Goal: Communication & Community: Answer question/provide support

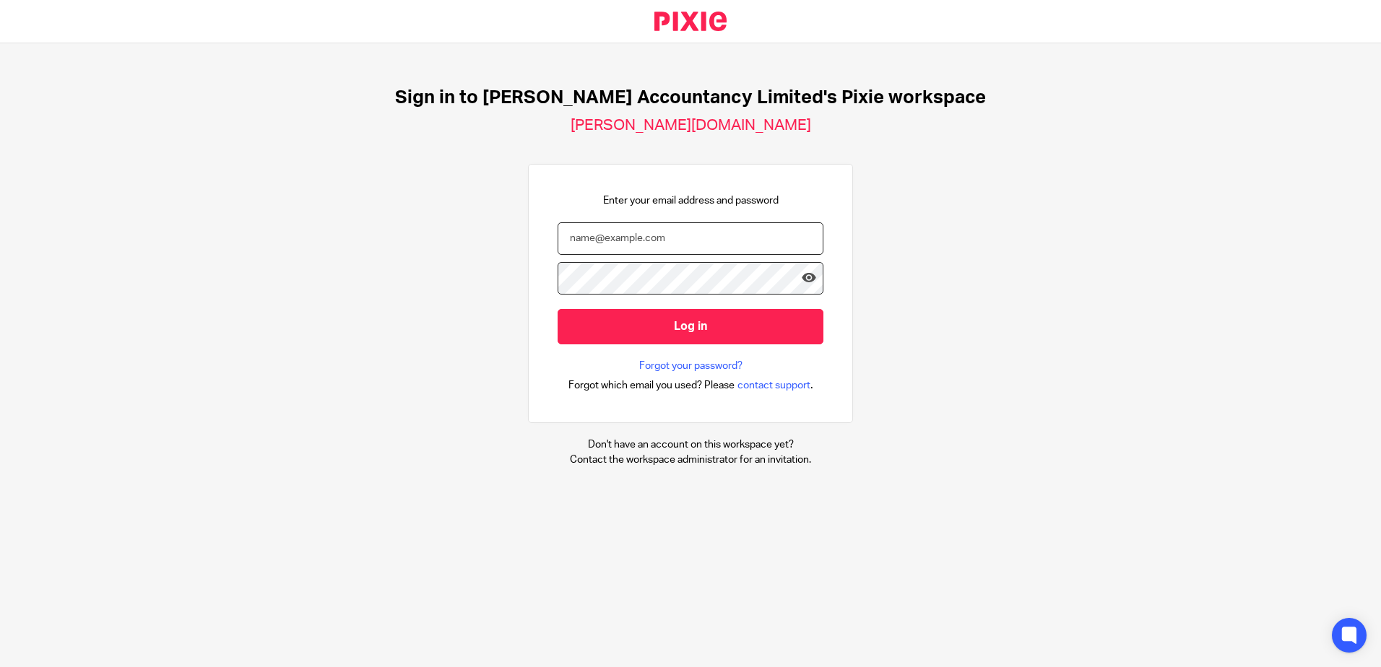
click at [586, 236] on input "email" at bounding box center [691, 238] width 266 height 33
type input "[PERSON_NAME][EMAIL_ADDRESS][DOMAIN_NAME]"
click at [558, 309] on input "Log in" at bounding box center [691, 326] width 266 height 35
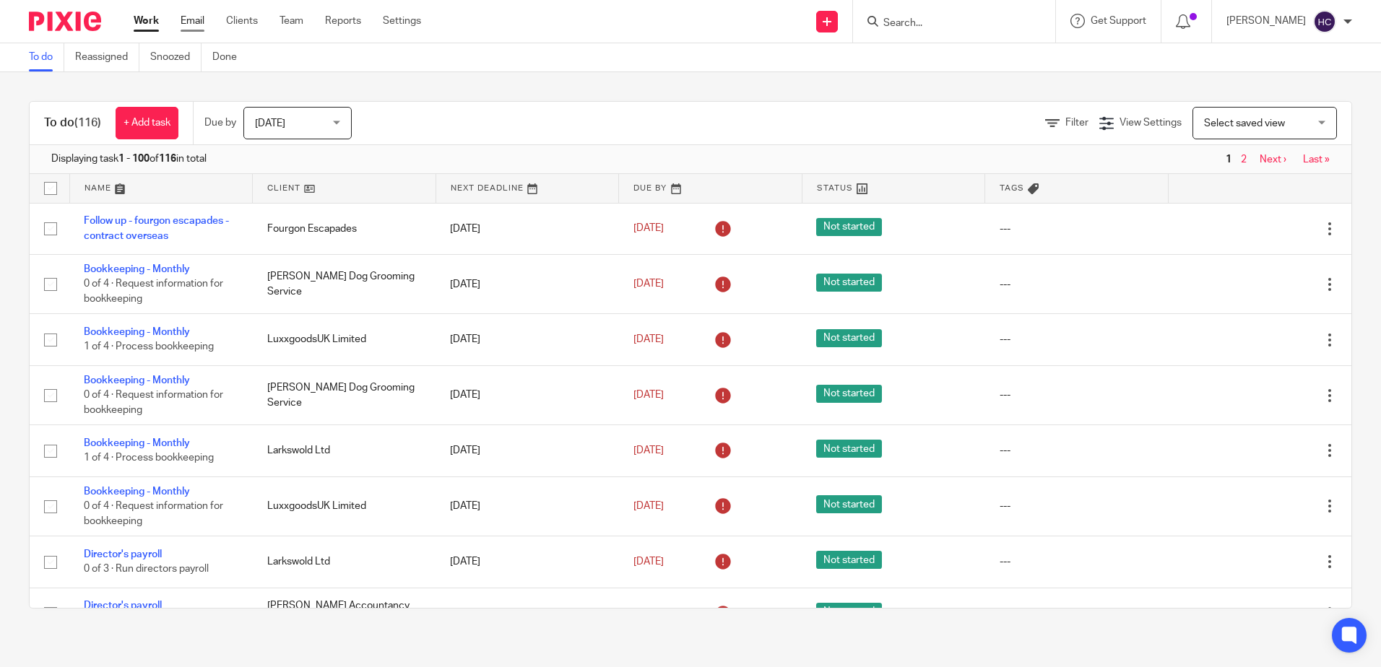
click at [194, 22] on link "Email" at bounding box center [193, 21] width 24 height 14
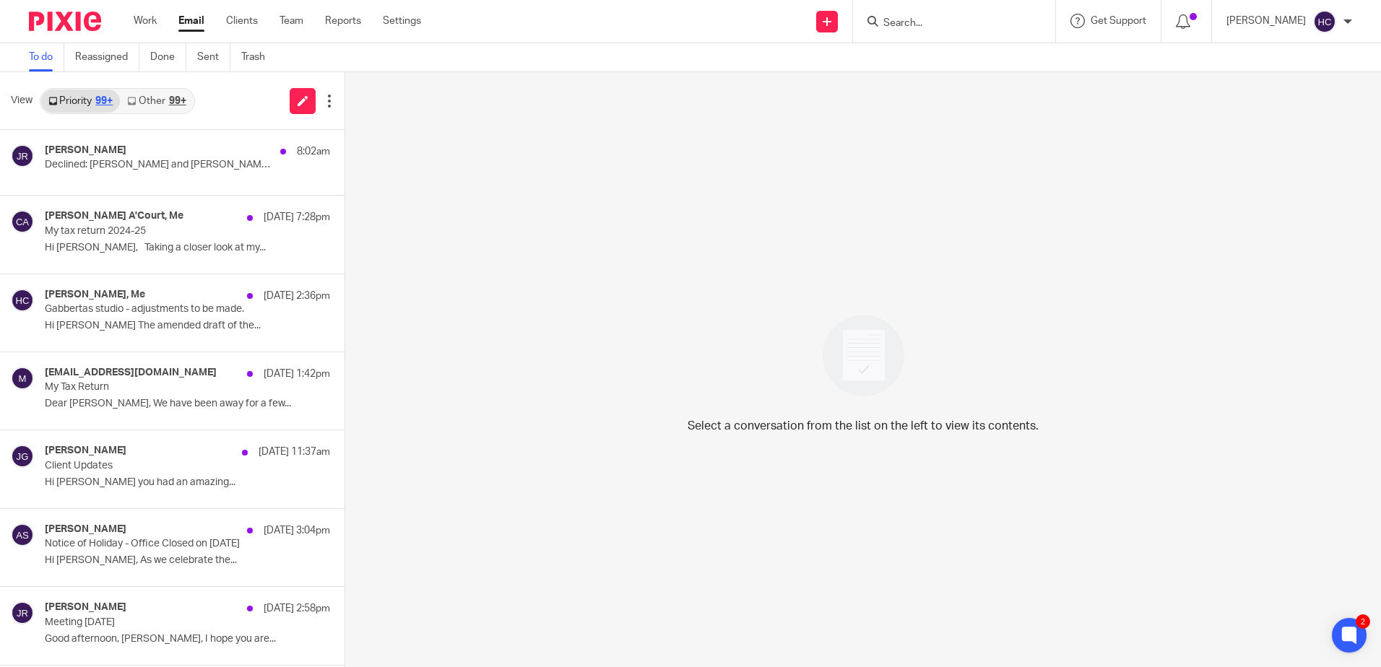
click at [168, 104] on link "Other 99+" at bounding box center [156, 101] width 73 height 23
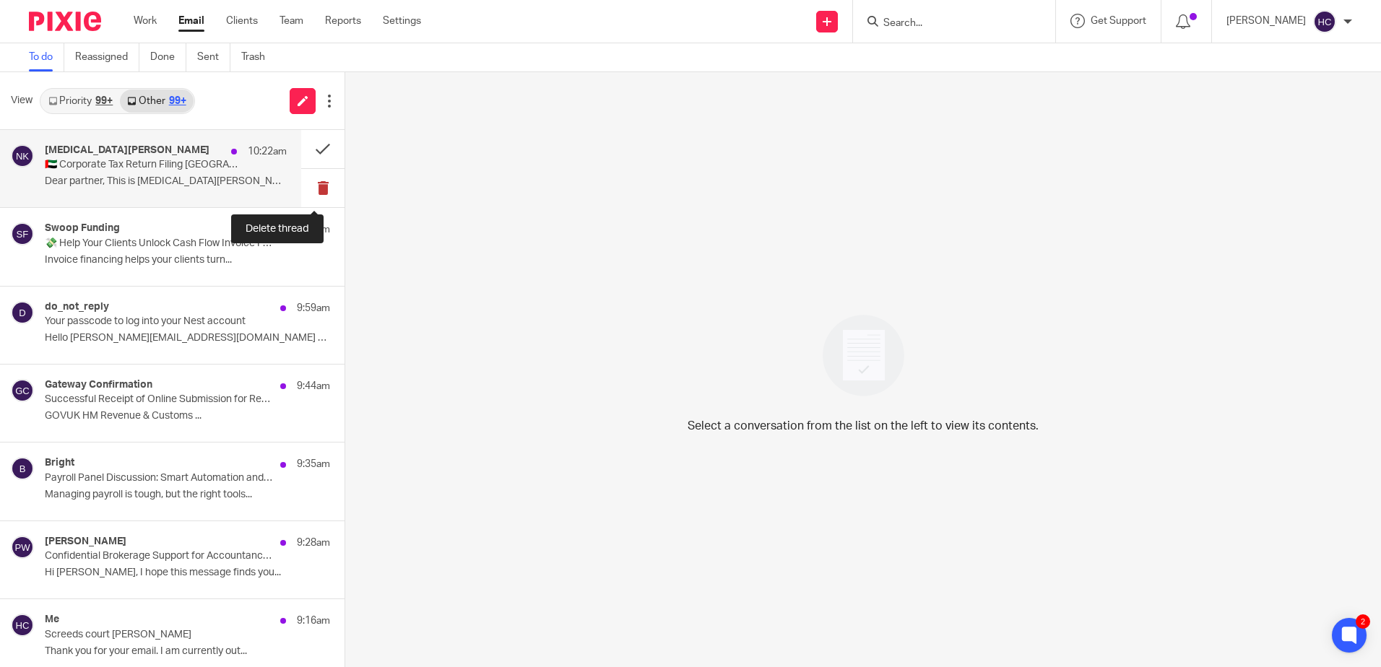
click at [311, 193] on button at bounding box center [322, 188] width 43 height 38
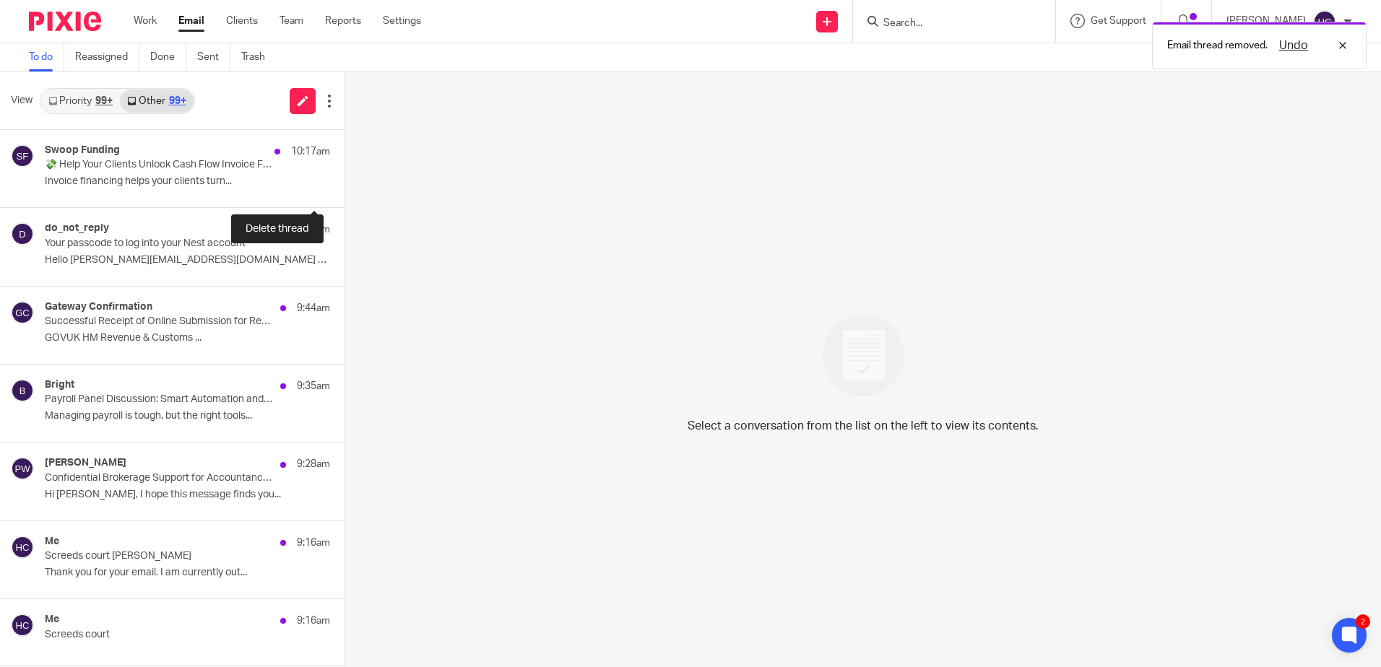
click at [345, 193] on button at bounding box center [351, 188] width 12 height 38
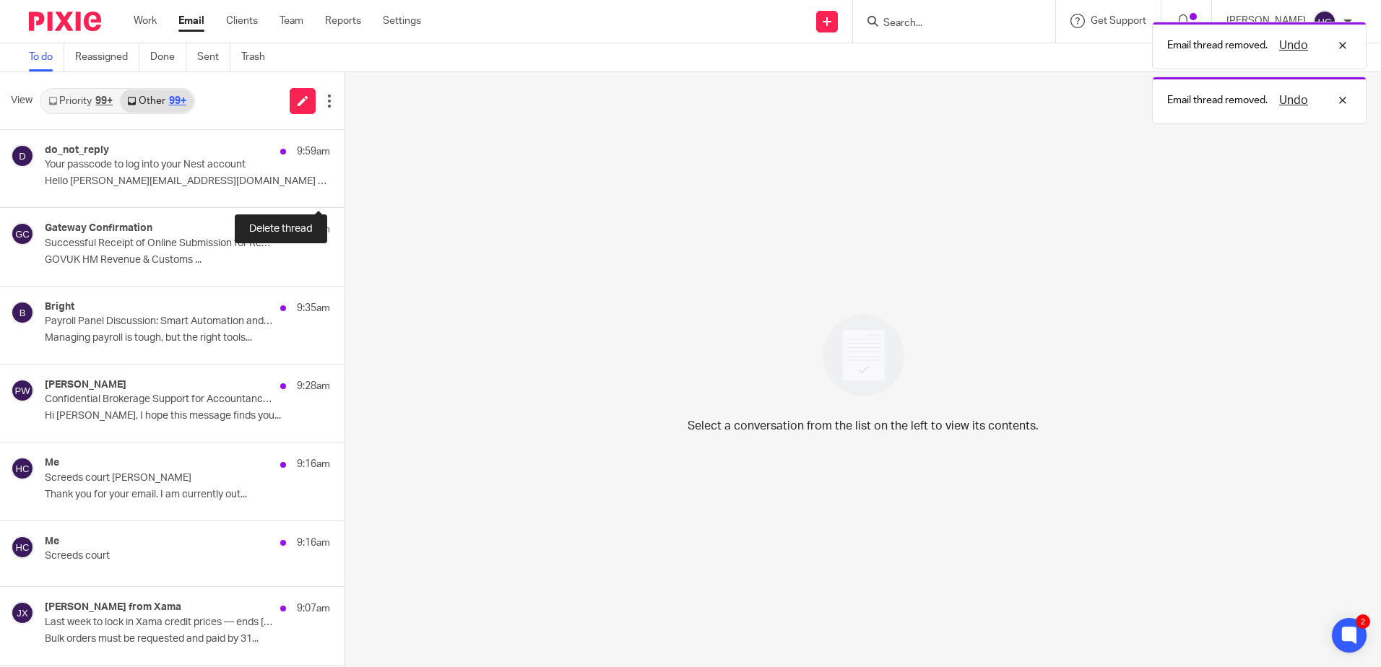
click at [345, 193] on button at bounding box center [351, 188] width 12 height 38
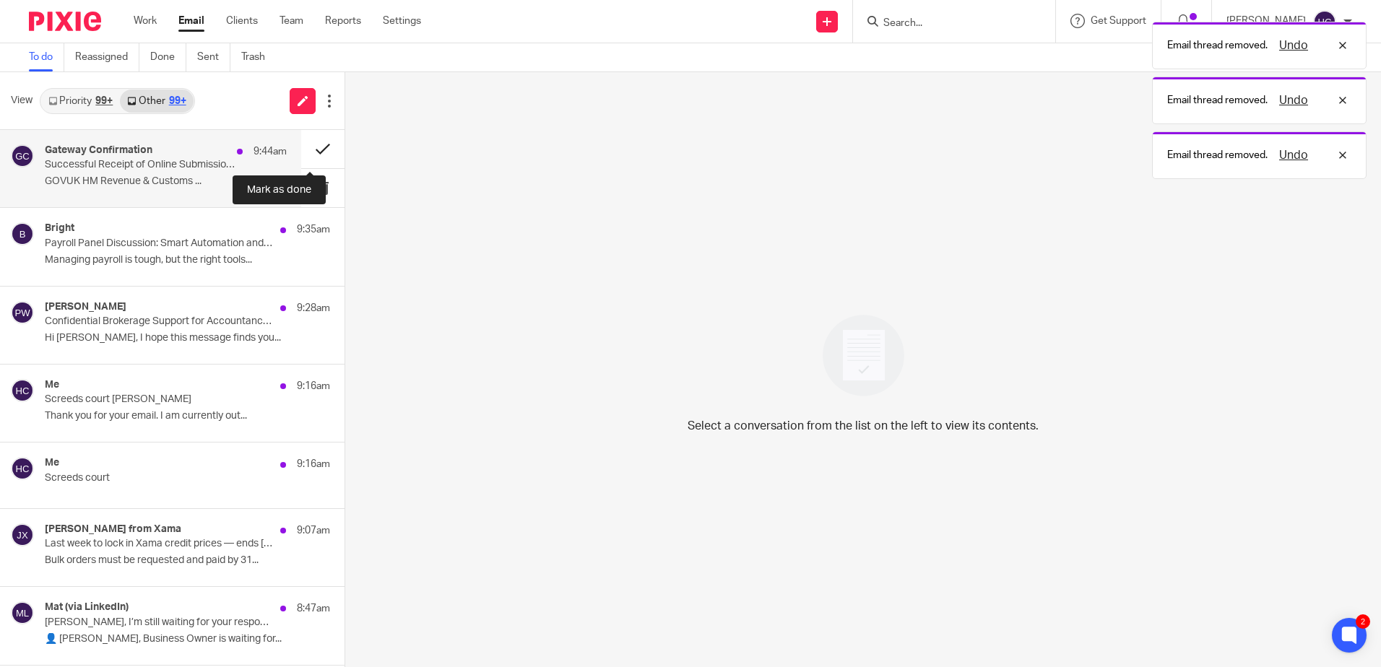
click at [316, 139] on button at bounding box center [322, 149] width 43 height 38
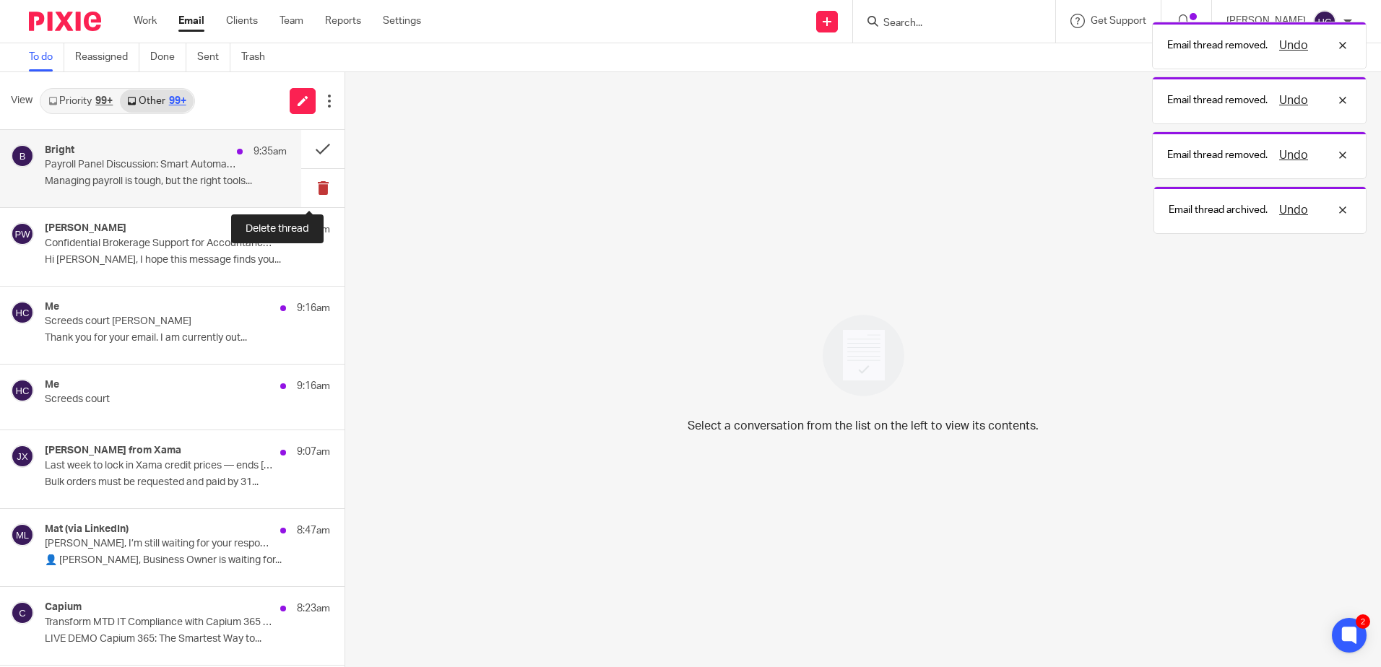
click at [321, 197] on button at bounding box center [322, 188] width 43 height 38
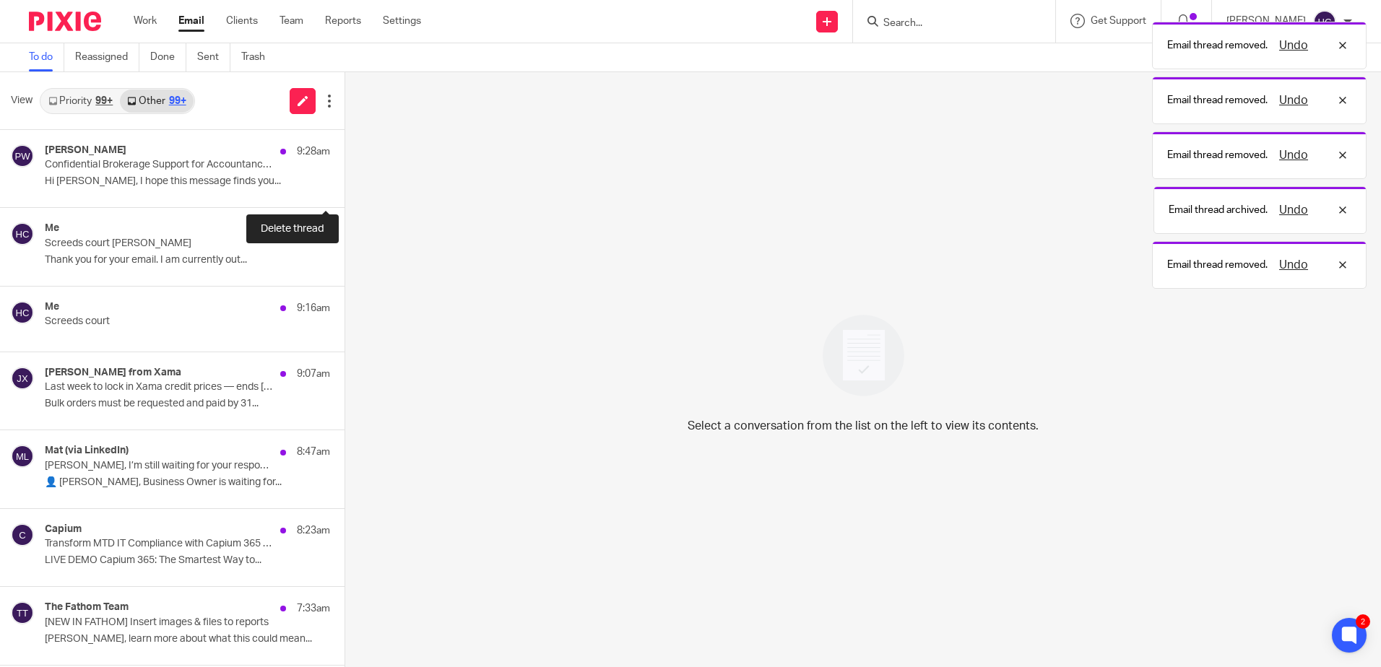
click at [345, 197] on button at bounding box center [351, 188] width 12 height 38
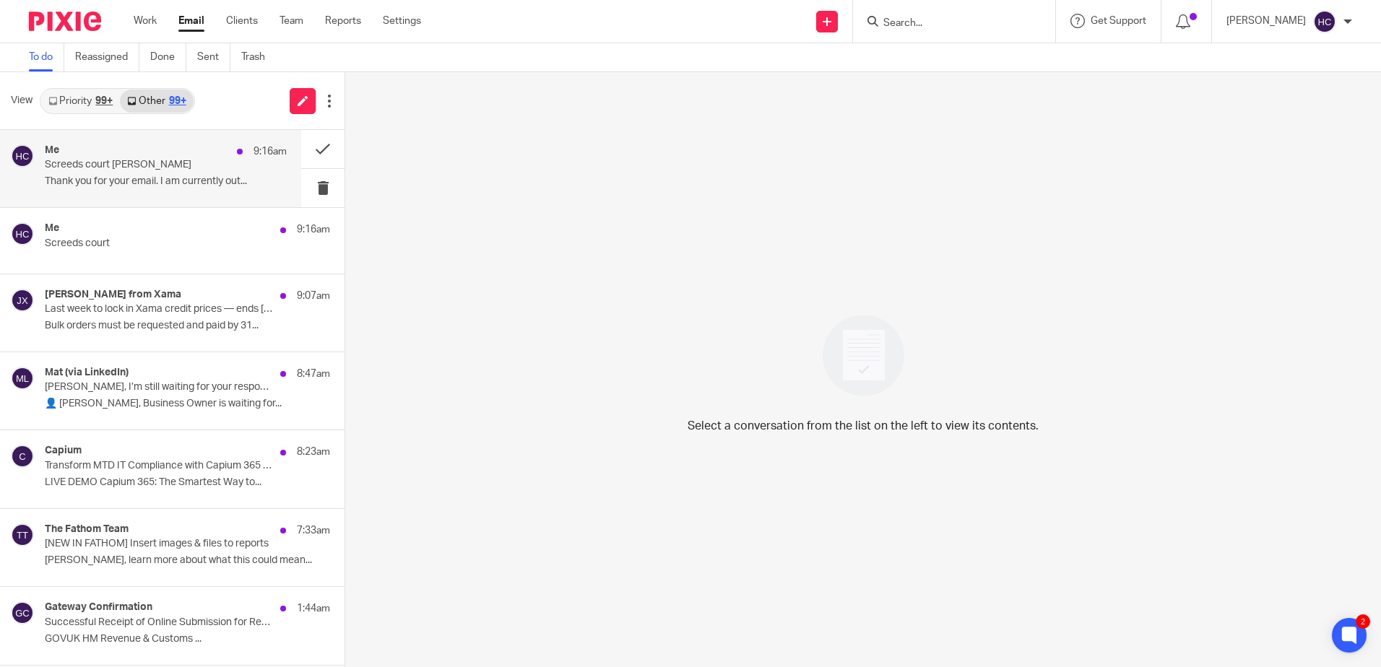
click at [205, 173] on div "Me 9:16am Screeds court Simon Thank you for your email. I am currently out..." at bounding box center [166, 168] width 242 height 48
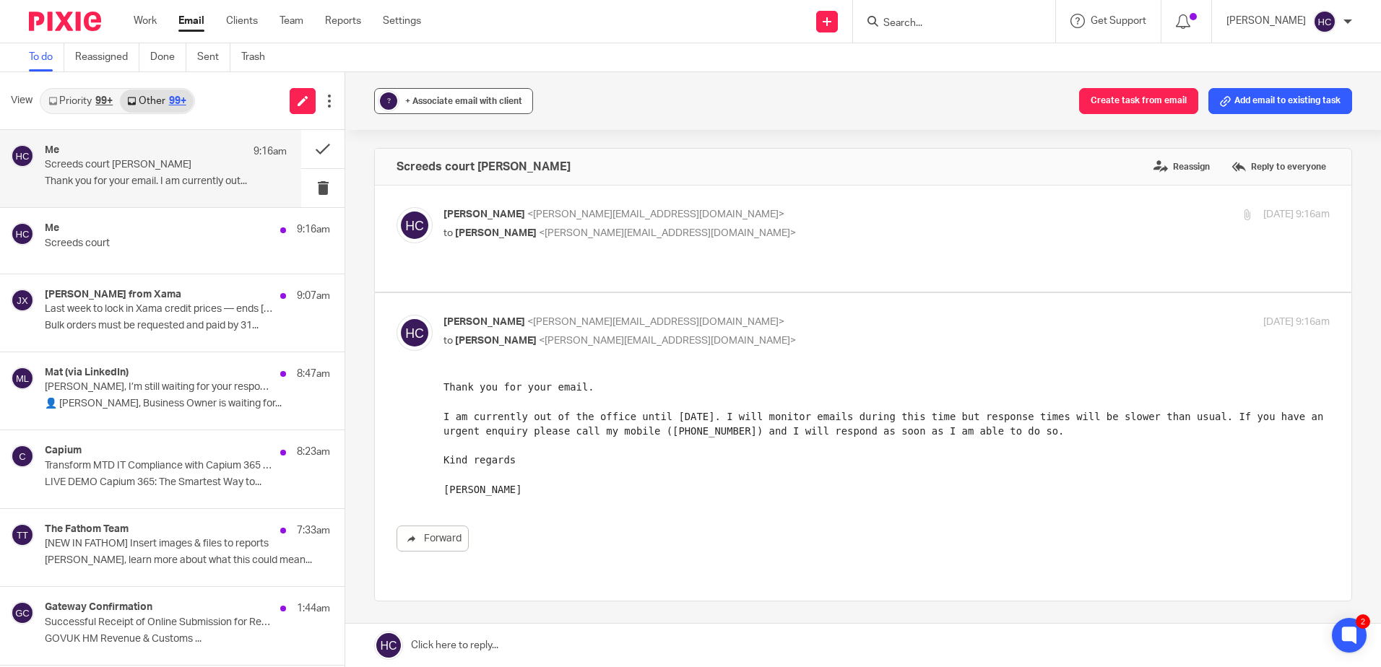
click at [499, 113] on button "? + Associate email with client" at bounding box center [453, 101] width 159 height 26
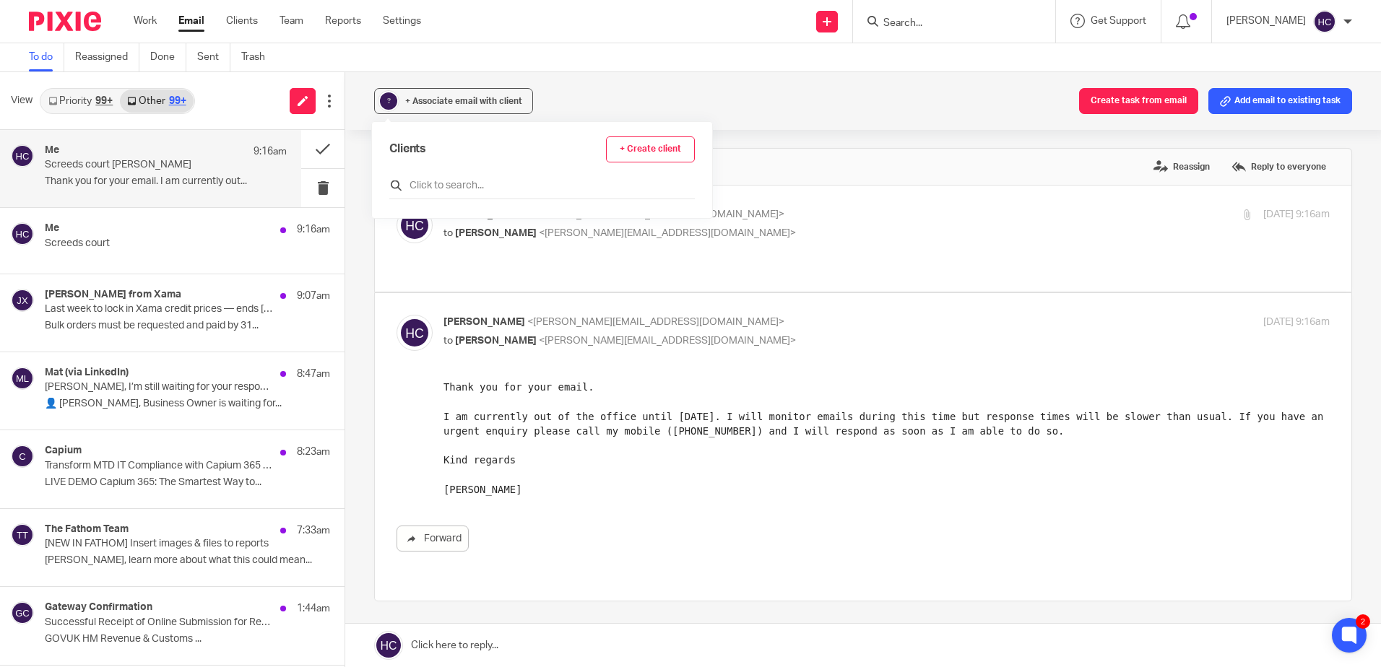
click at [442, 186] on input "text" at bounding box center [542, 185] width 306 height 14
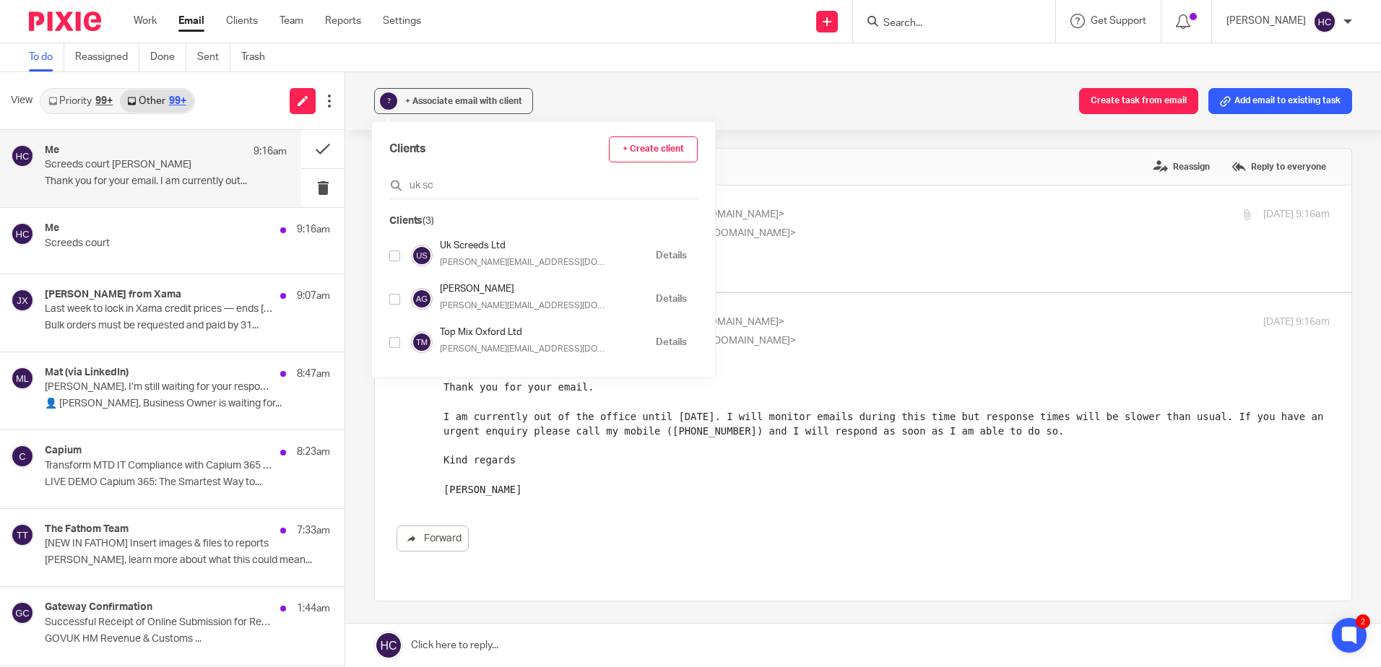
type input "uk sc"
click at [399, 255] on input "checkbox" at bounding box center [394, 256] width 11 height 11
checkbox input "true"
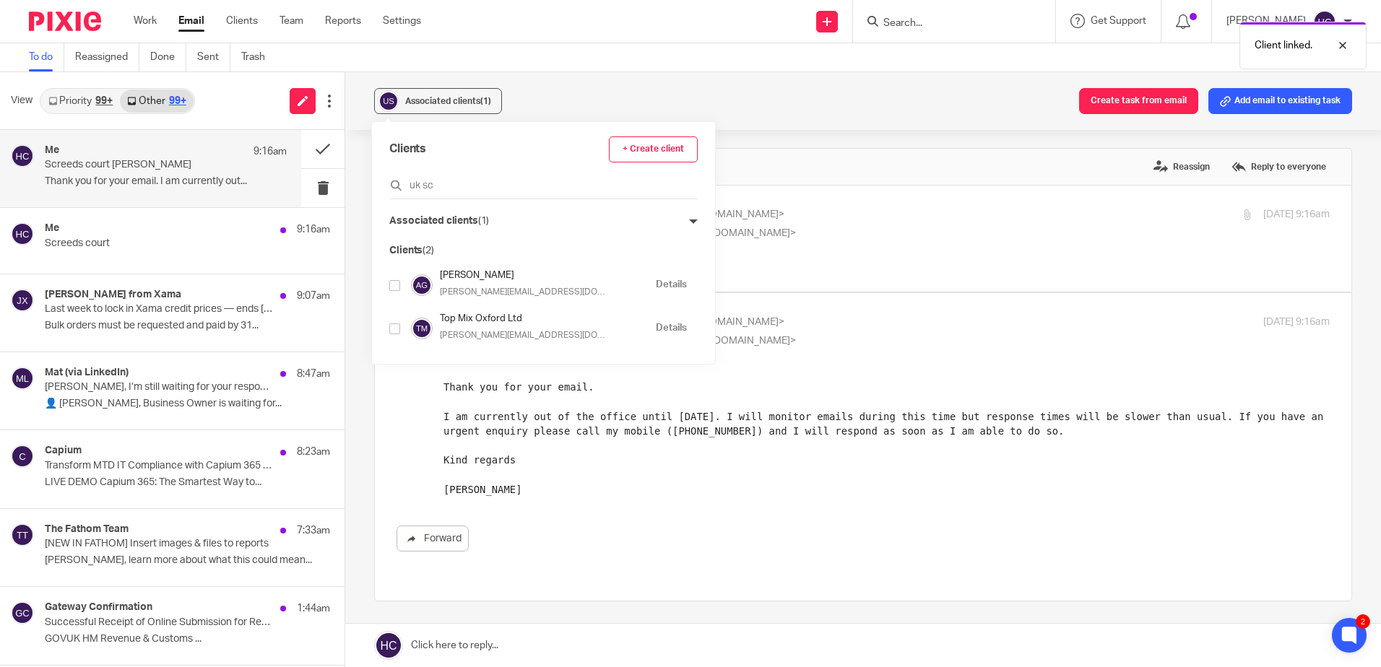
click at [570, 116] on div "Associated clients (1) Create task from email Add email to existing task" at bounding box center [863, 101] width 1036 height 58
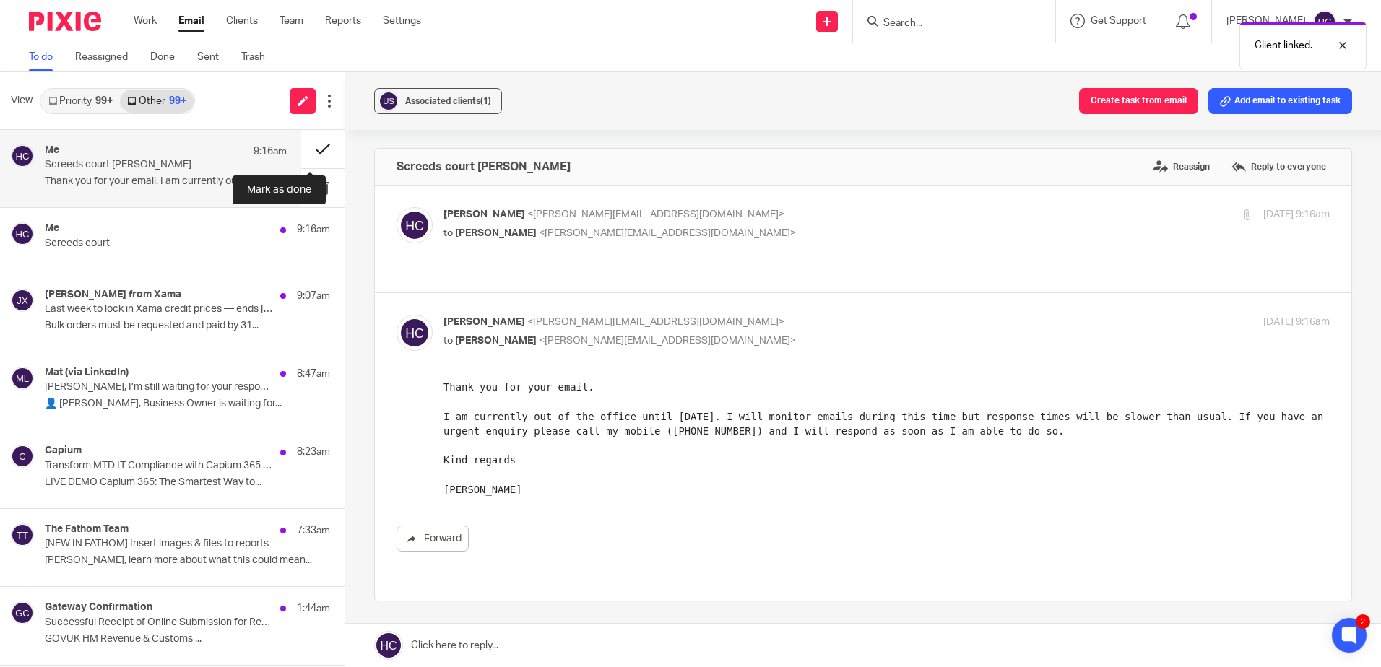
click at [303, 151] on button at bounding box center [322, 149] width 43 height 38
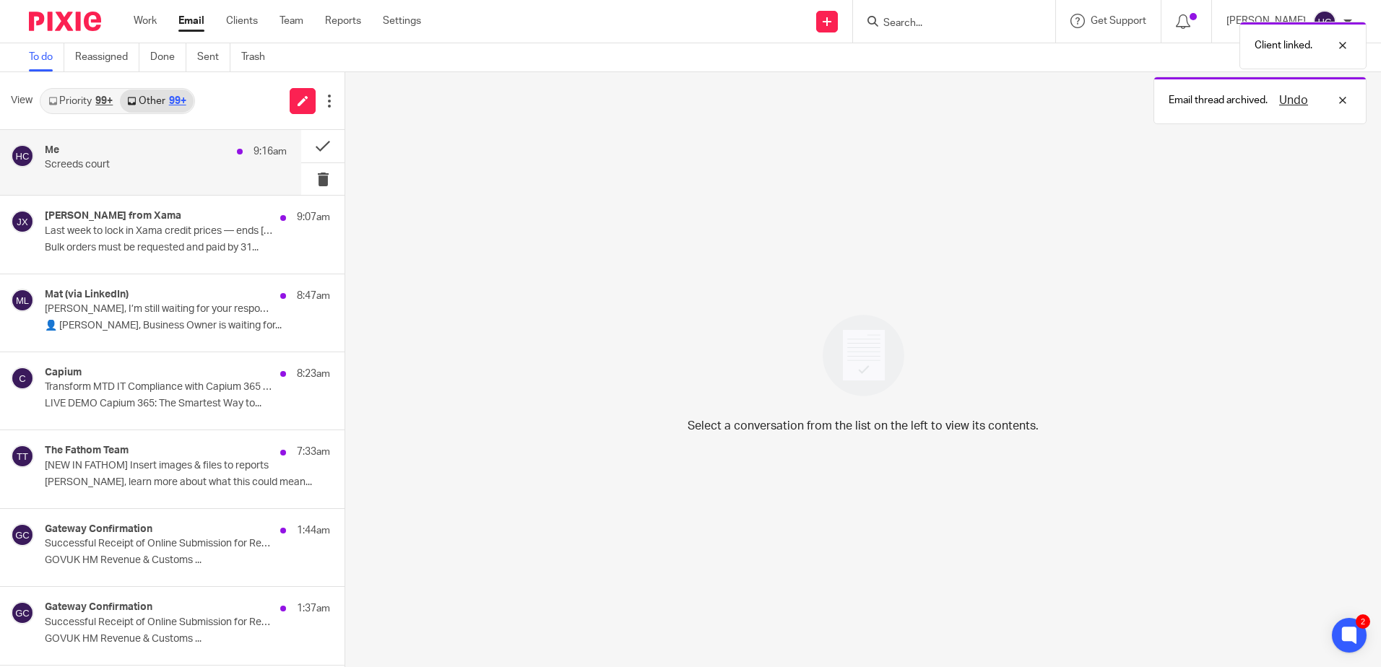
click at [86, 172] on div "Me 9:16am Screeds court" at bounding box center [166, 162] width 242 height 36
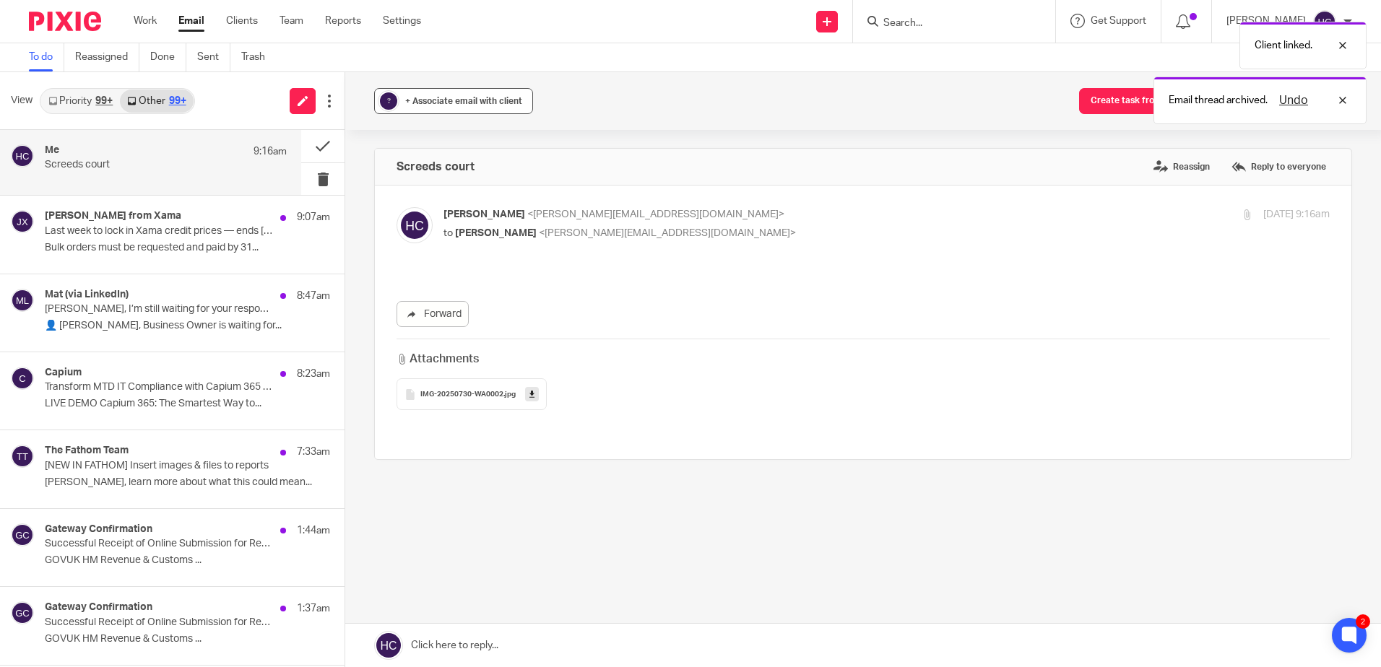
click at [445, 99] on span "+ Associate email with client" at bounding box center [463, 101] width 117 height 9
click at [441, 183] on input "text" at bounding box center [542, 185] width 306 height 14
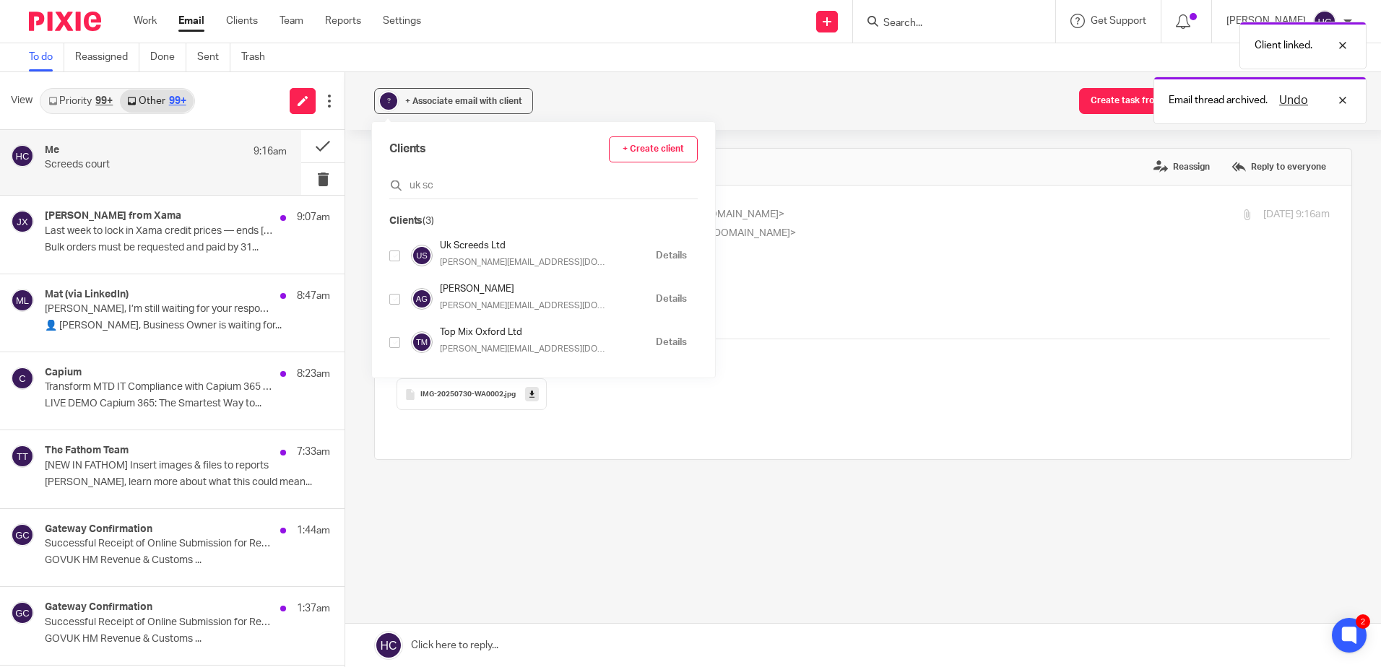
type input "uk sc"
click at [399, 253] on input "checkbox" at bounding box center [394, 256] width 11 height 11
checkbox input "true"
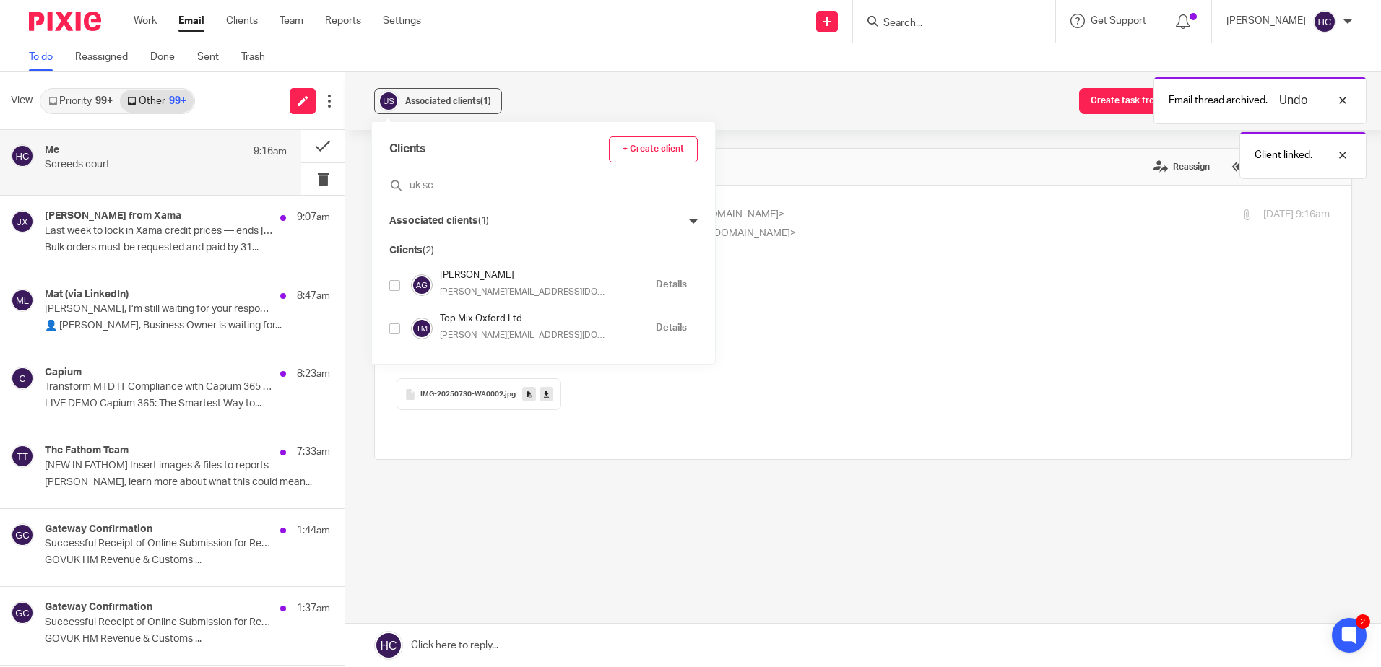
drag, startPoint x: 637, startPoint y: 103, endPoint x: 403, endPoint y: 135, distance: 236.3
click at [637, 103] on div "Associated clients (1) Create task from email Add email to existing task" at bounding box center [863, 101] width 1036 height 58
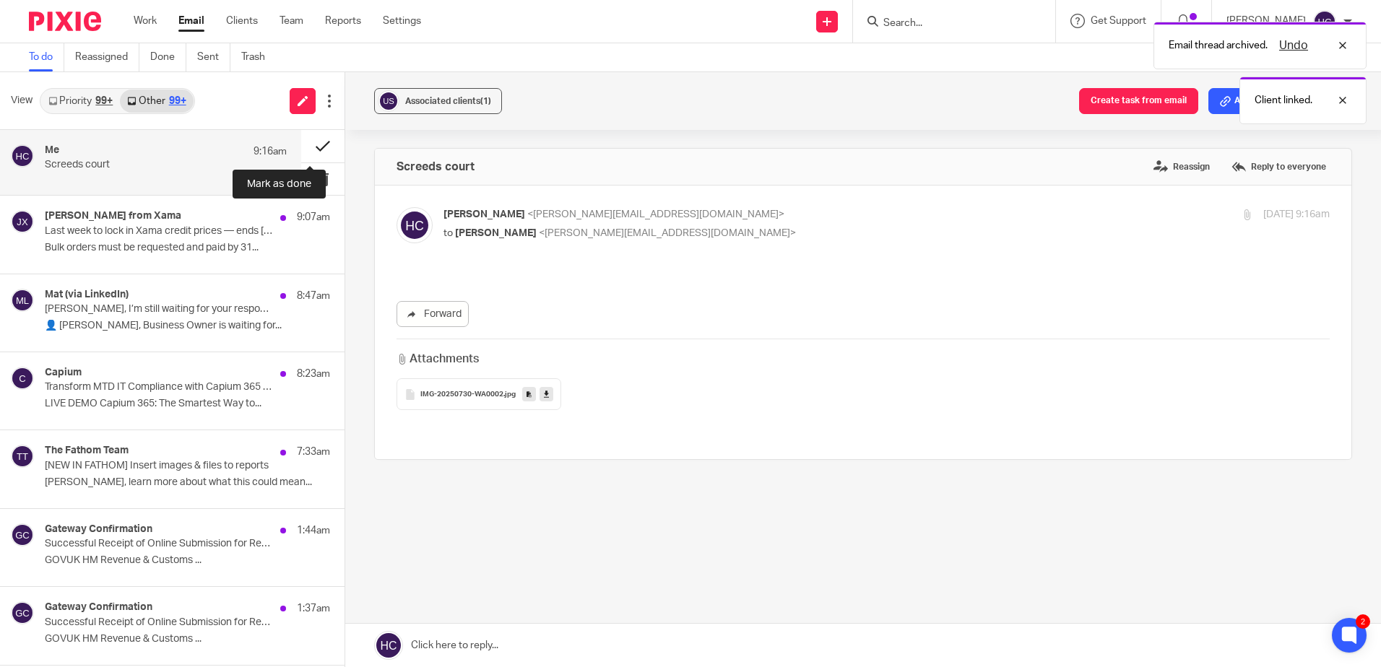
click at [319, 147] on button at bounding box center [322, 146] width 43 height 33
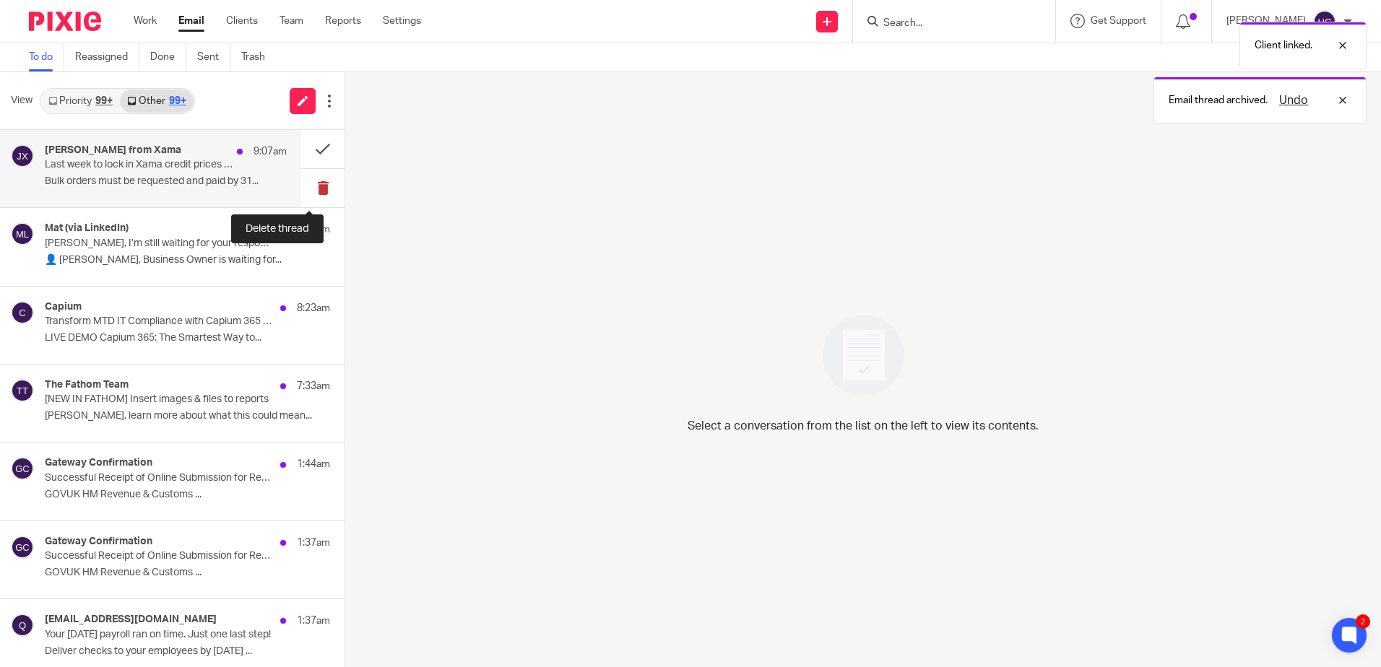
click at [305, 189] on button at bounding box center [322, 188] width 43 height 38
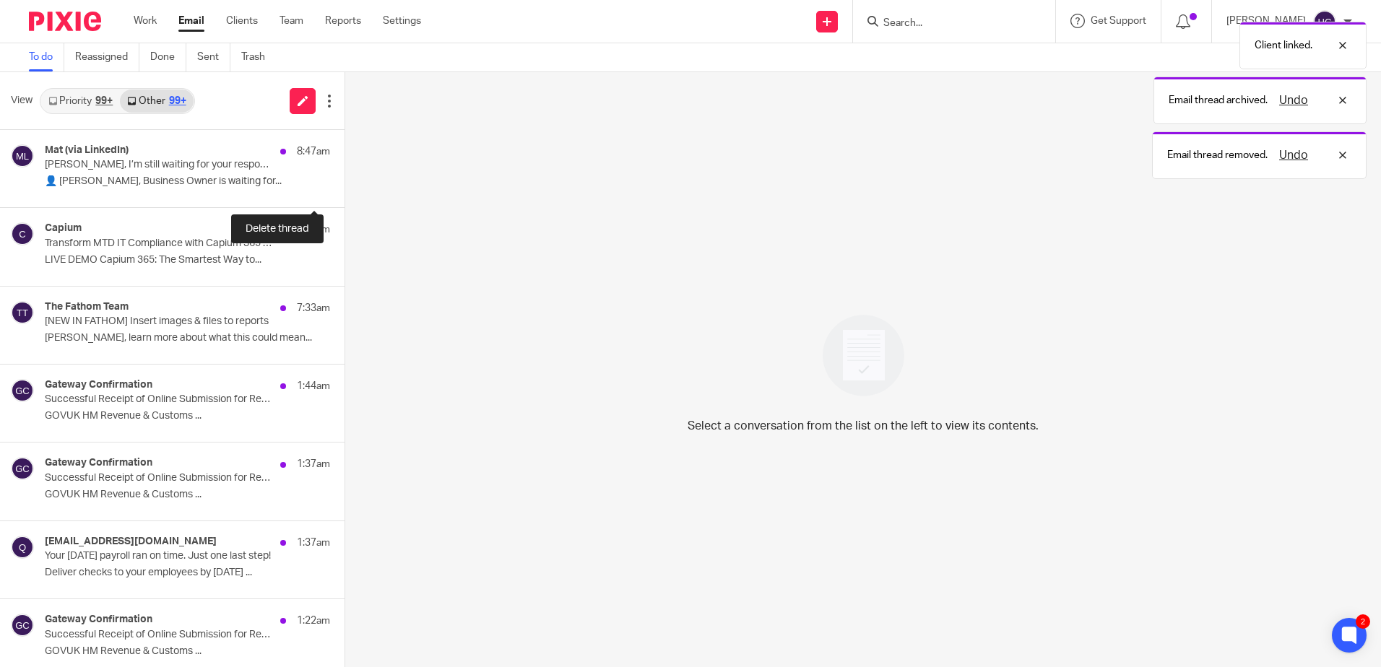
click at [345, 189] on button at bounding box center [351, 188] width 12 height 38
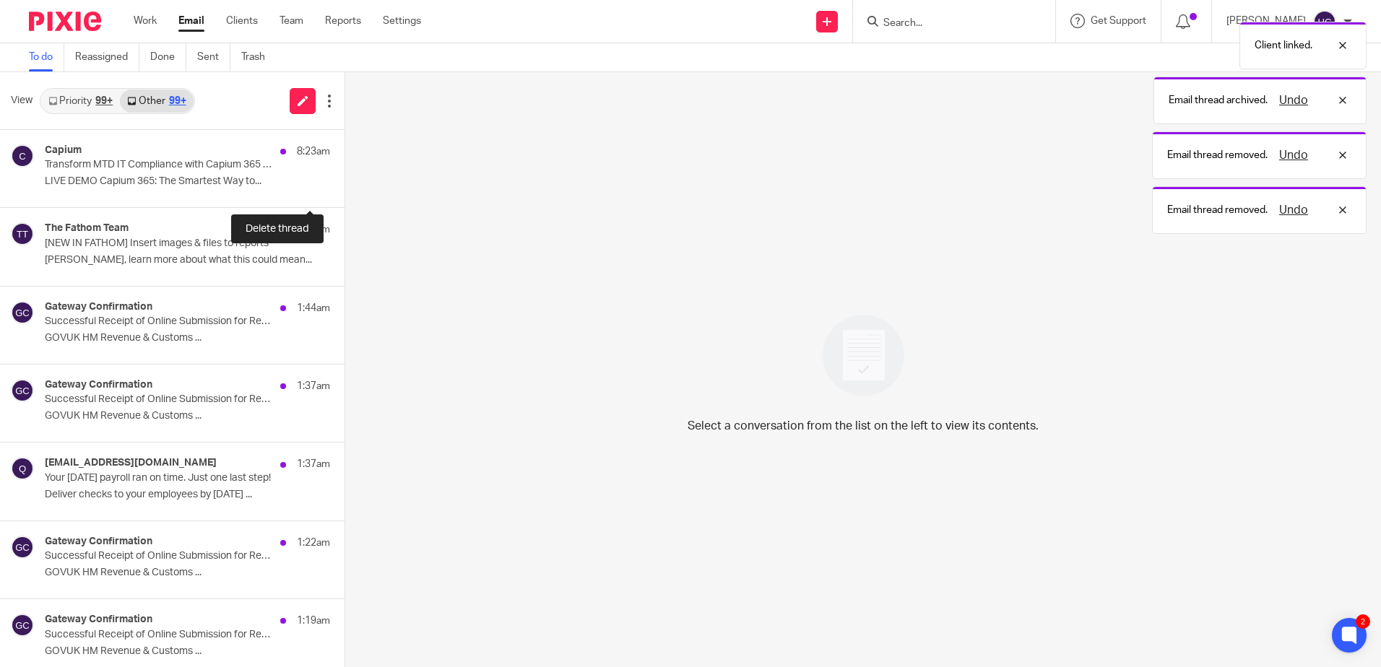
click at [345, 189] on button at bounding box center [351, 188] width 12 height 38
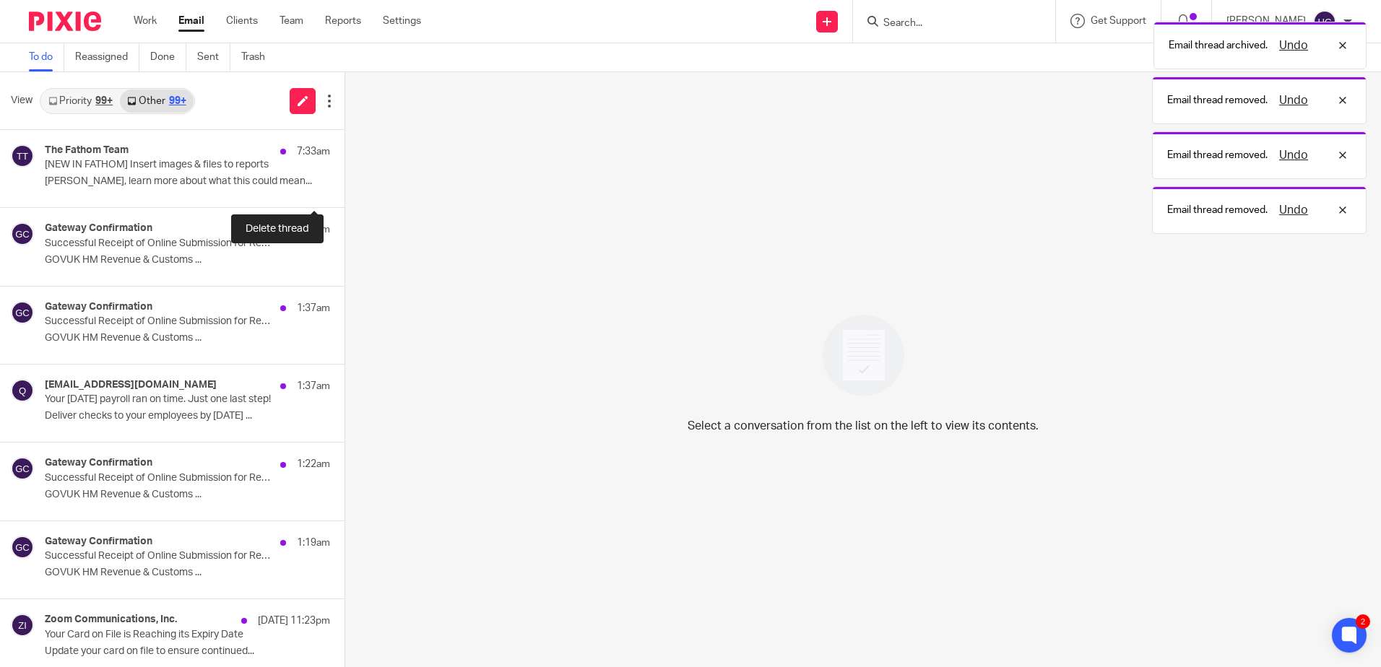
click at [345, 189] on button at bounding box center [351, 188] width 12 height 38
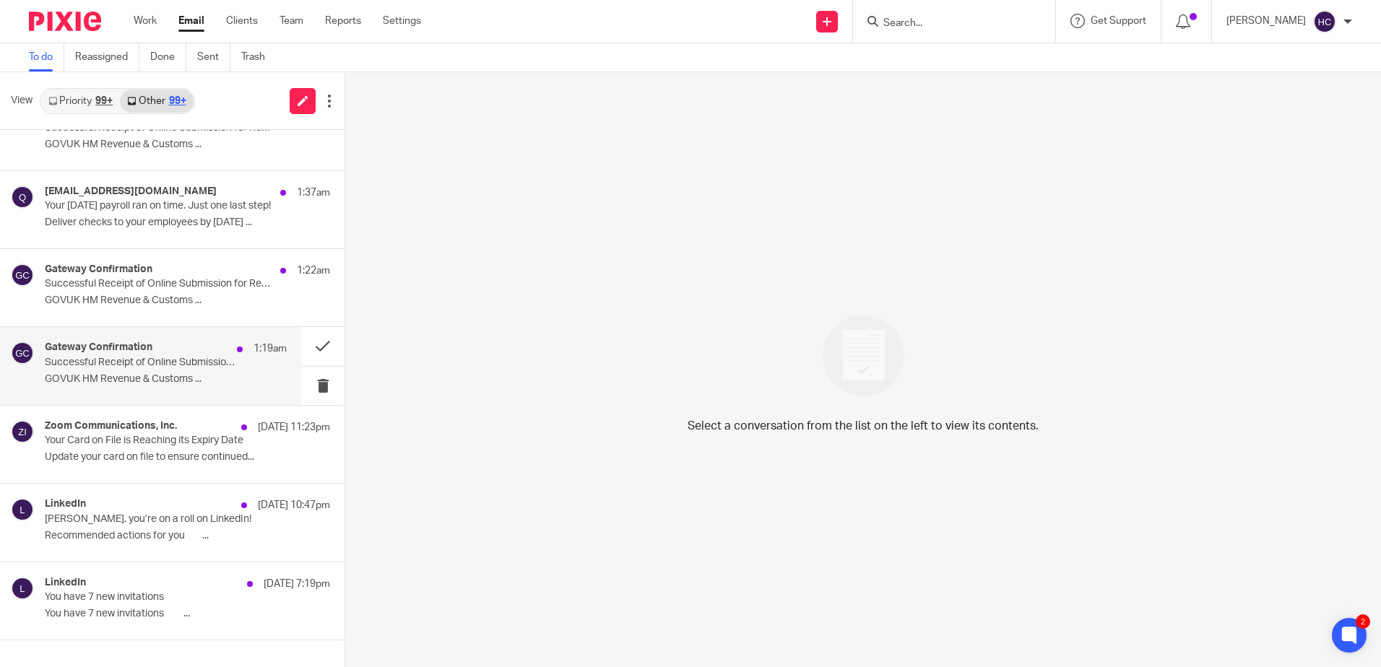
scroll to position [135, 0]
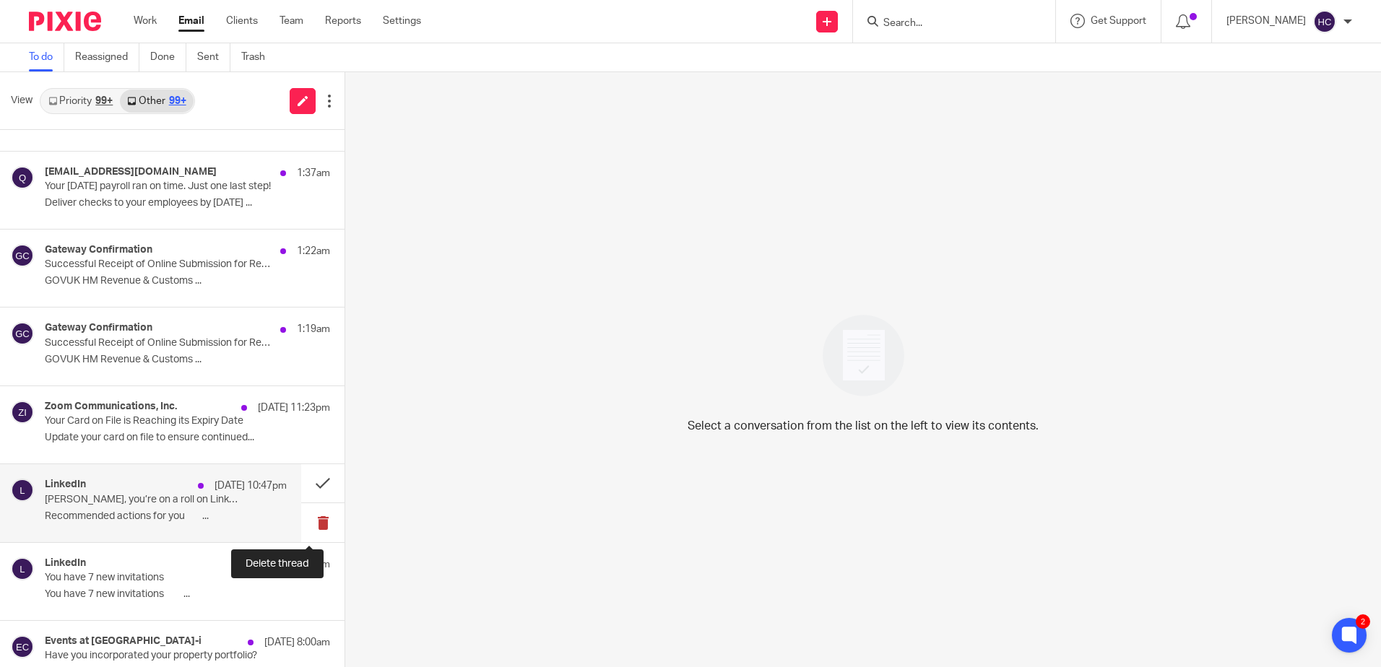
click at [317, 523] on button at bounding box center [322, 522] width 43 height 38
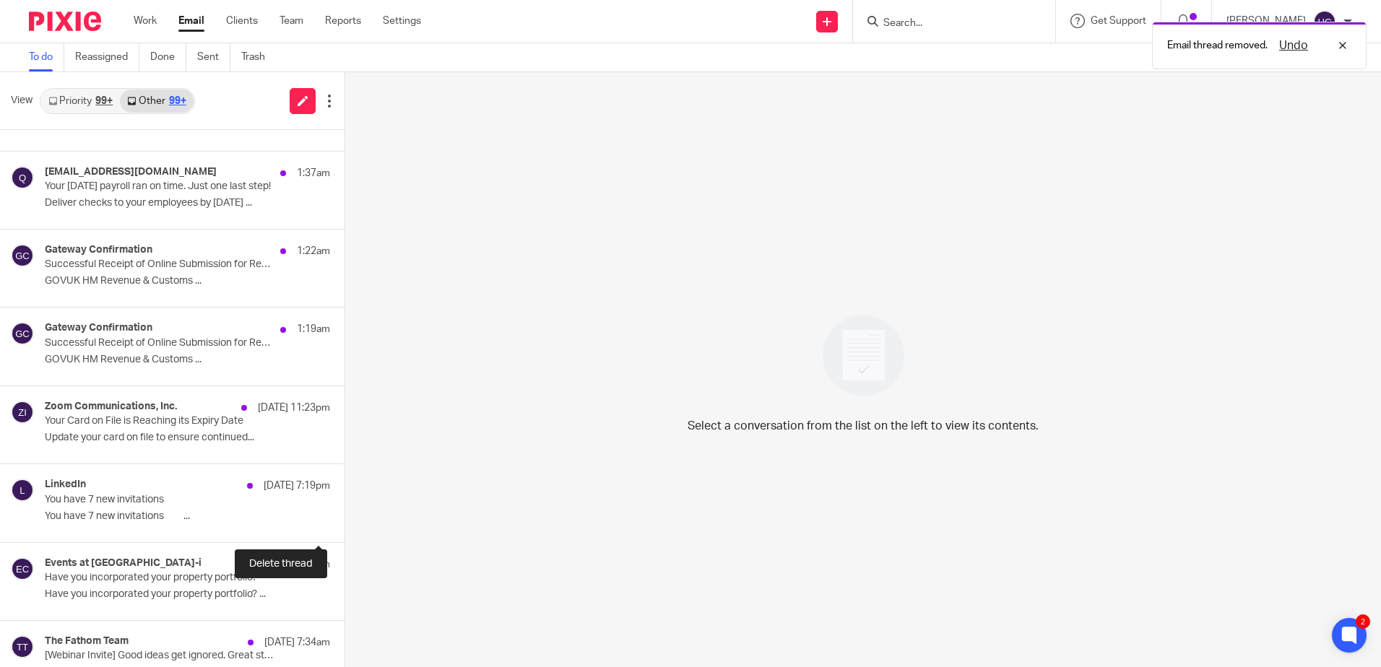
click at [345, 523] on button at bounding box center [351, 522] width 12 height 38
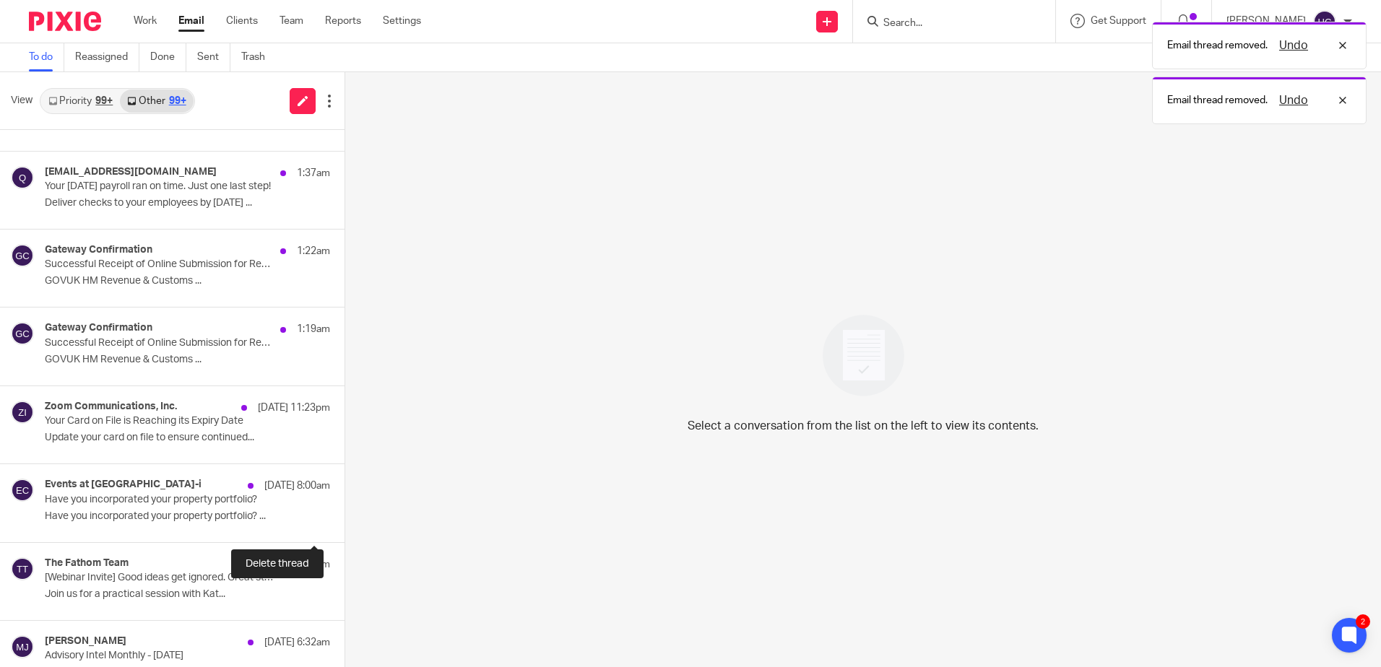
click at [345, 523] on button at bounding box center [351, 522] width 12 height 38
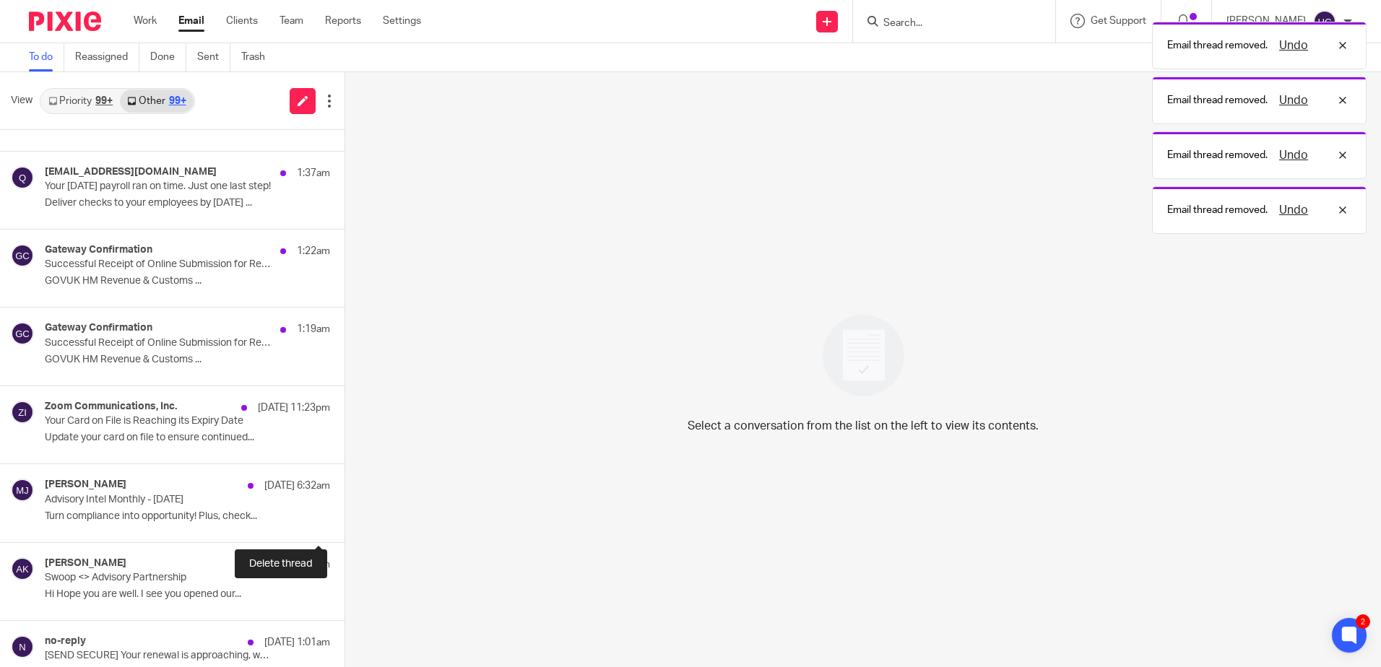
click at [345, 523] on button at bounding box center [351, 522] width 12 height 38
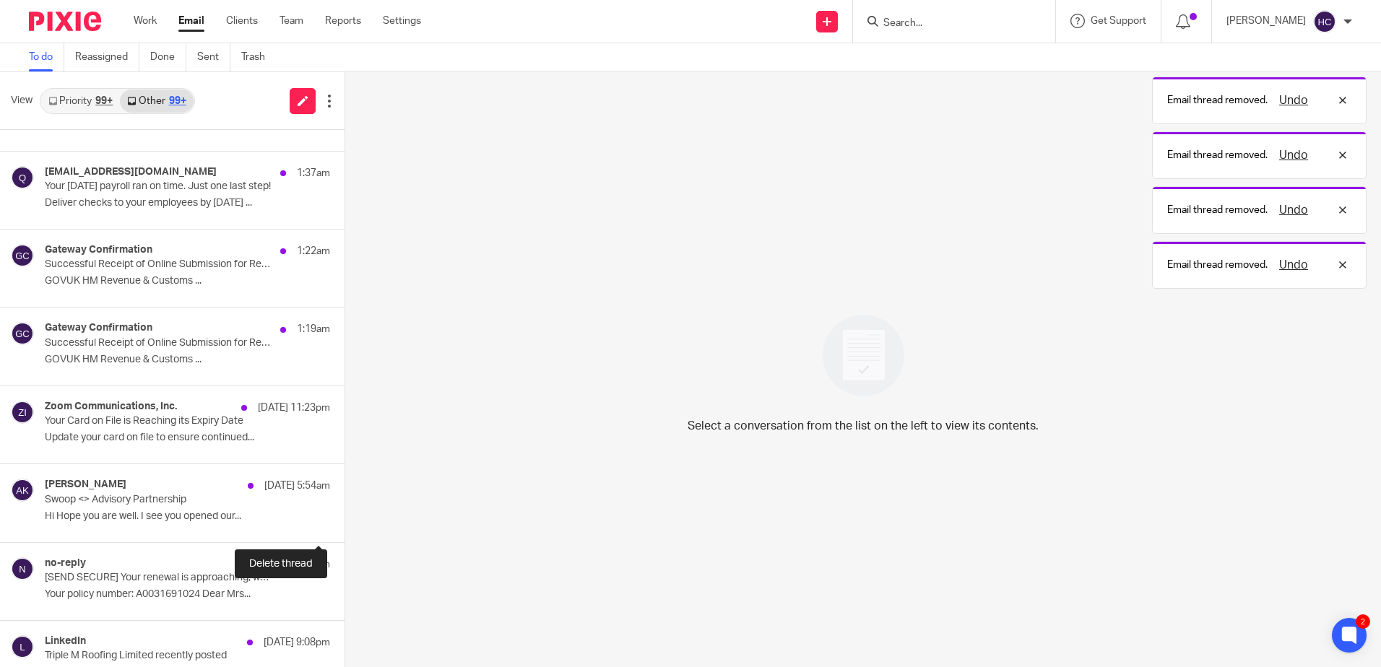
click at [345, 523] on button at bounding box center [351, 522] width 12 height 38
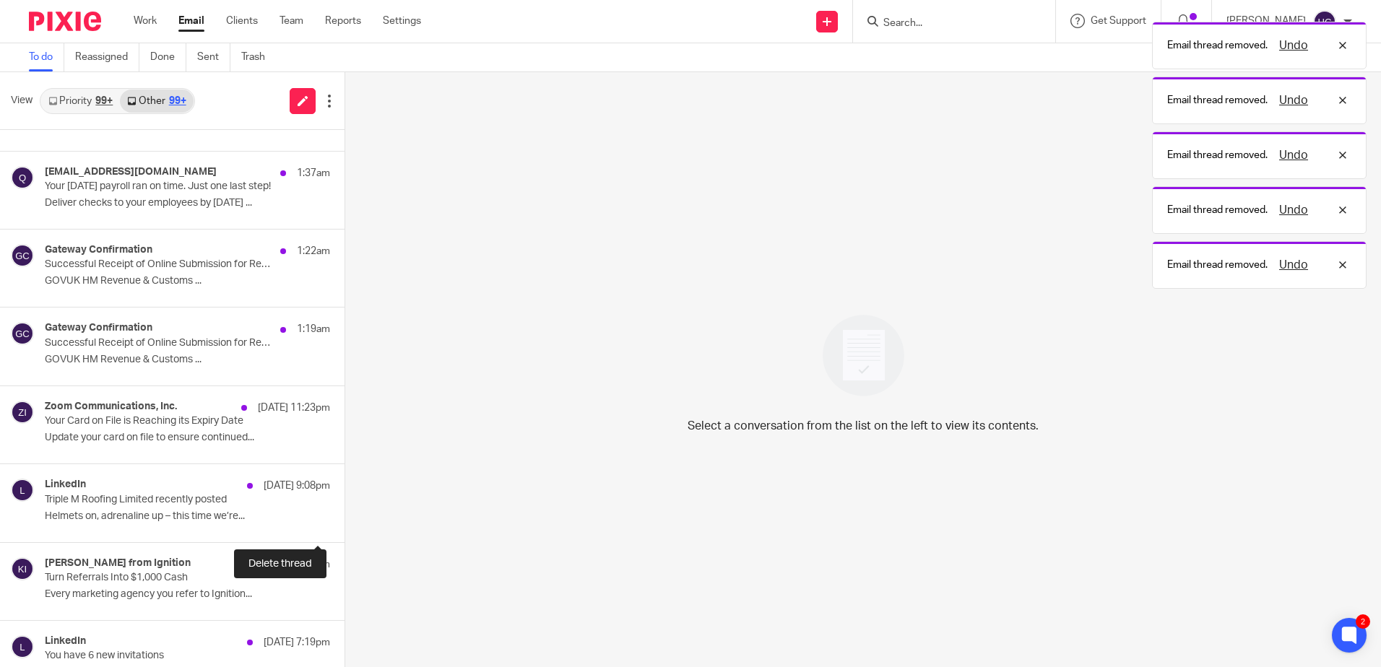
click at [345, 523] on button at bounding box center [351, 522] width 12 height 38
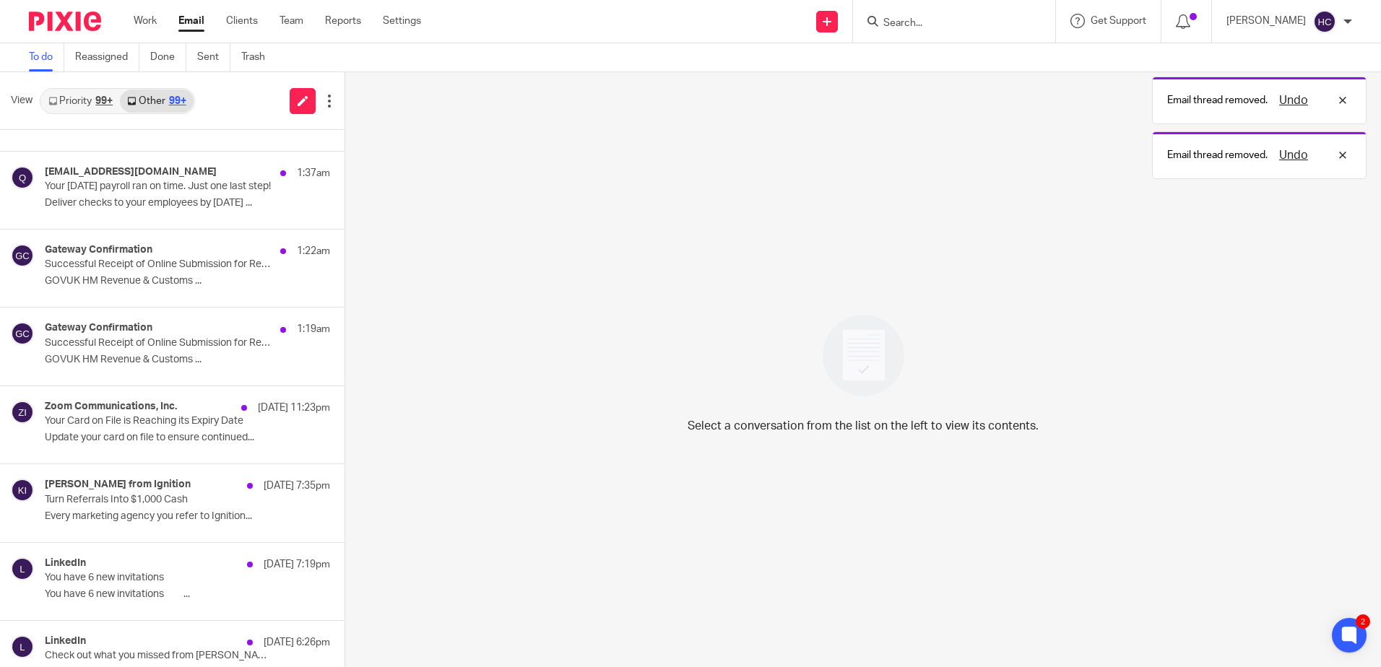
click at [345, 523] on button at bounding box center [351, 522] width 12 height 38
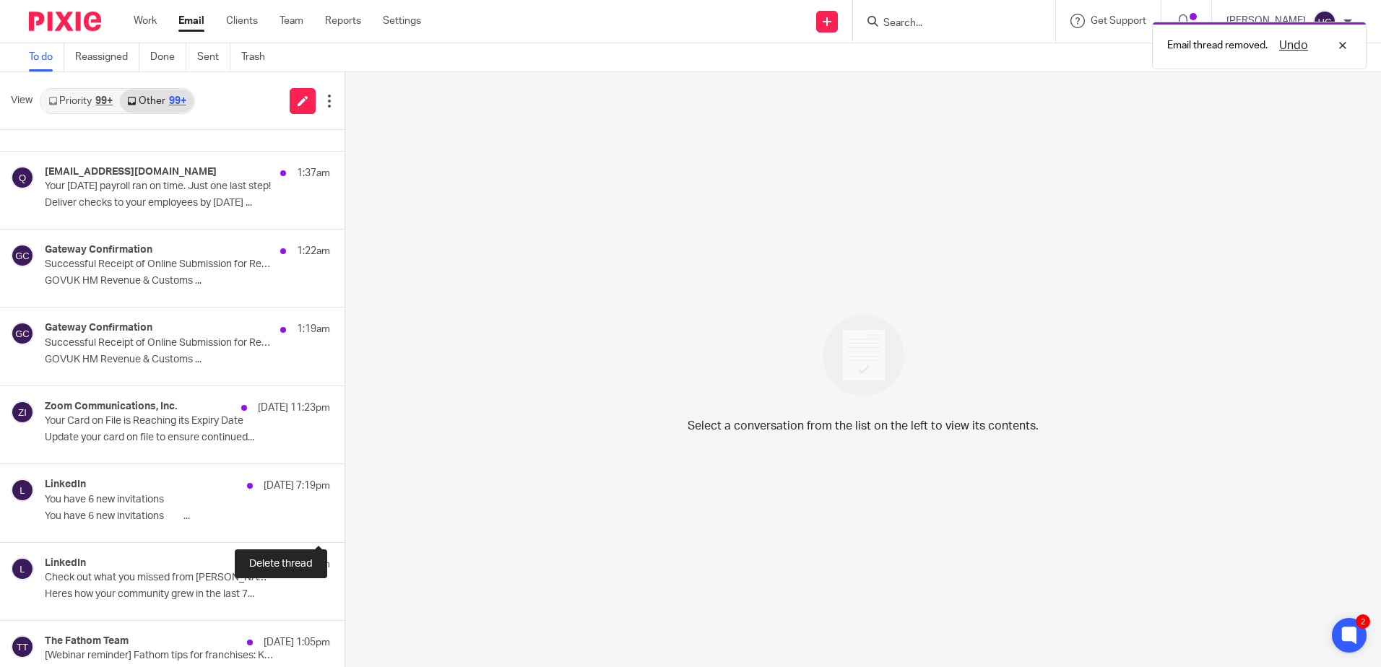
click at [345, 523] on button at bounding box center [351, 522] width 12 height 38
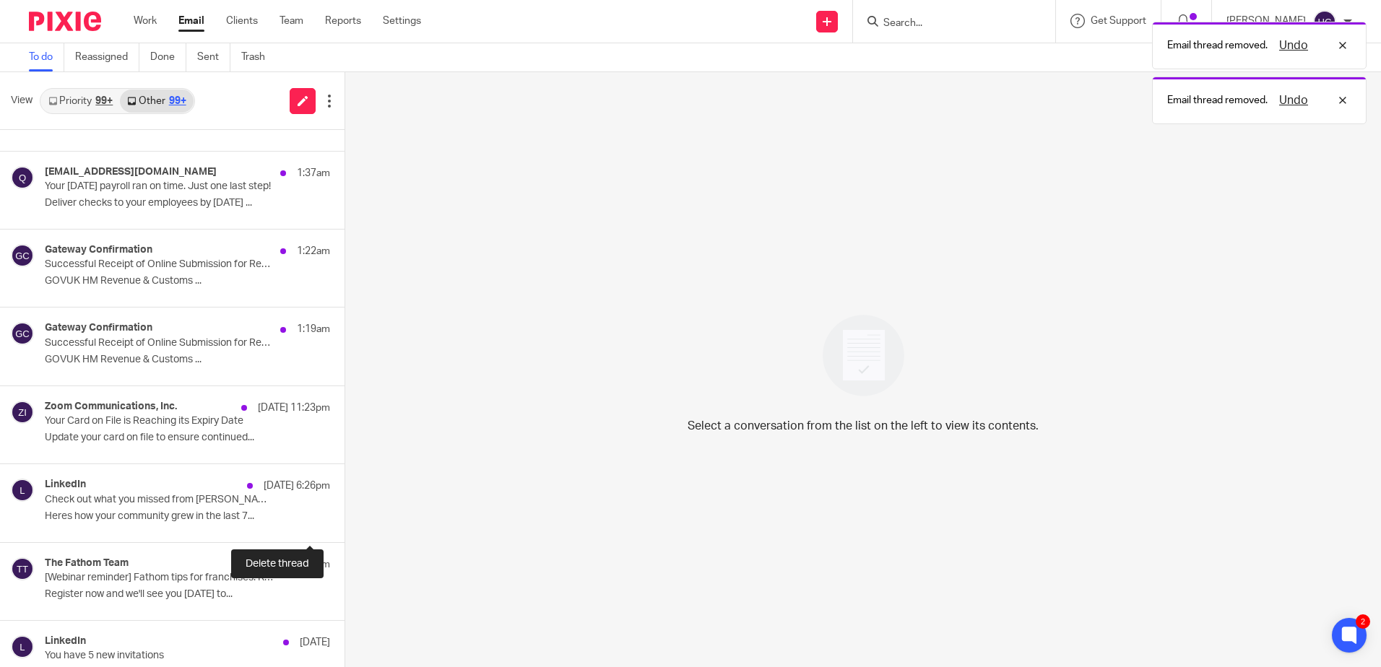
click at [345, 523] on button at bounding box center [351, 522] width 12 height 38
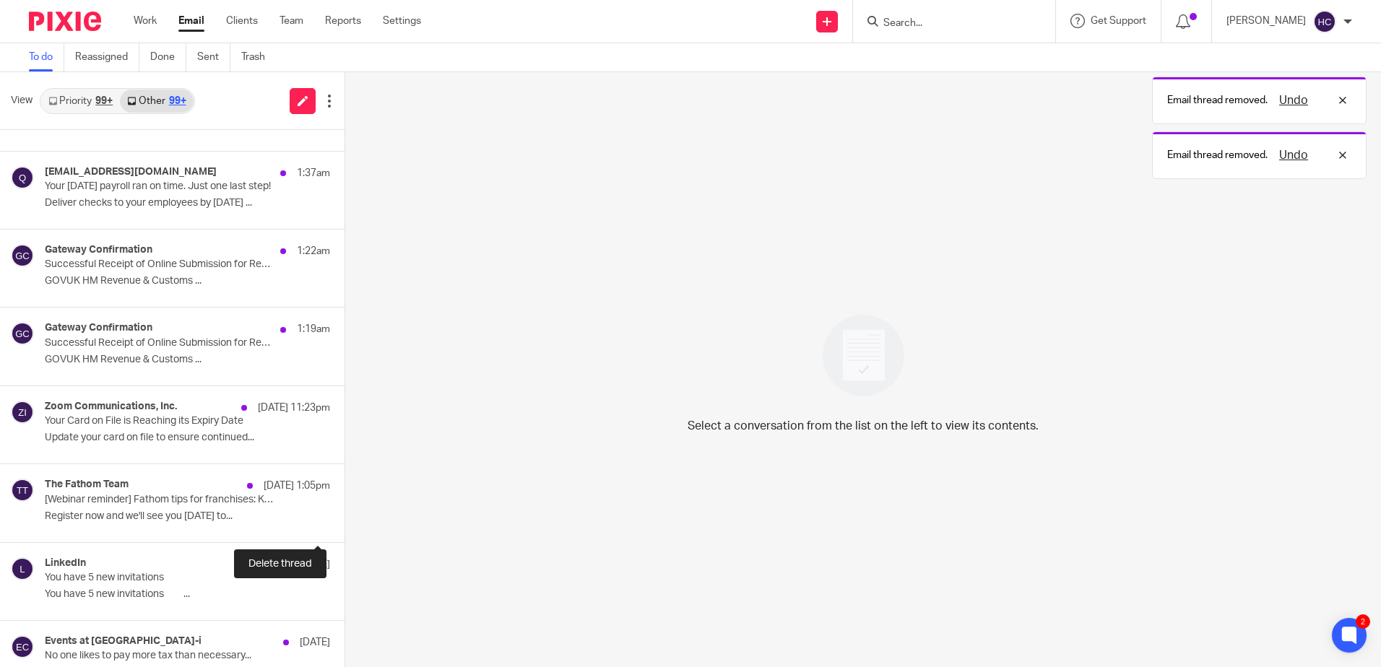
click at [345, 523] on button at bounding box center [351, 522] width 12 height 38
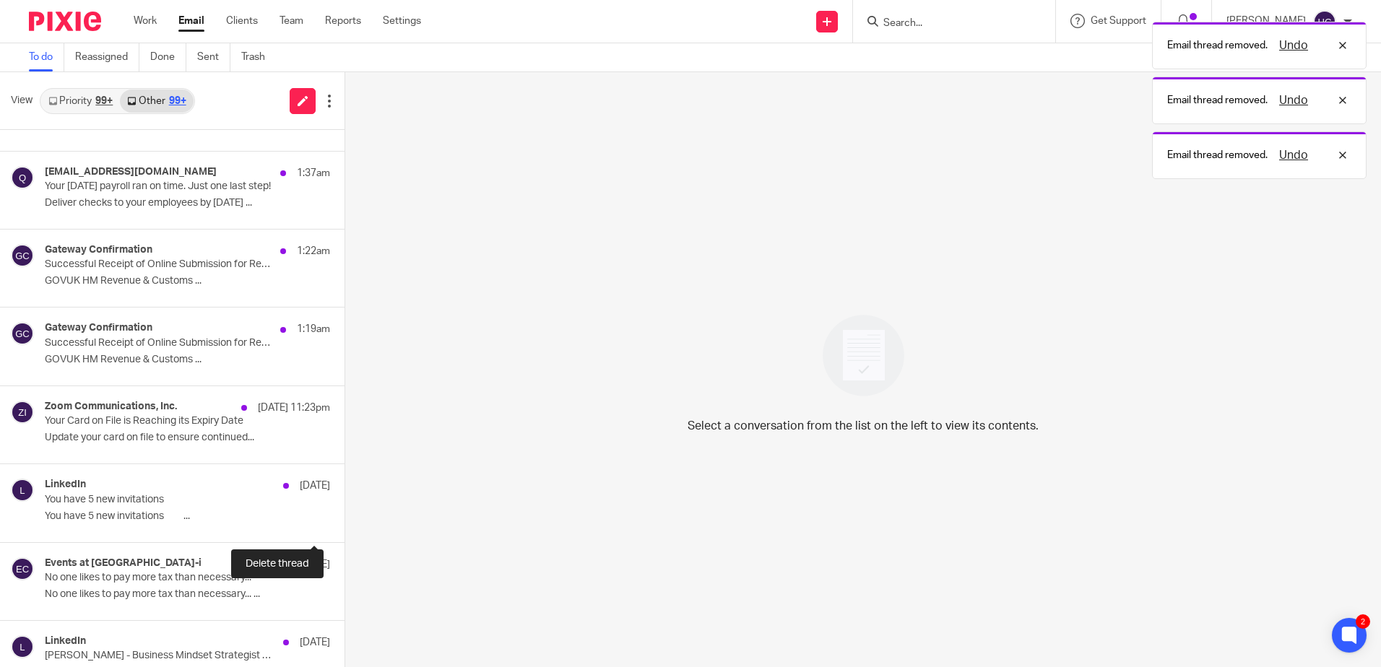
click at [345, 523] on button at bounding box center [351, 522] width 12 height 38
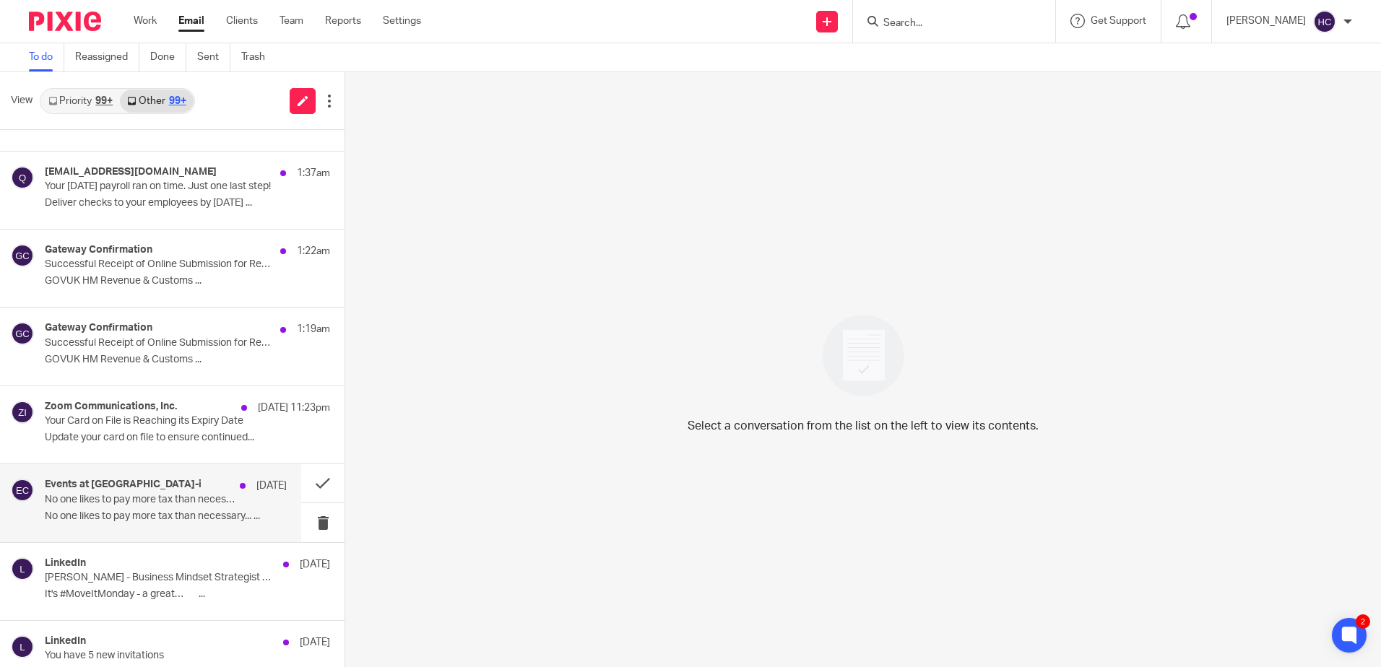
click at [189, 509] on div "Events at Croner-i 23 Aug No one likes to pay more tax than necessary... No one…" at bounding box center [166, 503] width 242 height 48
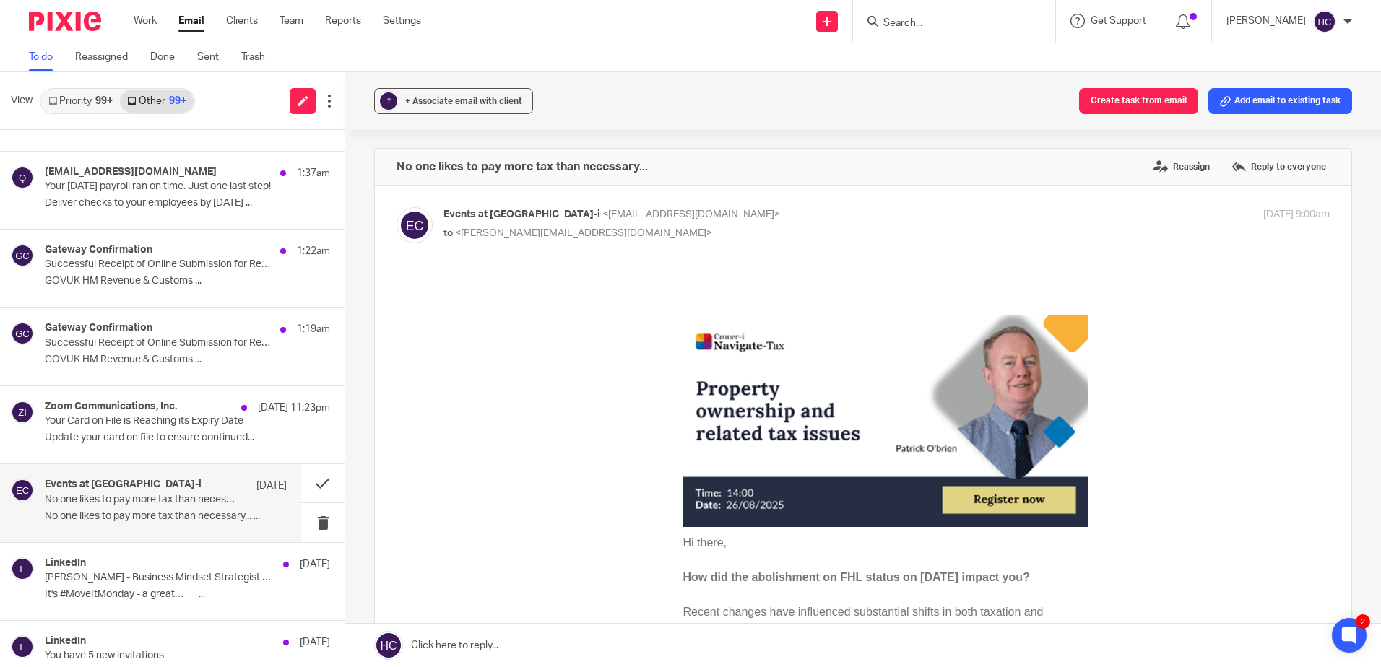
scroll to position [0, 0]
click at [306, 523] on button at bounding box center [322, 522] width 43 height 38
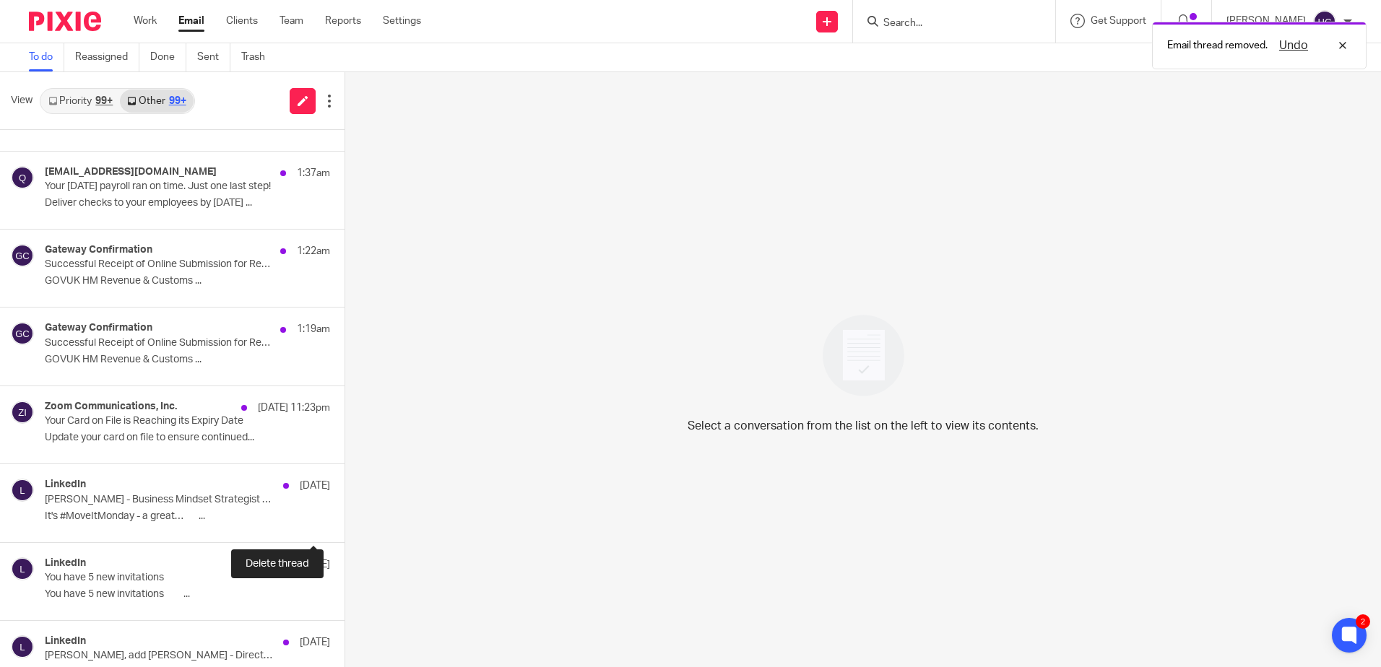
click at [345, 523] on button at bounding box center [351, 522] width 12 height 38
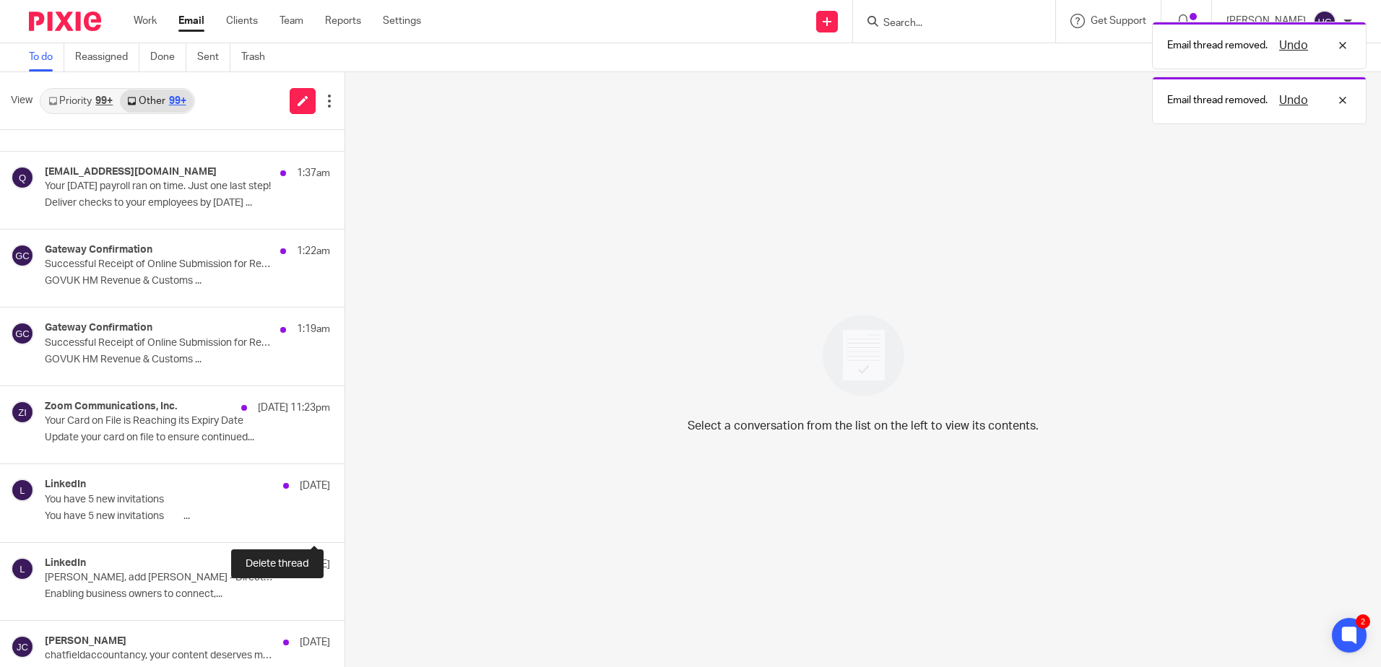
click at [345, 523] on button at bounding box center [351, 522] width 12 height 38
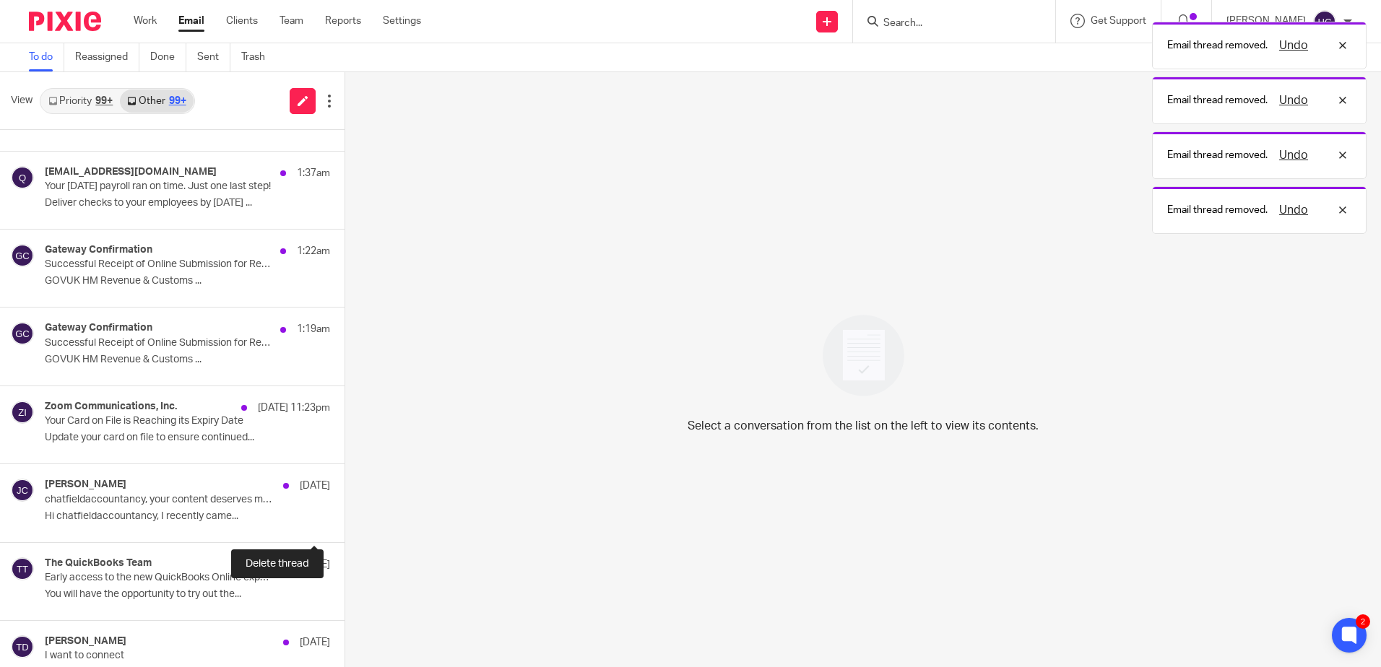
click at [345, 523] on button at bounding box center [351, 522] width 12 height 38
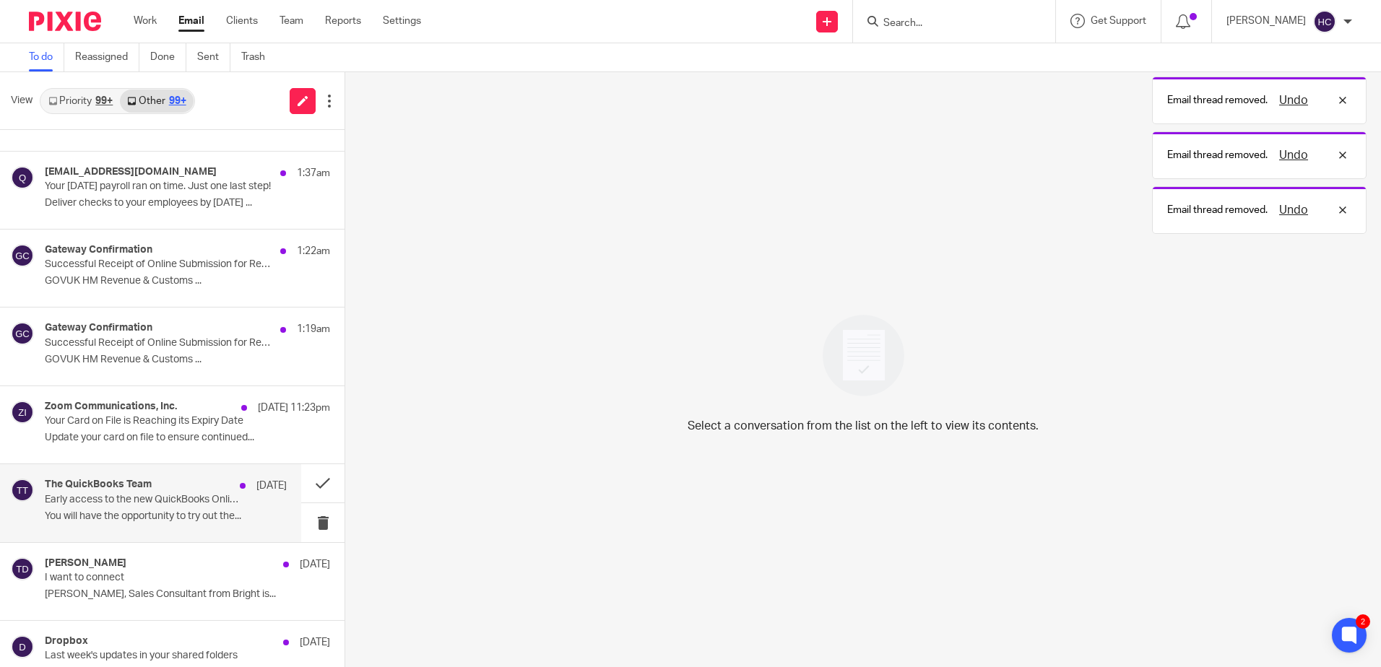
click at [110, 508] on div "The QuickBooks Team 22 Aug Early access to the new QuickBooks Online experience…" at bounding box center [166, 503] width 242 height 48
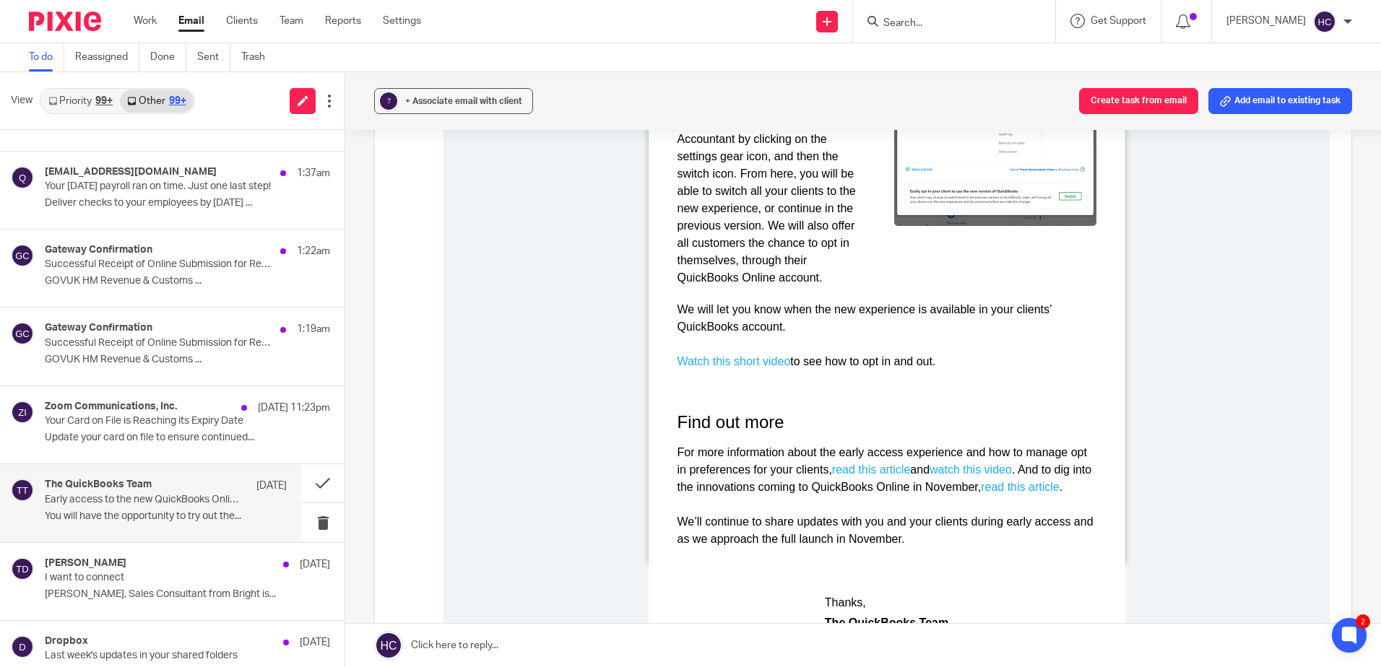
scroll to position [795, 0]
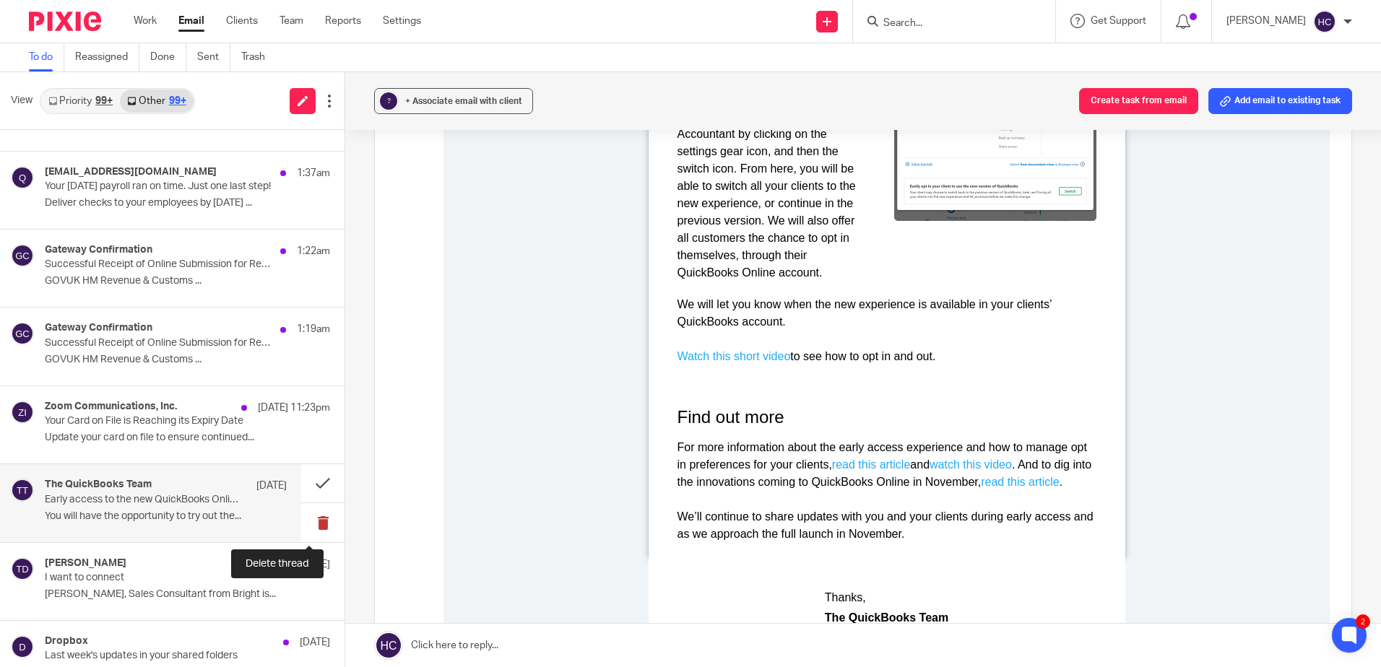
click at [320, 524] on button at bounding box center [322, 522] width 43 height 38
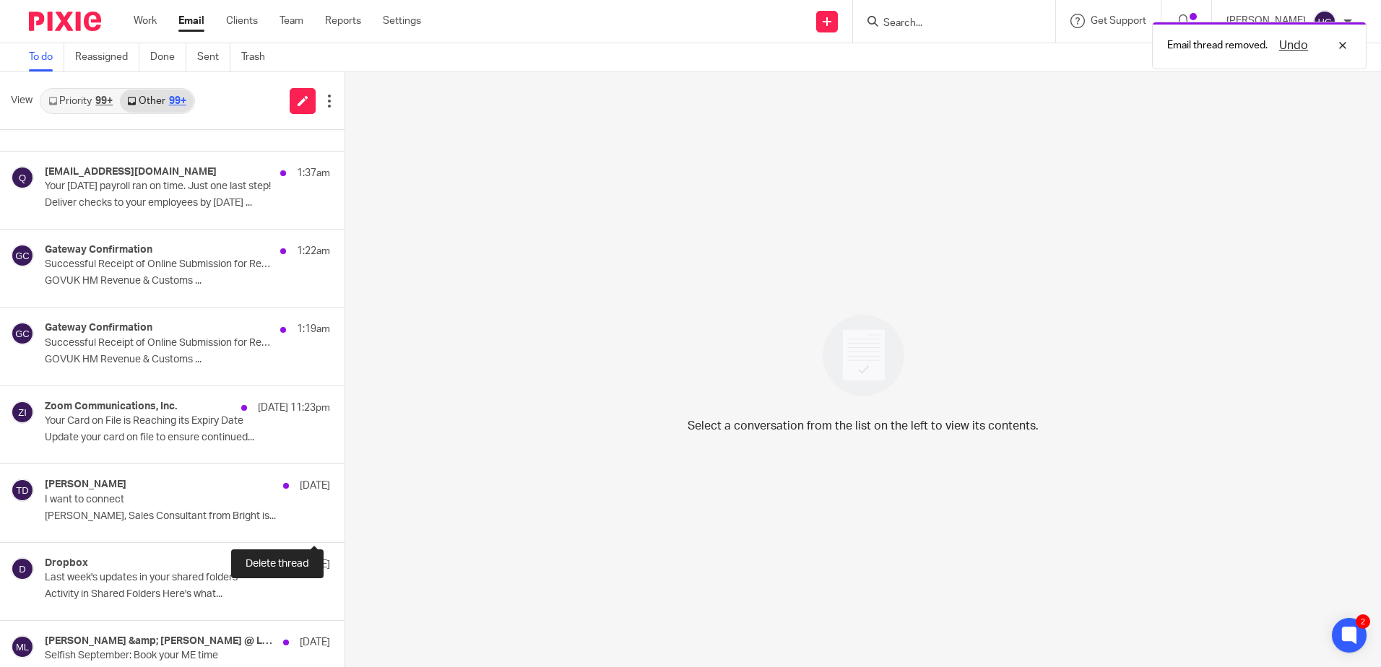
click at [345, 524] on button at bounding box center [351, 522] width 12 height 38
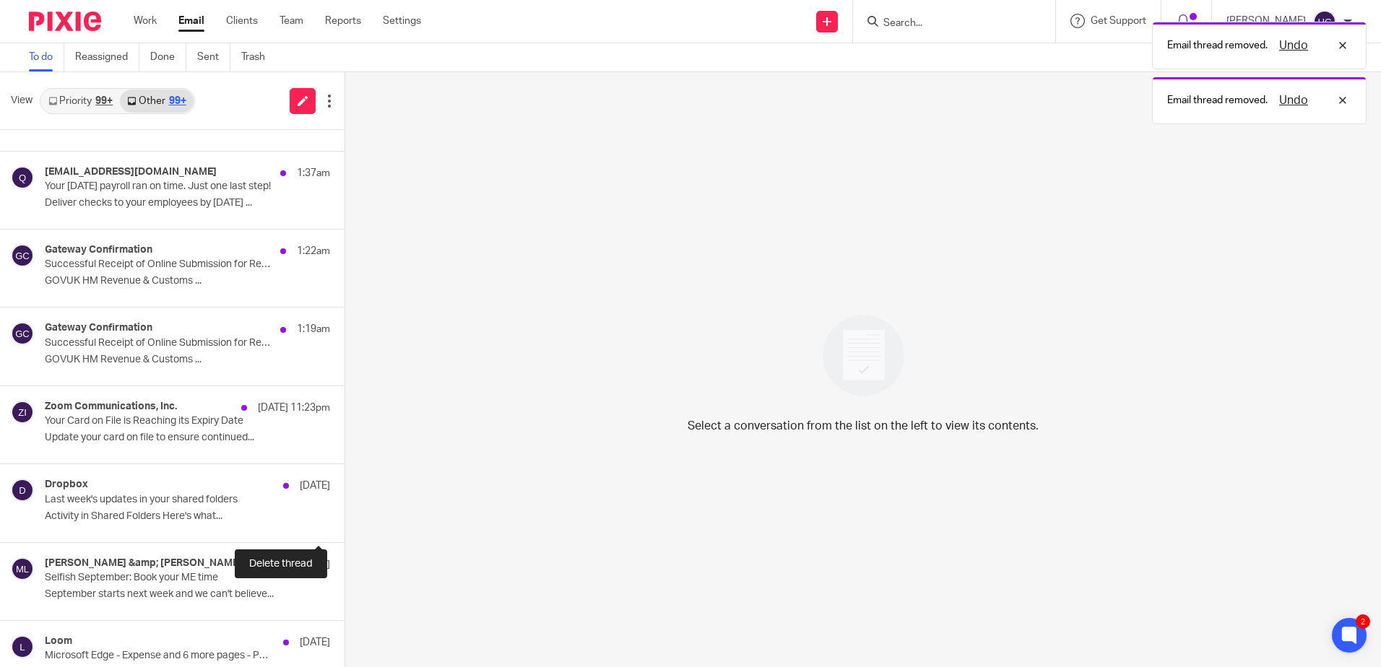
click at [345, 524] on button at bounding box center [351, 522] width 12 height 38
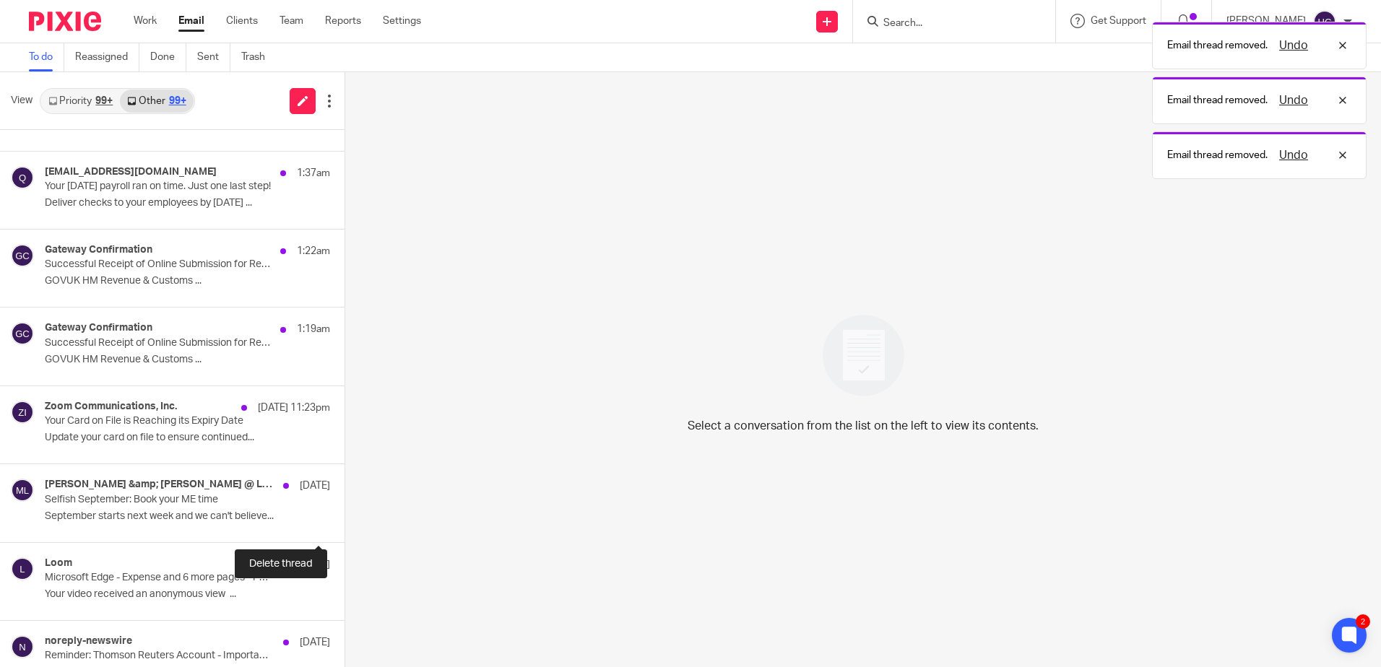
click at [345, 524] on button at bounding box center [351, 522] width 12 height 38
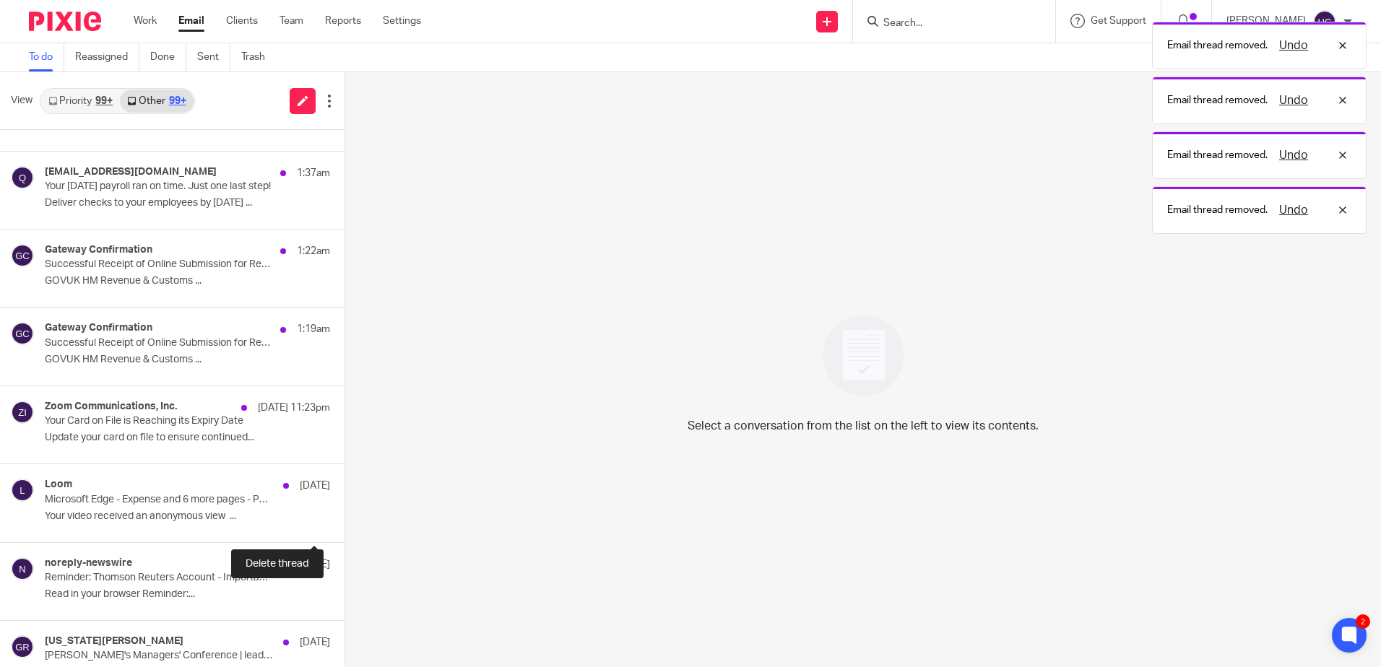
click at [345, 524] on button at bounding box center [351, 522] width 12 height 38
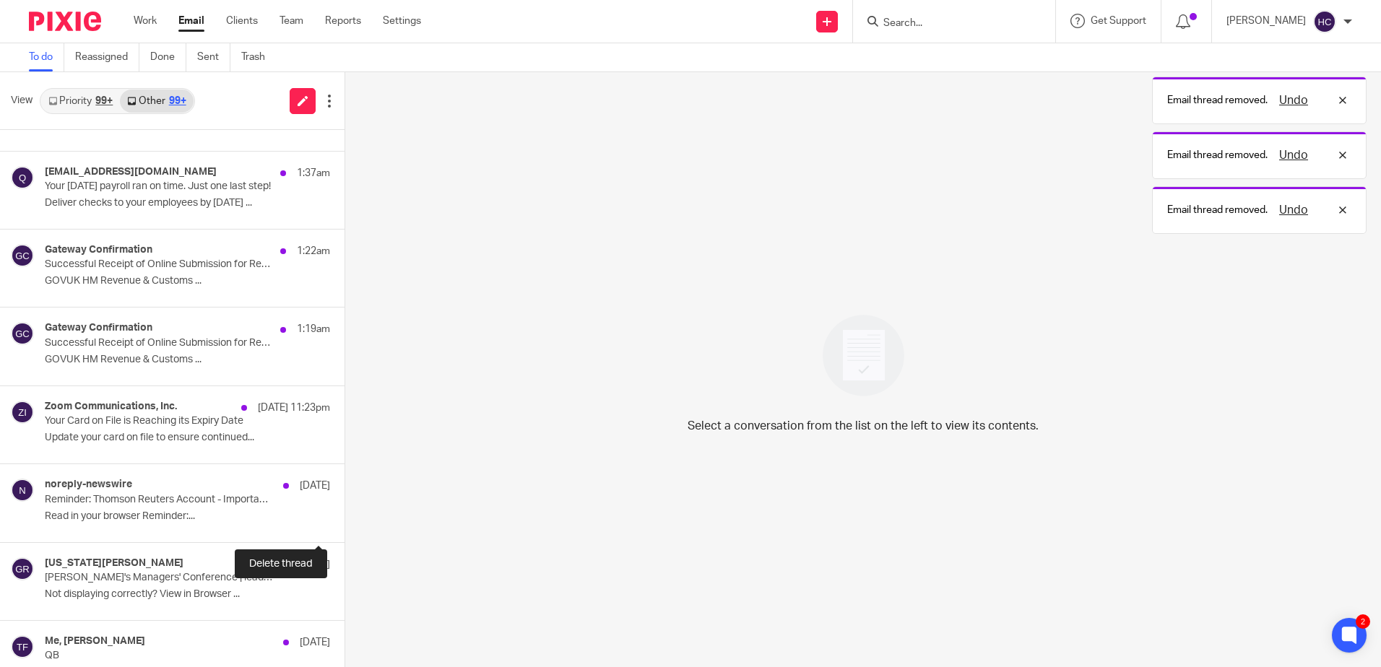
click at [345, 524] on button at bounding box center [351, 522] width 12 height 38
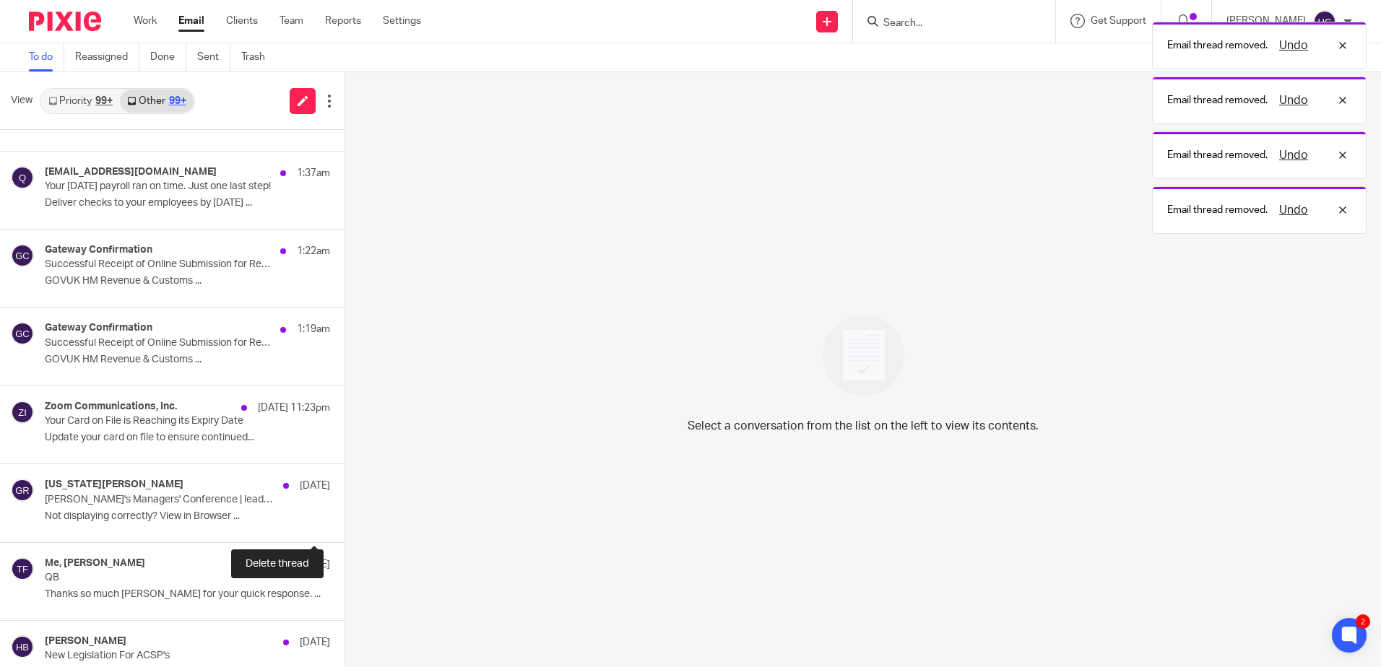
click at [345, 524] on button at bounding box center [351, 522] width 12 height 38
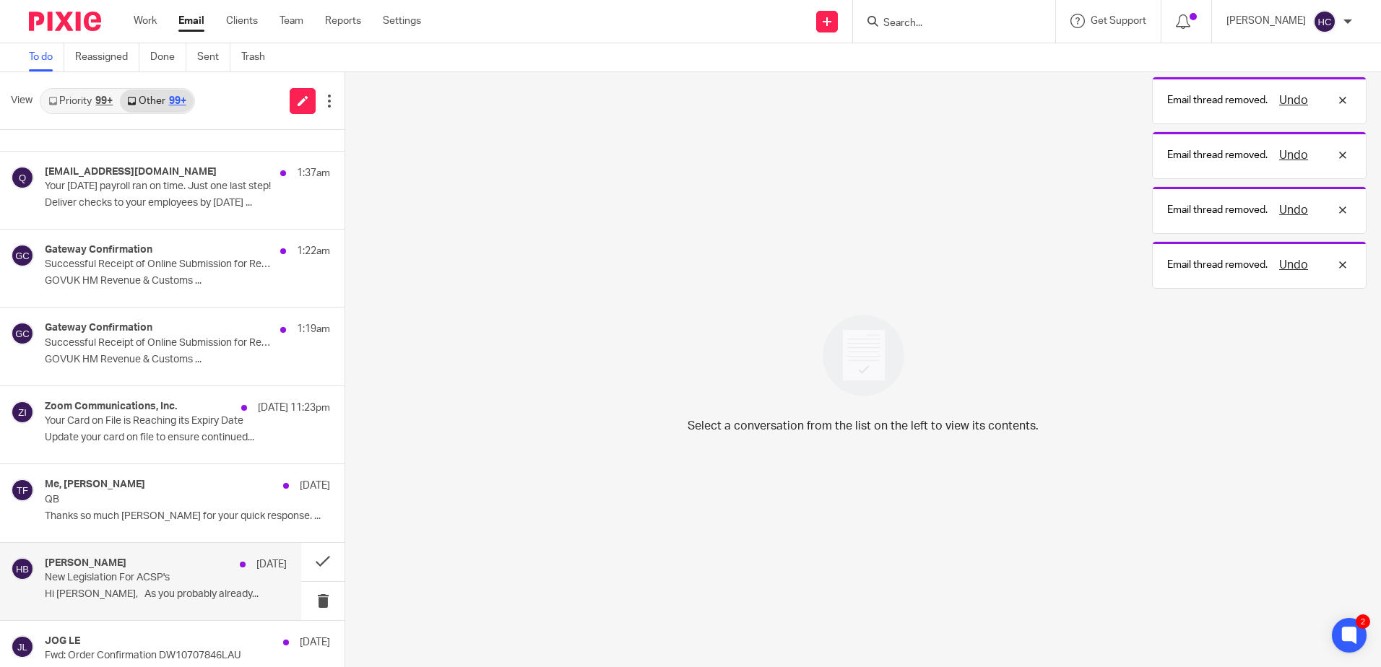
click at [239, 580] on div "Harry Blaxill 21 Aug New Legislation For ACSP's Hi Hannah, As you probably alre…" at bounding box center [166, 582] width 242 height 48
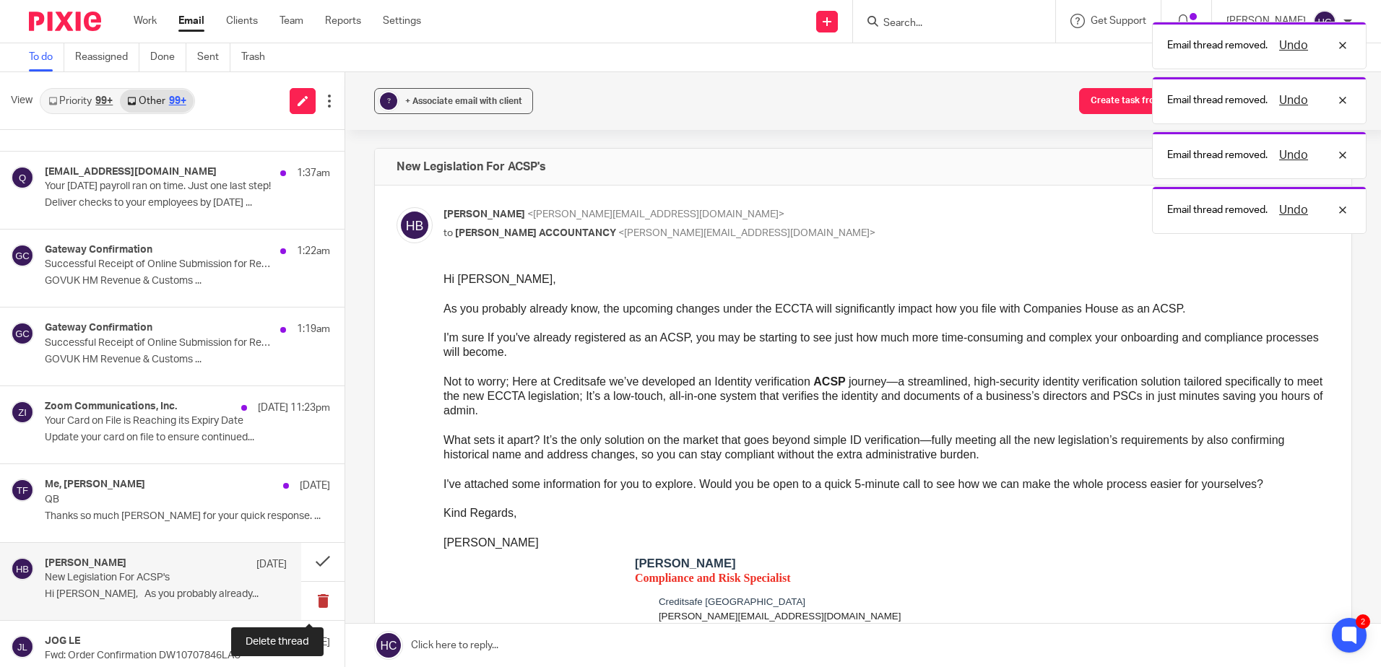
scroll to position [0, 0]
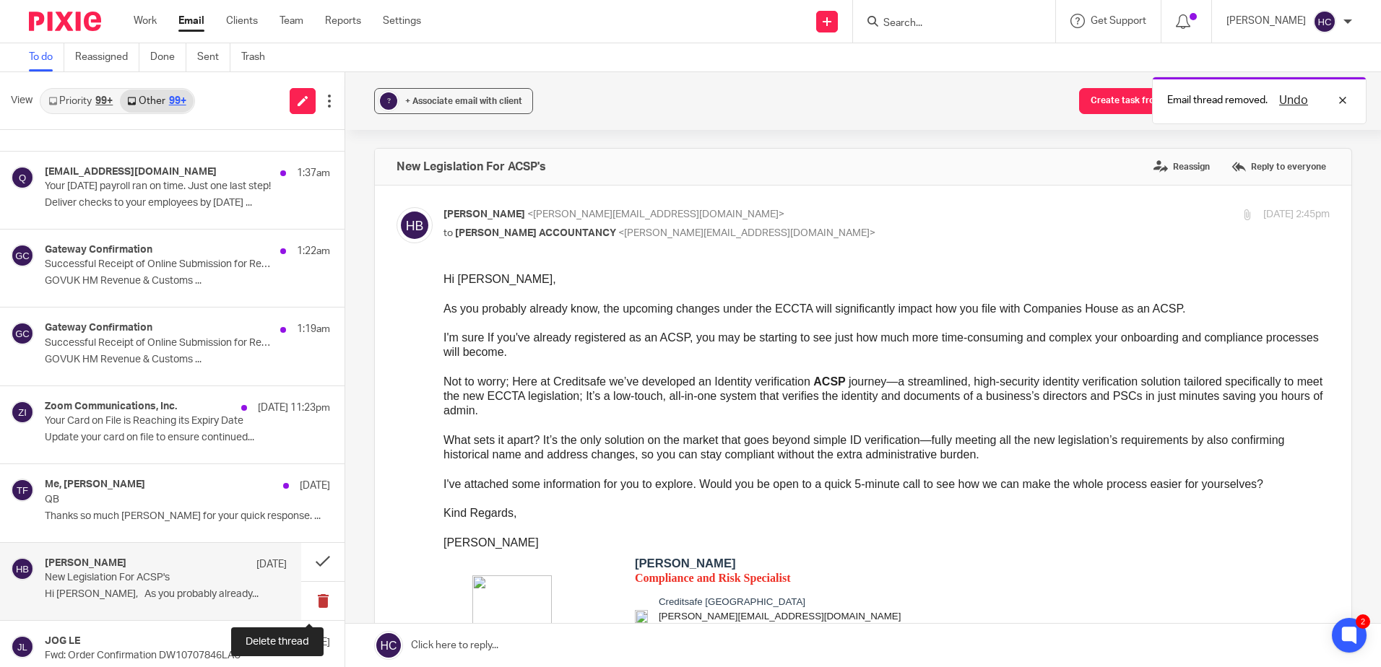
click at [313, 602] on button at bounding box center [322, 601] width 43 height 38
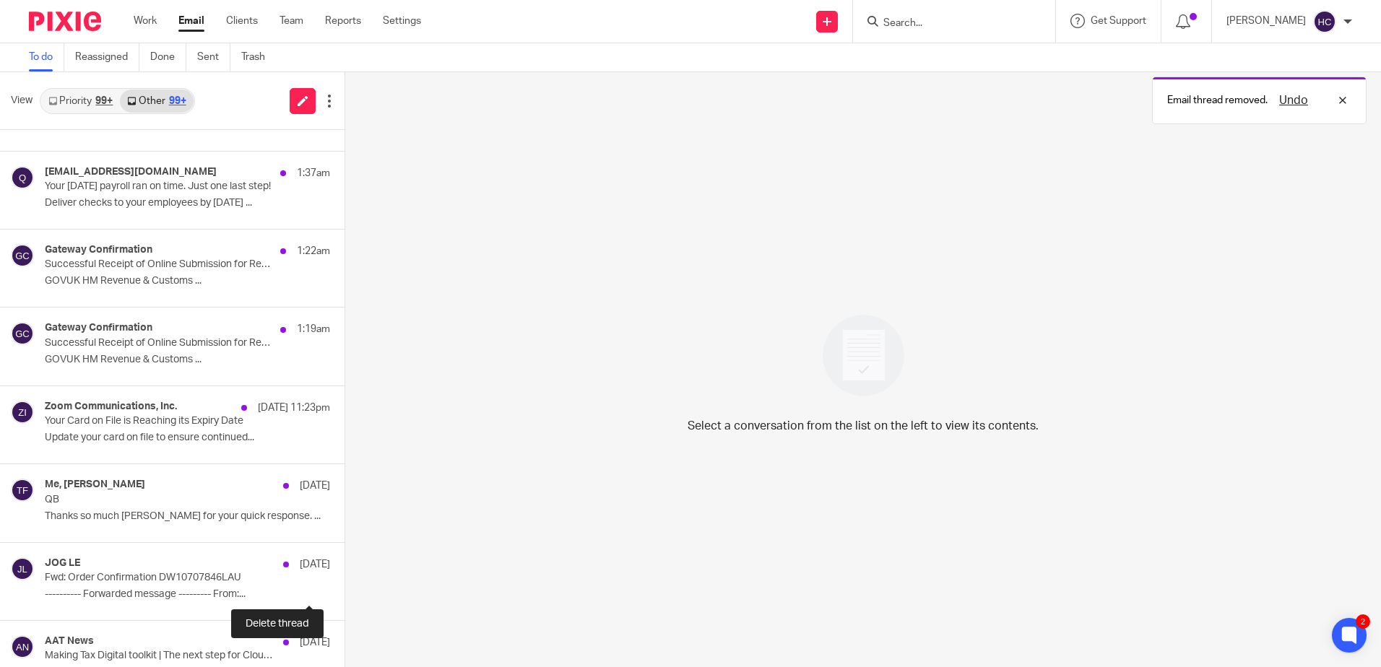
scroll to position [280, 0]
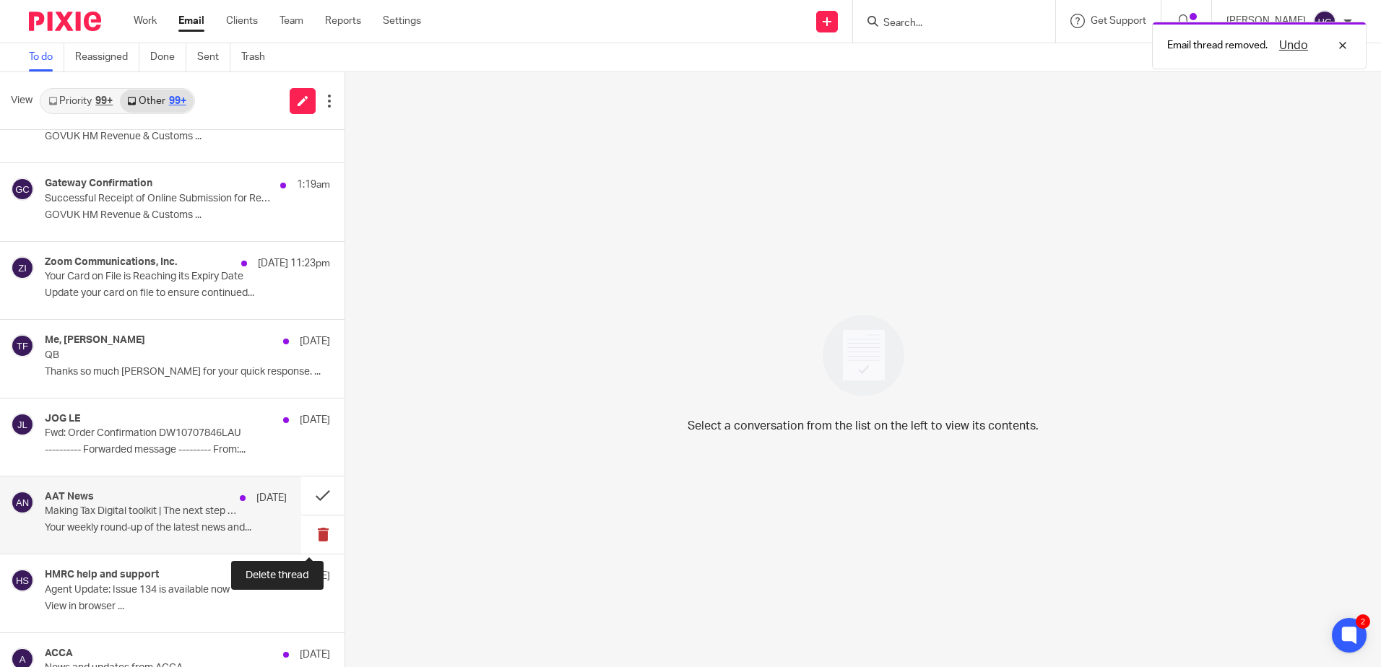
click at [319, 535] on button at bounding box center [322, 535] width 43 height 38
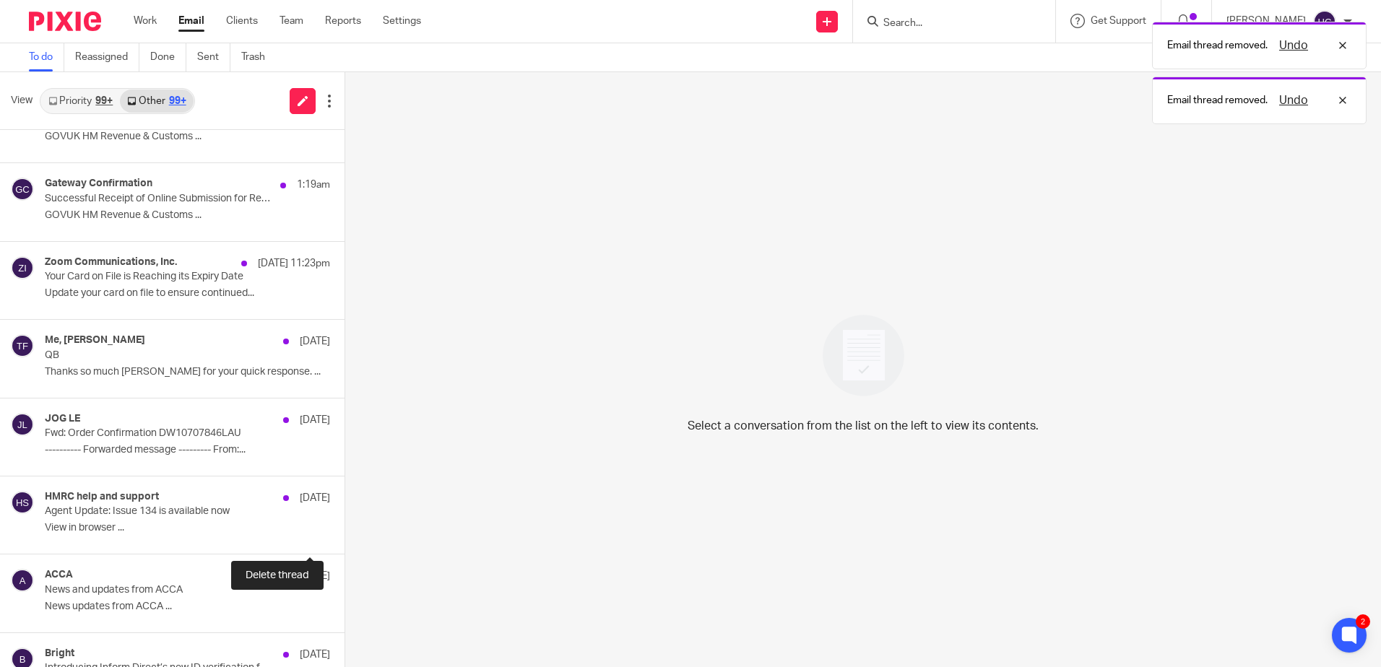
click at [345, 535] on button at bounding box center [351, 535] width 12 height 38
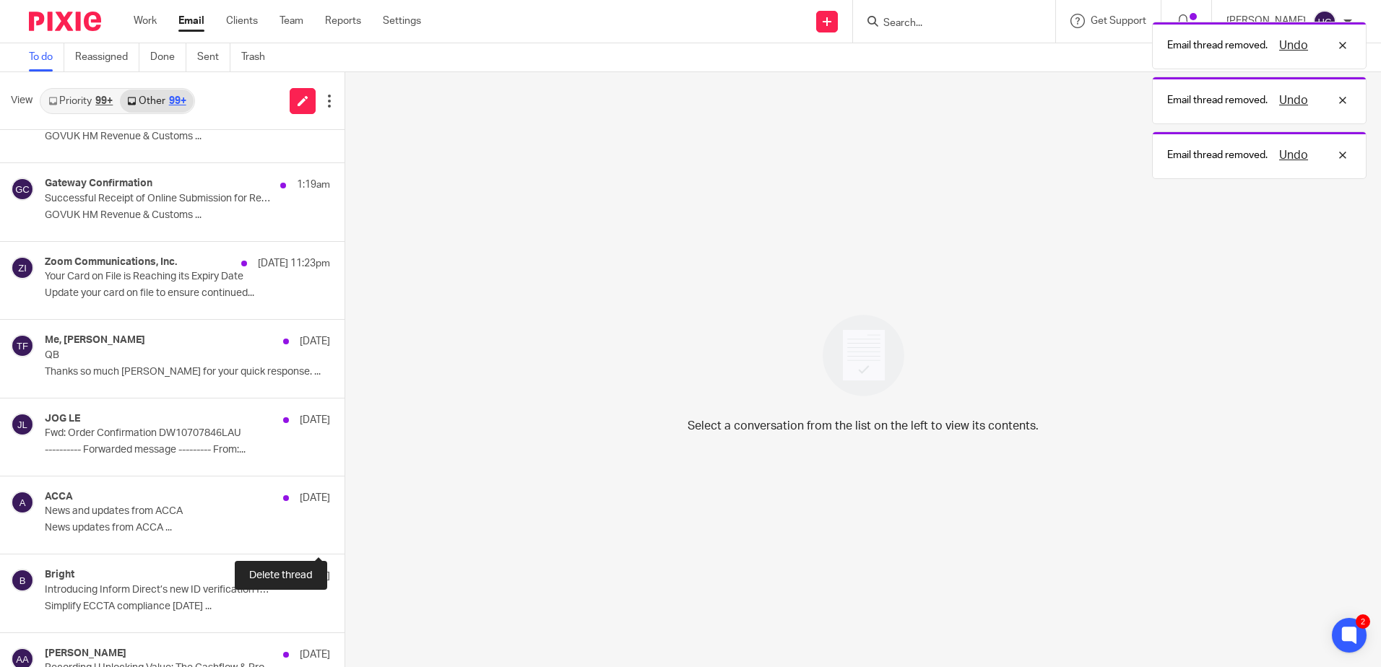
click at [345, 535] on button at bounding box center [351, 535] width 12 height 38
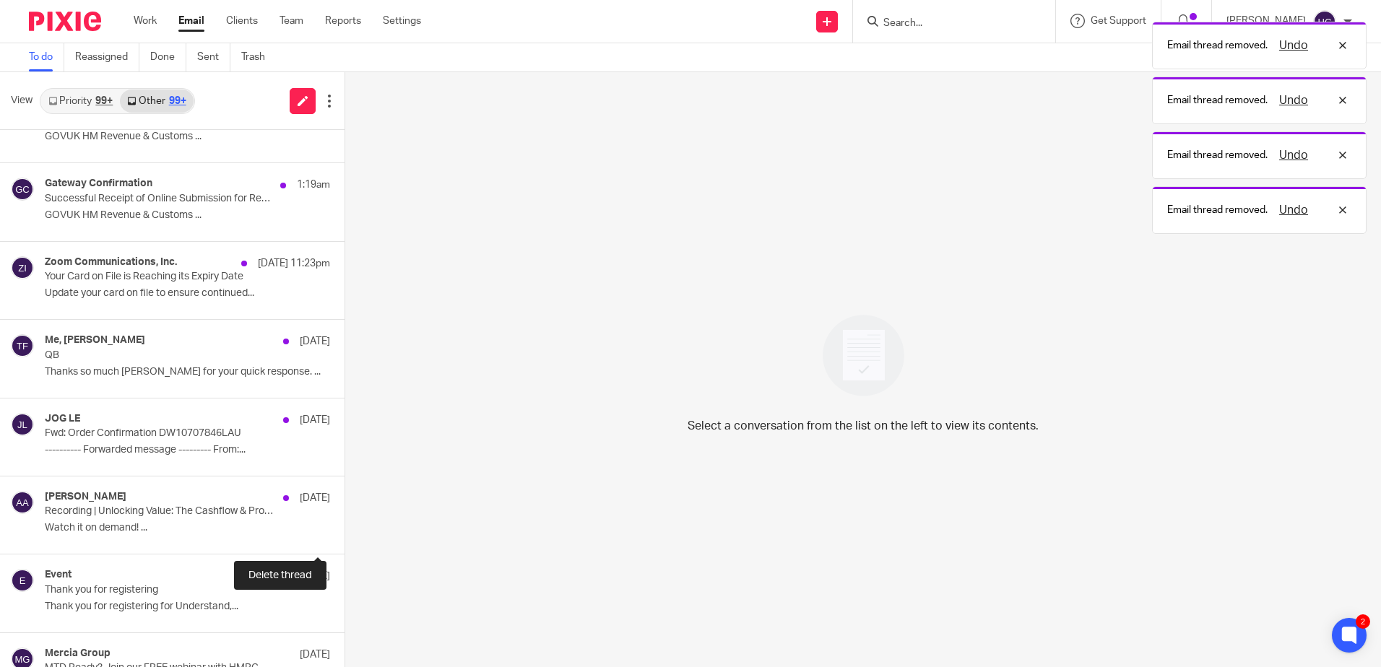
click at [345, 535] on button at bounding box center [351, 535] width 12 height 38
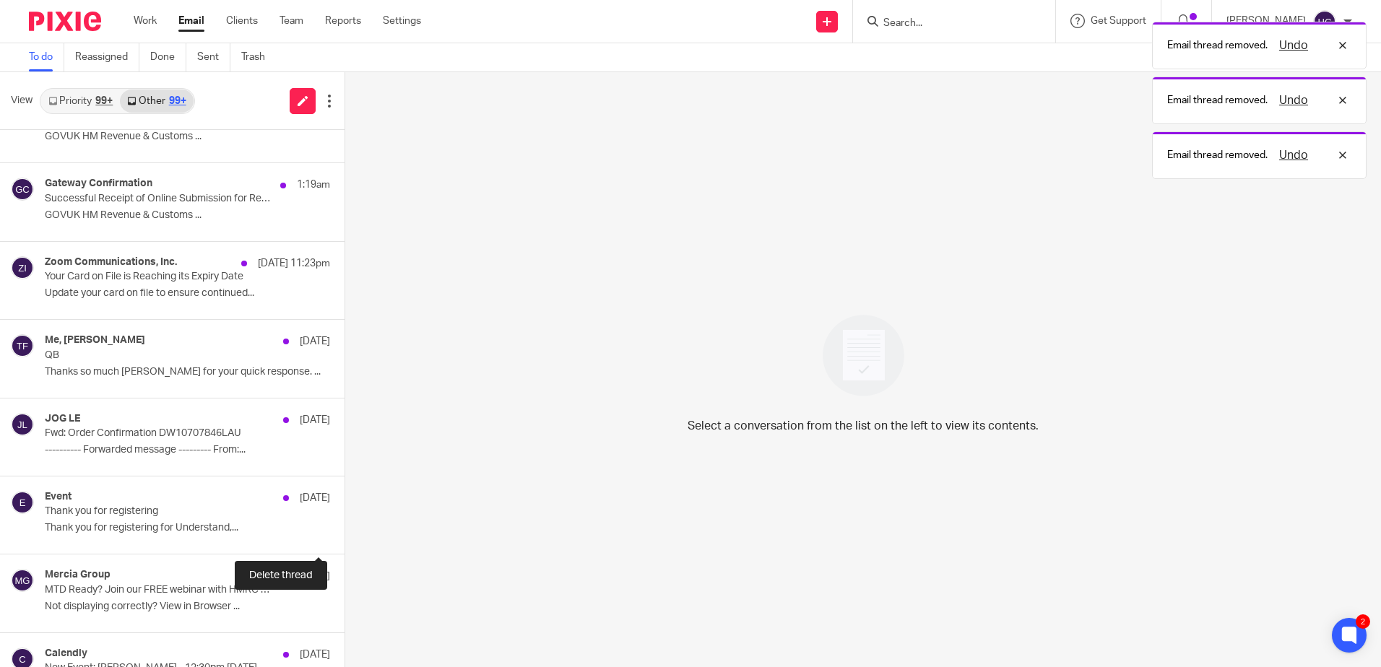
click at [345, 535] on button at bounding box center [351, 535] width 12 height 38
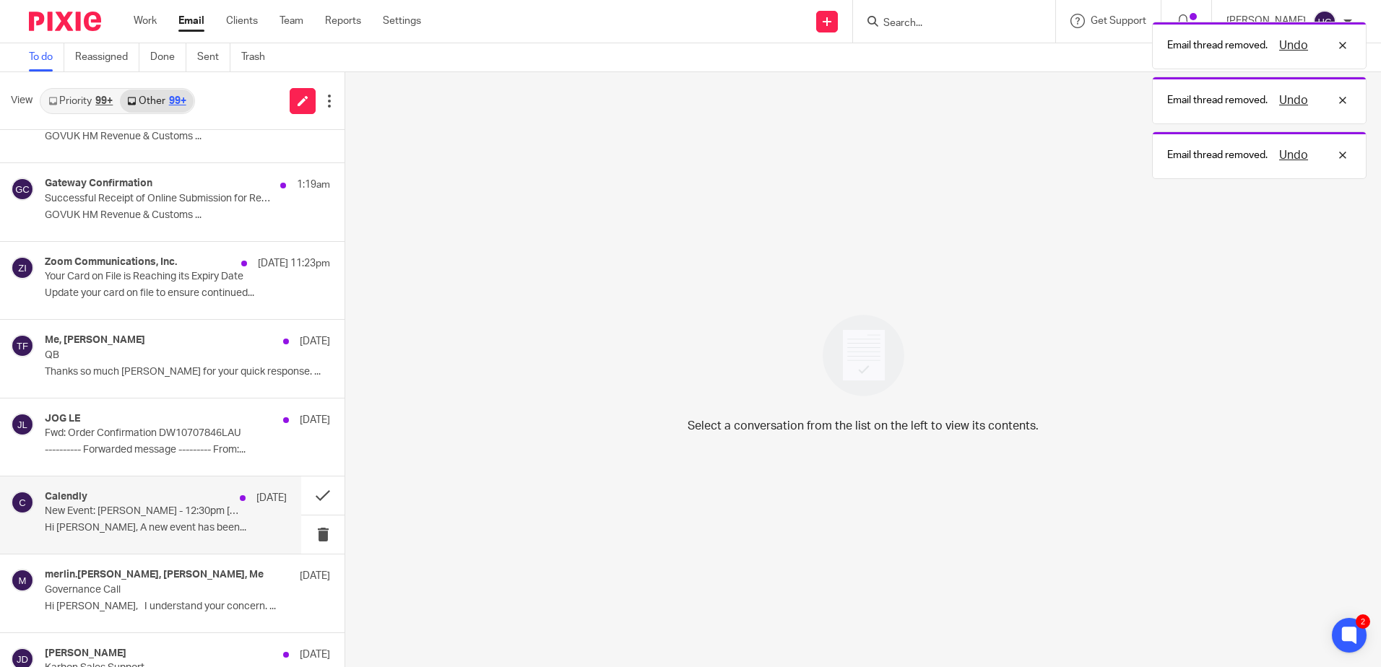
click at [76, 531] on p "Hi Hannah Chatfield, A new event has been..." at bounding box center [166, 528] width 242 height 12
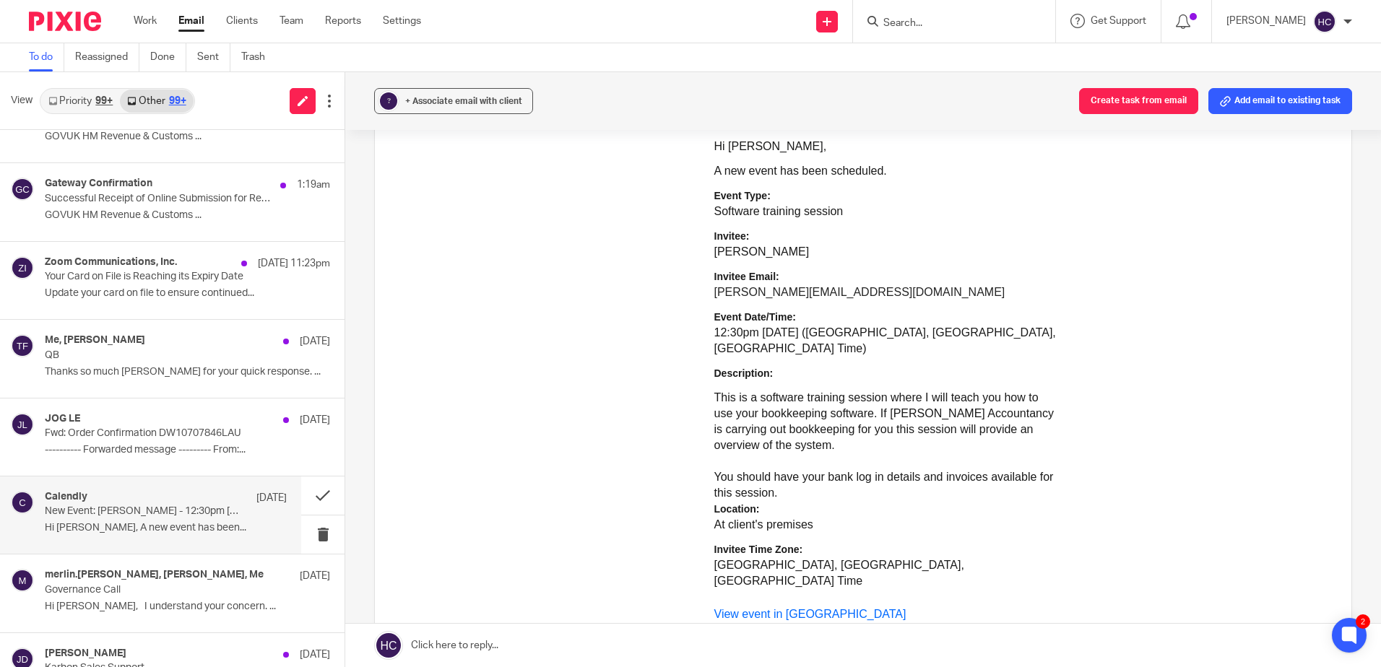
scroll to position [217, 0]
click at [301, 490] on button at bounding box center [322, 496] width 43 height 38
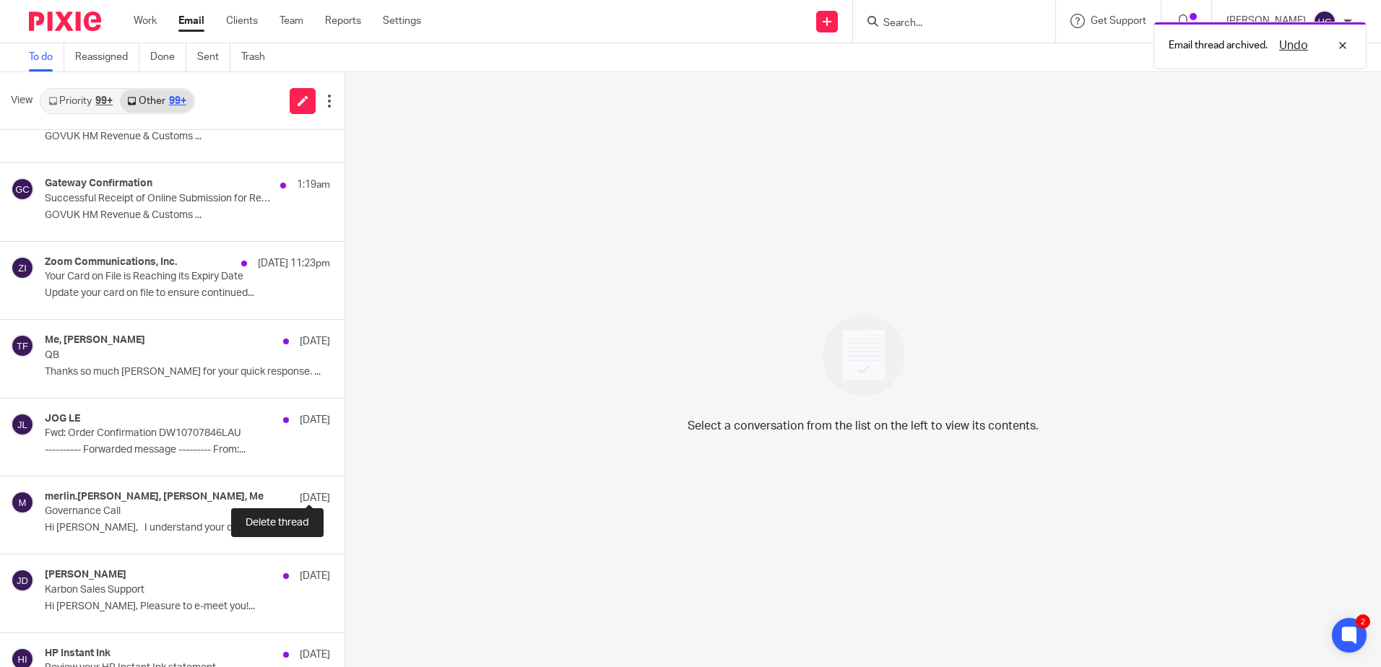
scroll to position [424, 0]
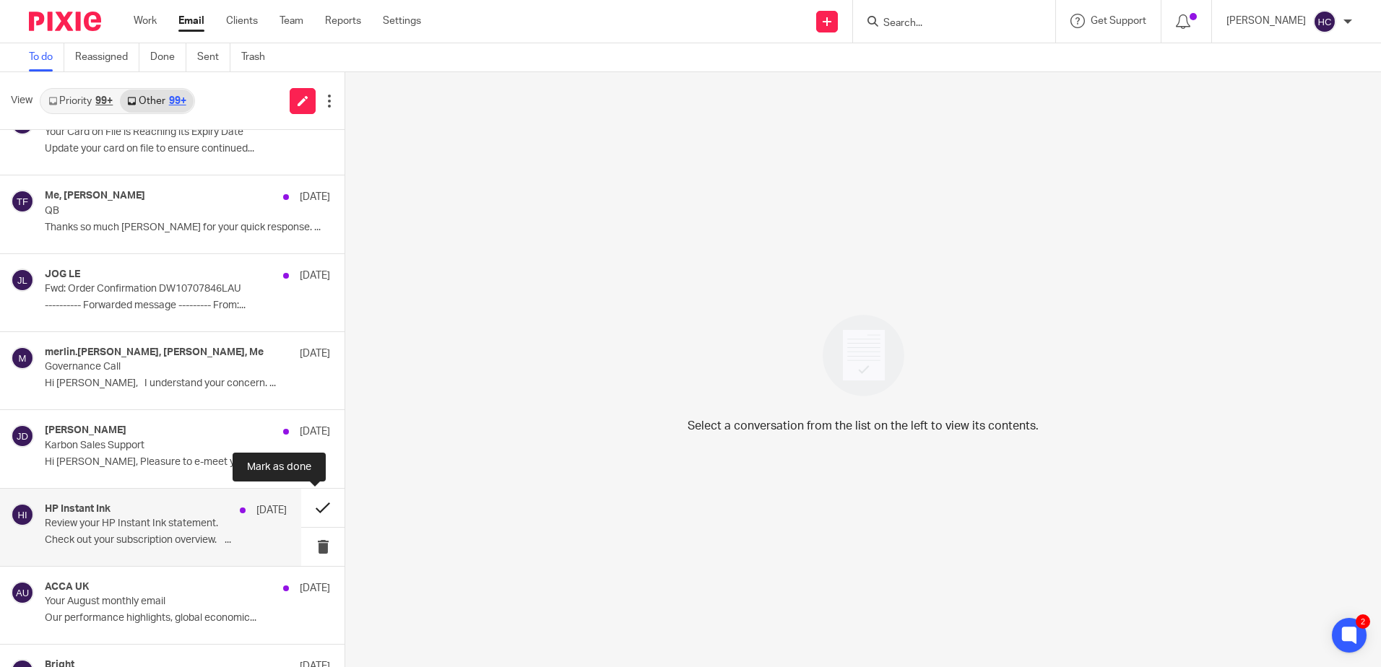
click at [303, 510] on button at bounding box center [322, 508] width 43 height 38
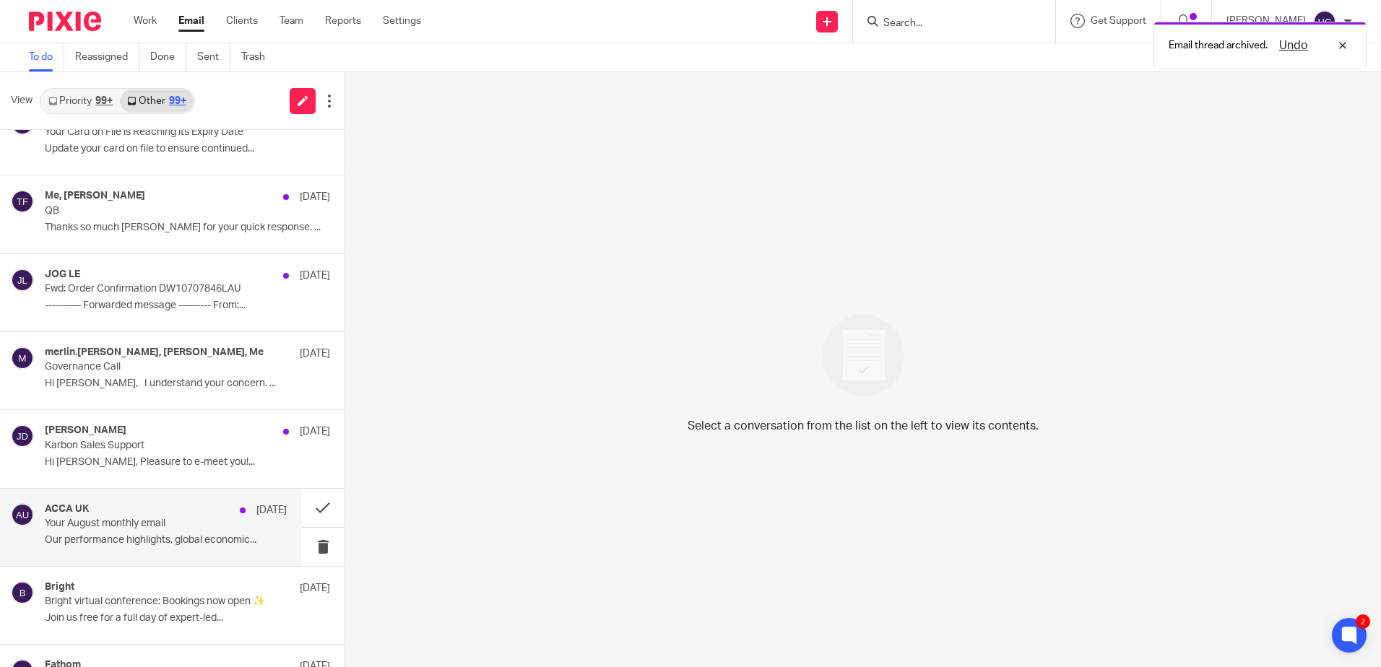
click at [113, 521] on p "Your August monthly email" at bounding box center [142, 524] width 194 height 12
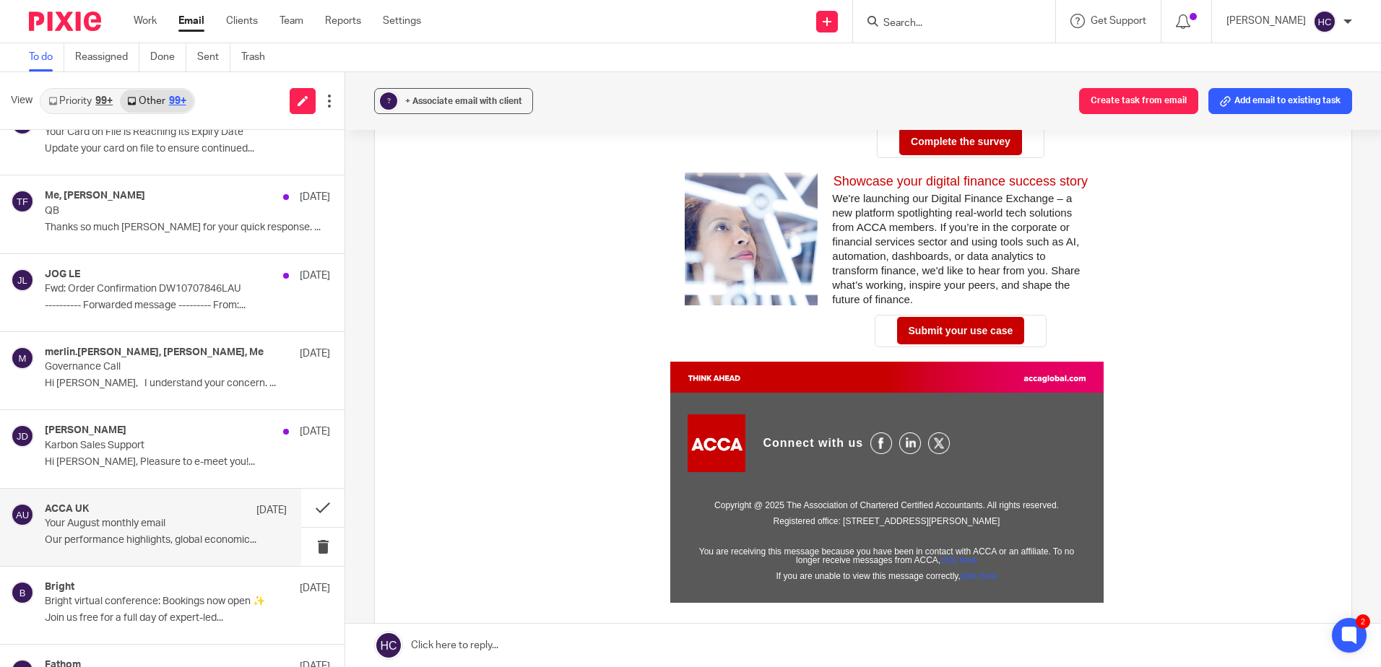
scroll to position [1589, 0]
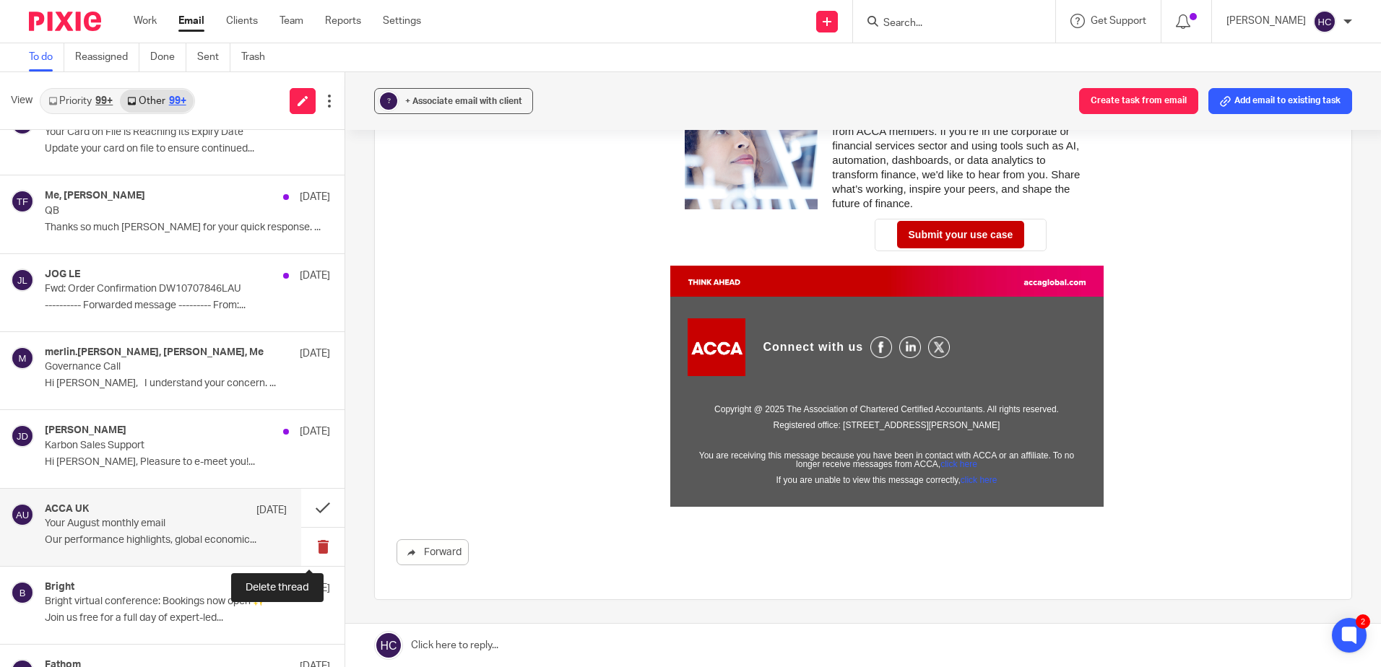
click at [313, 550] on button at bounding box center [322, 547] width 43 height 38
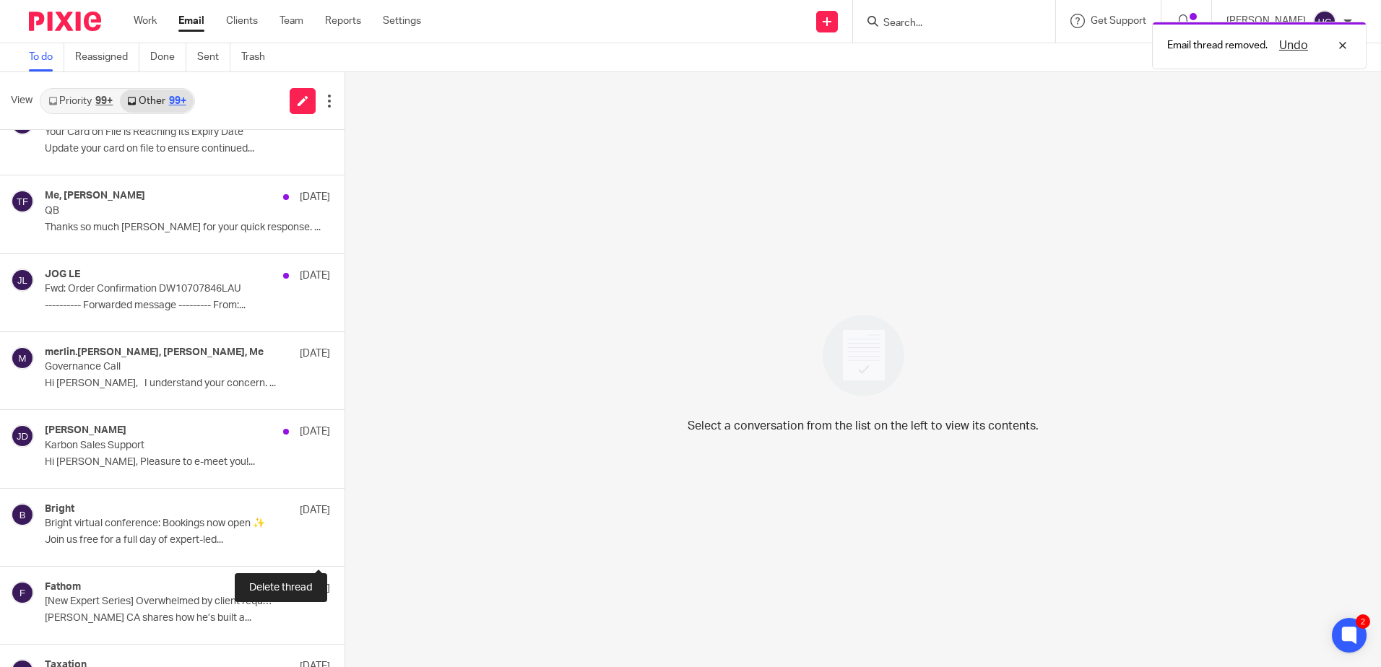
click at [345, 550] on button at bounding box center [351, 547] width 12 height 38
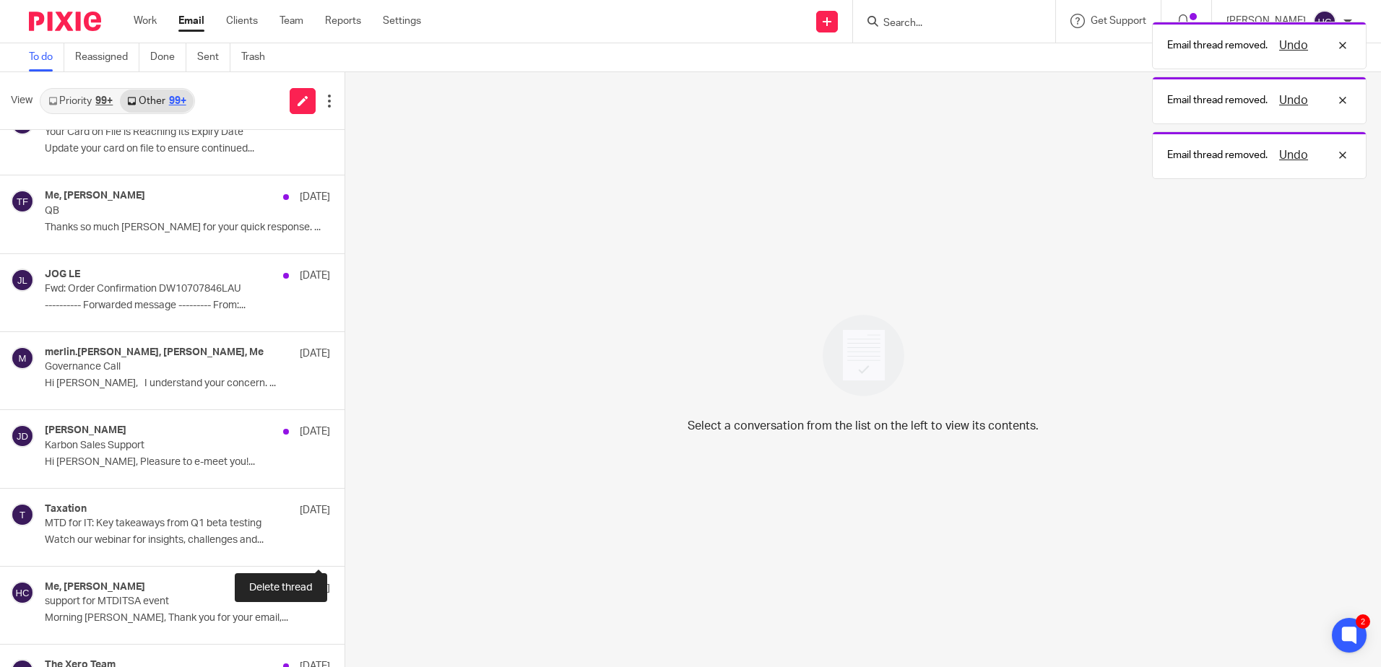
click at [345, 550] on button at bounding box center [351, 547] width 12 height 38
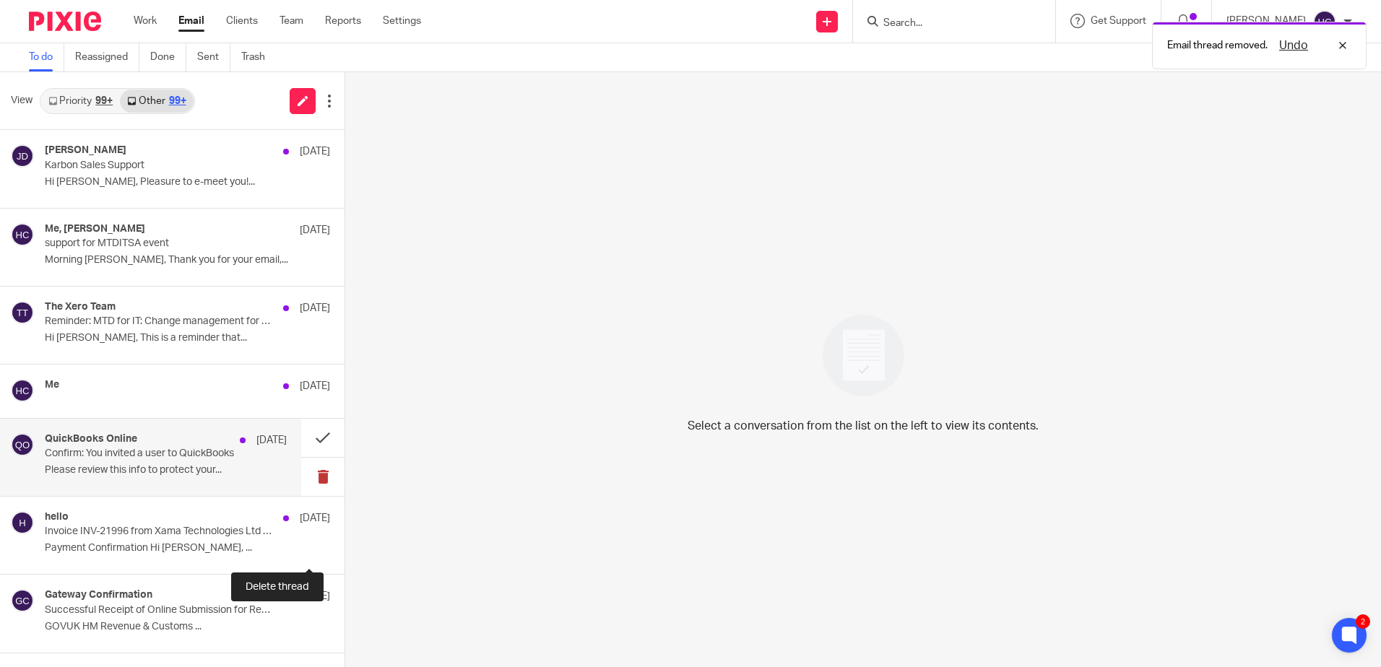
scroll to position [713, 0]
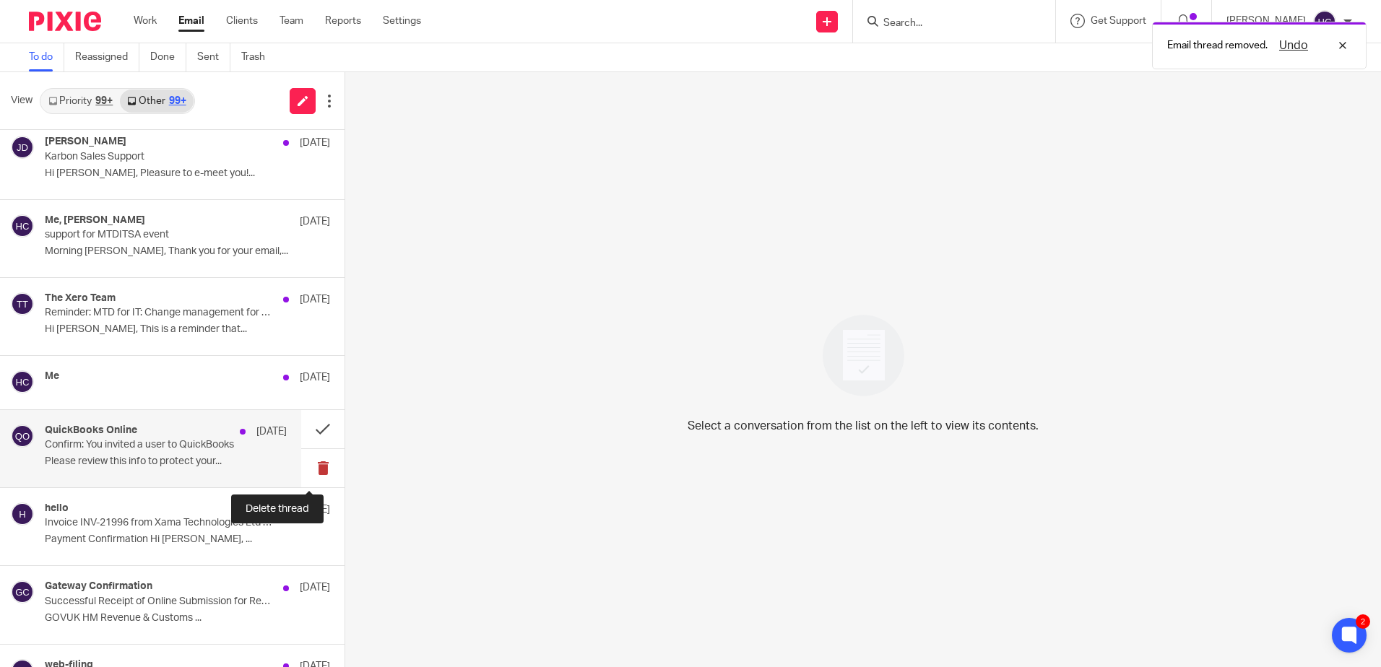
click at [311, 457] on button at bounding box center [322, 468] width 43 height 38
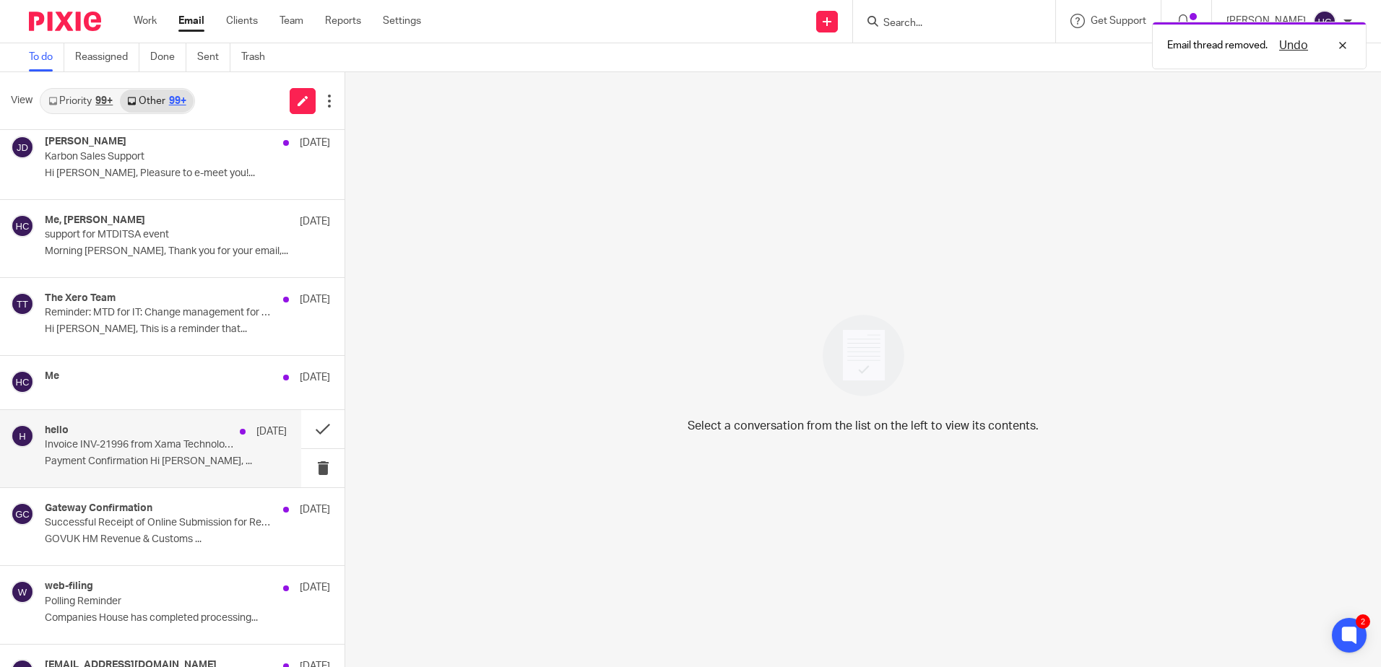
click at [136, 468] on p "Payment Confirmation Hi Hannah Chatfield, ..." at bounding box center [166, 462] width 242 height 12
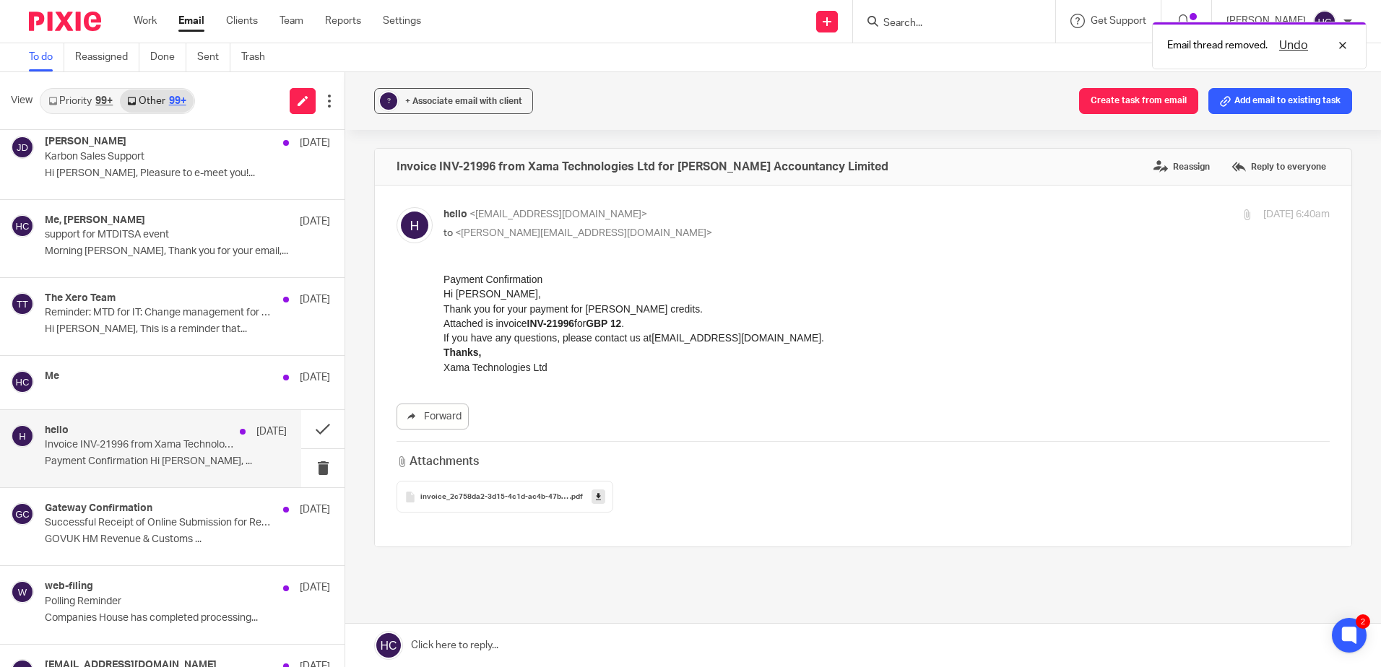
scroll to position [0, 0]
click at [455, 418] on link "Forward" at bounding box center [433, 417] width 72 height 26
click at [458, 90] on button "? + Associate email with client" at bounding box center [453, 101] width 159 height 26
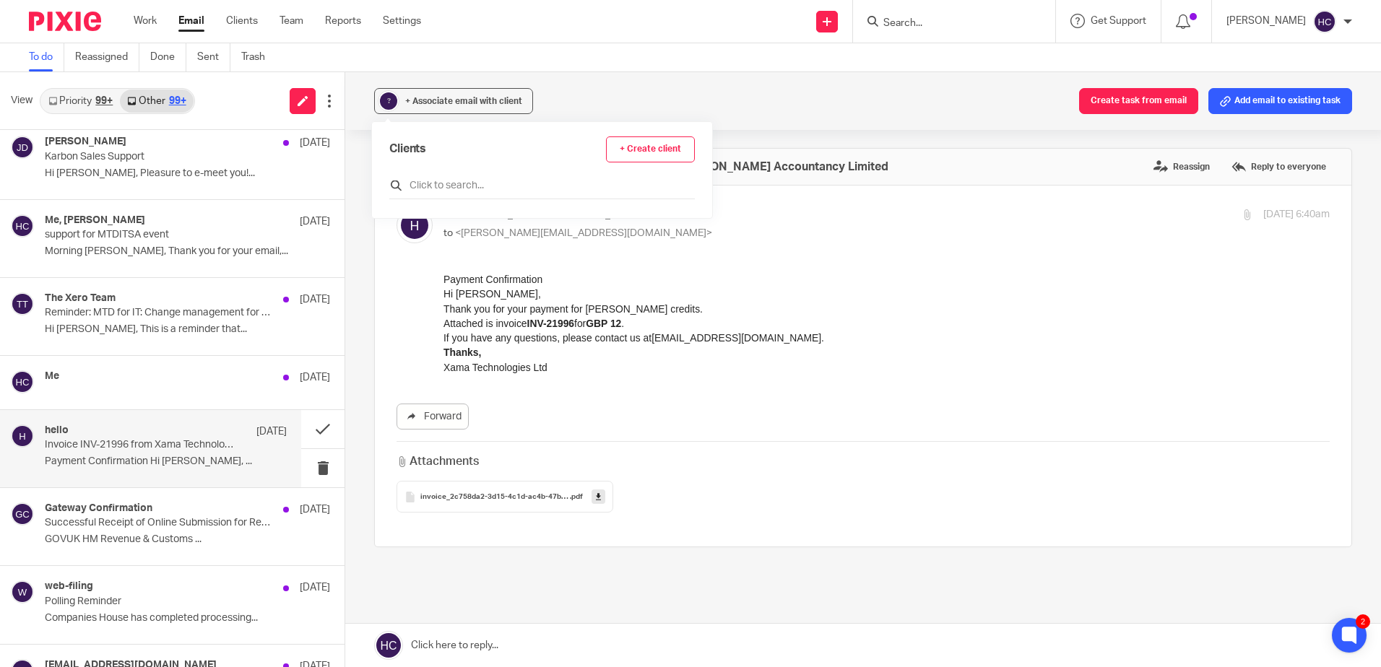
click at [443, 184] on input "text" at bounding box center [542, 185] width 306 height 14
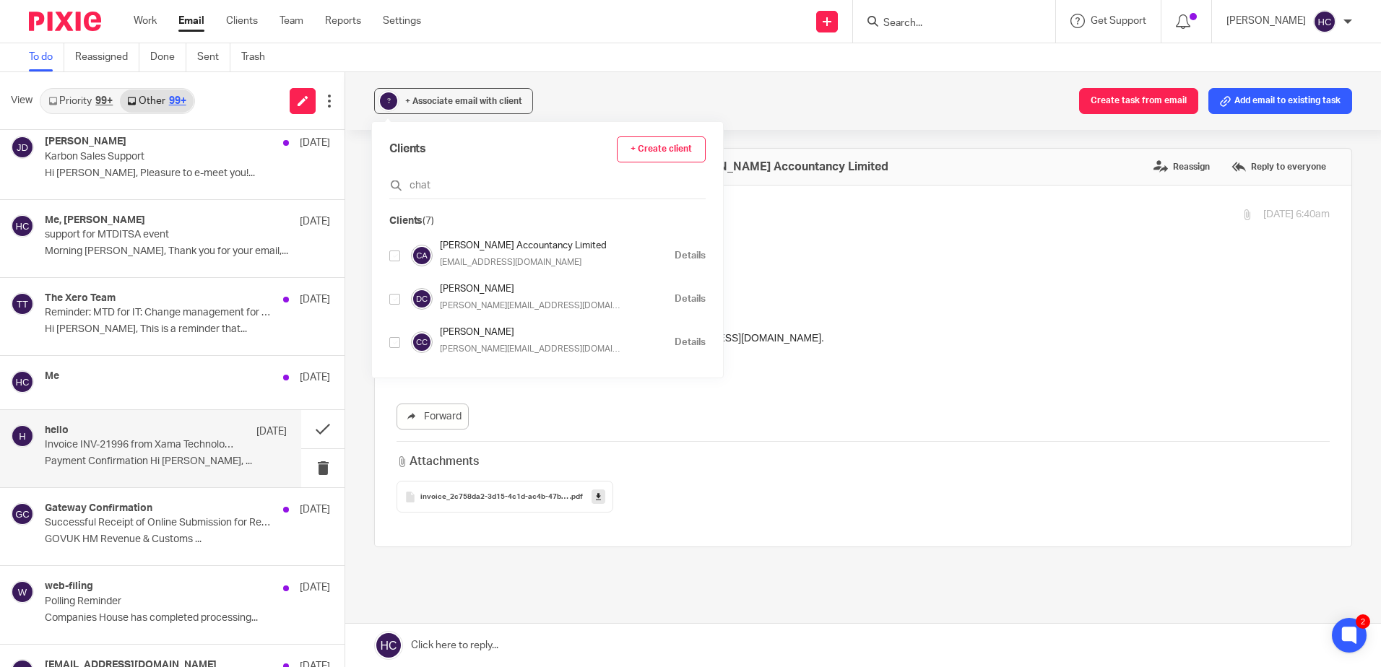
type input "chat"
click at [396, 261] on div at bounding box center [394, 256] width 11 height 17
click at [389, 259] on div "Clients + Create client chat Clients (7) Chatfield Accountancy Limited hannahch…" at bounding box center [547, 250] width 351 height 256
click at [404, 255] on div "Chatfield Accountancy Limited hannahchatfield1@virginmedia.com Details" at bounding box center [547, 256] width 316 height 34
click at [393, 256] on input "checkbox" at bounding box center [394, 256] width 11 height 11
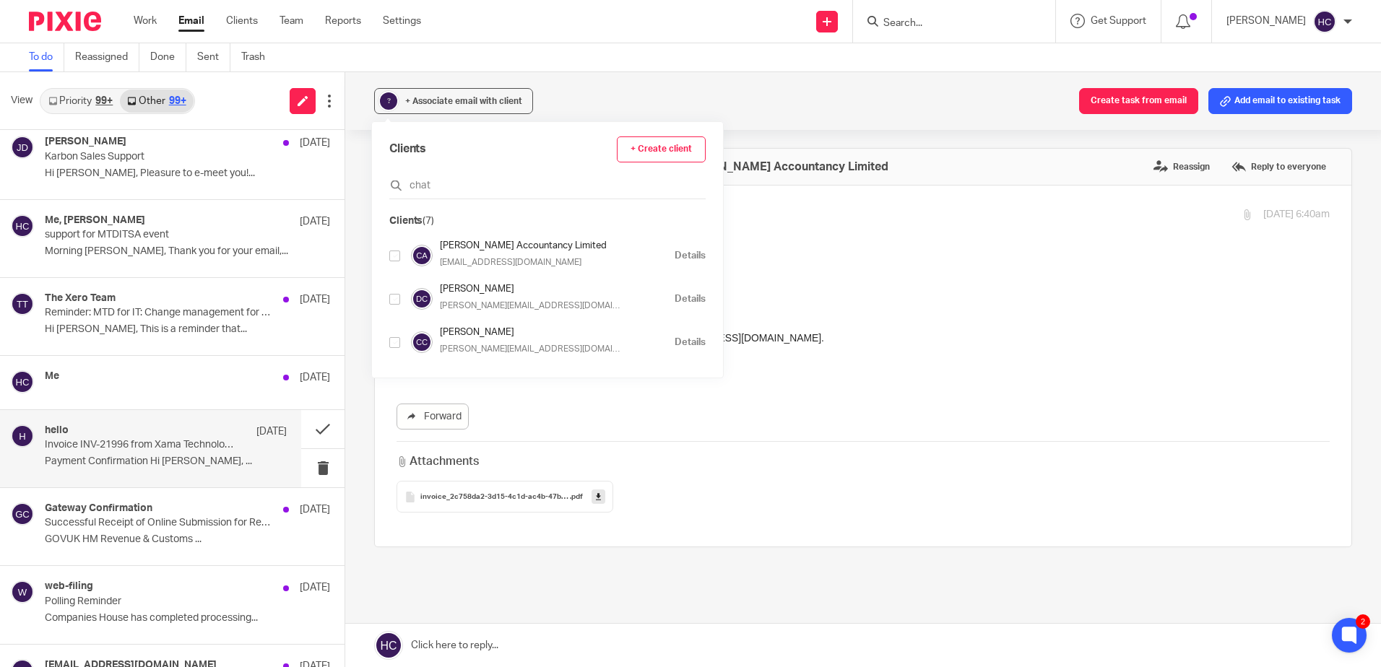
checkbox input "true"
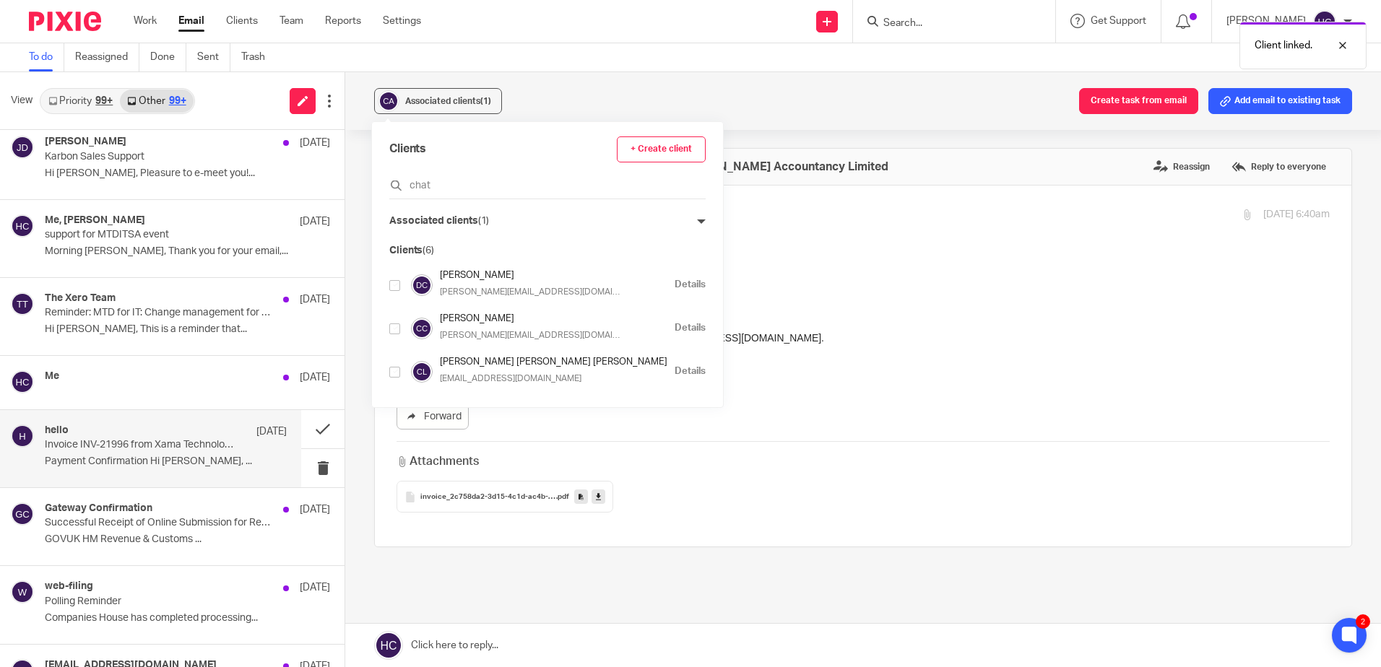
click at [605, 98] on div "Associated clients (1) Create task from email Add email to existing task" at bounding box center [863, 101] width 1036 height 58
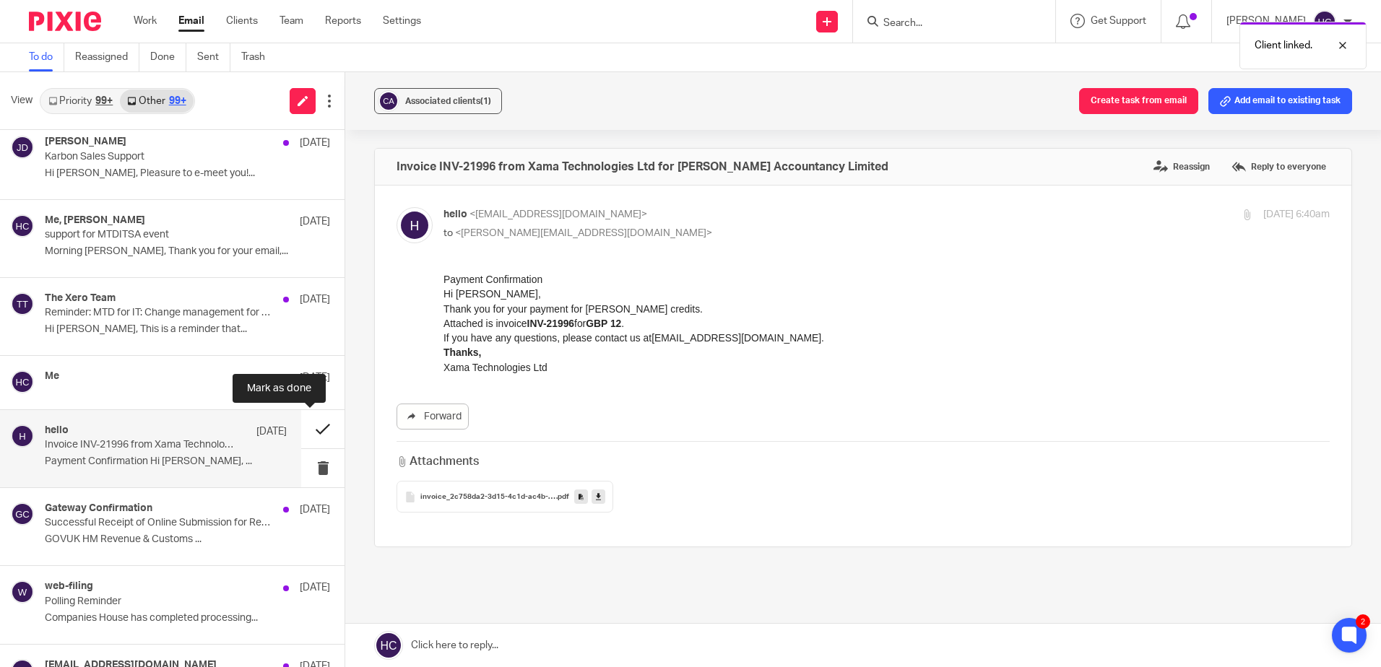
click at [311, 426] on button at bounding box center [322, 429] width 43 height 38
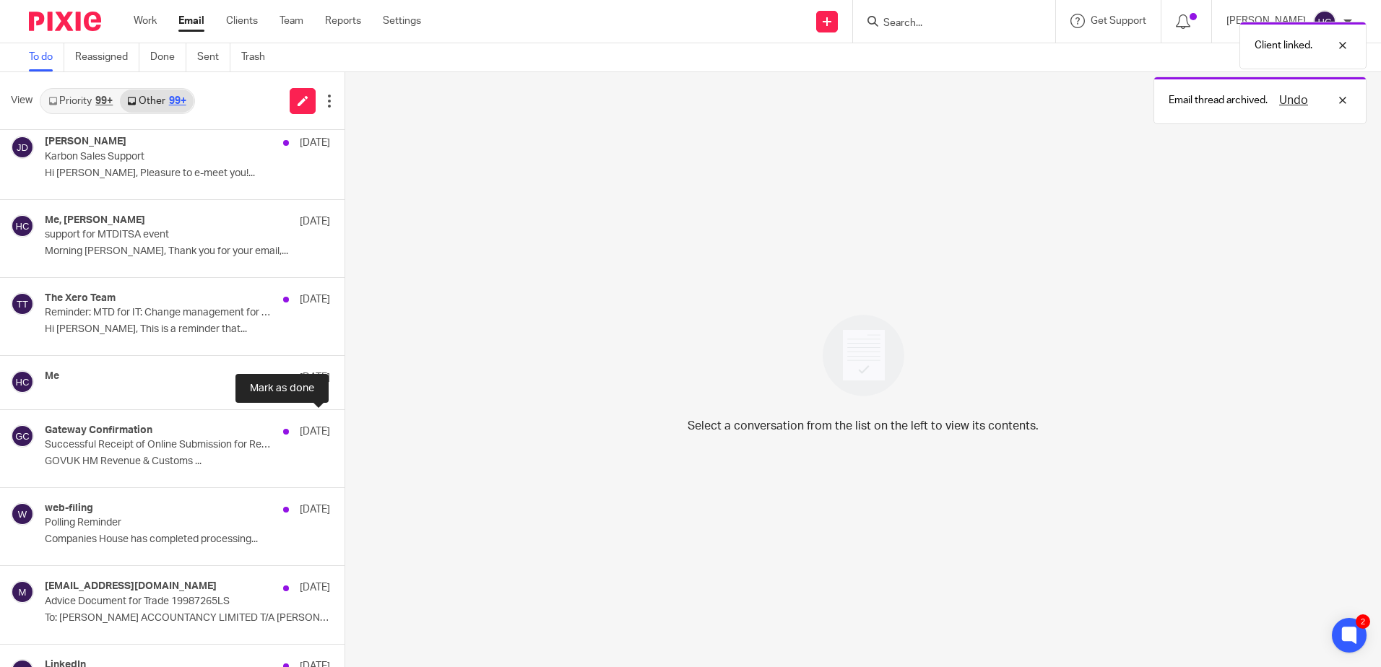
click at [345, 426] on button at bounding box center [351, 429] width 12 height 38
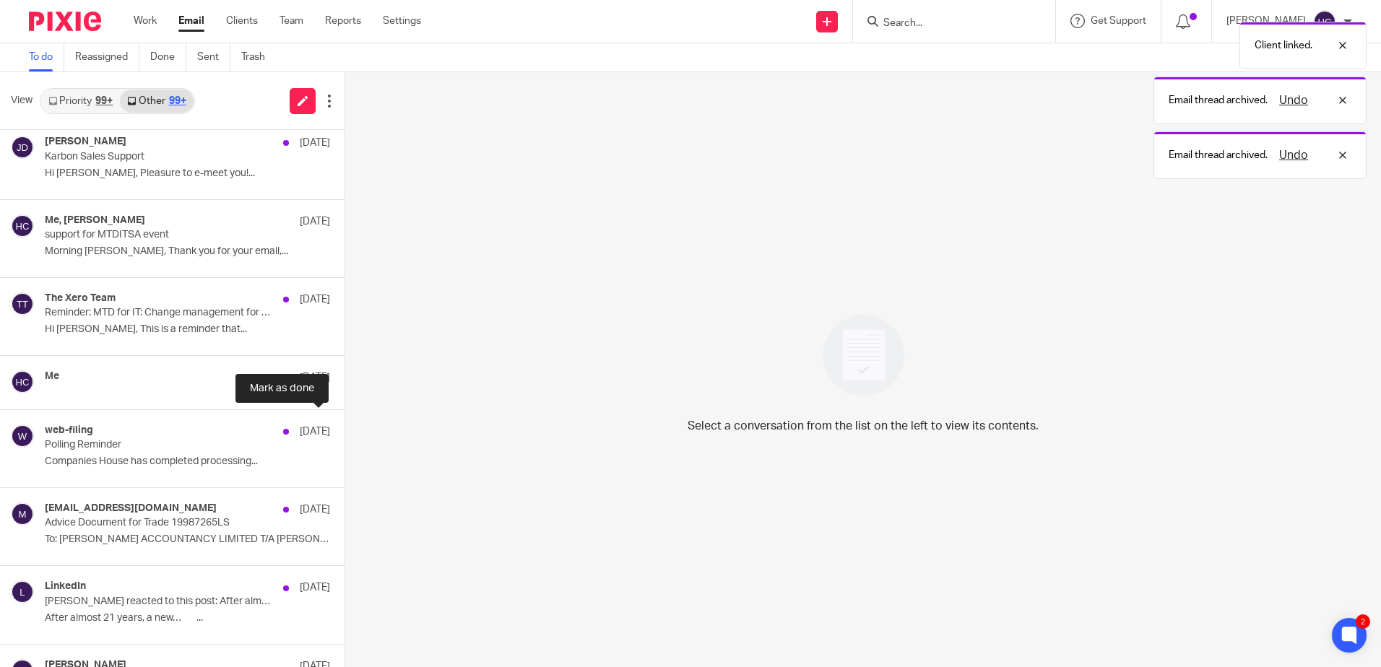
click at [345, 426] on button at bounding box center [351, 429] width 12 height 38
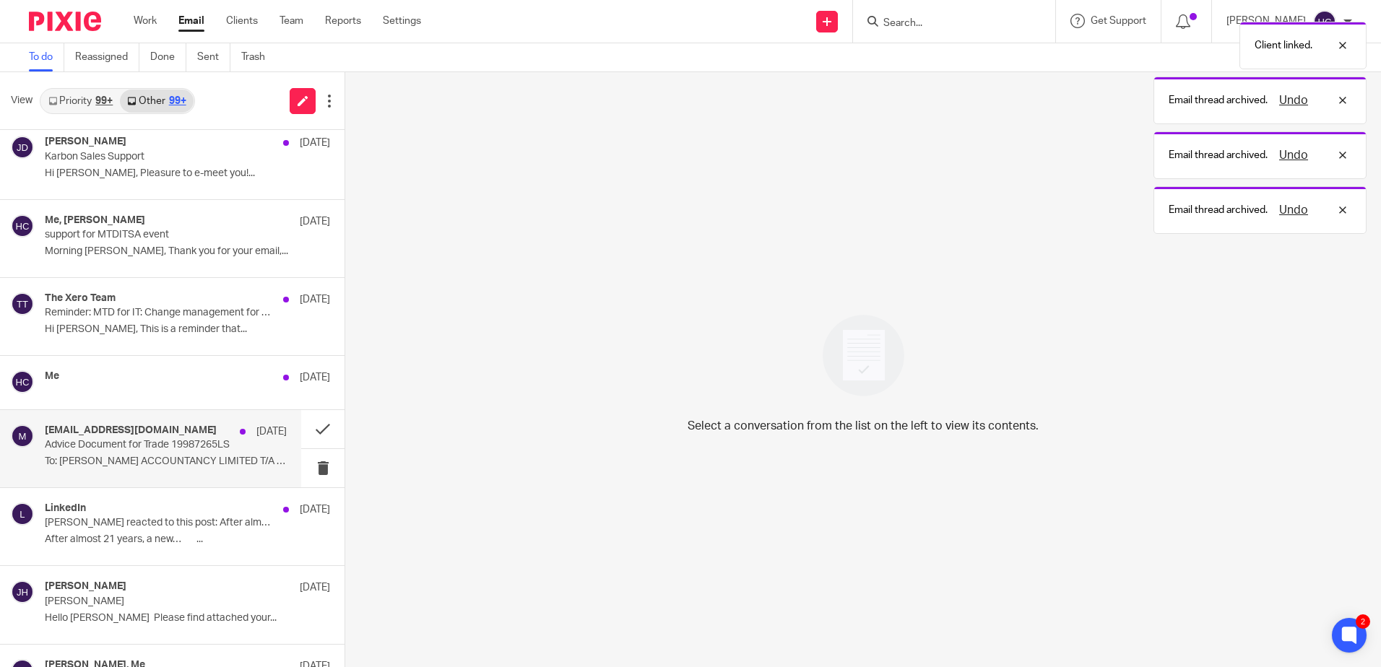
click at [66, 457] on p "To: CHATFIELD ACCOUNTANCY LIMITED T/A Chatfield..." at bounding box center [166, 462] width 242 height 12
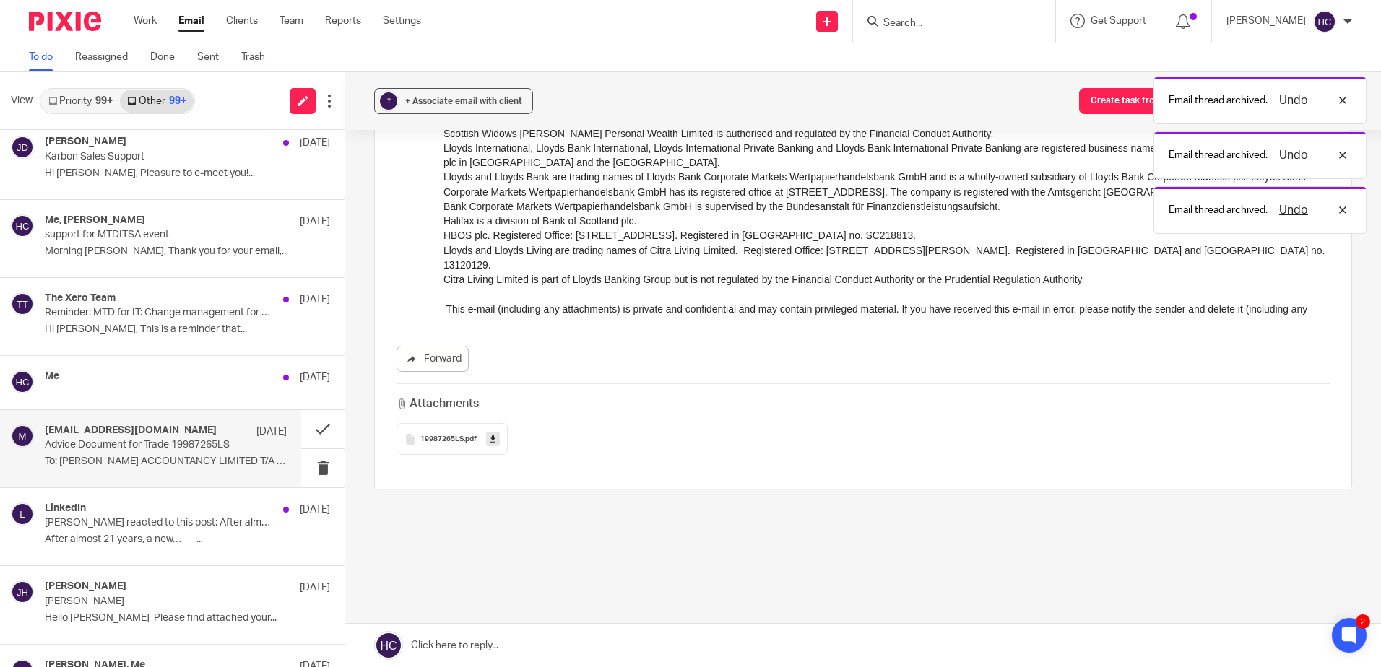
scroll to position [464, 0]
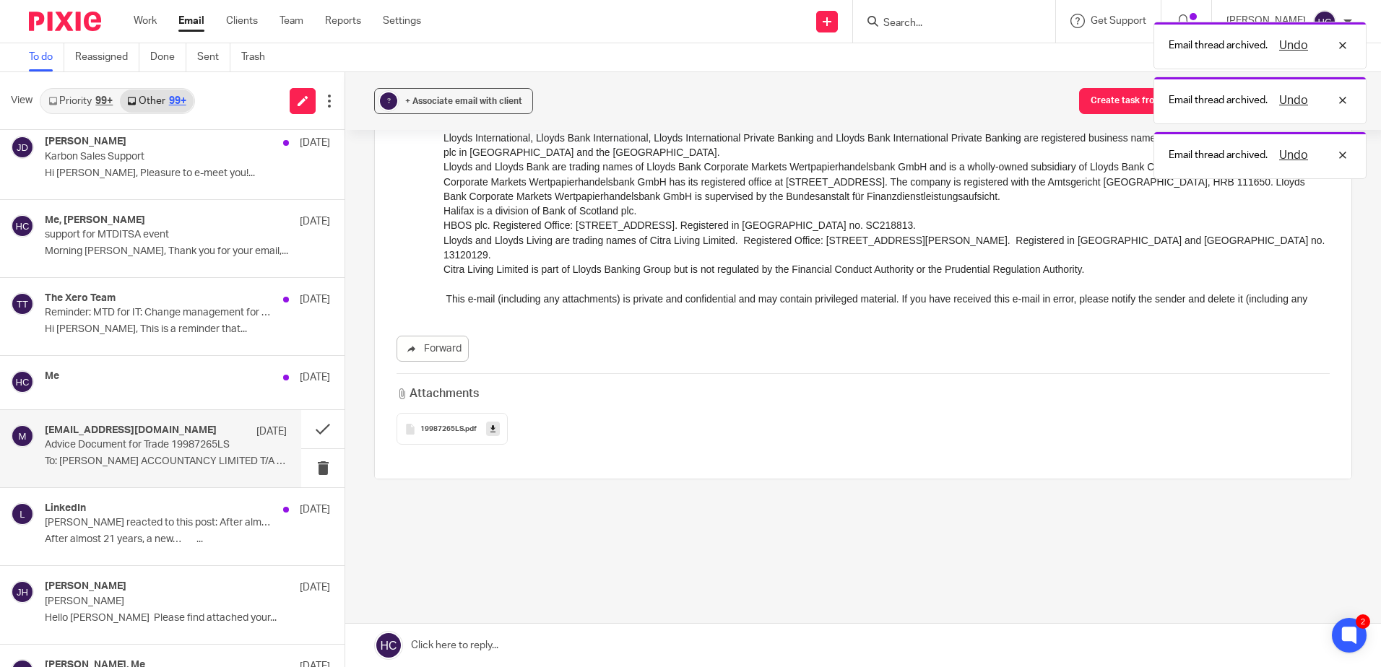
click at [490, 428] on icon at bounding box center [492, 429] width 5 height 11
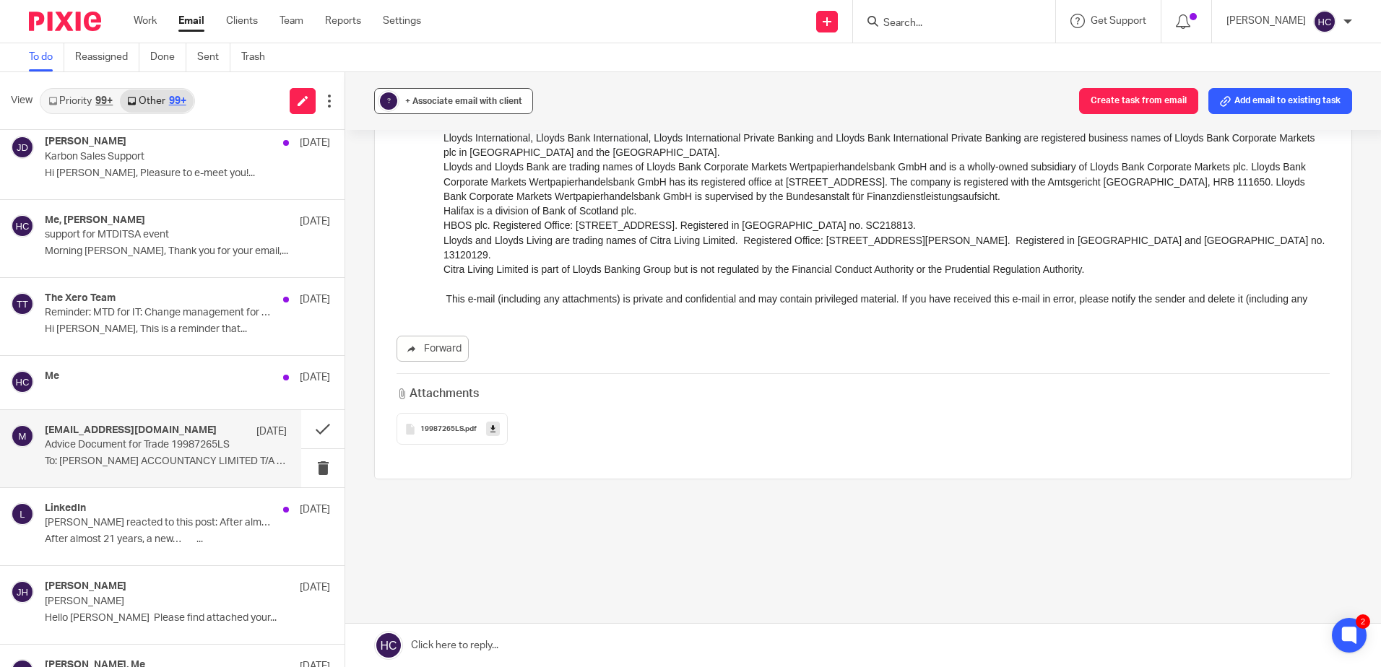
click at [496, 105] on div "+ Associate email with client" at bounding box center [463, 101] width 117 height 14
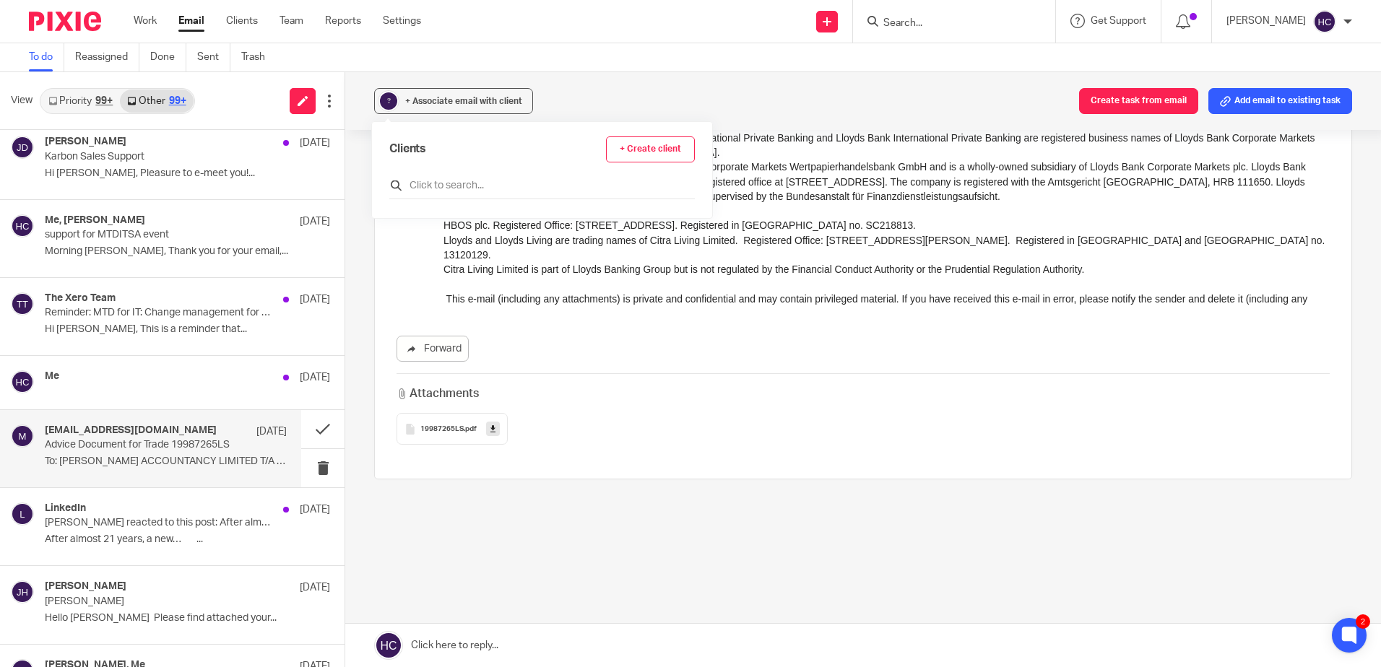
click at [420, 185] on input "text" at bounding box center [542, 185] width 306 height 14
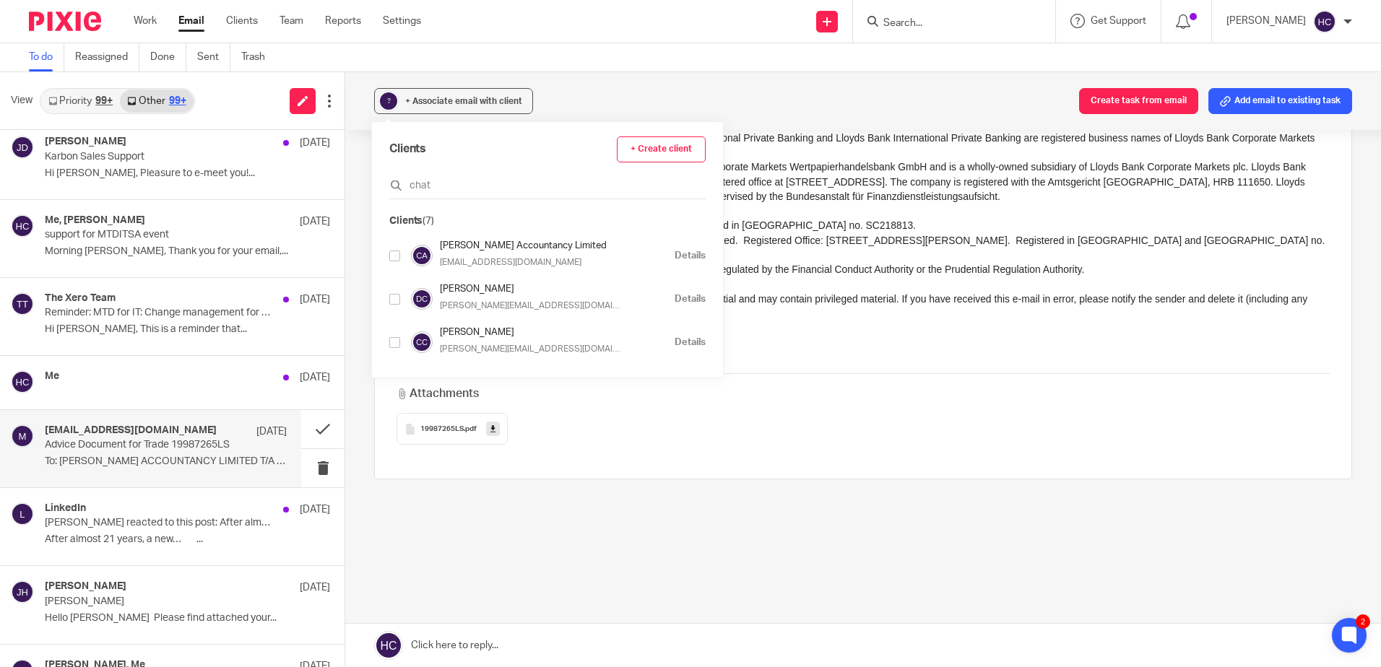
type input "chat"
click at [399, 256] on input "checkbox" at bounding box center [394, 256] width 11 height 11
checkbox input "true"
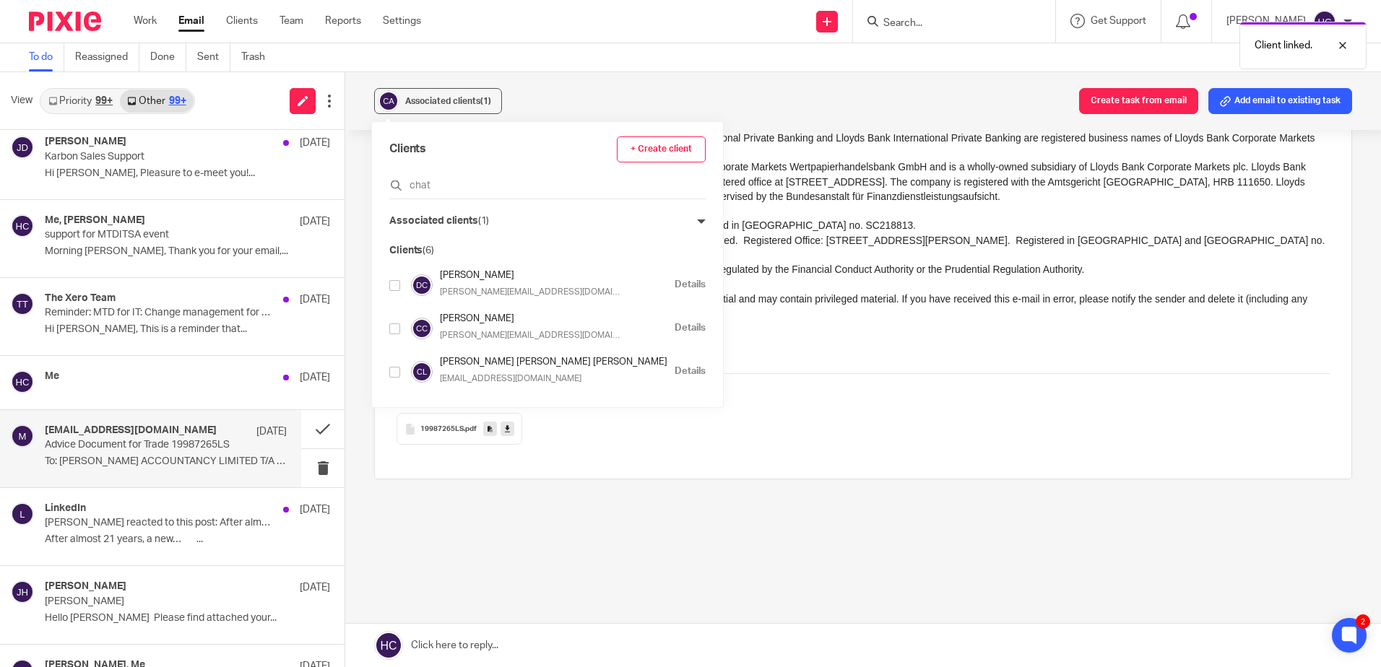
click at [623, 97] on div "Associated clients (1) Create task from email Add email to existing task" at bounding box center [863, 101] width 1036 height 58
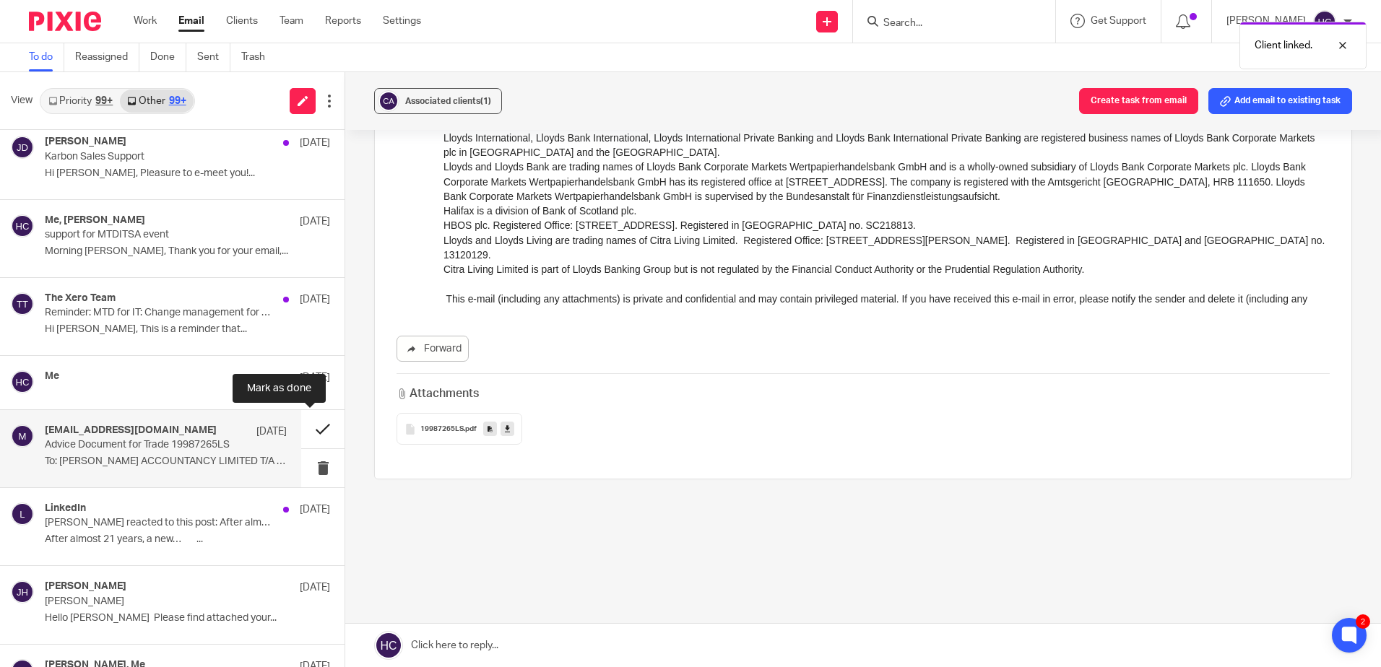
click at [306, 428] on button at bounding box center [322, 429] width 43 height 38
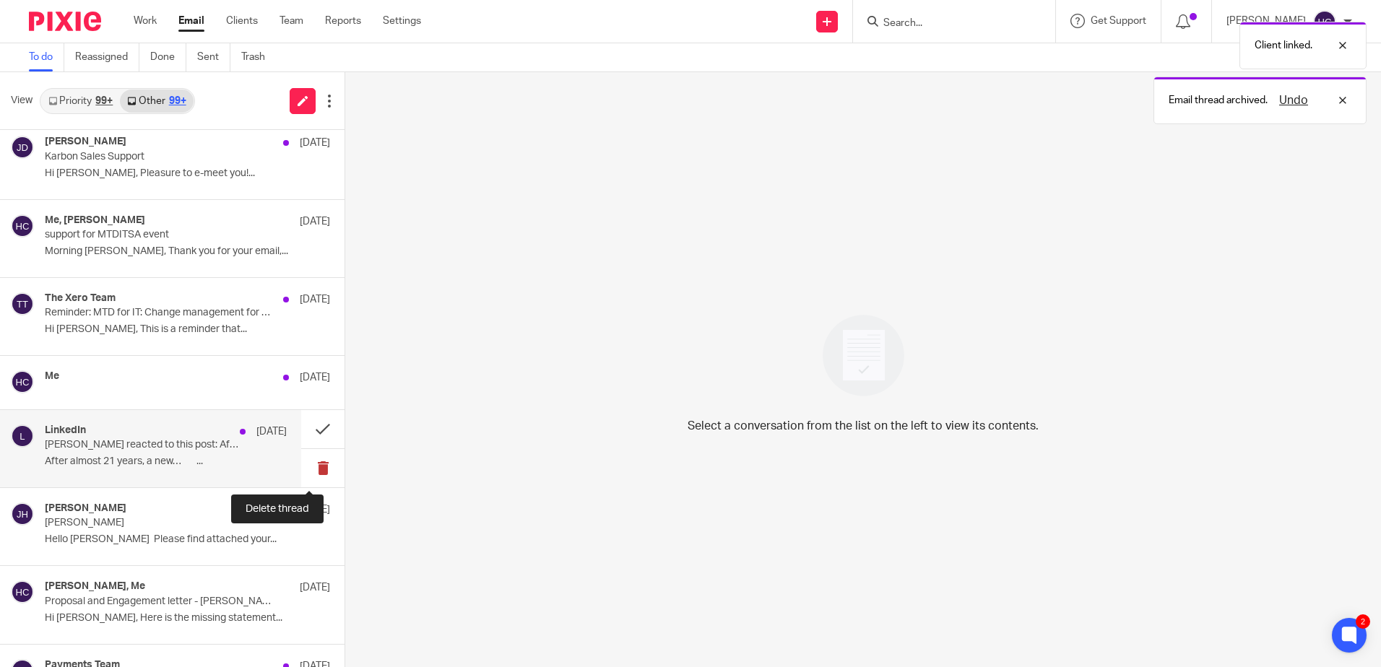
click at [313, 472] on button at bounding box center [322, 468] width 43 height 38
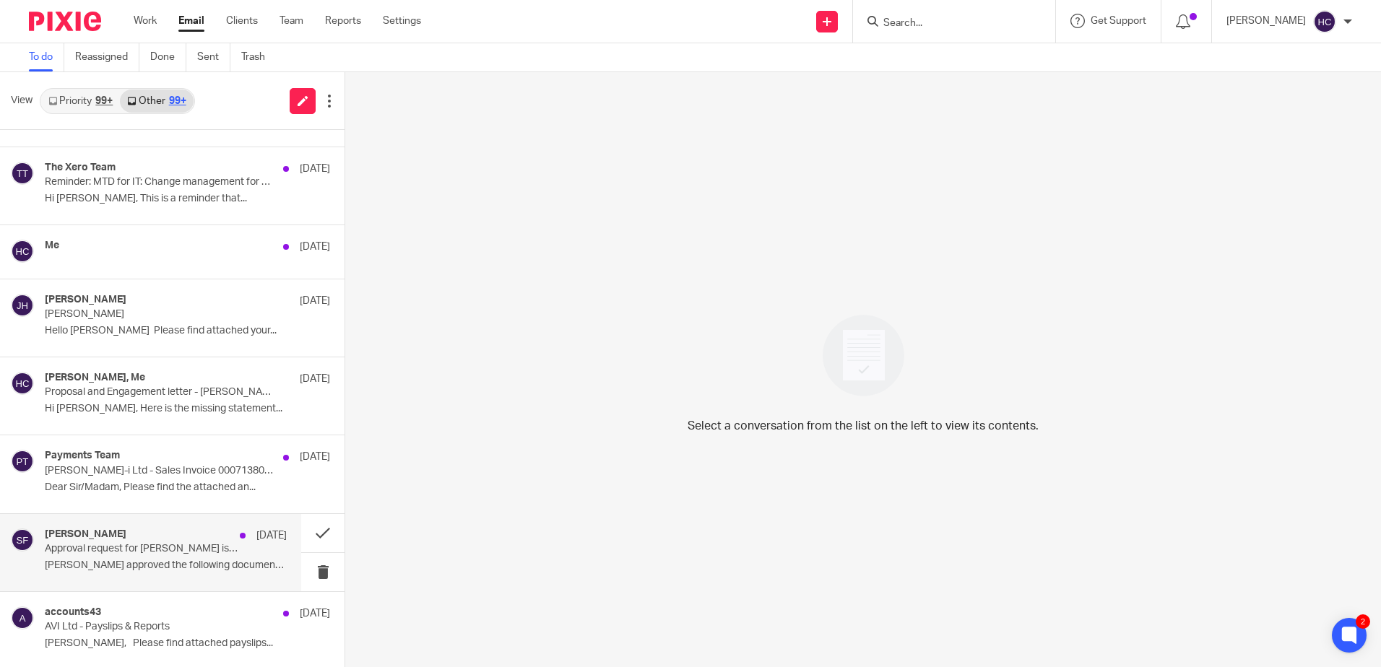
scroll to position [857, 0]
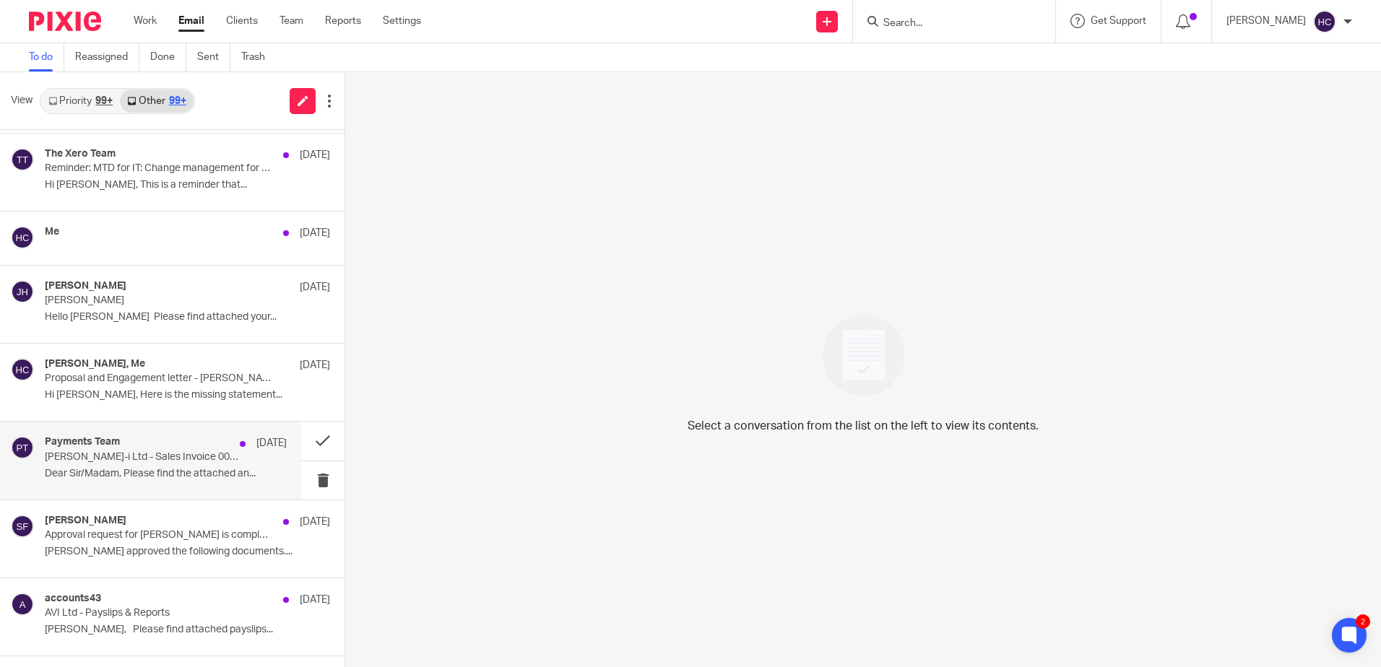
click at [163, 460] on p "Croner-i Ltd - Sales Invoice 0007138085 / BS0165389" at bounding box center [142, 457] width 194 height 12
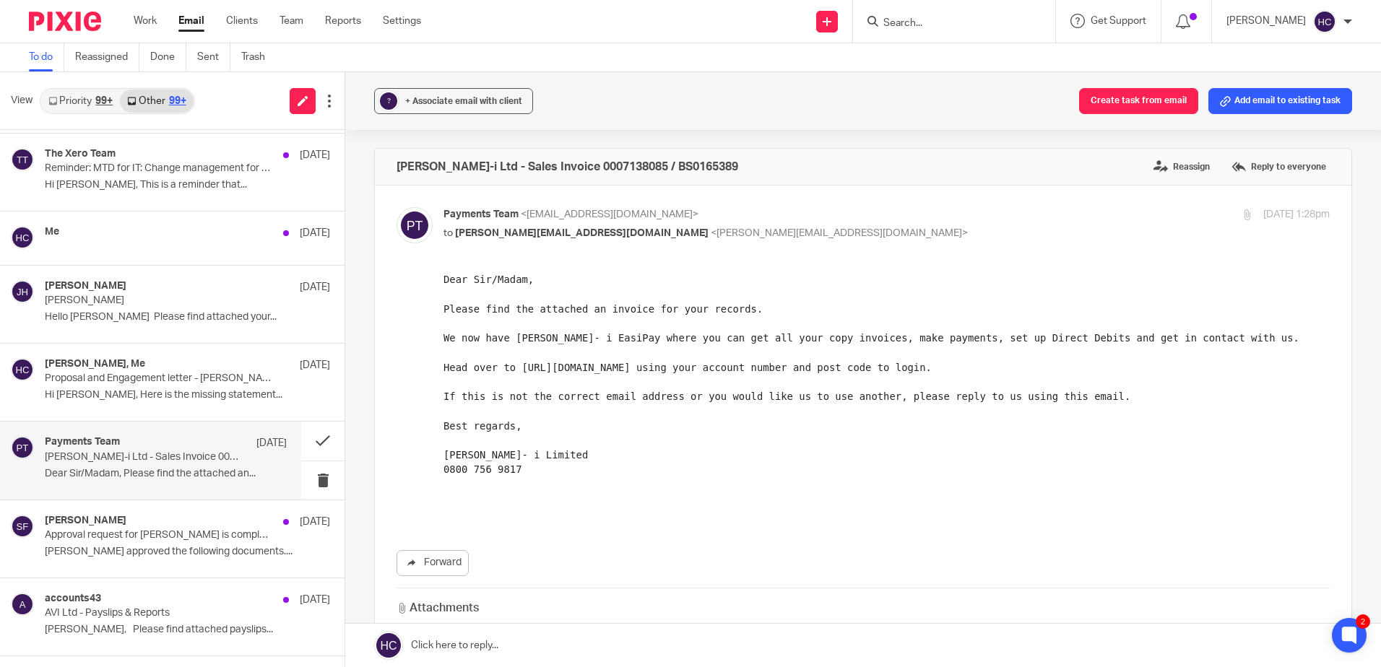
scroll to position [0, 0]
click at [438, 563] on link "Forward" at bounding box center [433, 563] width 72 height 26
click at [415, 90] on button "? + Associate email with client" at bounding box center [453, 101] width 159 height 26
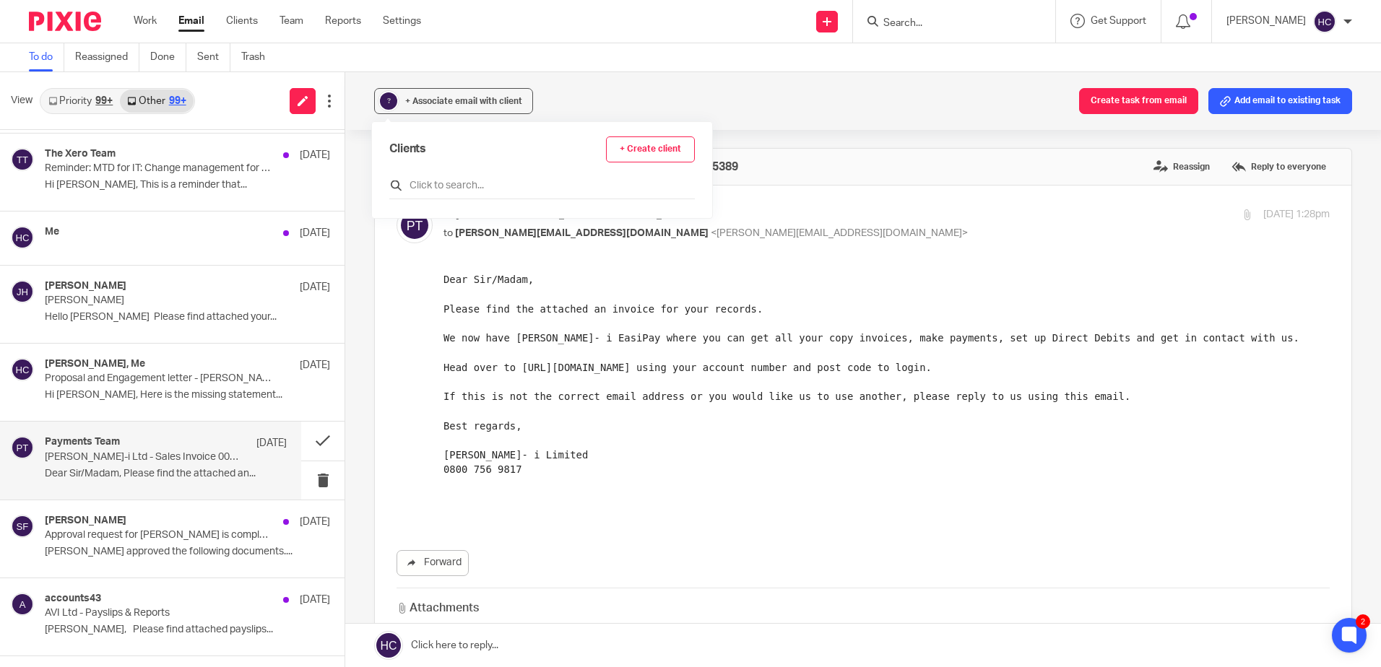
drag, startPoint x: 454, startPoint y: 170, endPoint x: 452, endPoint y: 185, distance: 14.5
click at [454, 172] on div "Clients + Create client" at bounding box center [542, 168] width 306 height 63
click at [452, 185] on input "text" at bounding box center [542, 185] width 306 height 14
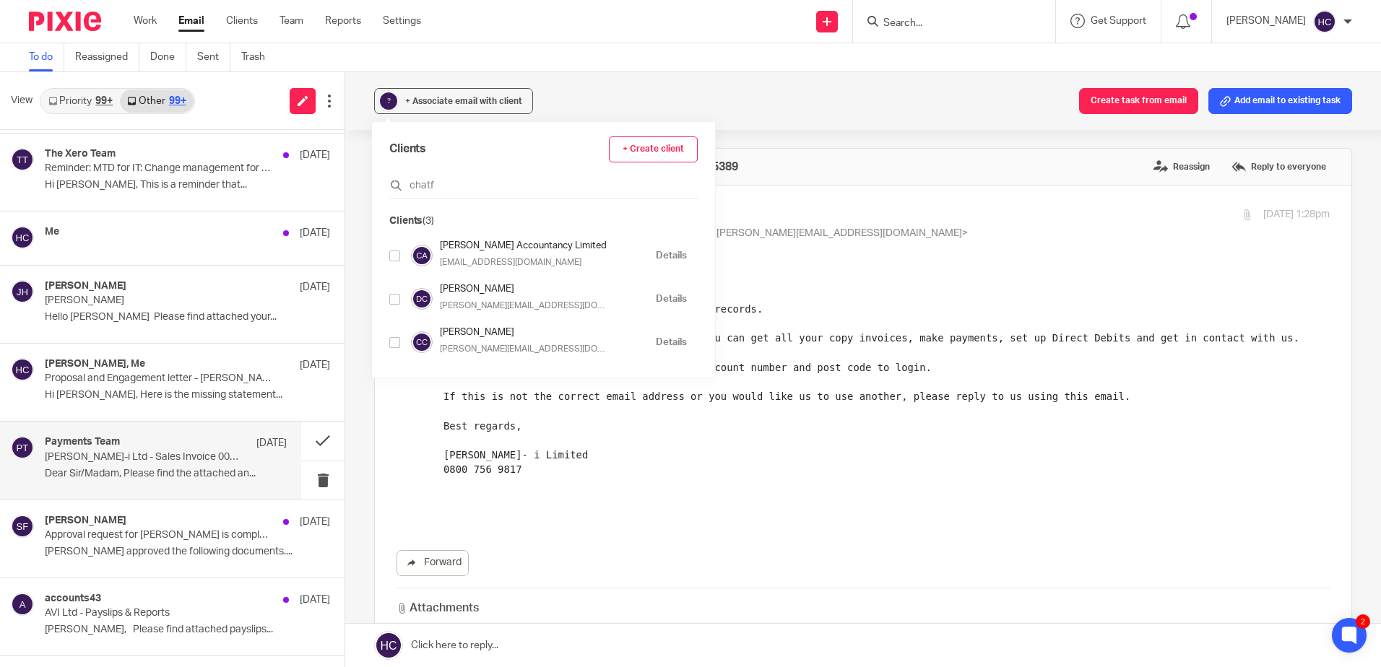
type input "chatf"
click at [397, 259] on input "checkbox" at bounding box center [394, 256] width 11 height 11
checkbox input "true"
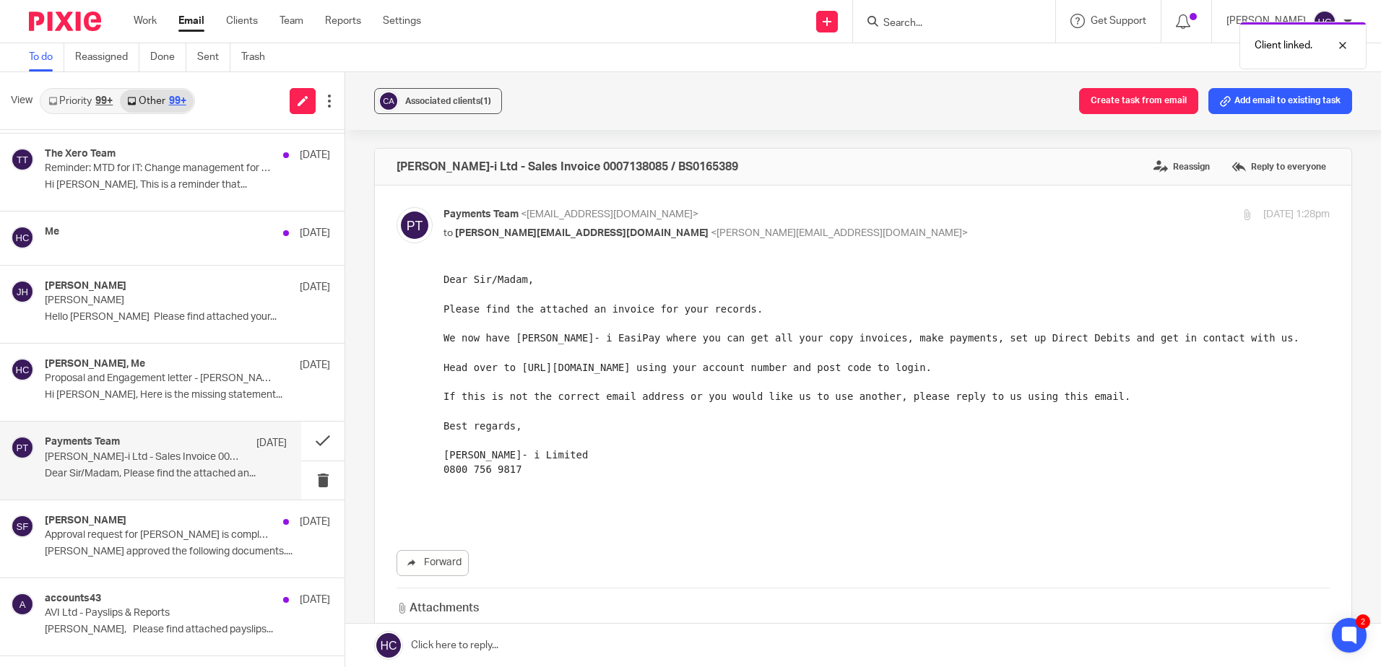
click at [611, 90] on div "Associated clients (1) Create task from email Add email to existing task" at bounding box center [863, 101] width 1036 height 58
click at [317, 447] on button at bounding box center [322, 441] width 43 height 38
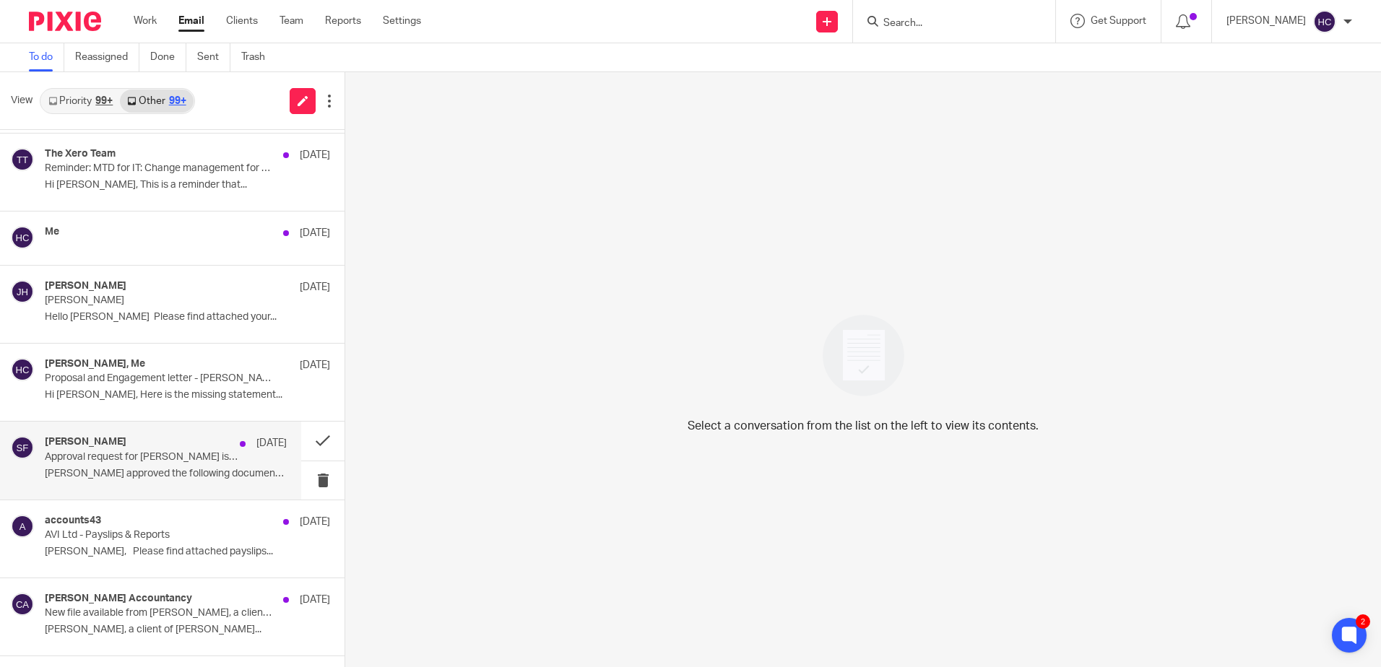
click at [137, 477] on p "Shirley, Faye approved the following documents...." at bounding box center [166, 474] width 242 height 12
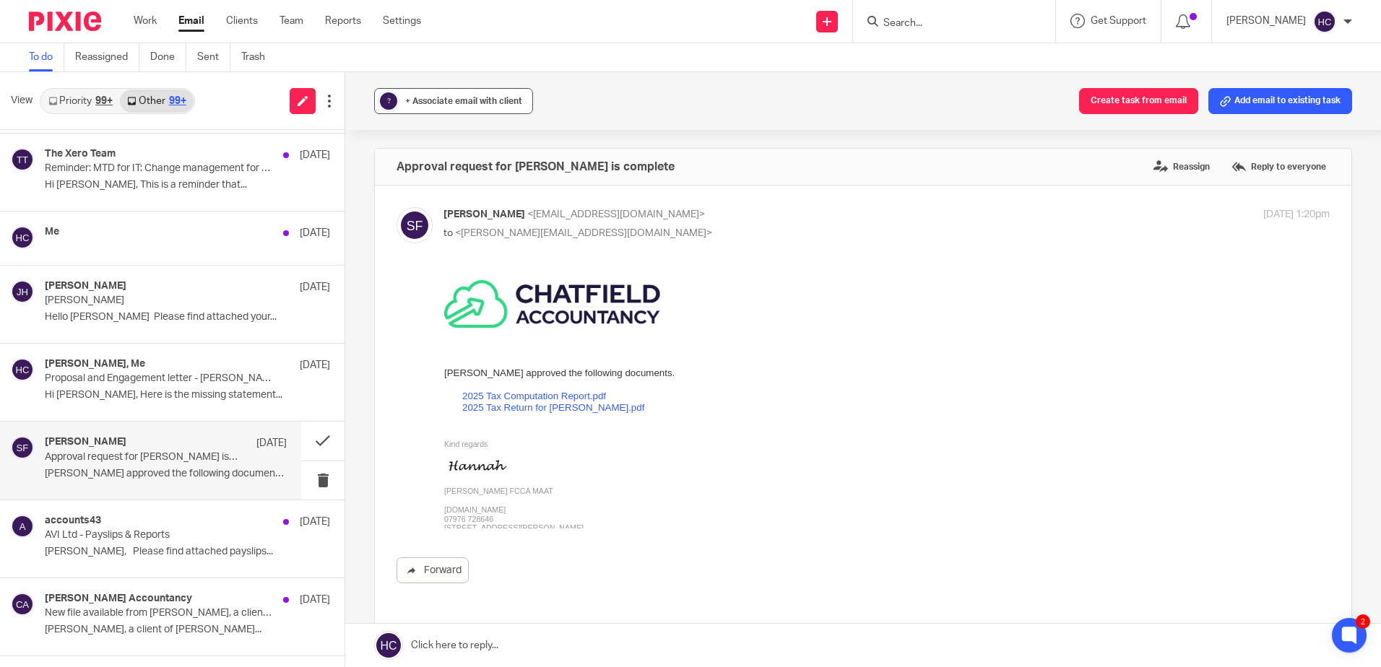
click at [479, 101] on span "+ Associate email with client" at bounding box center [463, 101] width 117 height 9
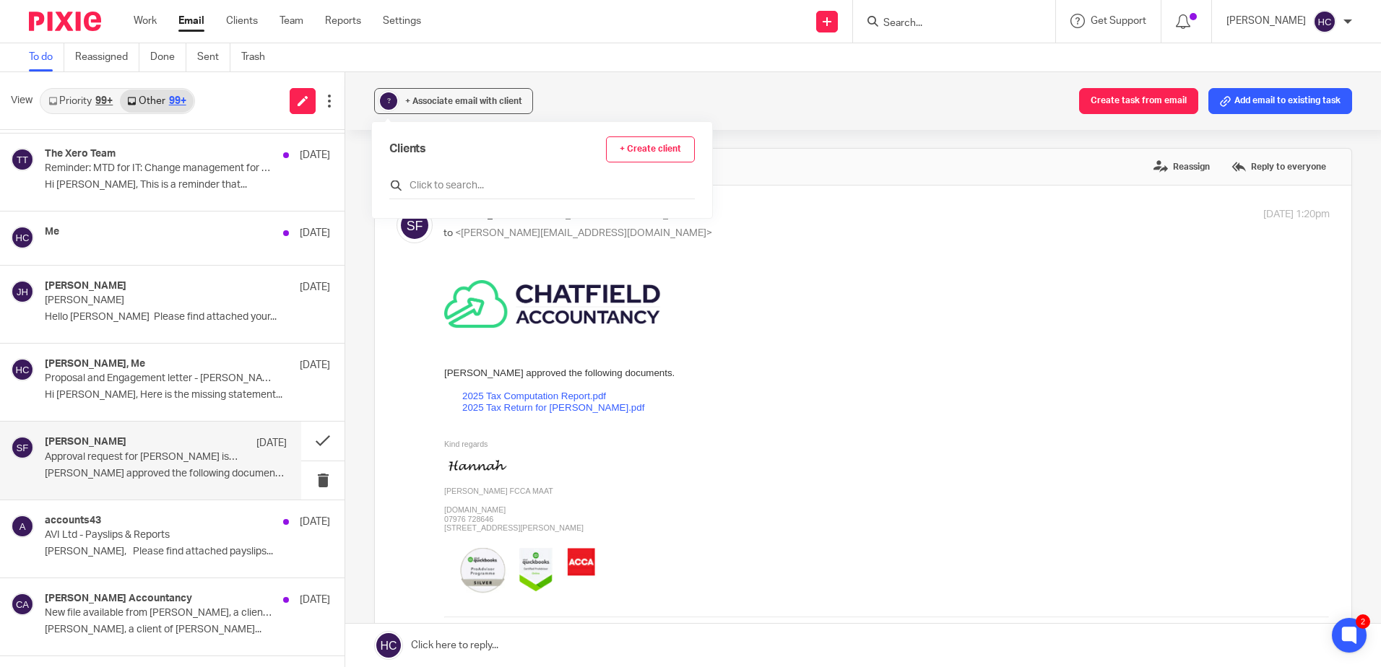
click at [459, 178] on input "text" at bounding box center [542, 185] width 306 height 14
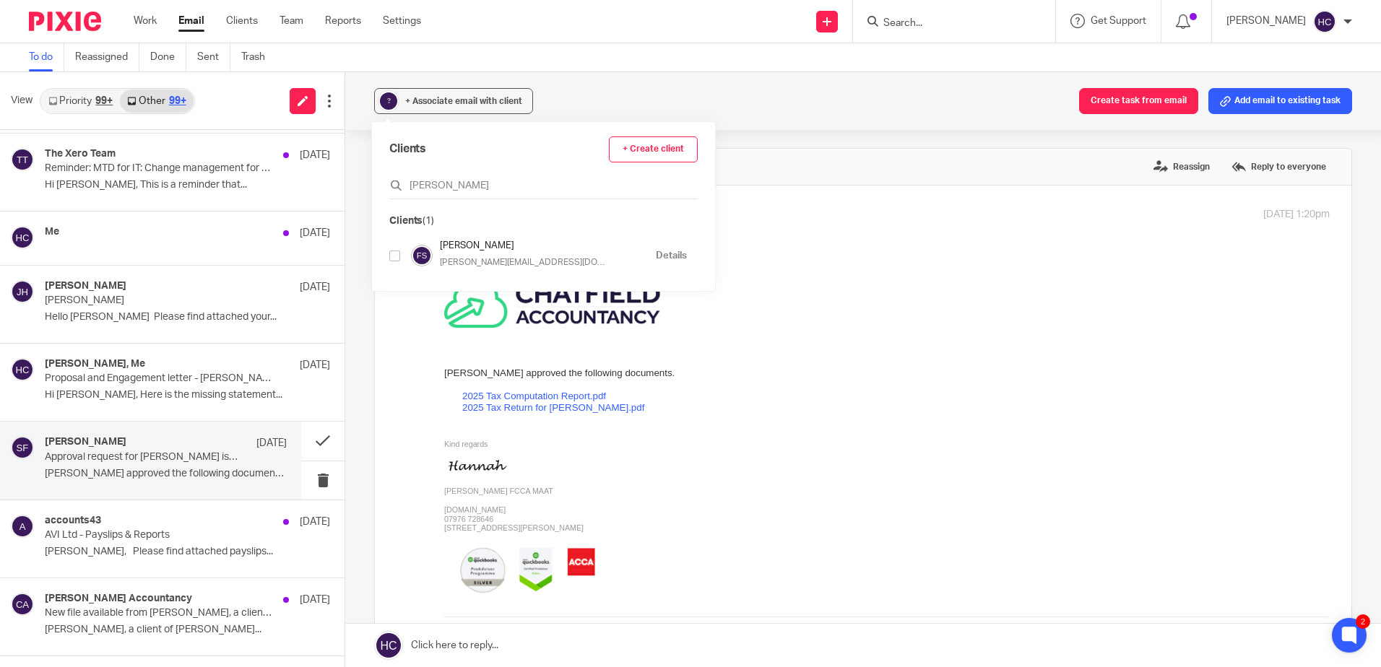
type input "shirl"
click at [394, 257] on input "checkbox" at bounding box center [394, 256] width 11 height 11
checkbox input "true"
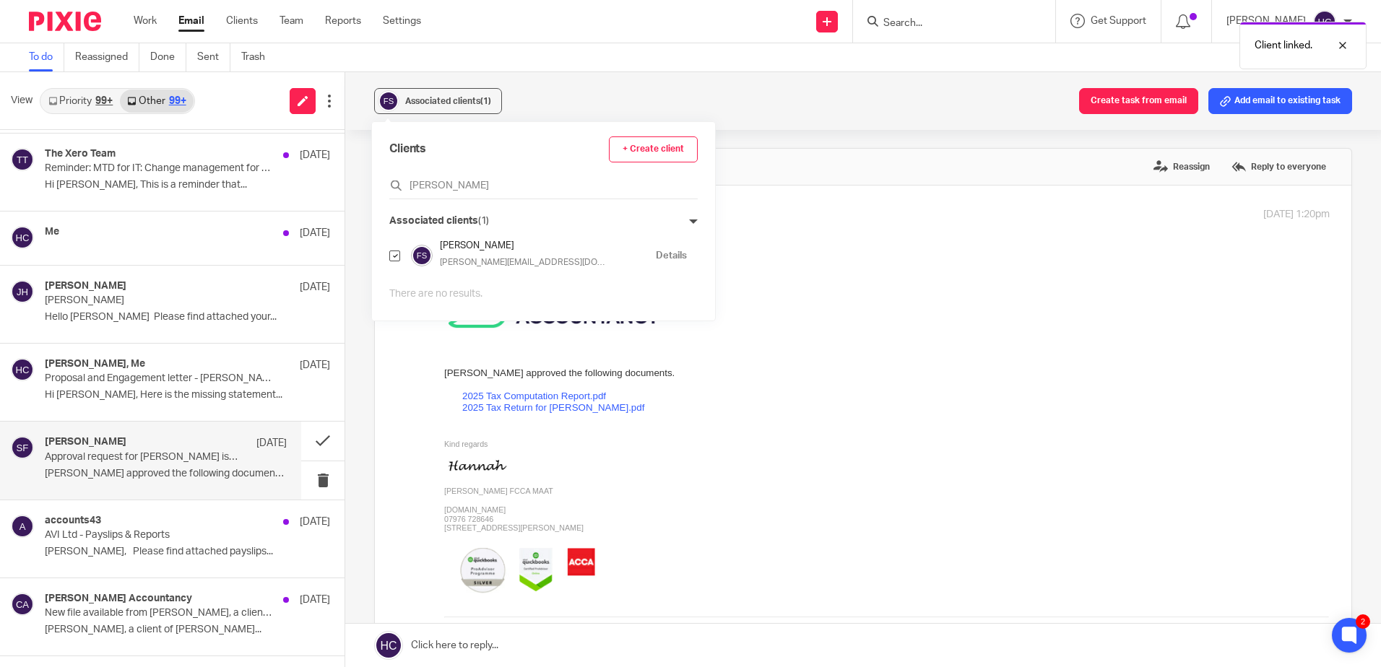
click at [675, 87] on div "Associated clients (1) Create task from email Add email to existing task" at bounding box center [863, 101] width 1036 height 58
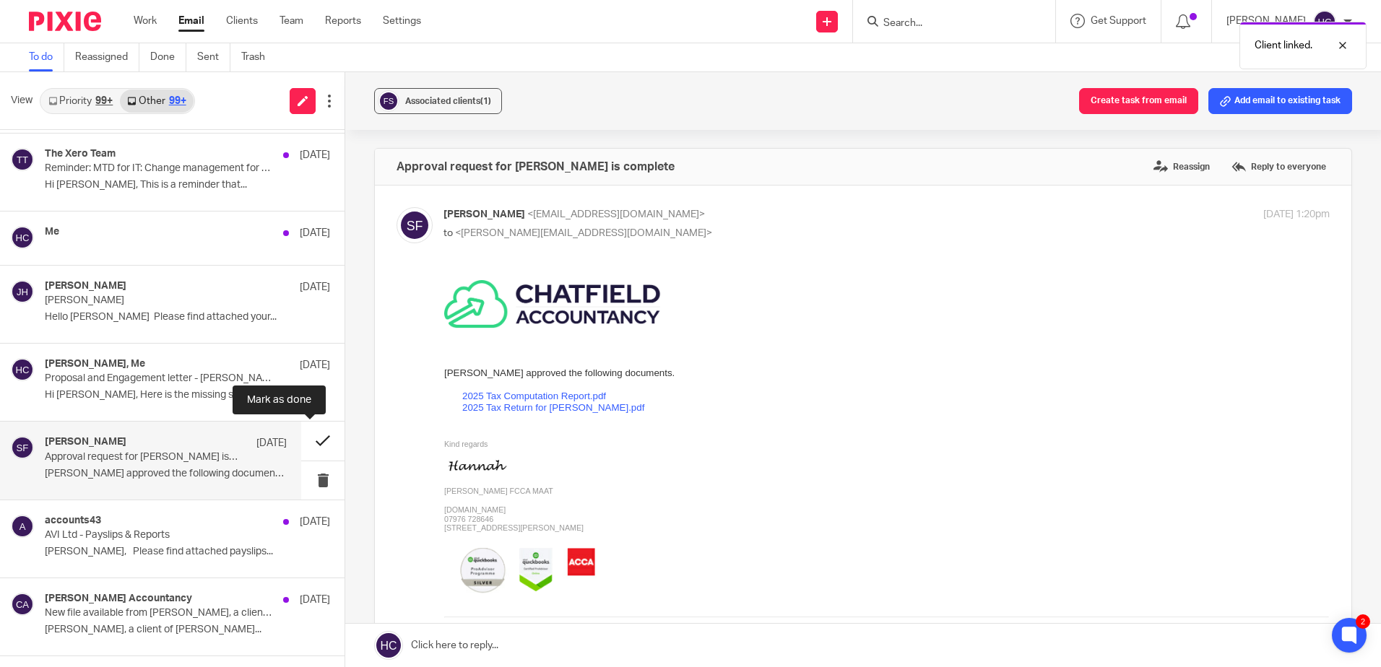
click at [304, 439] on button at bounding box center [322, 441] width 43 height 38
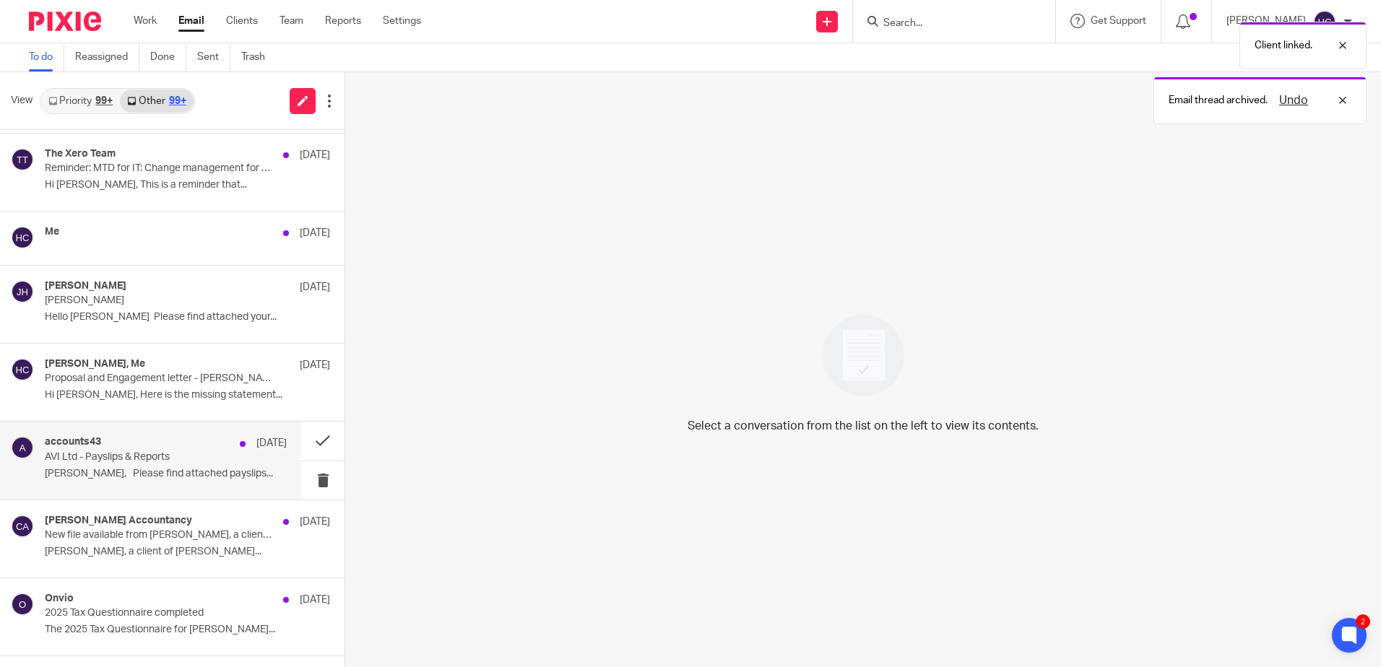
click at [116, 454] on p "AVI Ltd - Payslips & Reports" at bounding box center [142, 457] width 194 height 12
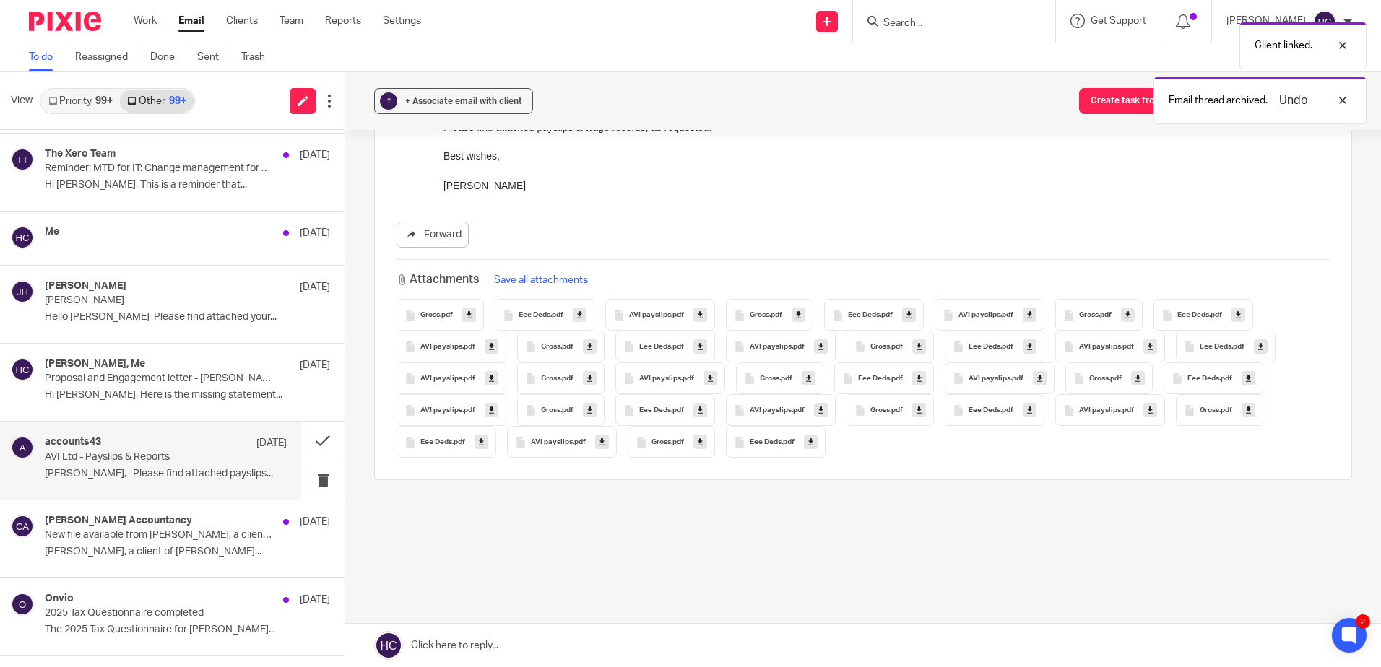
scroll to position [183, 0]
click at [423, 241] on link "Forward" at bounding box center [433, 234] width 72 height 26
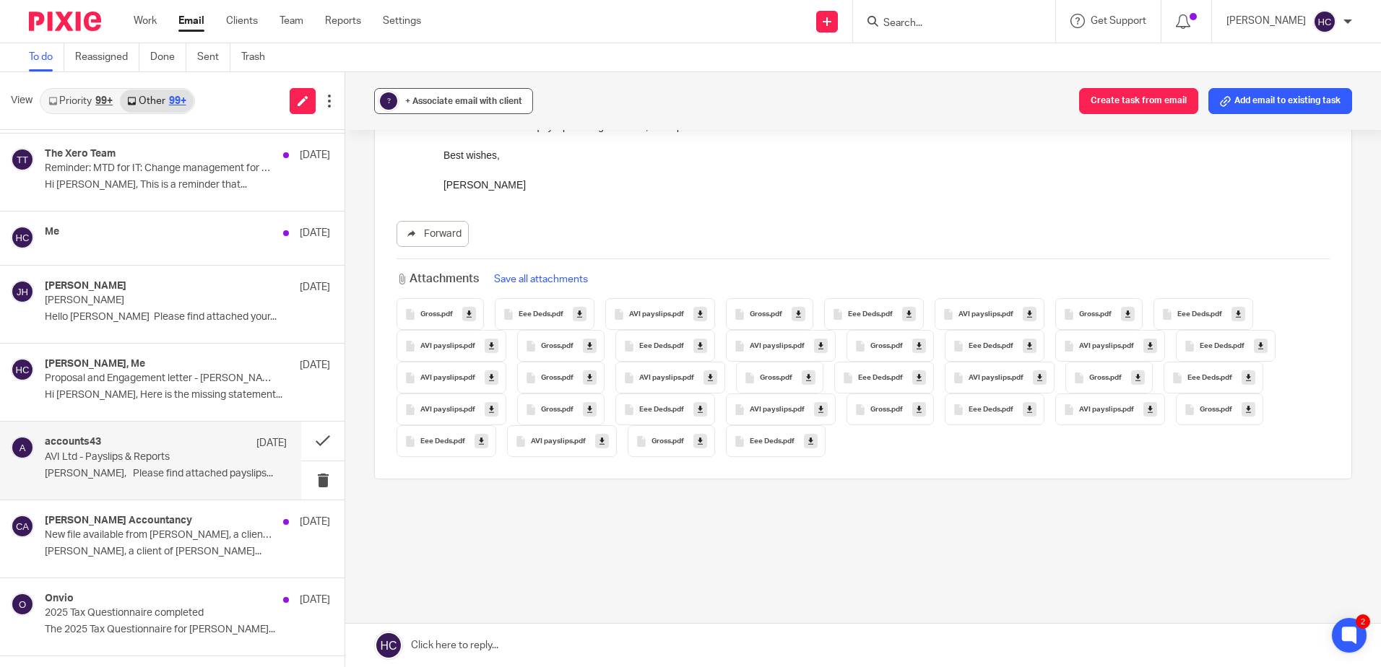
click at [469, 105] on div "+ Associate email with client" at bounding box center [463, 101] width 117 height 14
click at [436, 191] on input "text" at bounding box center [542, 185] width 306 height 14
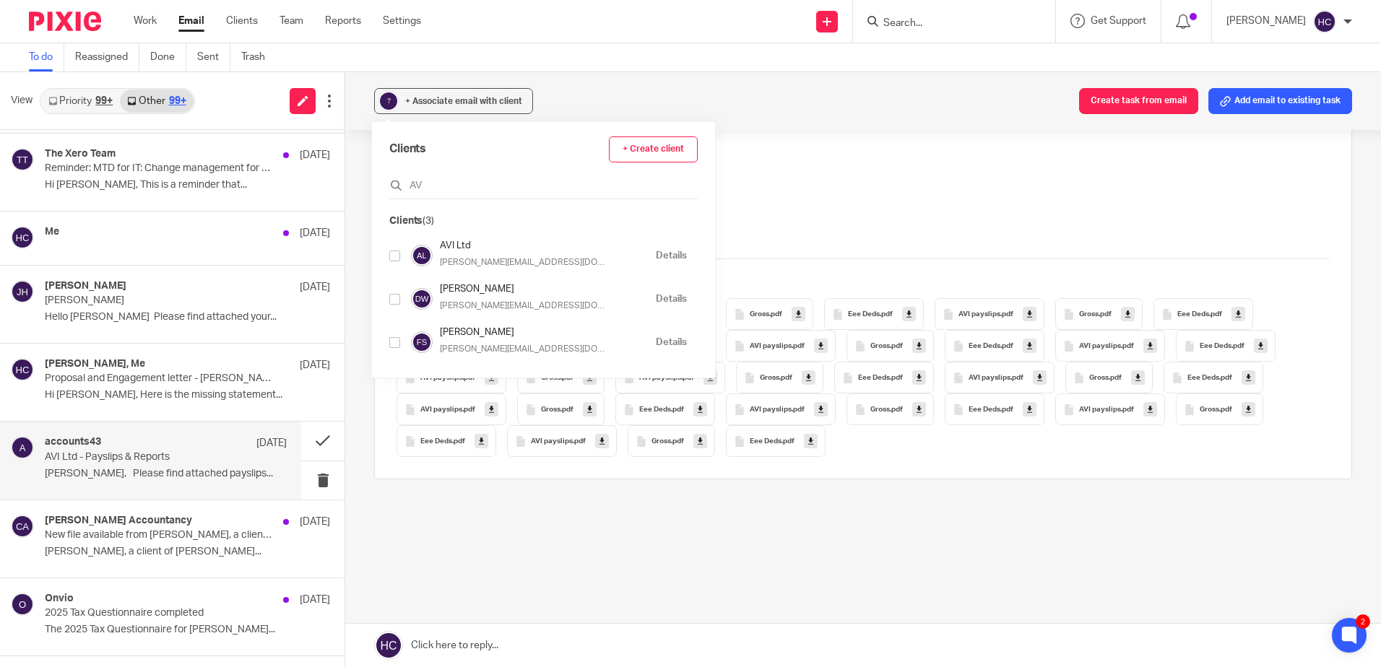
type input "AV"
click at [391, 254] on input "checkbox" at bounding box center [394, 256] width 11 height 11
checkbox input "true"
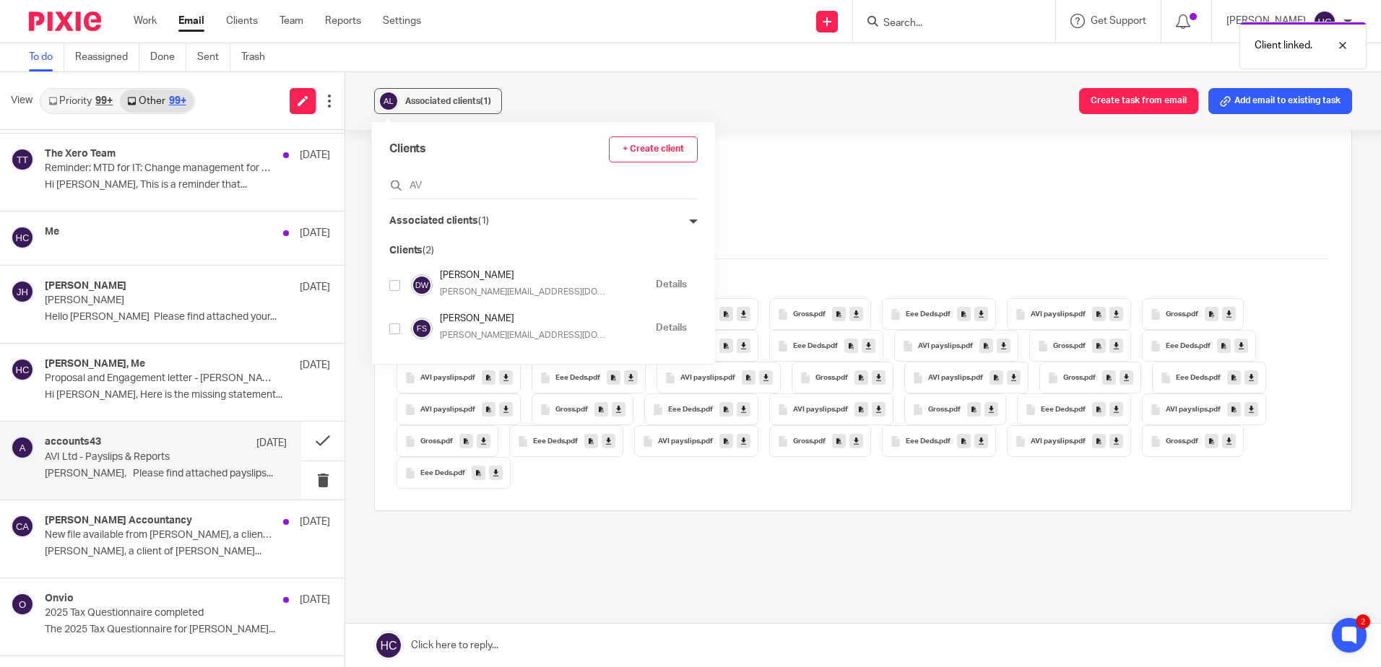
click at [752, 114] on div "Associated clients (1) Create task from email Add email to existing task" at bounding box center [863, 101] width 1036 height 58
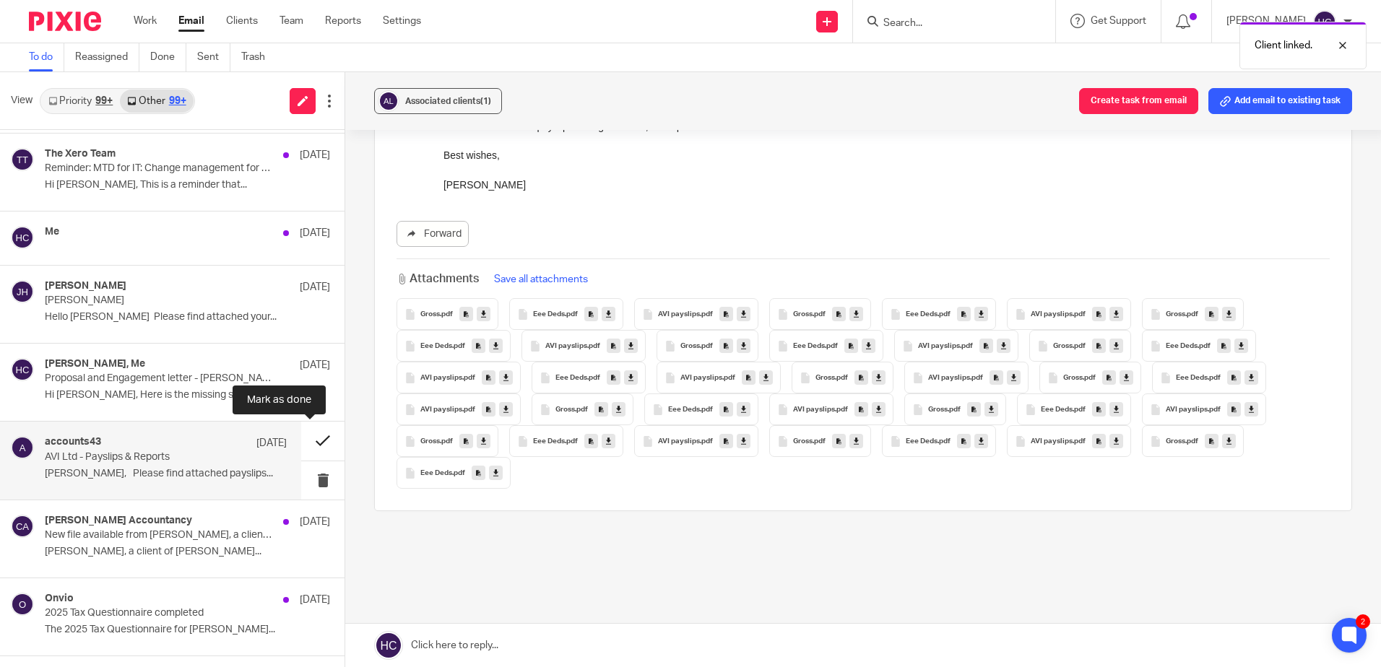
click at [317, 436] on button at bounding box center [322, 441] width 43 height 38
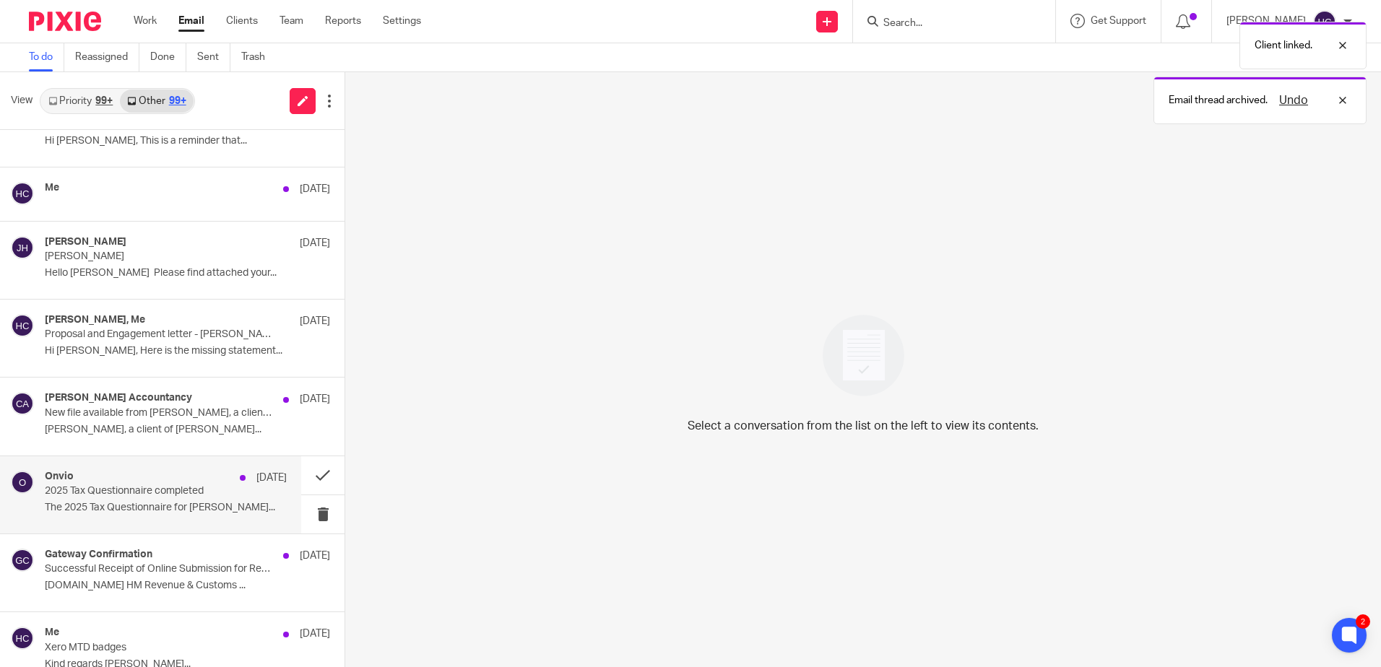
scroll to position [930, 0]
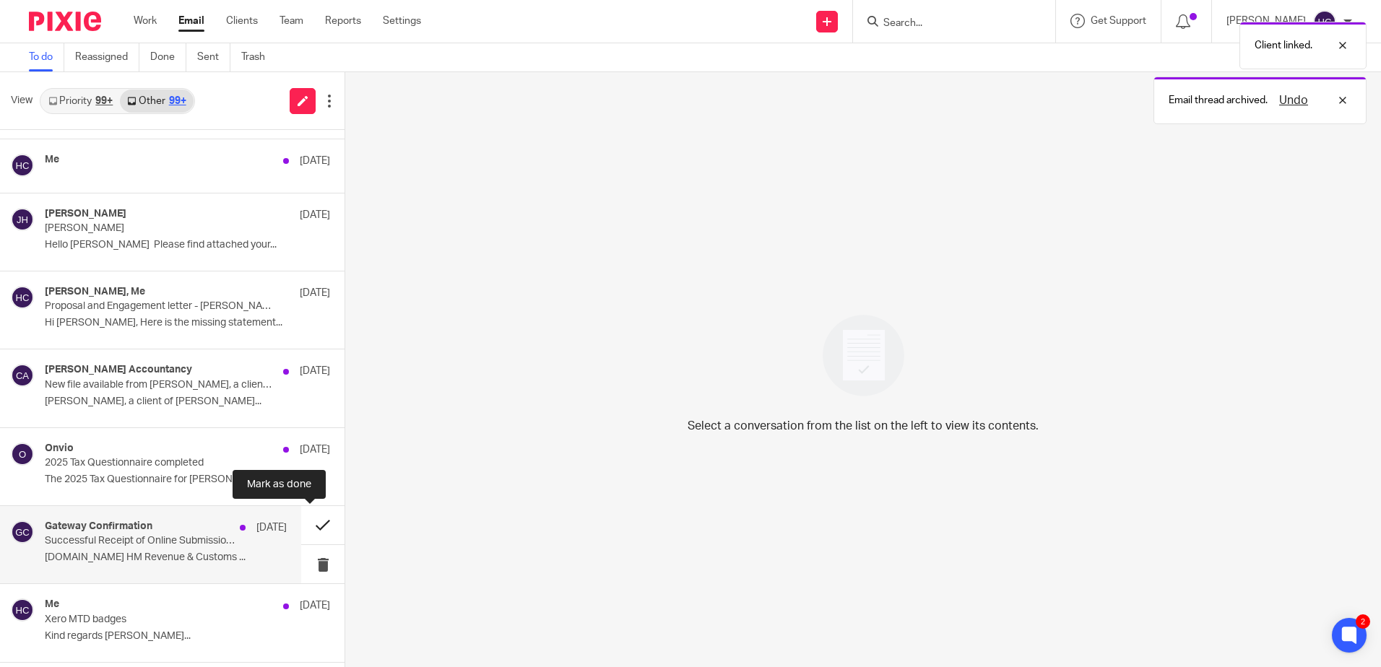
click at [319, 523] on button at bounding box center [322, 525] width 43 height 38
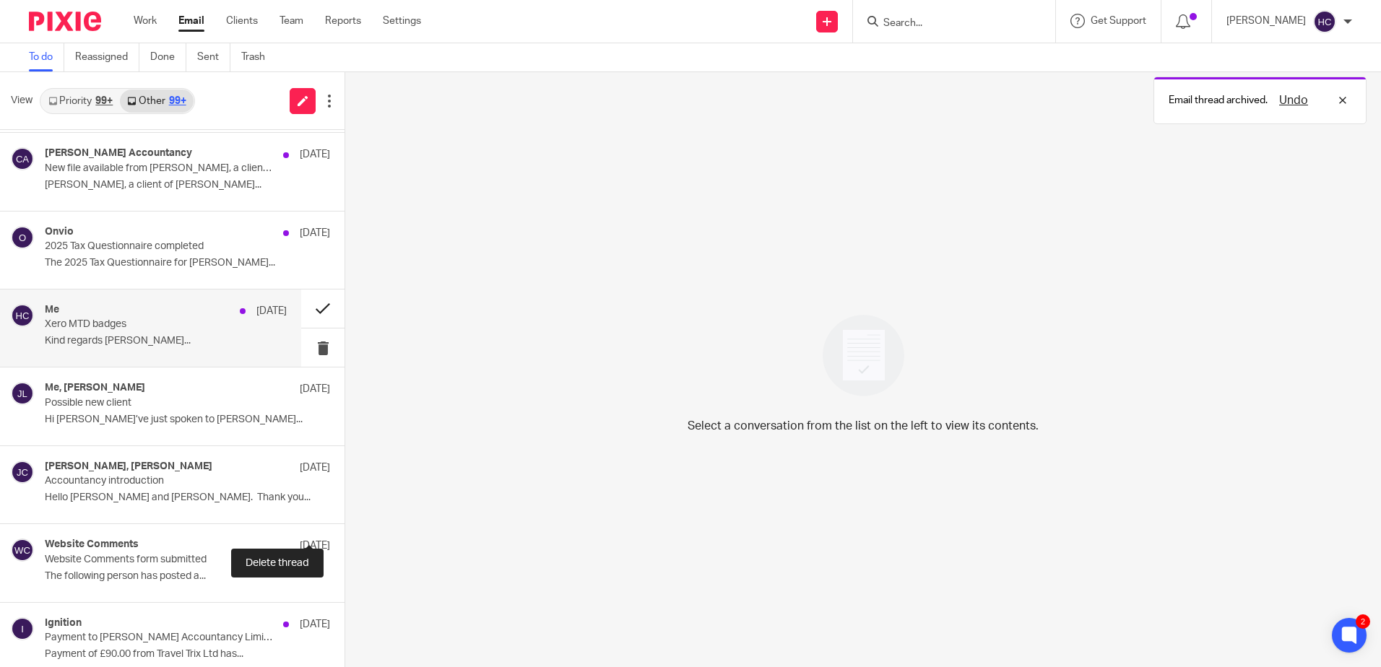
scroll to position [1291, 0]
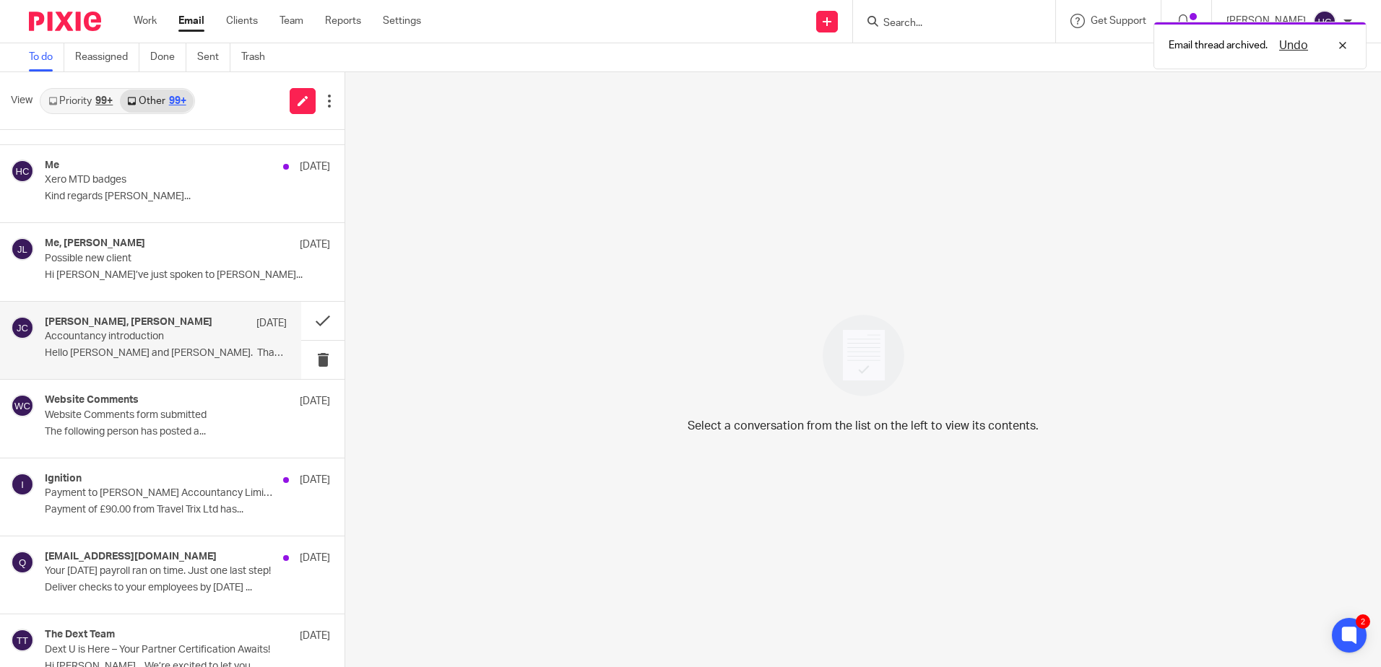
click at [201, 352] on p "Hello Joanna and Hannah. Thank you..." at bounding box center [166, 353] width 242 height 12
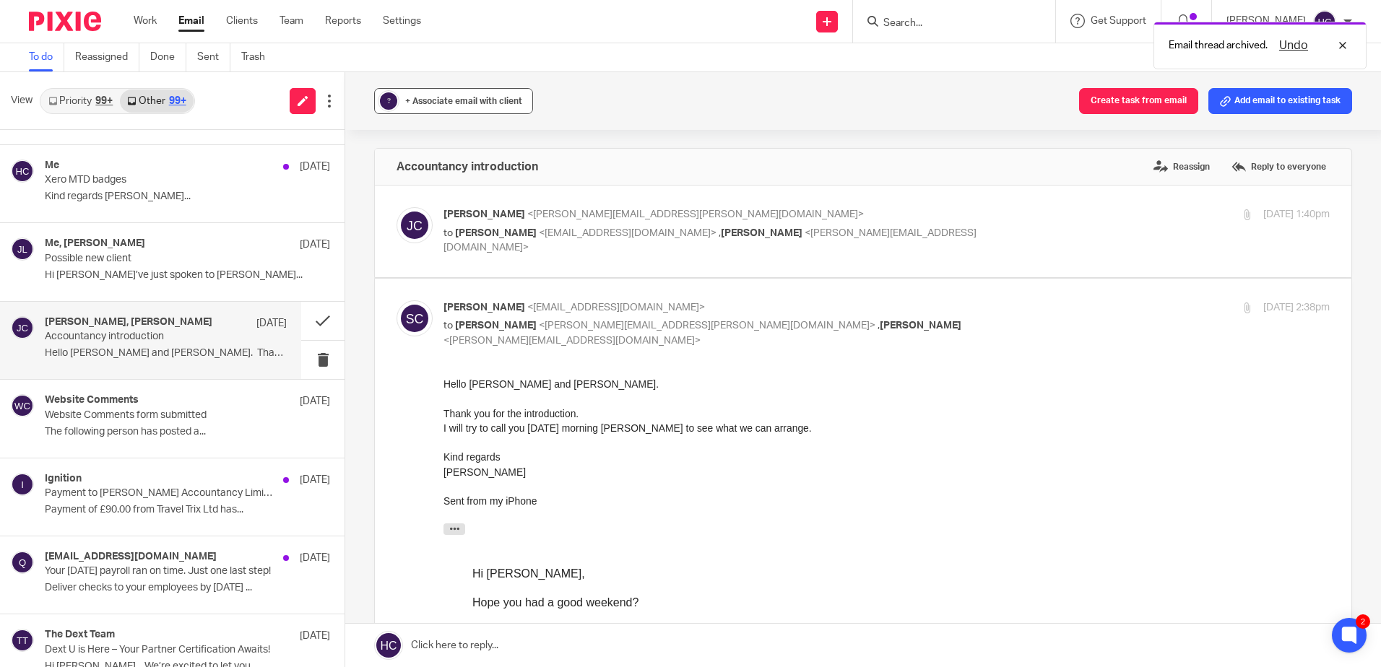
scroll to position [0, 0]
click at [478, 95] on div "+ Associate email with client" at bounding box center [463, 101] width 117 height 14
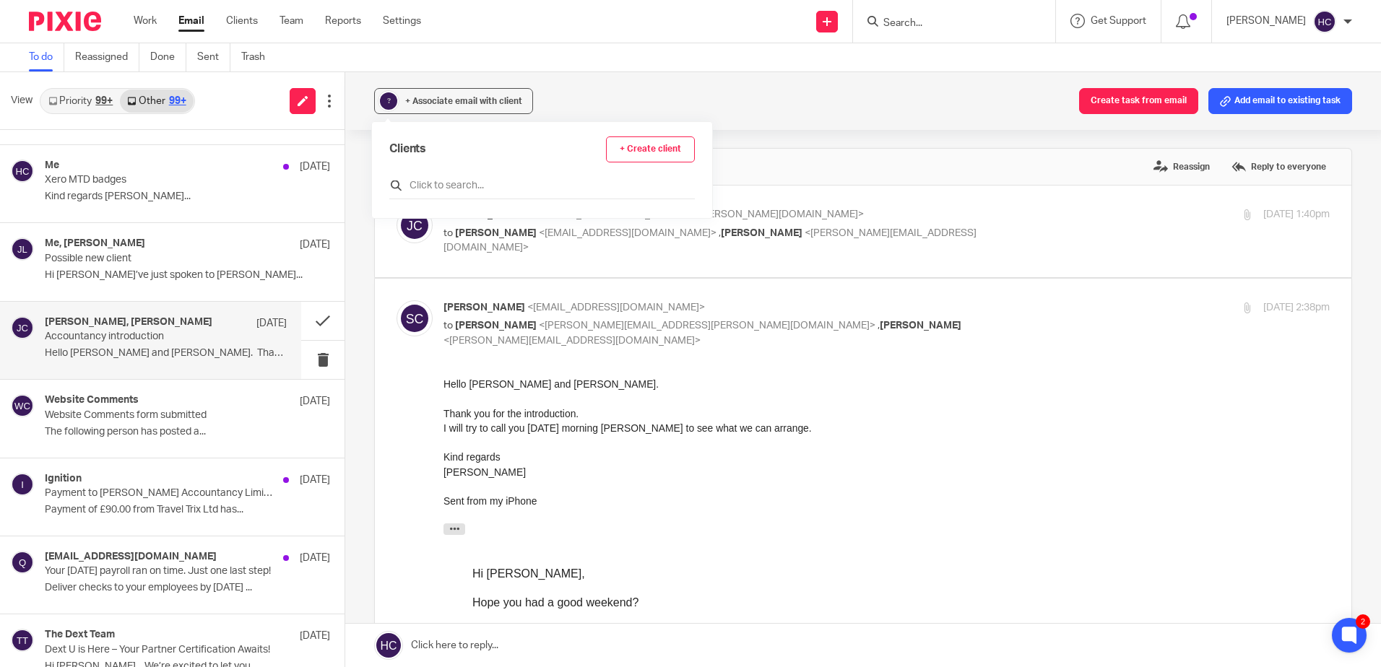
click at [483, 189] on input "text" at bounding box center [542, 185] width 306 height 14
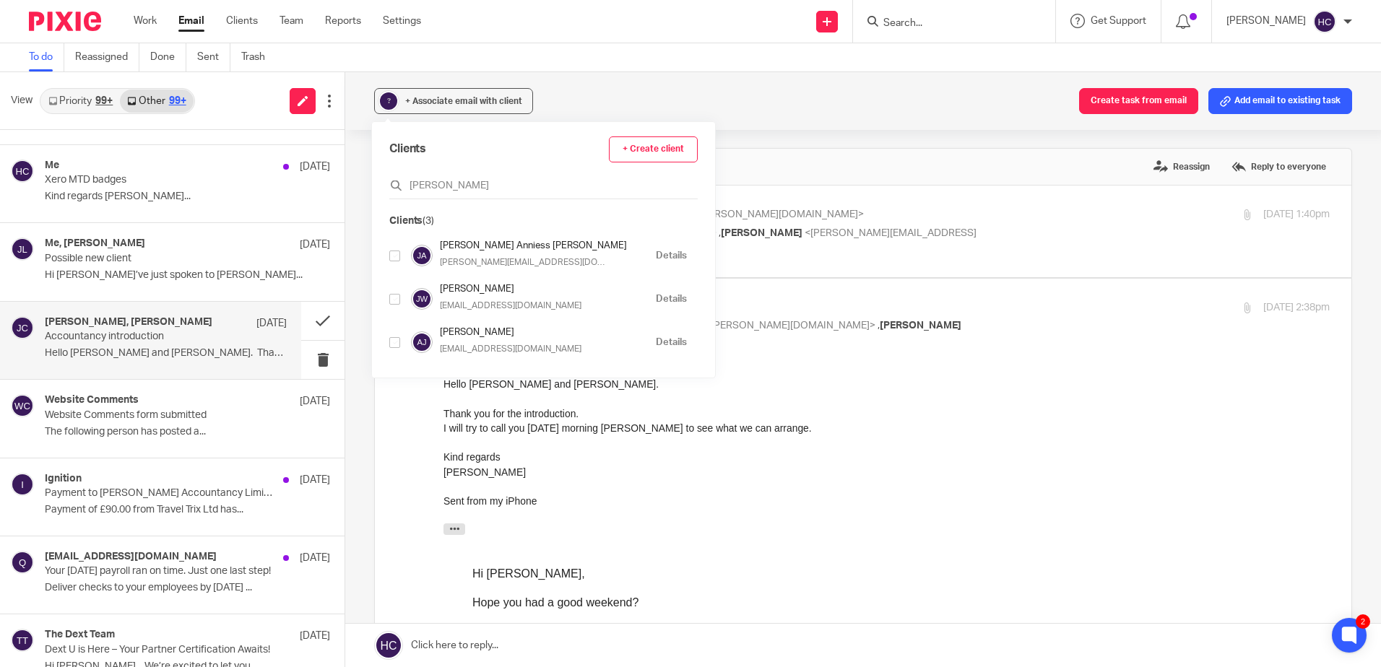
type input "judi"
click at [394, 258] on input "checkbox" at bounding box center [394, 256] width 11 height 11
checkbox input "true"
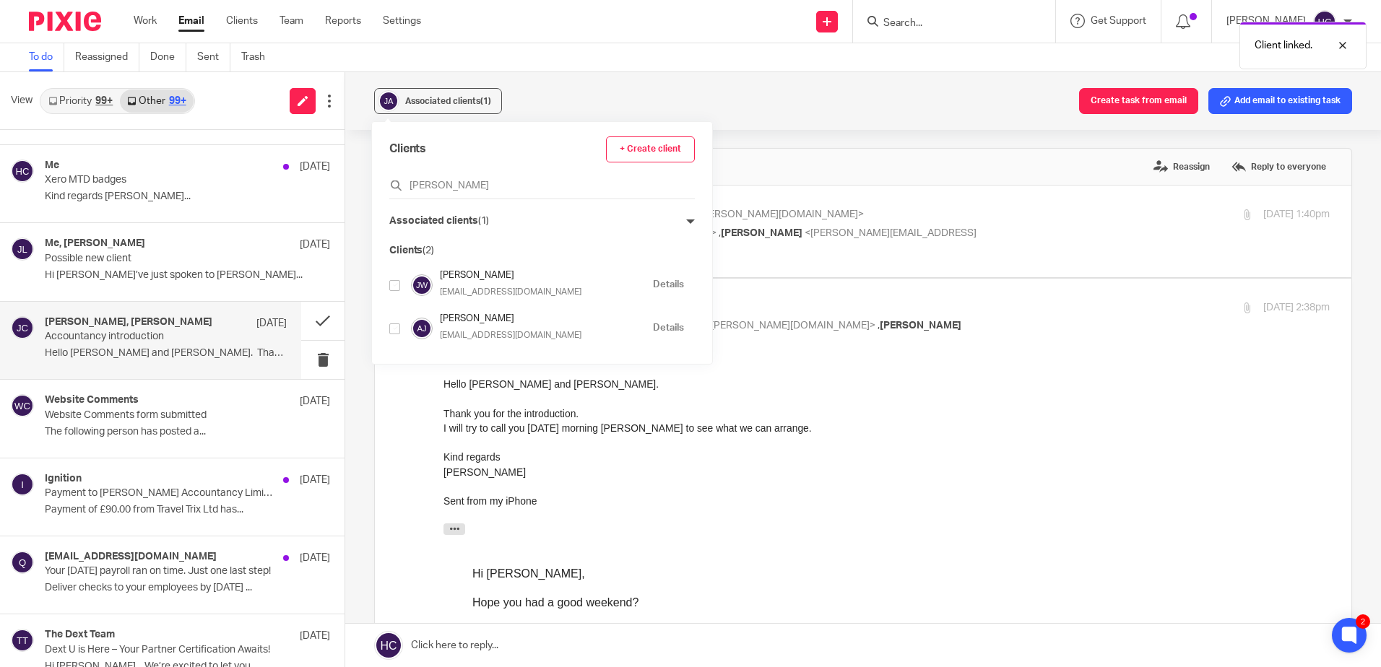
click at [645, 108] on div "Associated clients (1) Create task from email Add email to existing task" at bounding box center [863, 101] width 1036 height 58
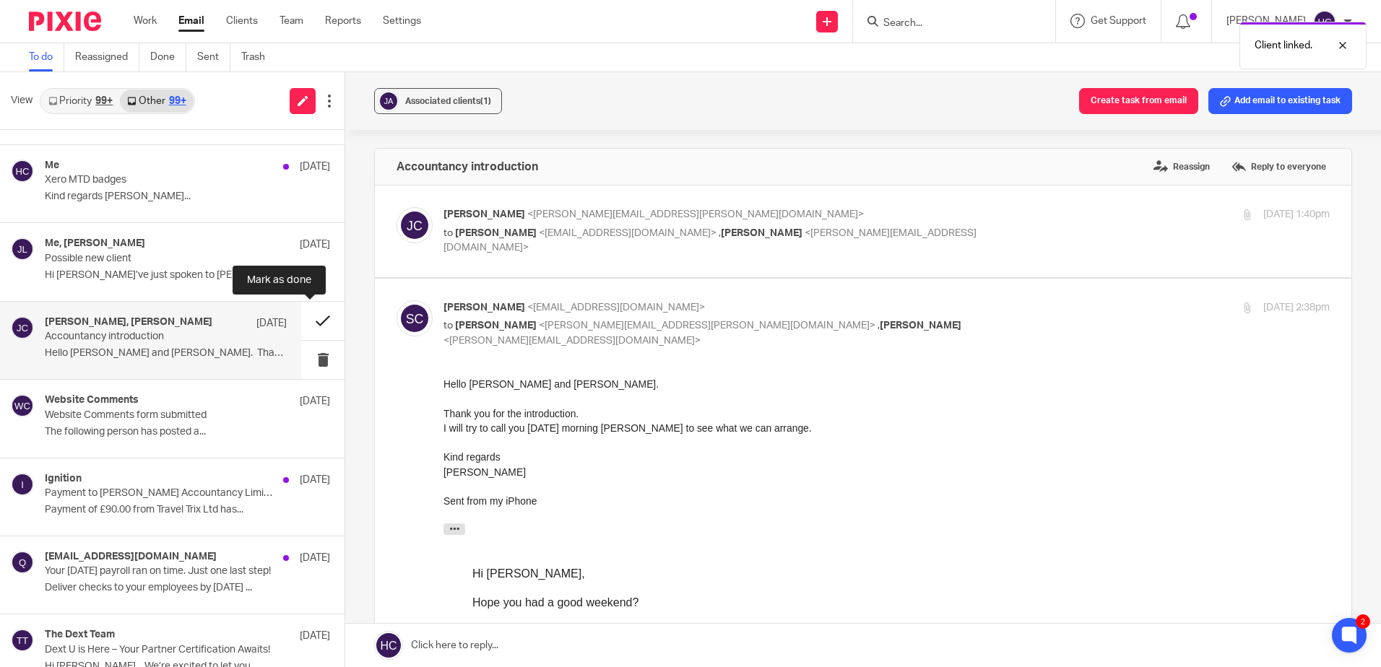
click at [317, 324] on button at bounding box center [322, 321] width 43 height 38
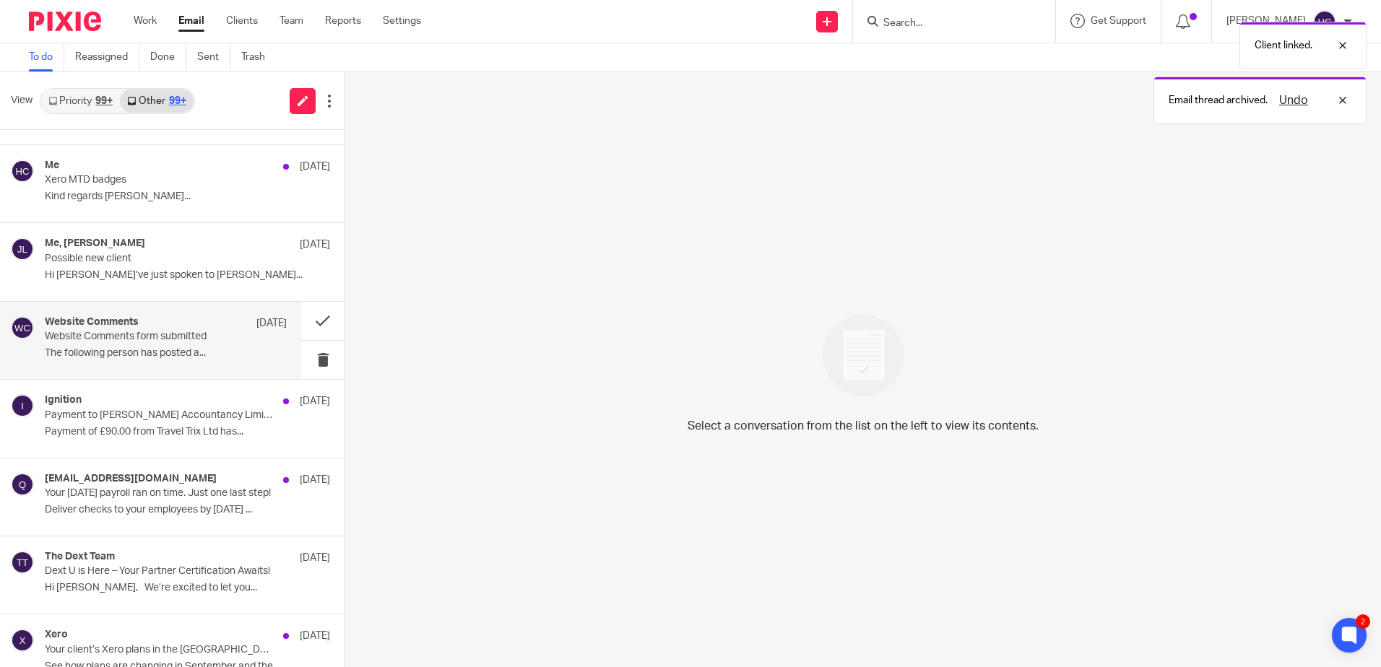
click at [139, 342] on p "Website Comments form submitted" at bounding box center [142, 337] width 194 height 12
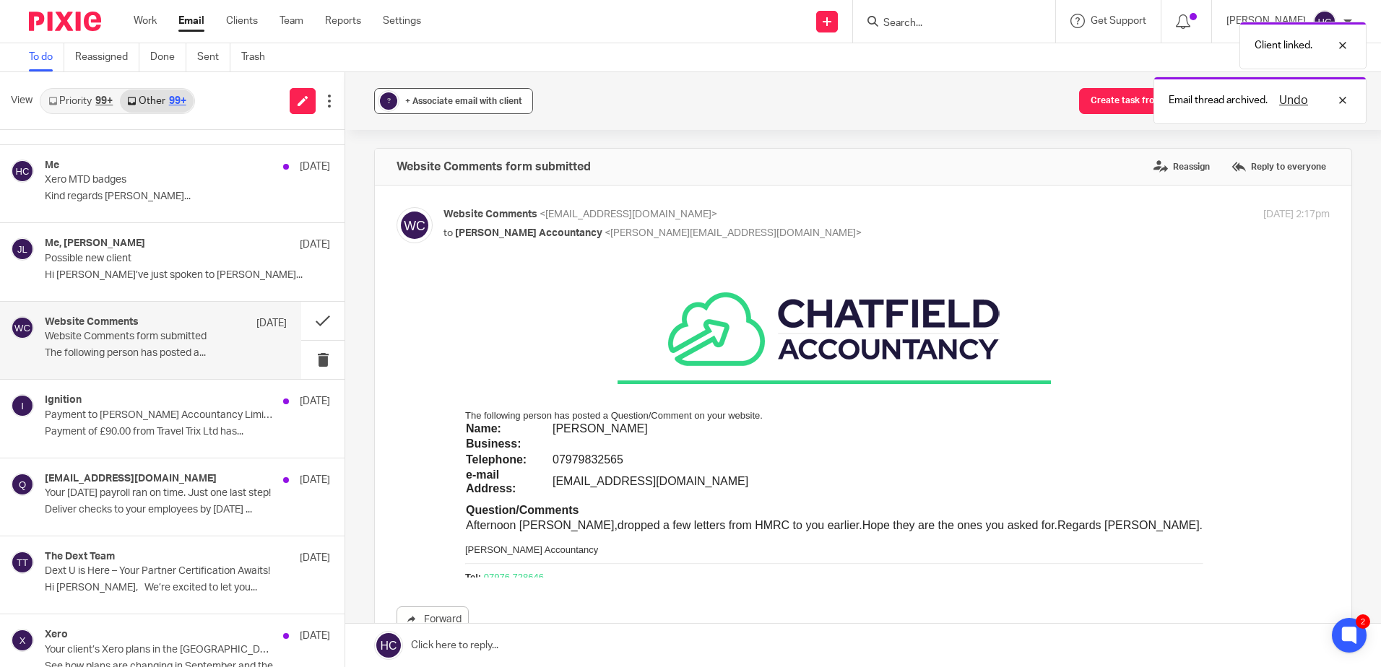
click at [503, 95] on div "+ Associate email with client" at bounding box center [463, 101] width 117 height 14
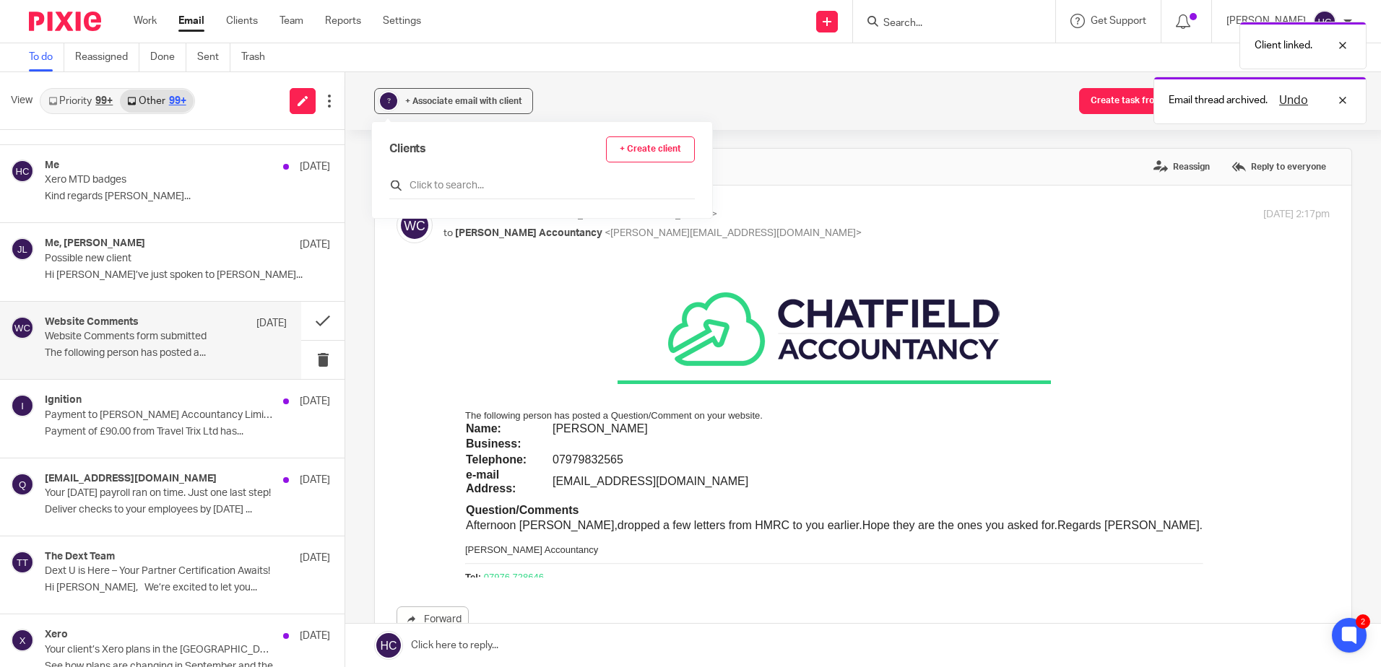
click at [484, 193] on input "text" at bounding box center [542, 185] width 306 height 14
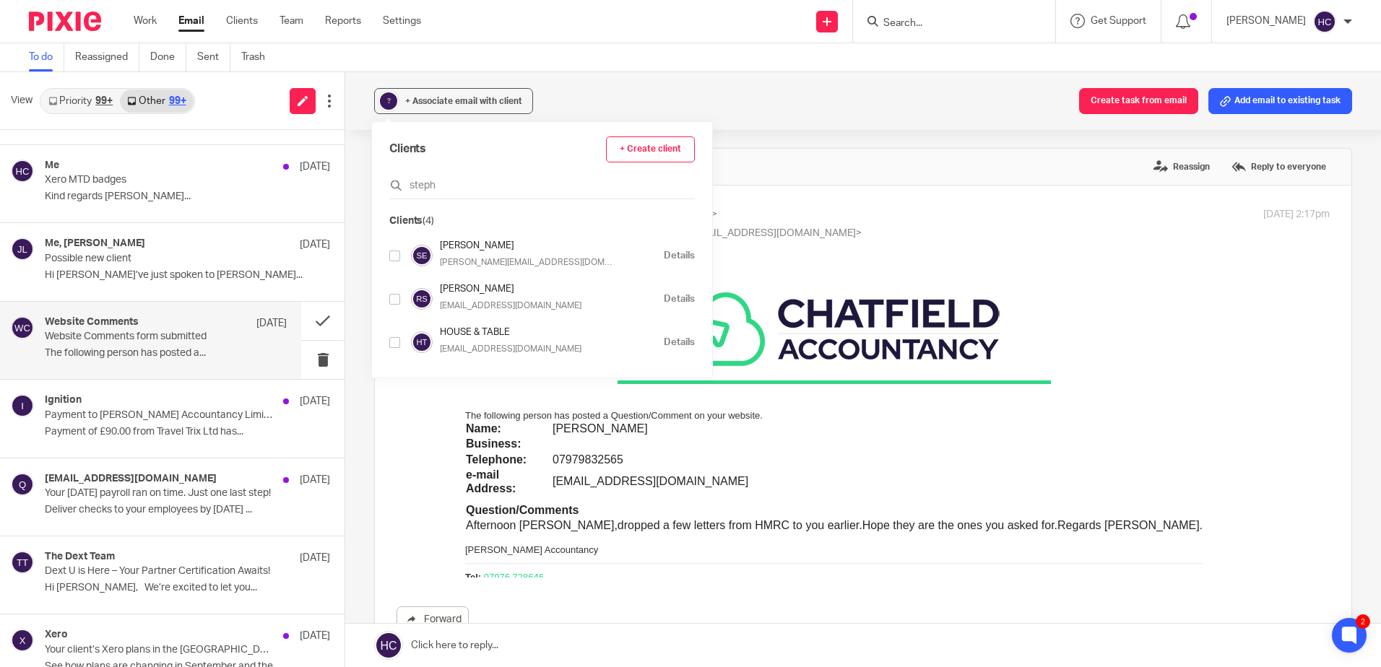
type input "steph"
click at [394, 300] on input "checkbox" at bounding box center [394, 299] width 11 height 11
checkbox input "true"
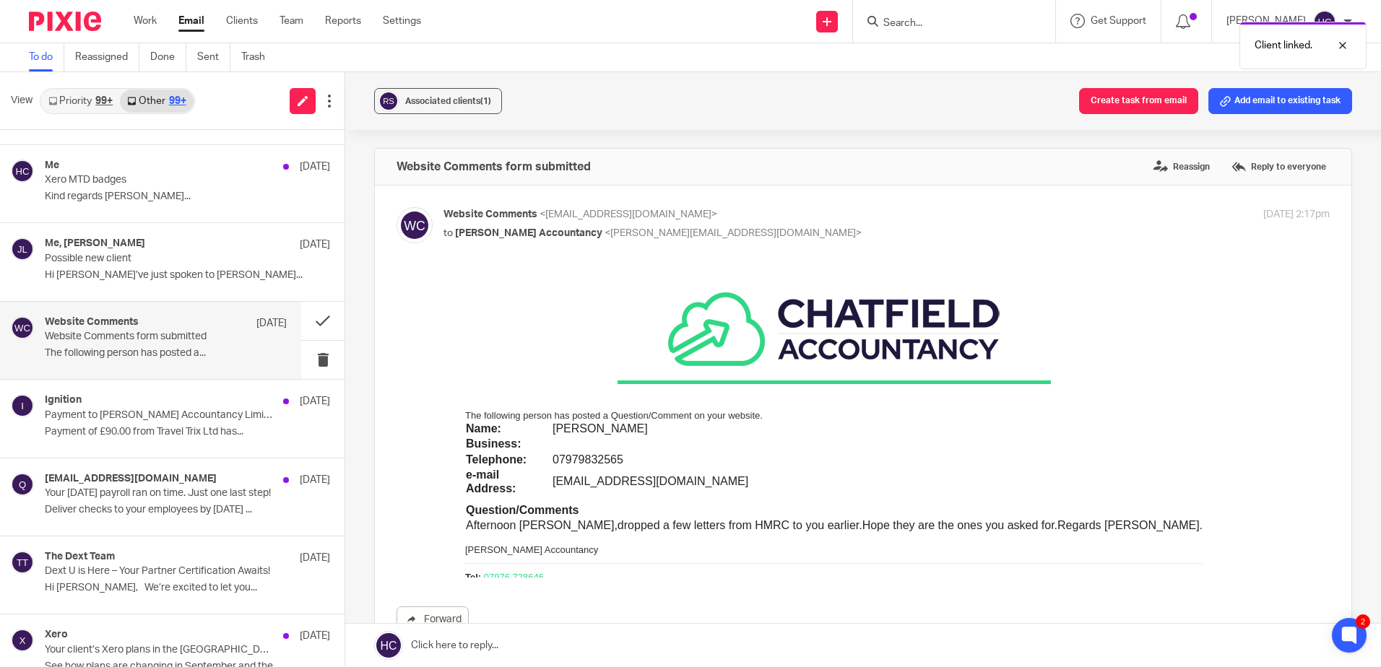
click at [585, 78] on div "Associated clients (1) Create task from email Add email to existing task" at bounding box center [863, 101] width 1036 height 58
click at [313, 322] on button at bounding box center [322, 321] width 43 height 38
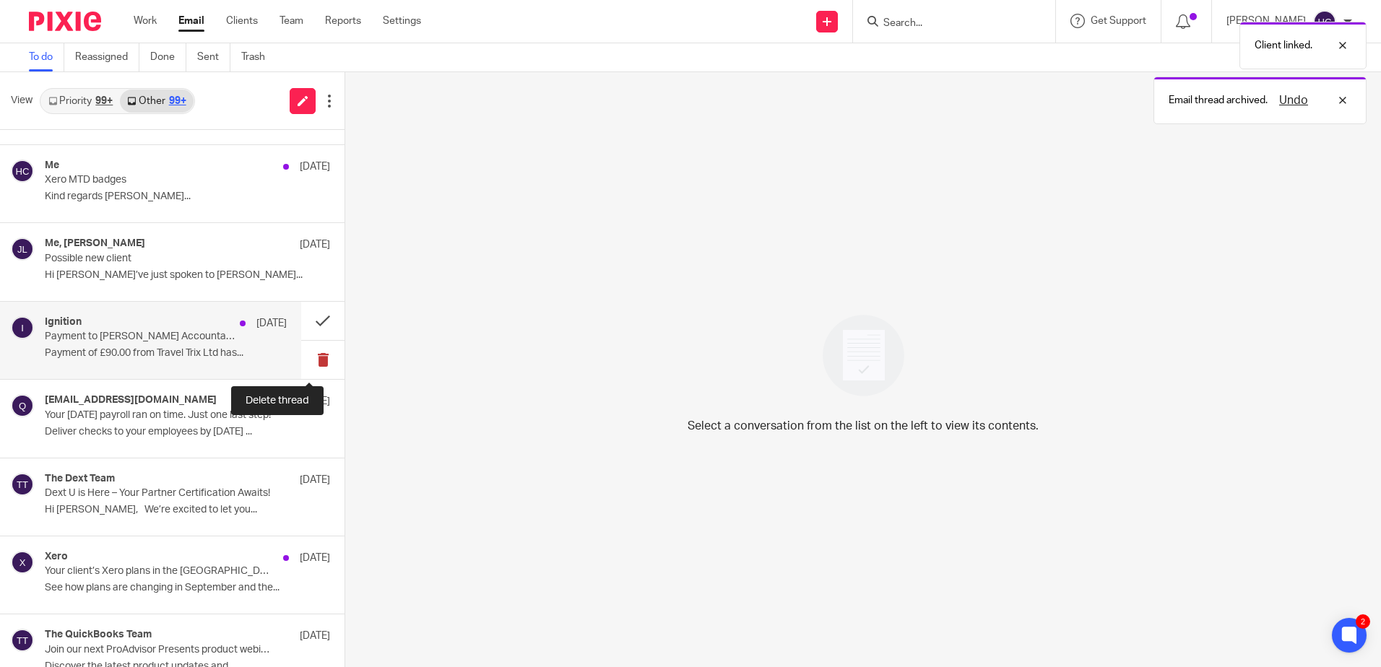
click at [309, 360] on button at bounding box center [322, 360] width 43 height 38
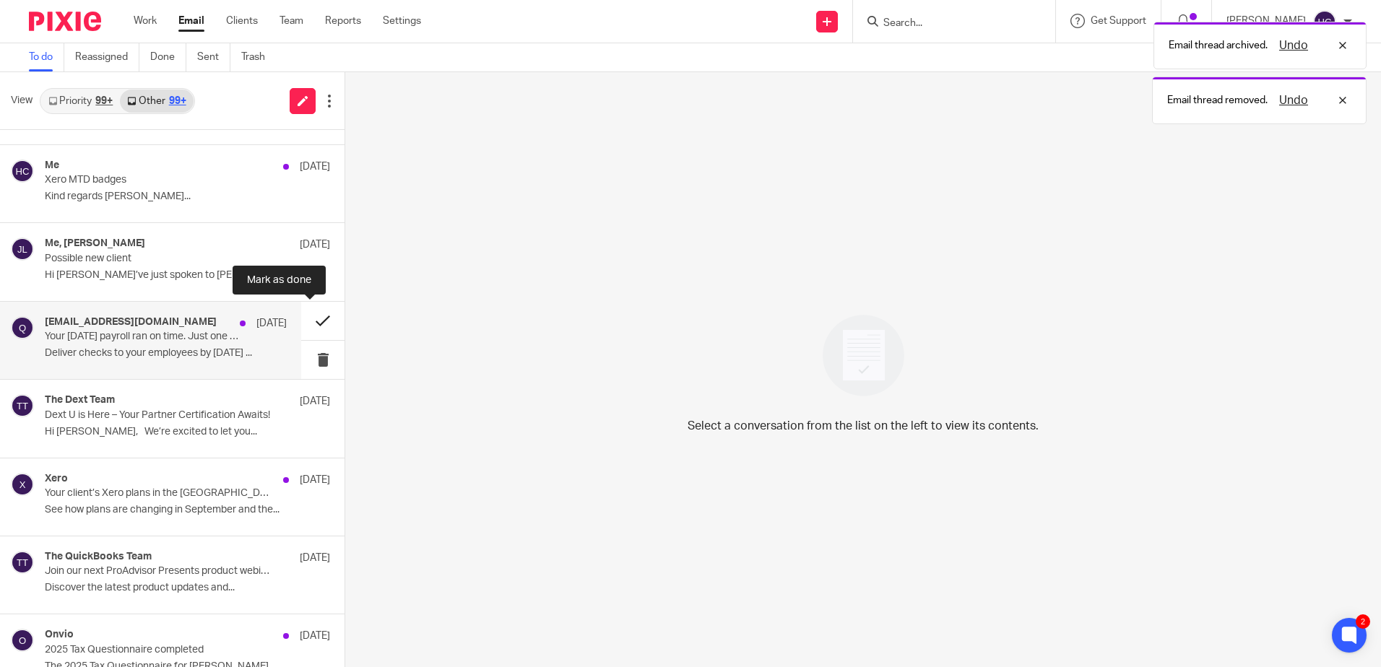
click at [310, 324] on button at bounding box center [322, 321] width 43 height 38
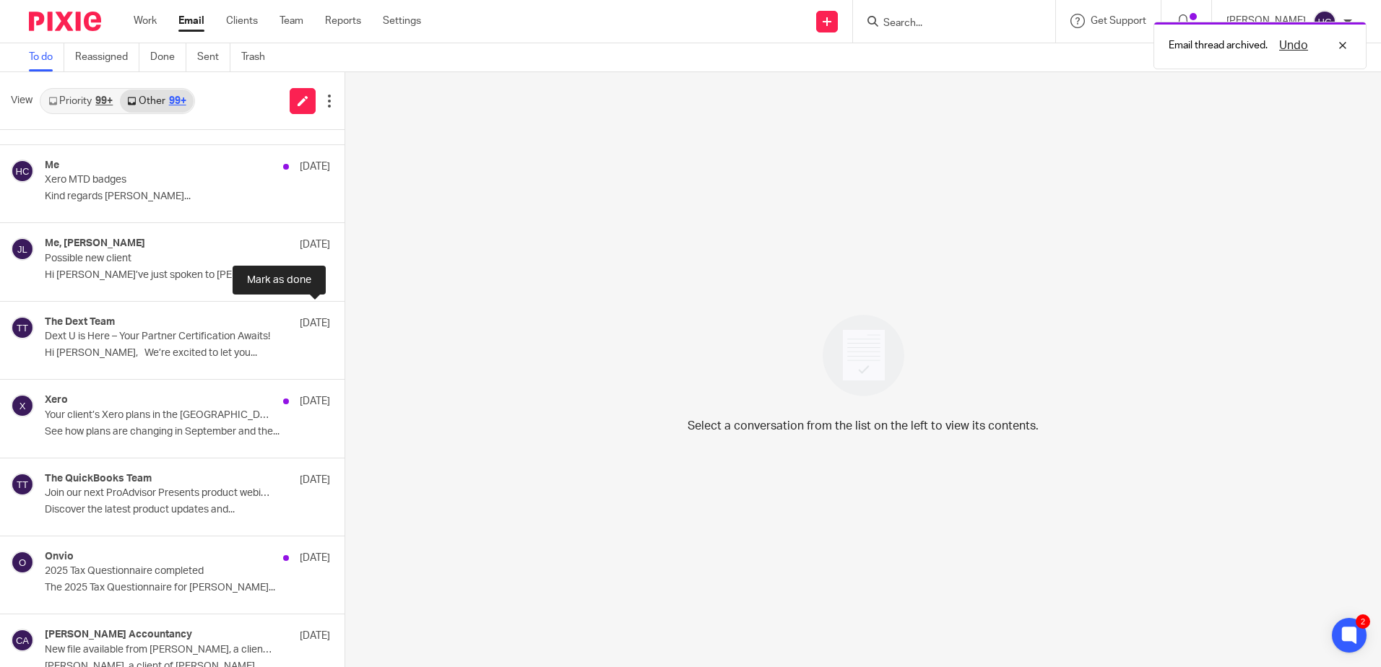
click at [345, 324] on button at bounding box center [351, 321] width 12 height 38
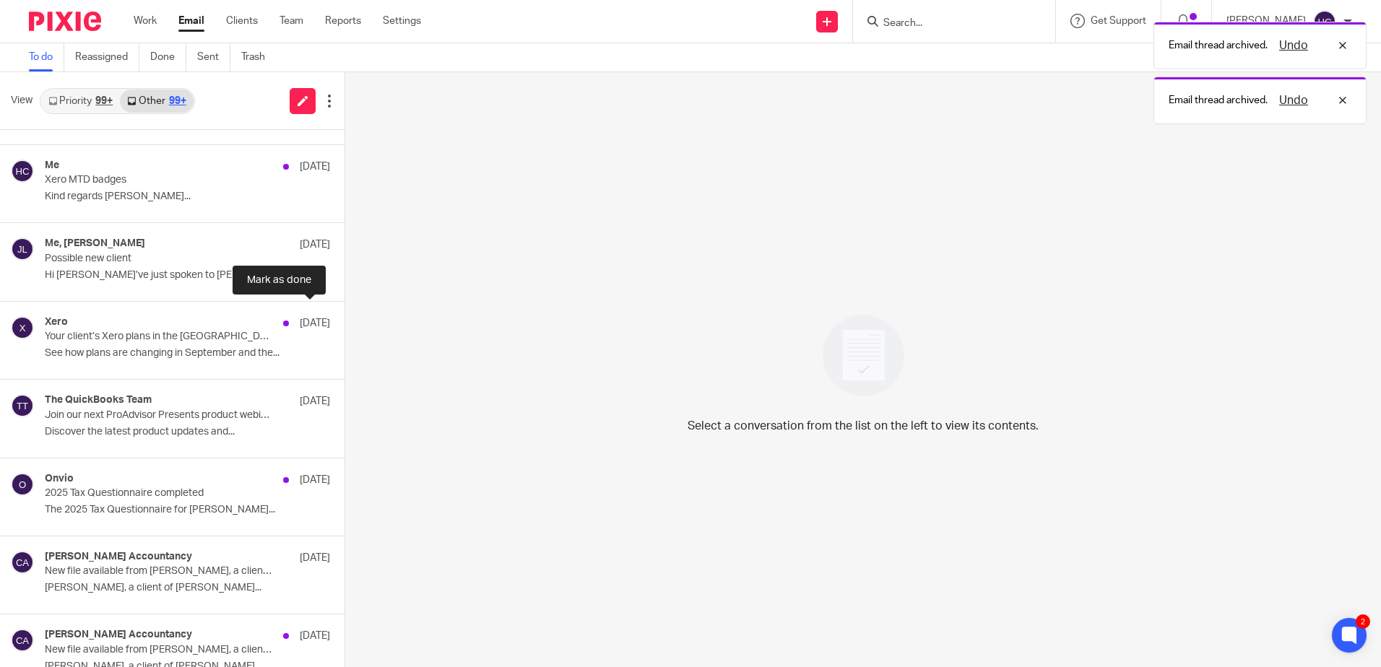
click at [345, 324] on button at bounding box center [351, 321] width 12 height 38
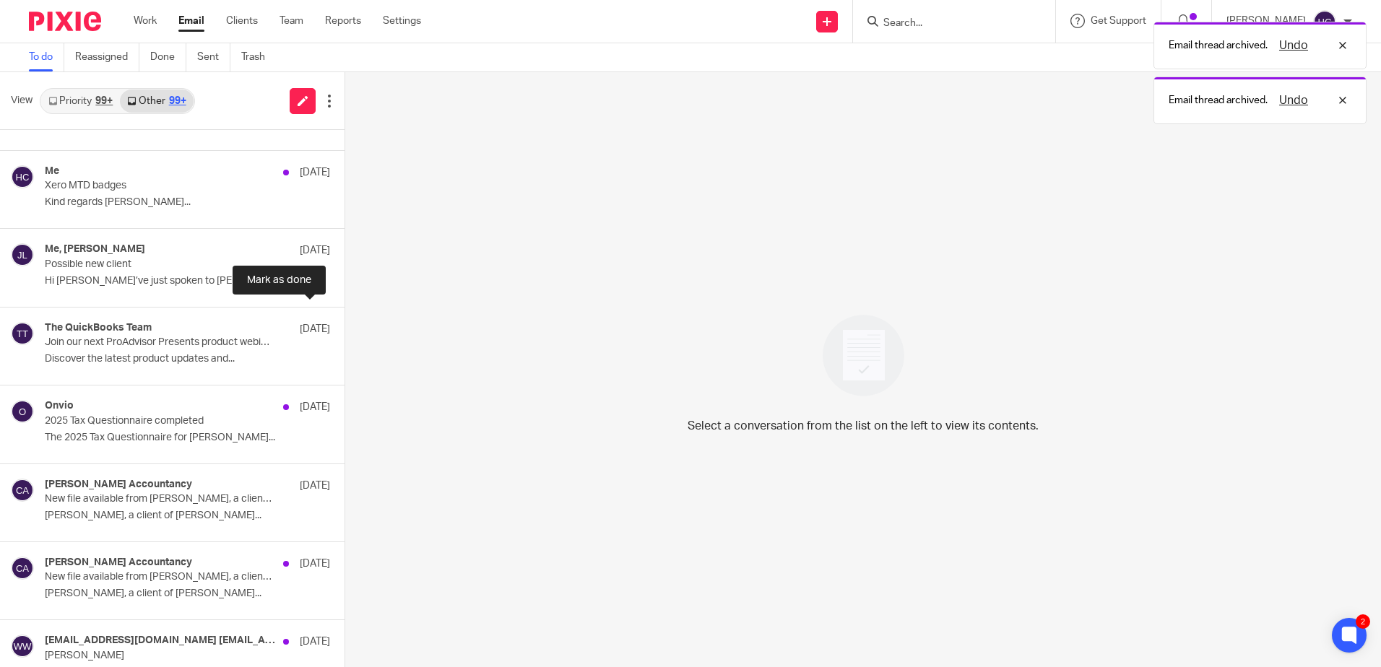
scroll to position [1291, 0]
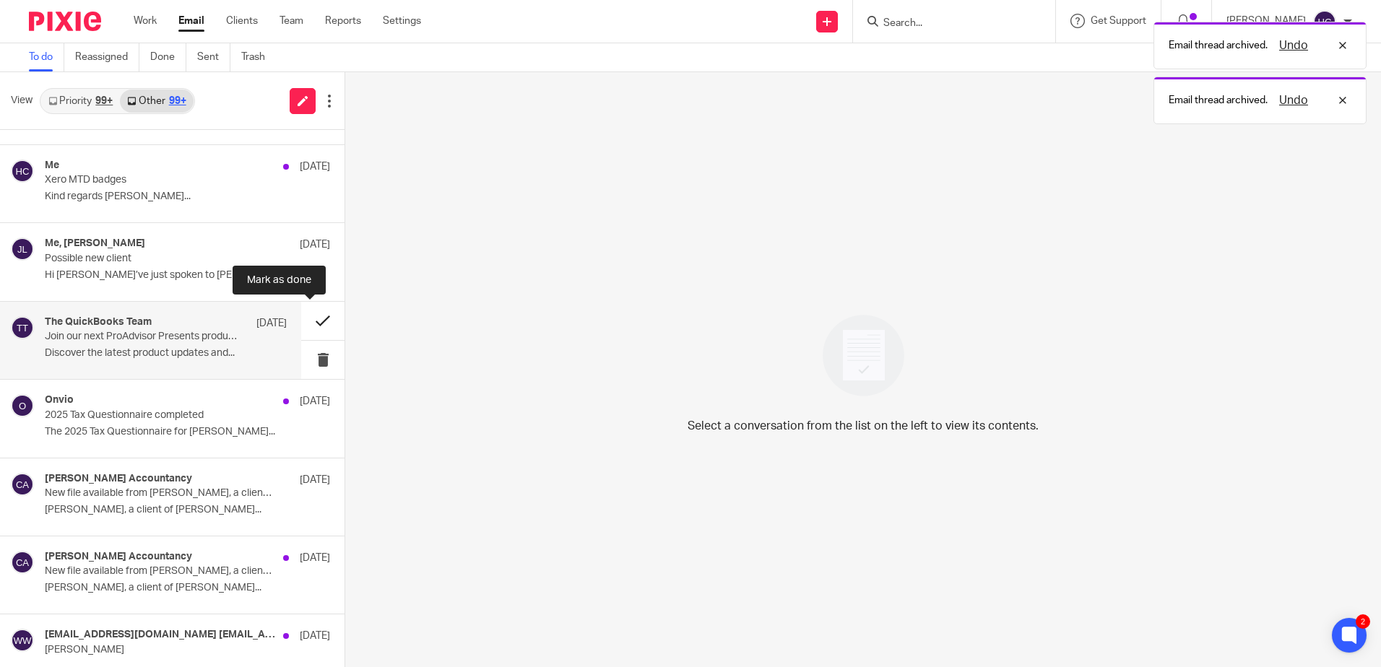
click at [310, 334] on button at bounding box center [322, 321] width 43 height 38
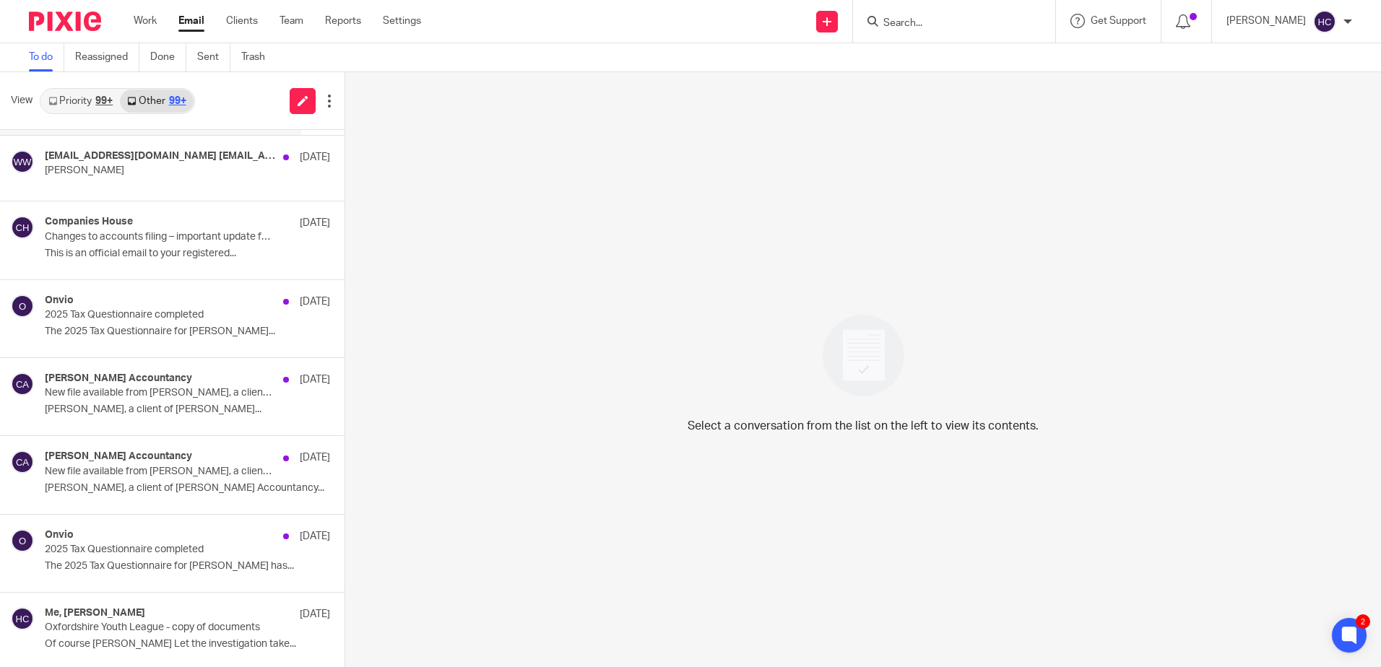
scroll to position [1796, 0]
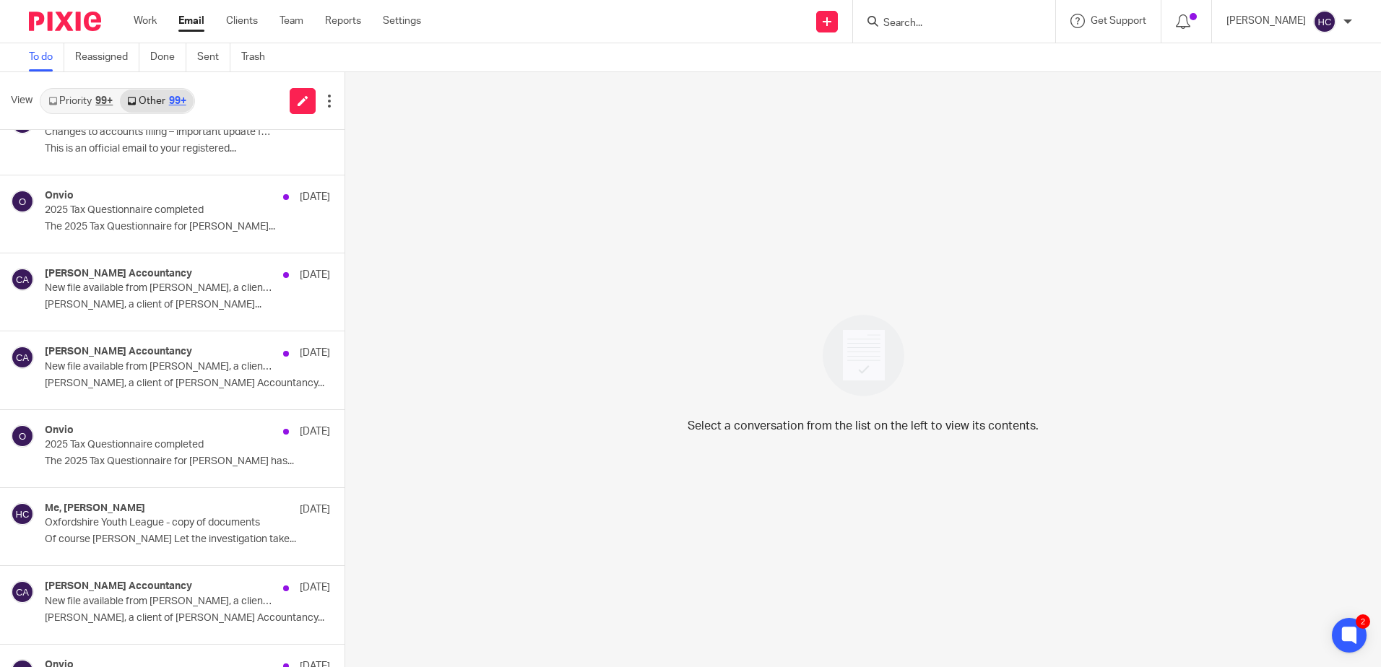
click at [85, 97] on link "Priority 99+" at bounding box center [80, 101] width 79 height 23
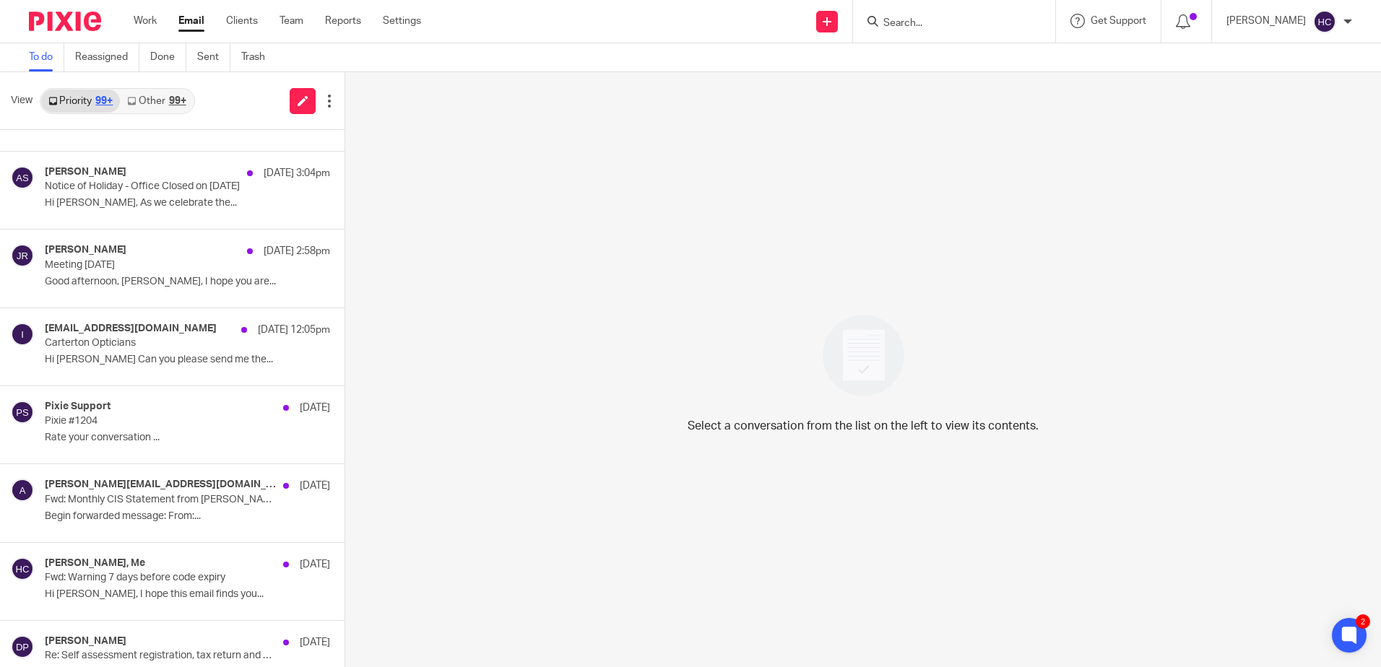
scroll to position [361, 0]
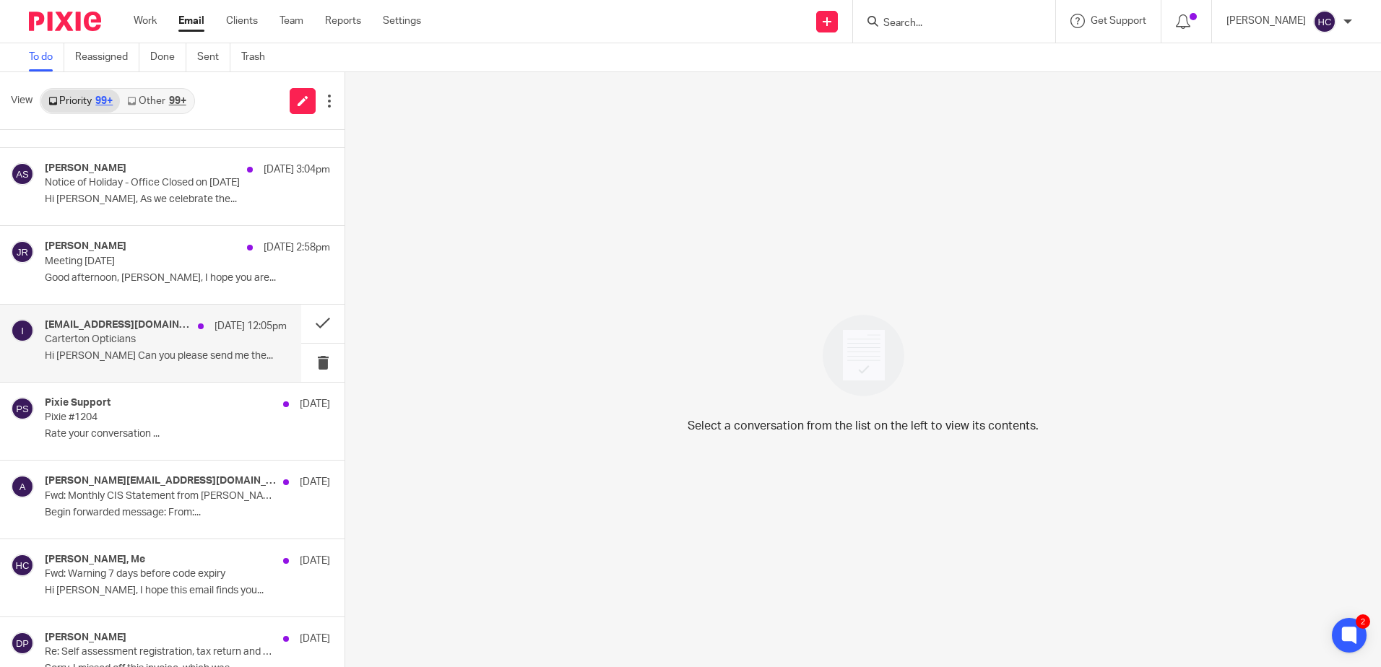
click at [195, 350] on p "Hi Hannah Can you please send me the..." at bounding box center [166, 356] width 242 height 12
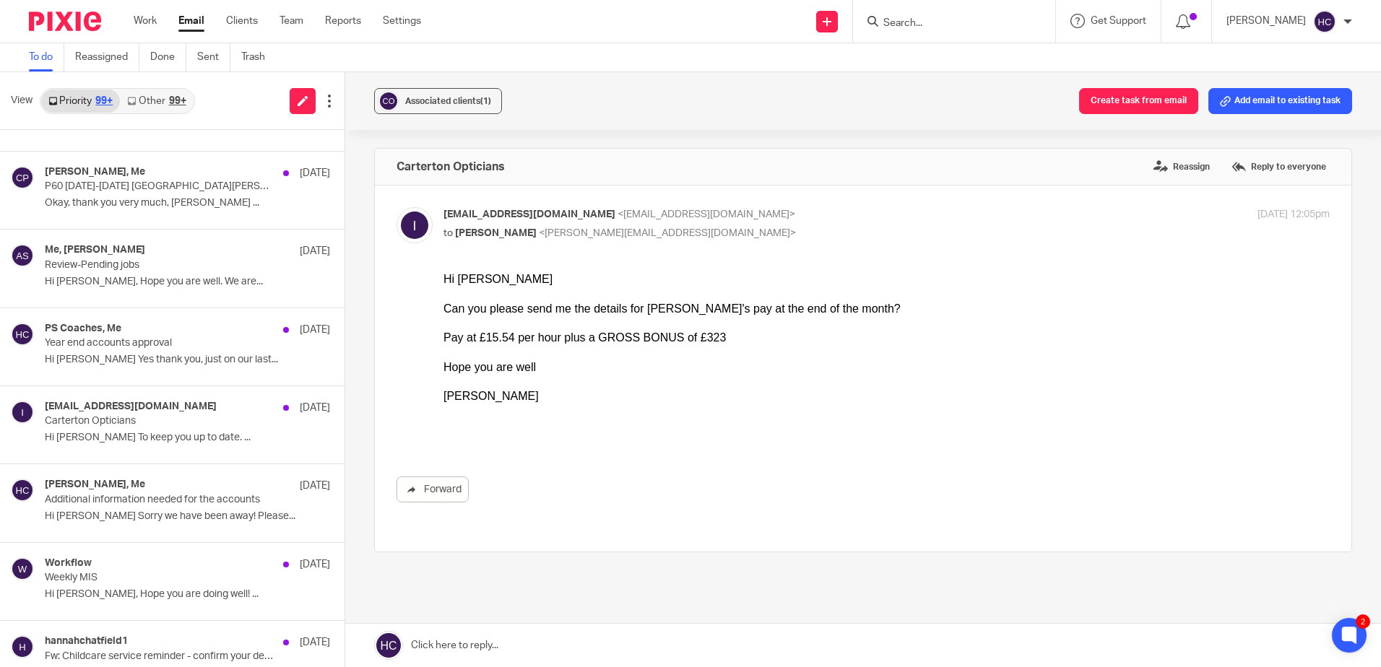
scroll to position [1083, 0]
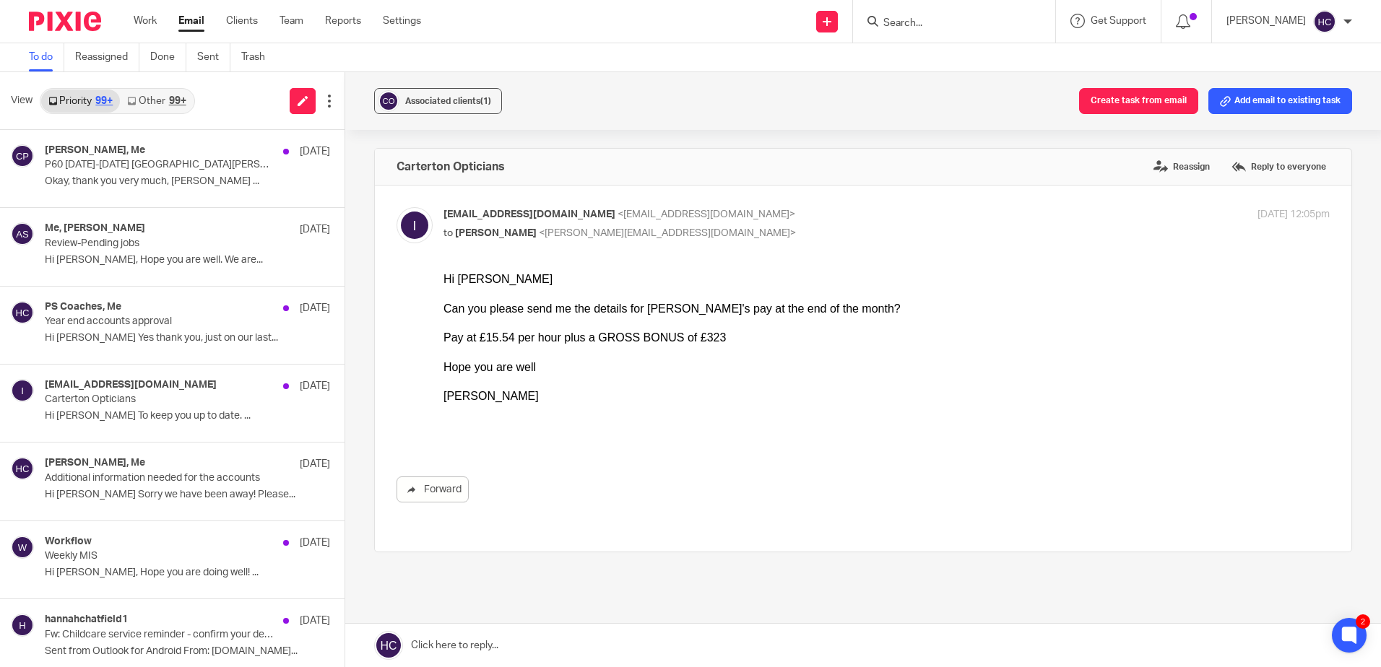
click at [210, 415] on p "Hi [PERSON_NAME] To keep you up to date. ..." at bounding box center [187, 416] width 285 height 12
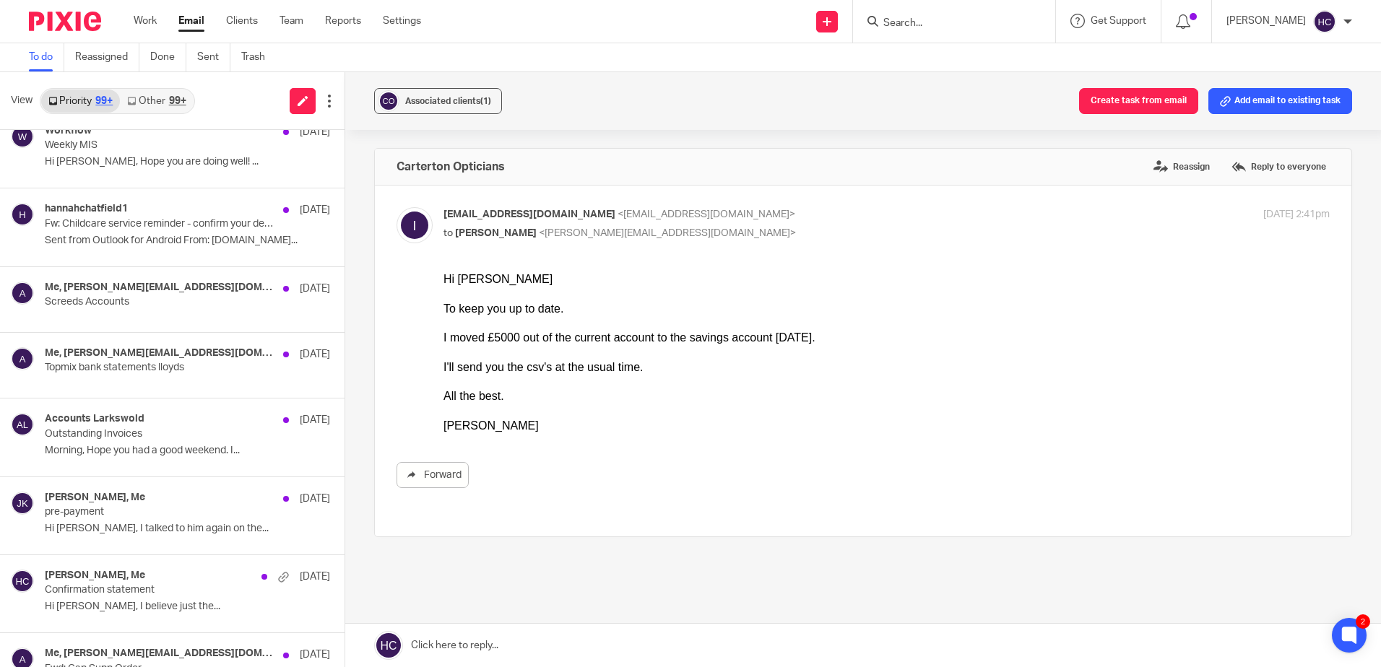
scroll to position [1517, 0]
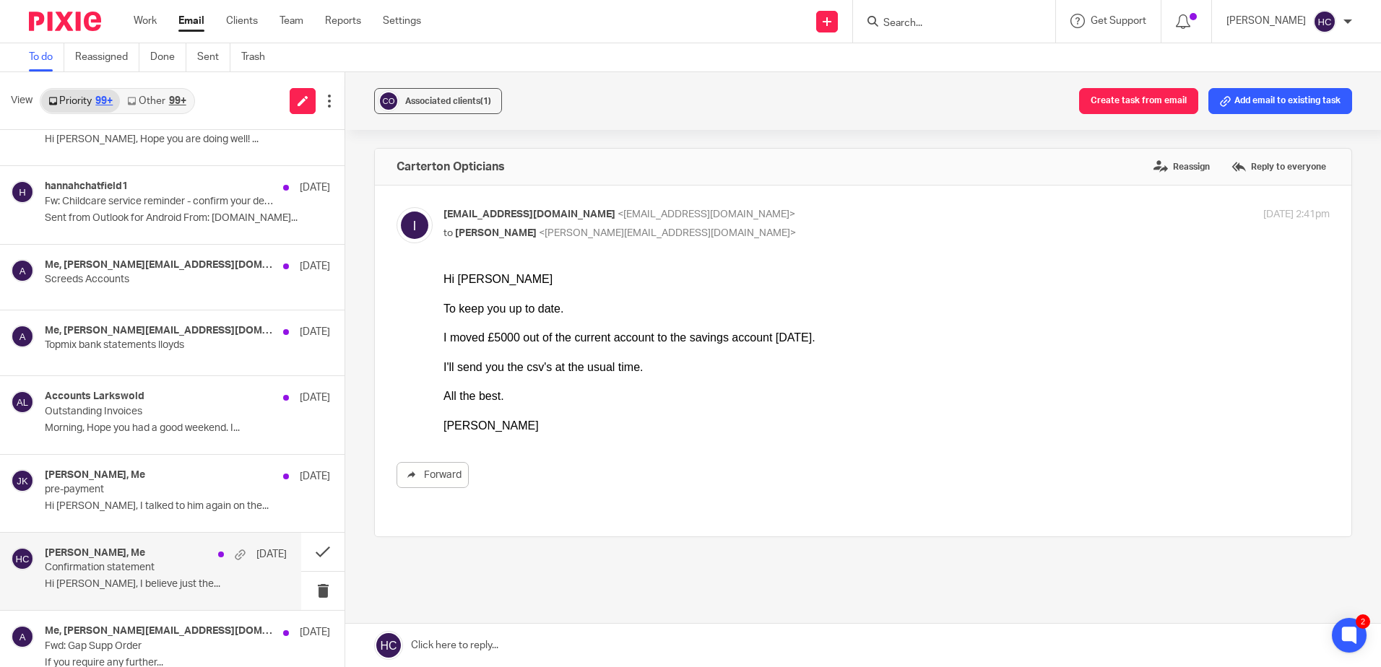
click at [68, 573] on p "Confirmation statement" at bounding box center [142, 568] width 194 height 12
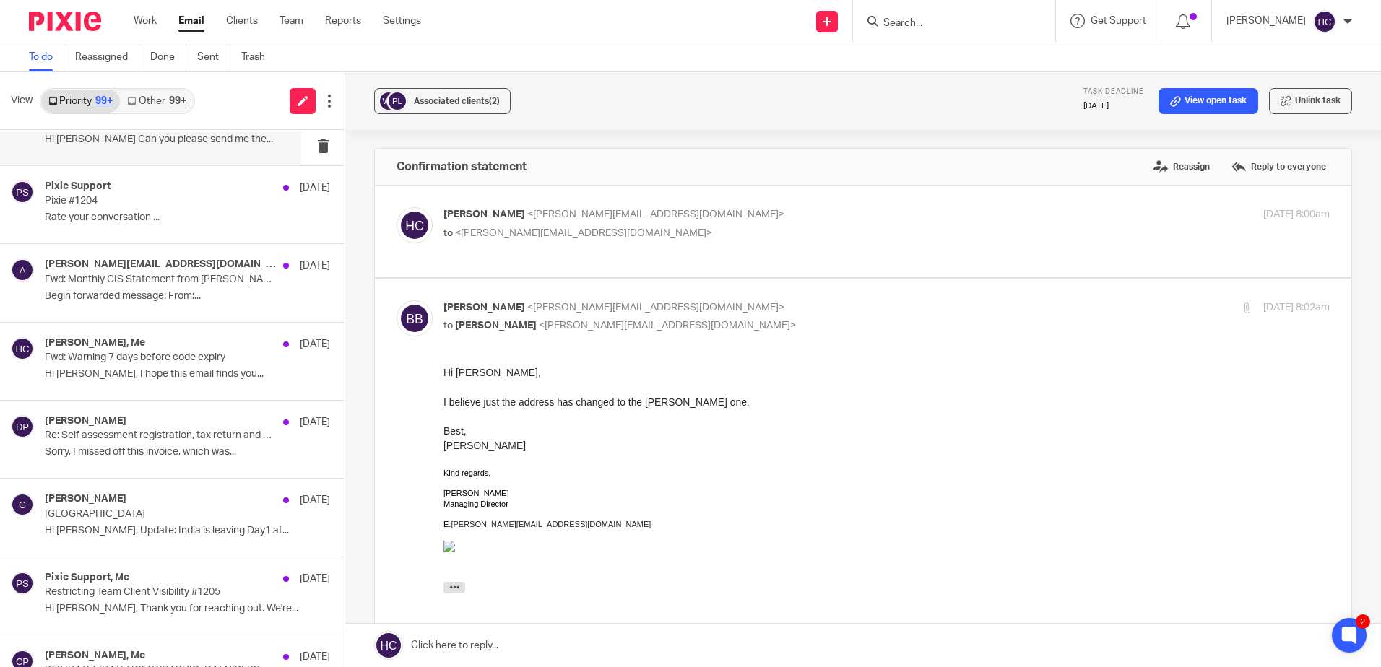
scroll to position [0, 0]
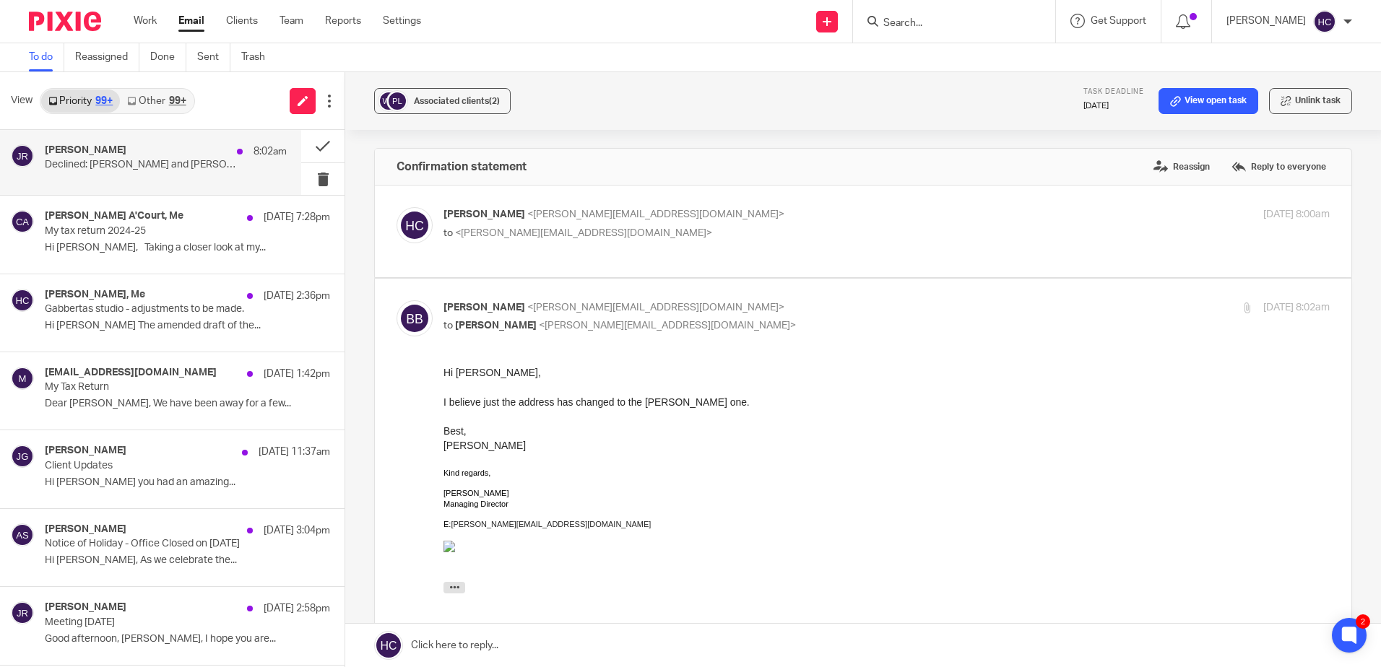
click at [212, 178] on div "james rowe 8:02am Declined: Hannah and James - remuneration planning review Fou…" at bounding box center [166, 162] width 242 height 36
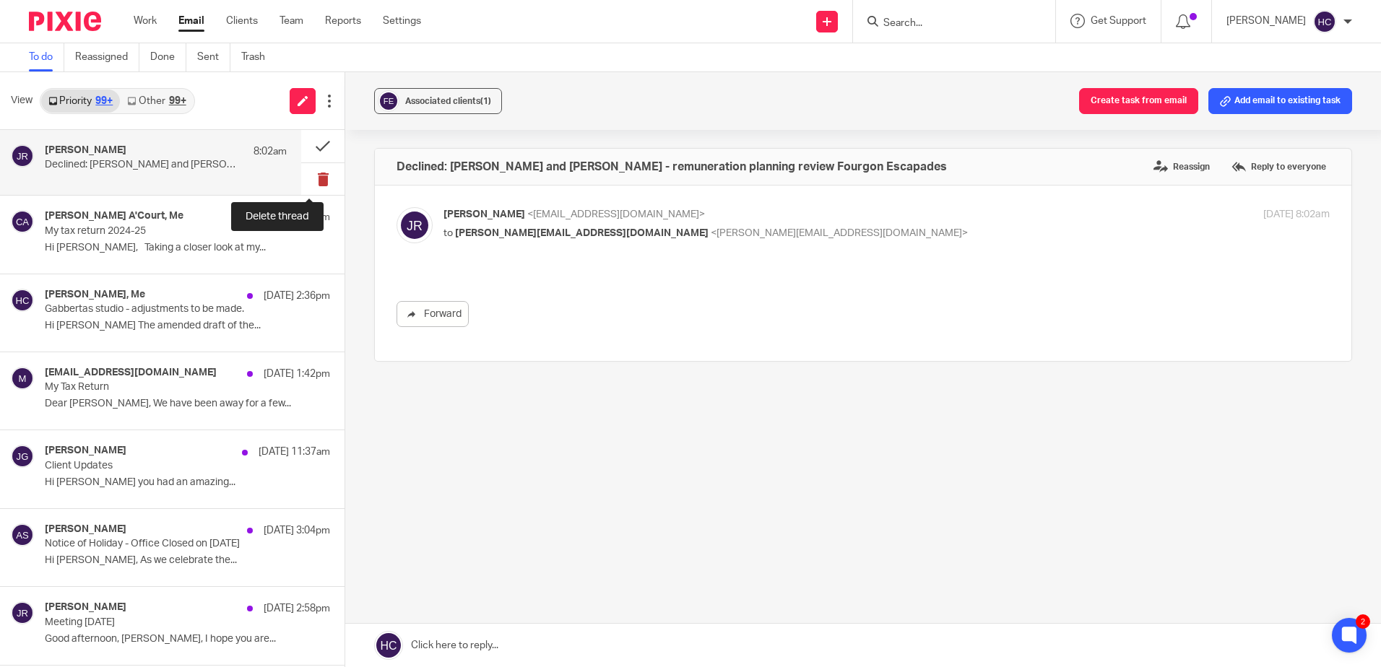
click at [308, 181] on button at bounding box center [322, 179] width 43 height 33
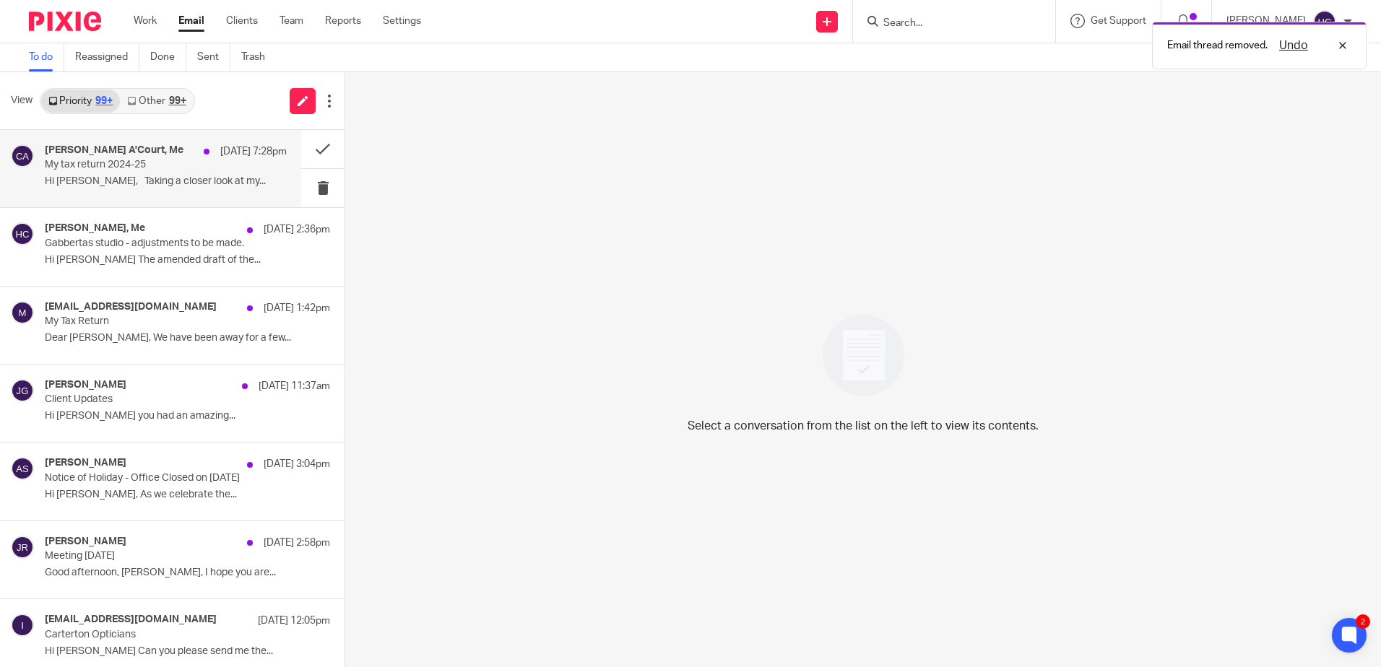
click at [166, 184] on p "Hi [PERSON_NAME], Taking a closer look at my..." at bounding box center [166, 182] width 242 height 12
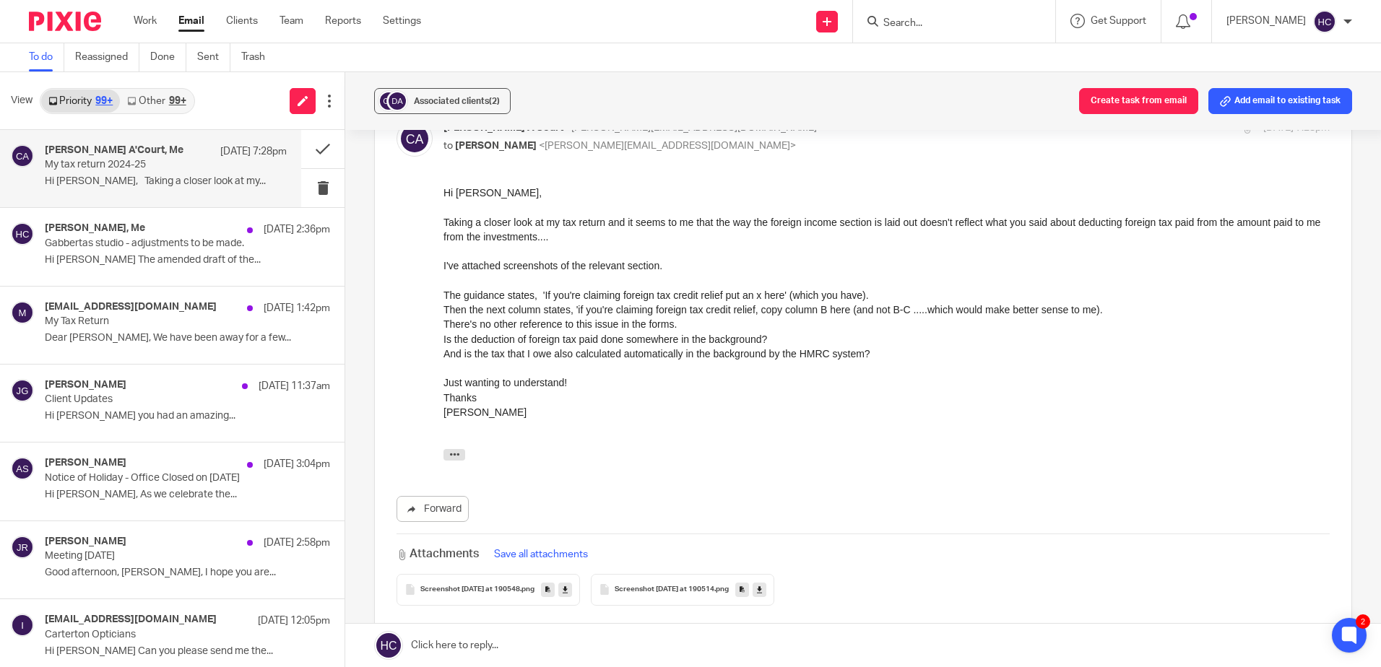
scroll to position [722, 0]
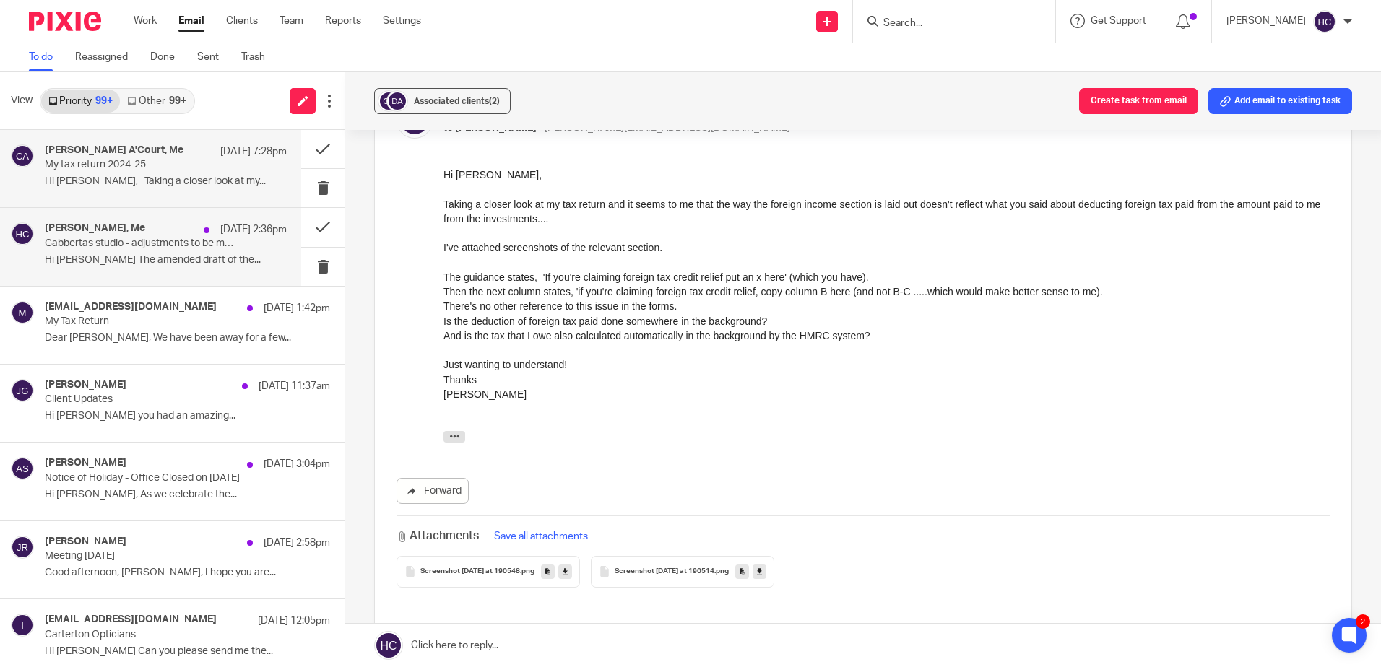
click at [261, 257] on p "Hi [PERSON_NAME] The amended draft of the..." at bounding box center [166, 260] width 242 height 12
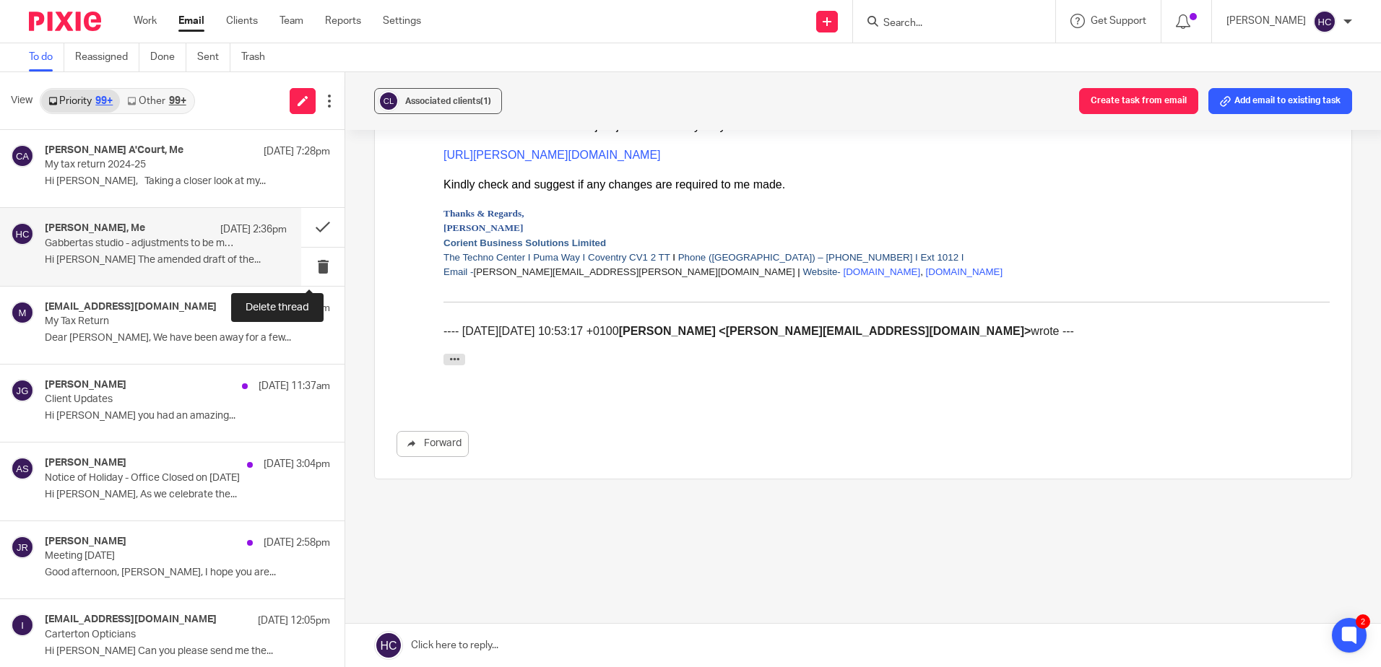
scroll to position [0, 0]
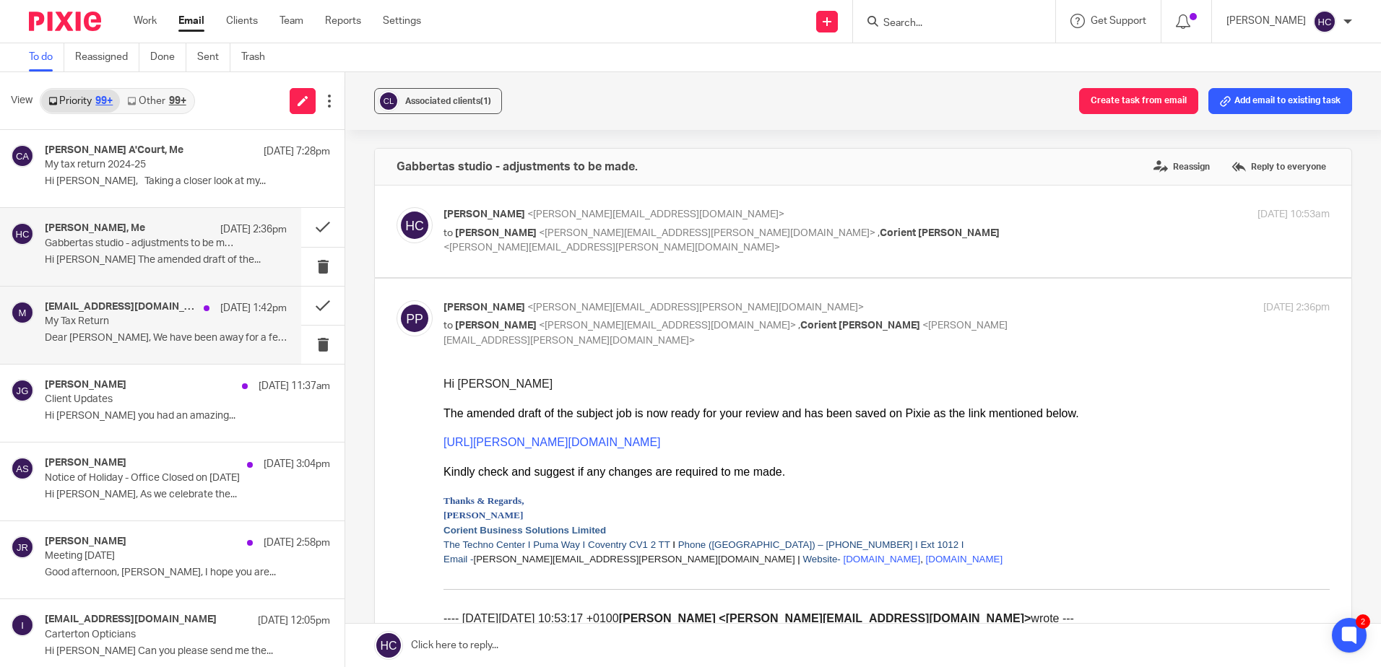
click at [171, 334] on p "Dear Hannah, We have been away for a few..." at bounding box center [166, 338] width 242 height 12
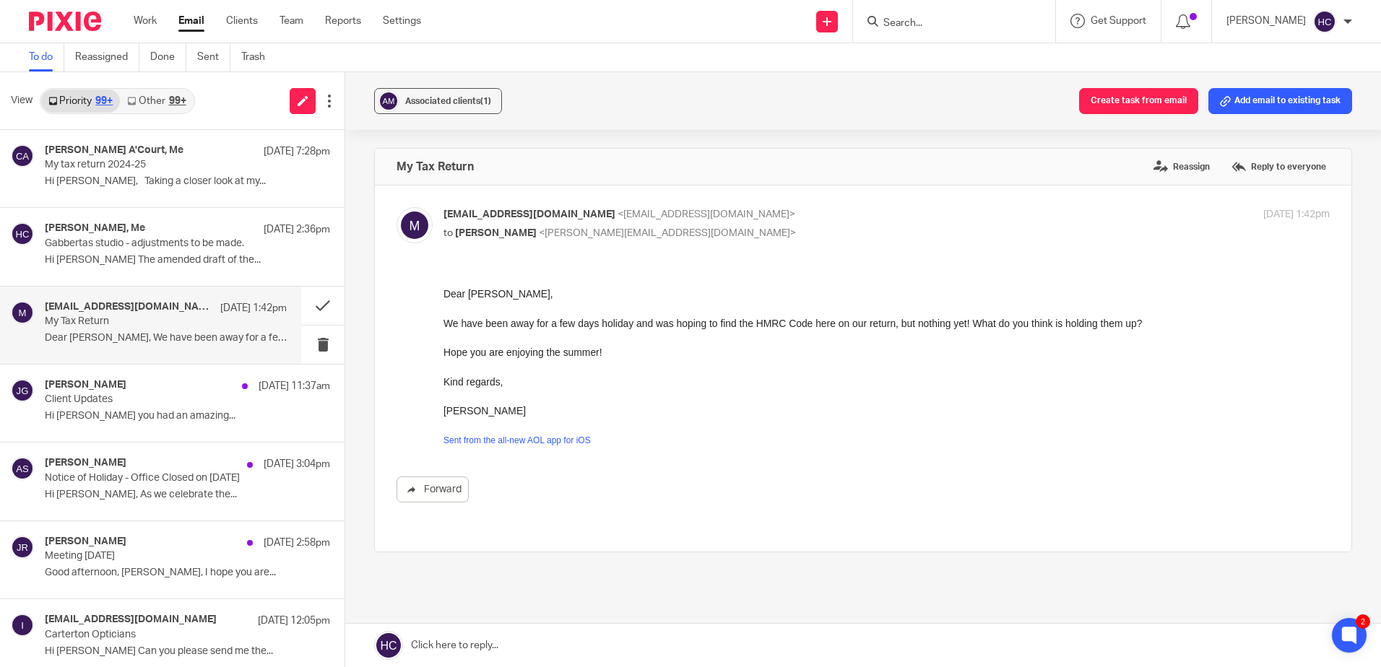
click at [462, 656] on link at bounding box center [863, 645] width 1036 height 43
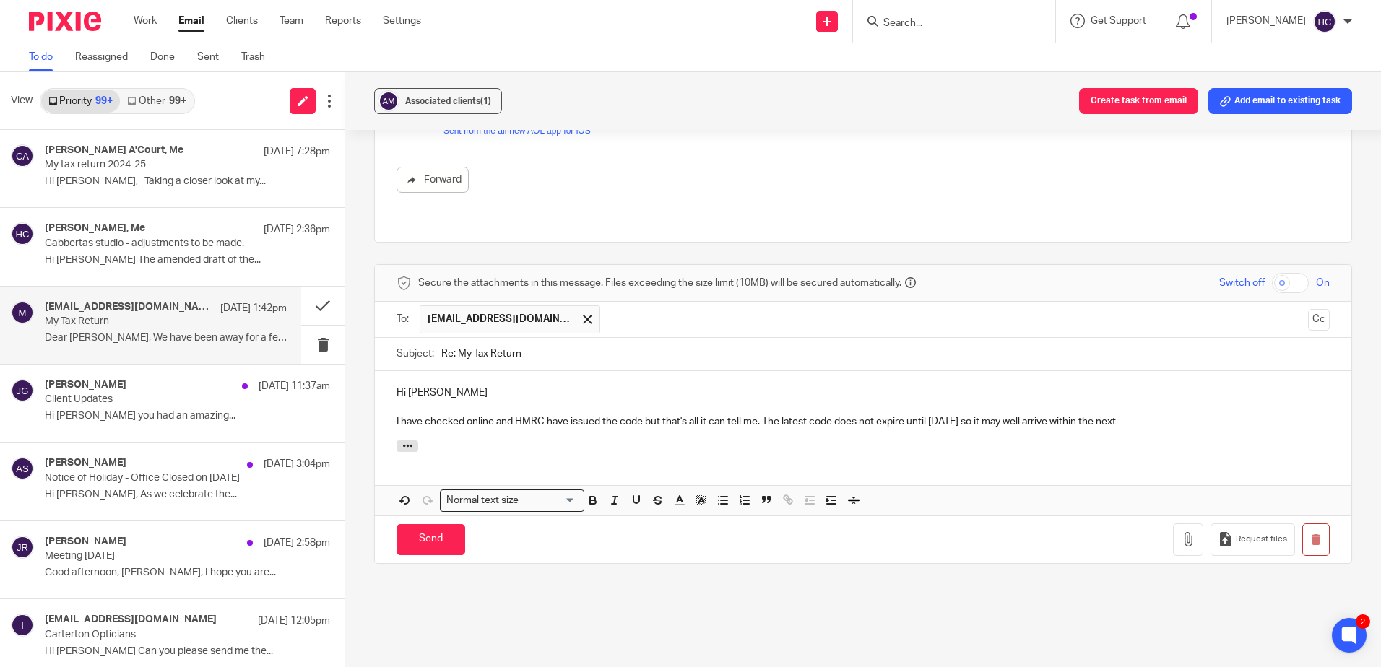
click at [1161, 415] on p "I have checked online and HMRC have issued the code but that's all it can tell …" at bounding box center [863, 422] width 933 height 14
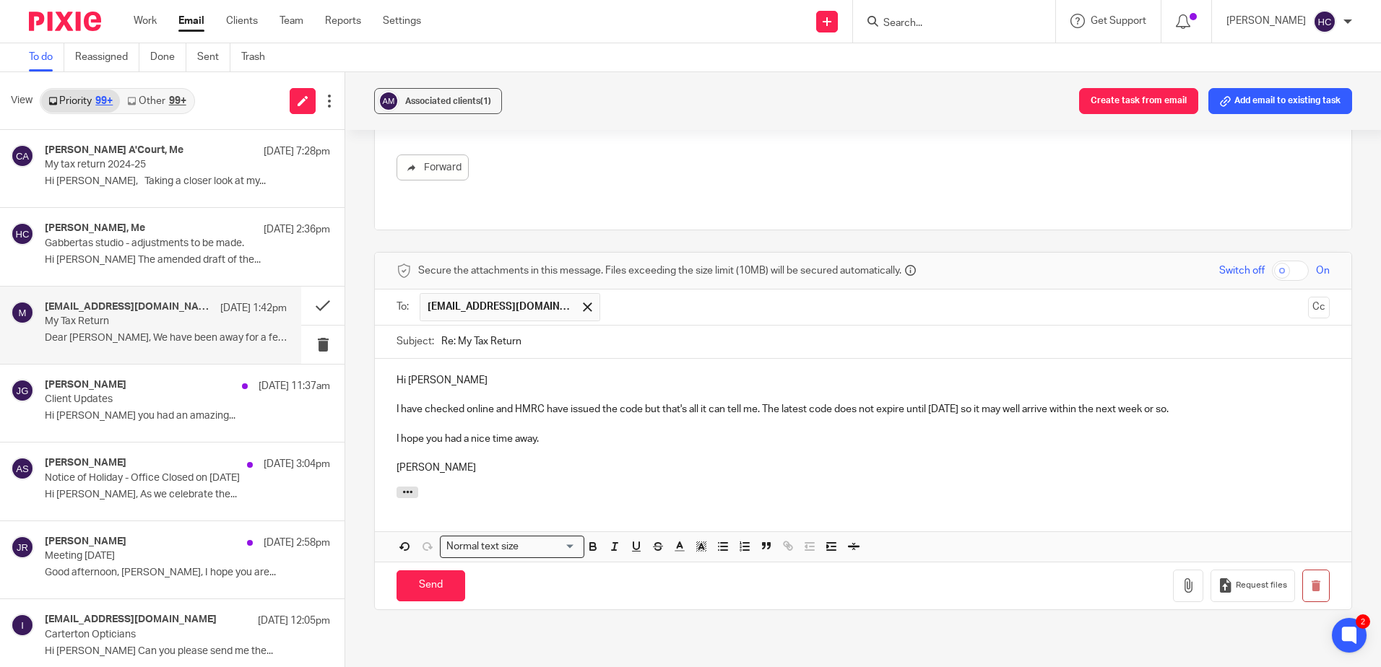
scroll to position [361, 0]
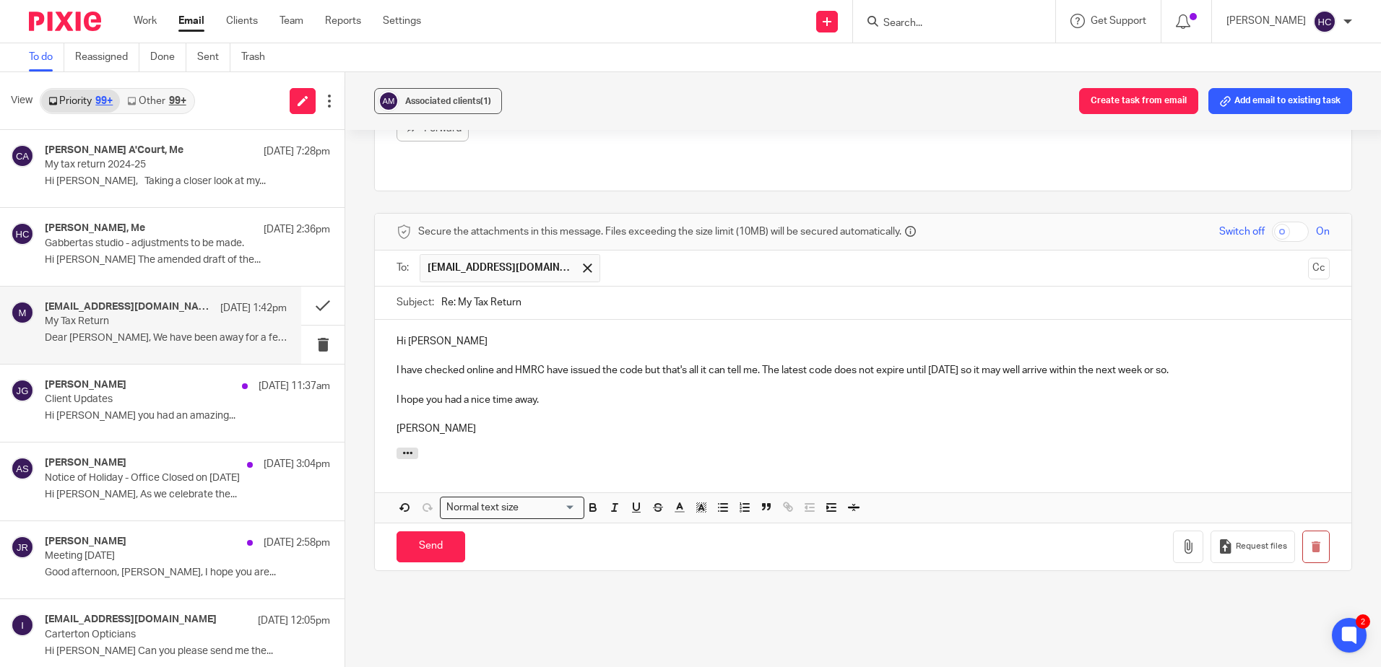
click at [1216, 363] on p "I have checked online and HMRC have issued the code but that's all it can tell …" at bounding box center [863, 370] width 933 height 14
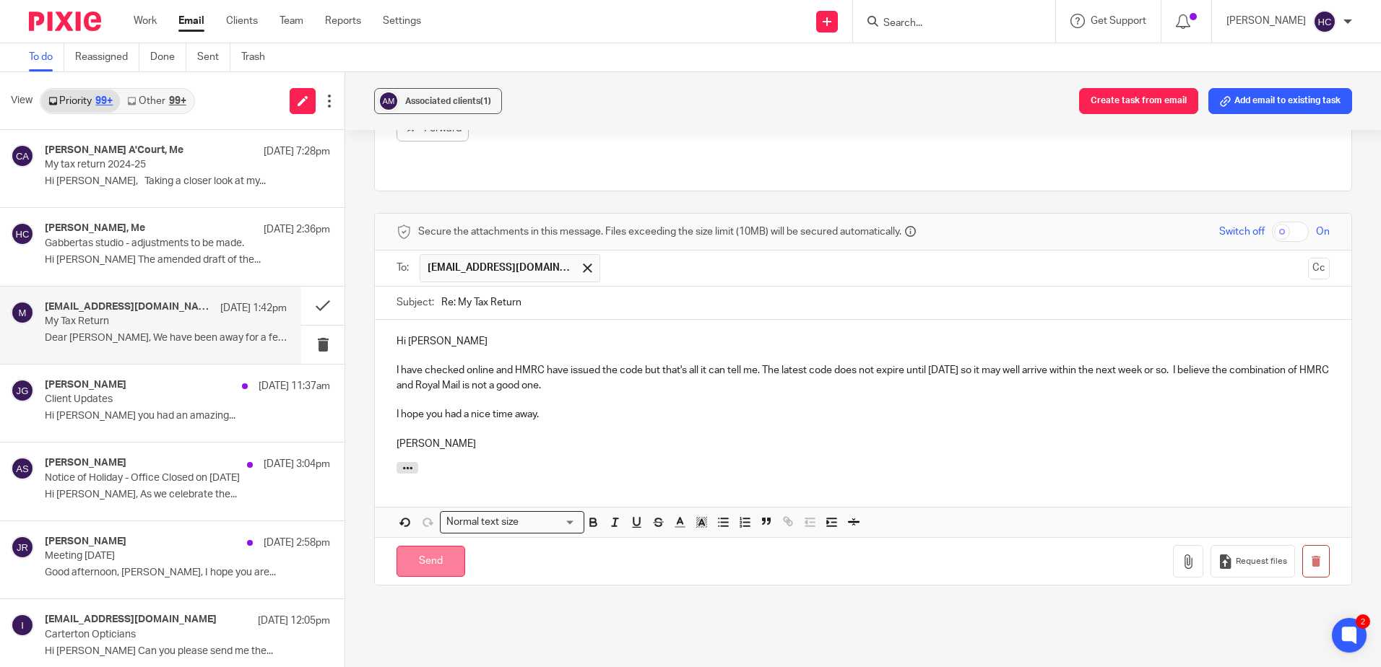
click at [432, 547] on input "Send" at bounding box center [431, 561] width 69 height 31
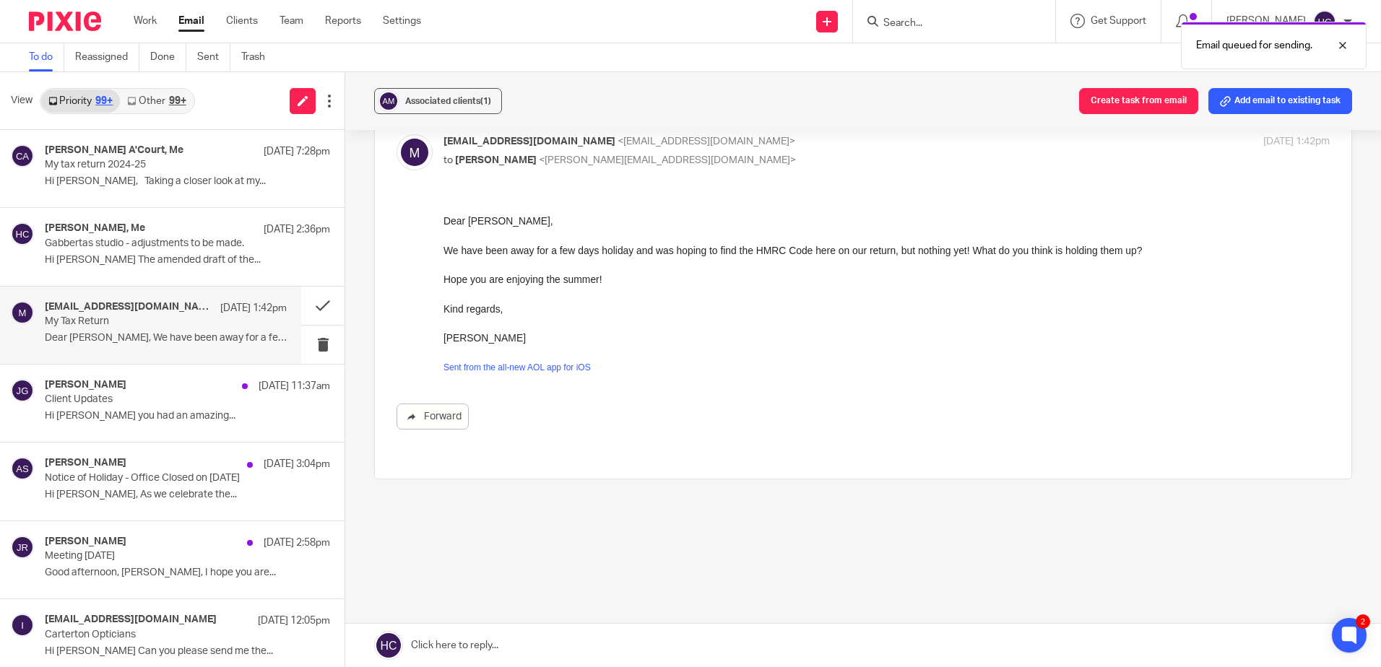
scroll to position [58, 0]
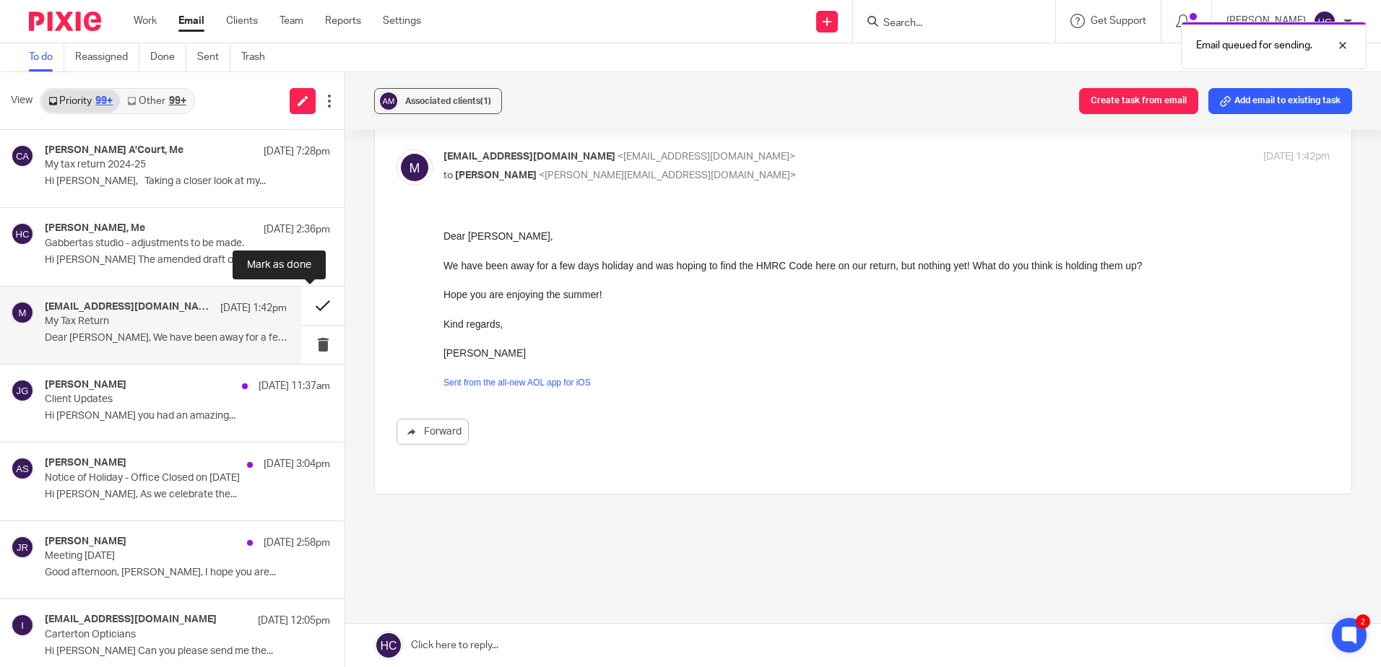
click at [301, 308] on button at bounding box center [322, 306] width 43 height 38
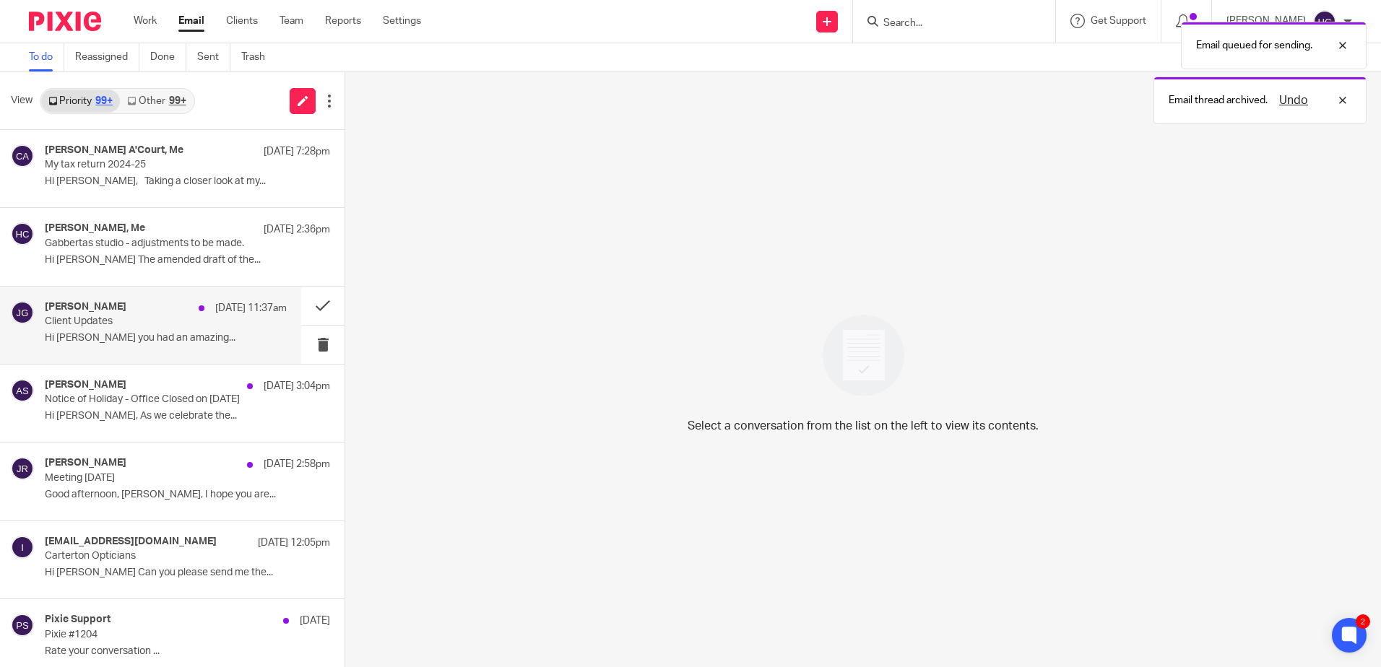
click at [170, 337] on p "Hi [PERSON_NAME] you had an amazing..." at bounding box center [166, 338] width 242 height 12
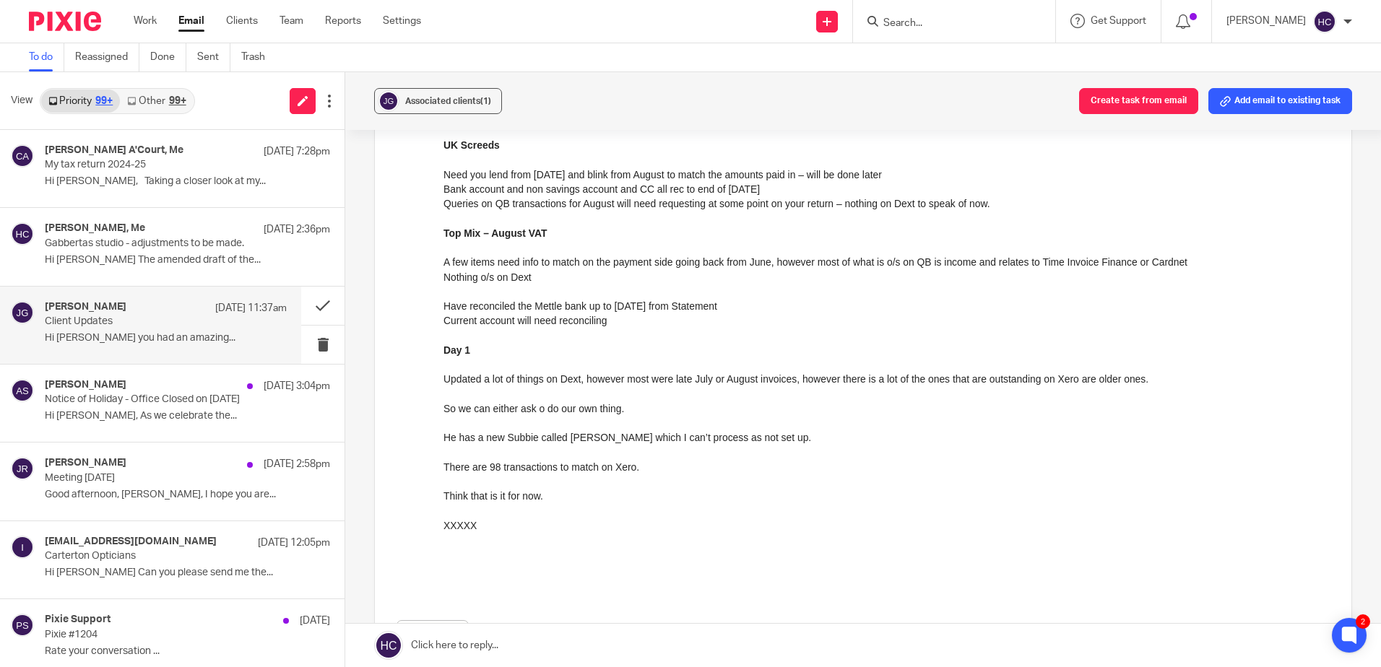
scroll to position [506, 0]
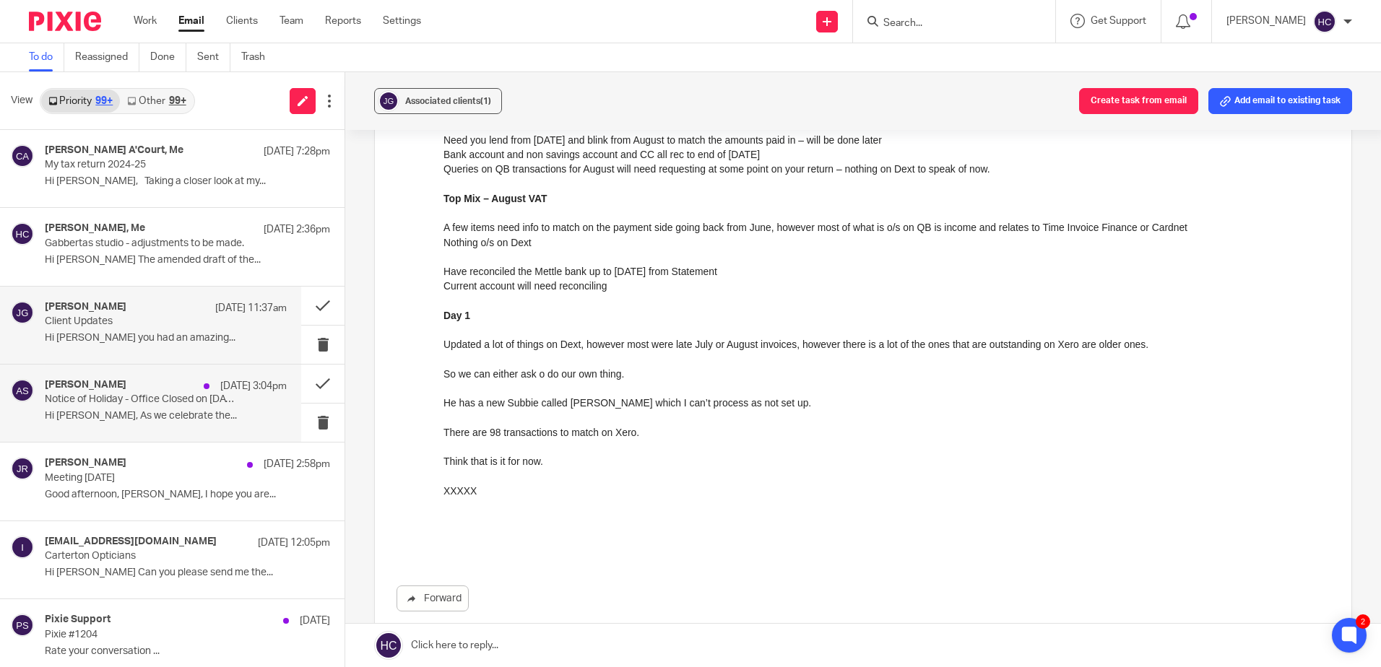
click at [172, 411] on p "Hi Hannah, As we celebrate the..." at bounding box center [166, 416] width 242 height 12
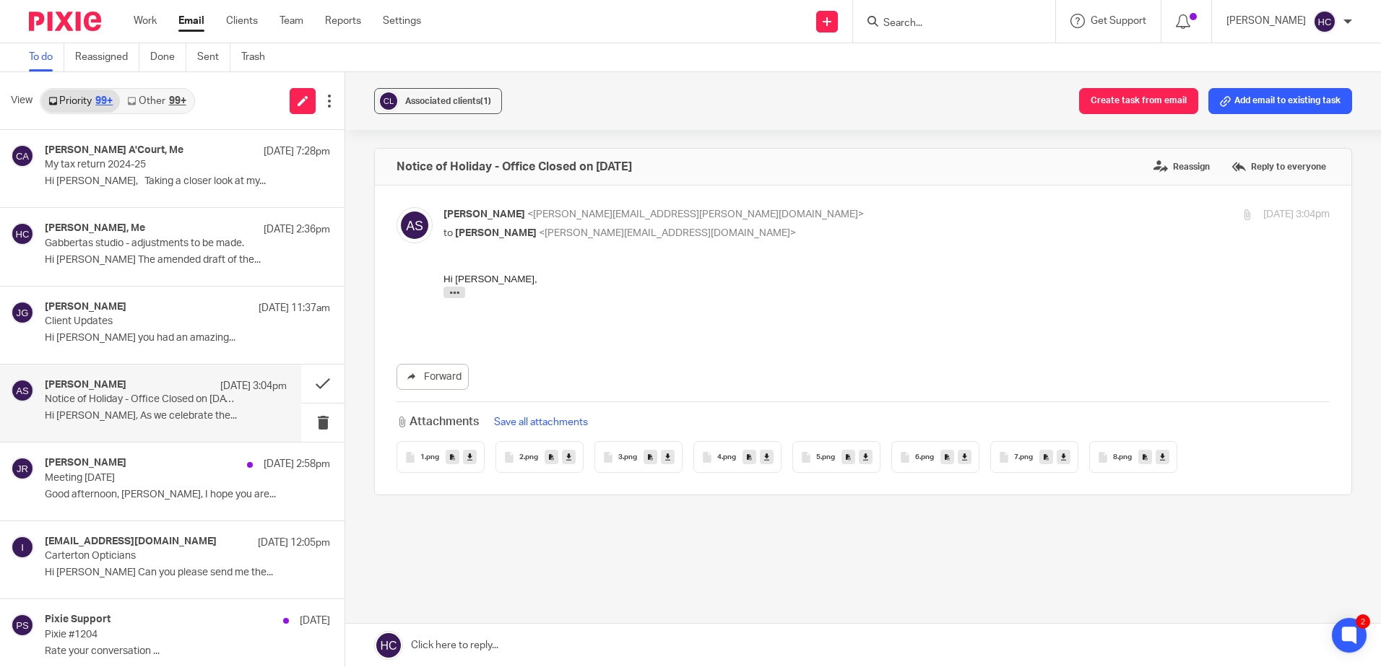
scroll to position [0, 0]
click at [459, 295] on icon "button" at bounding box center [454, 292] width 11 height 11
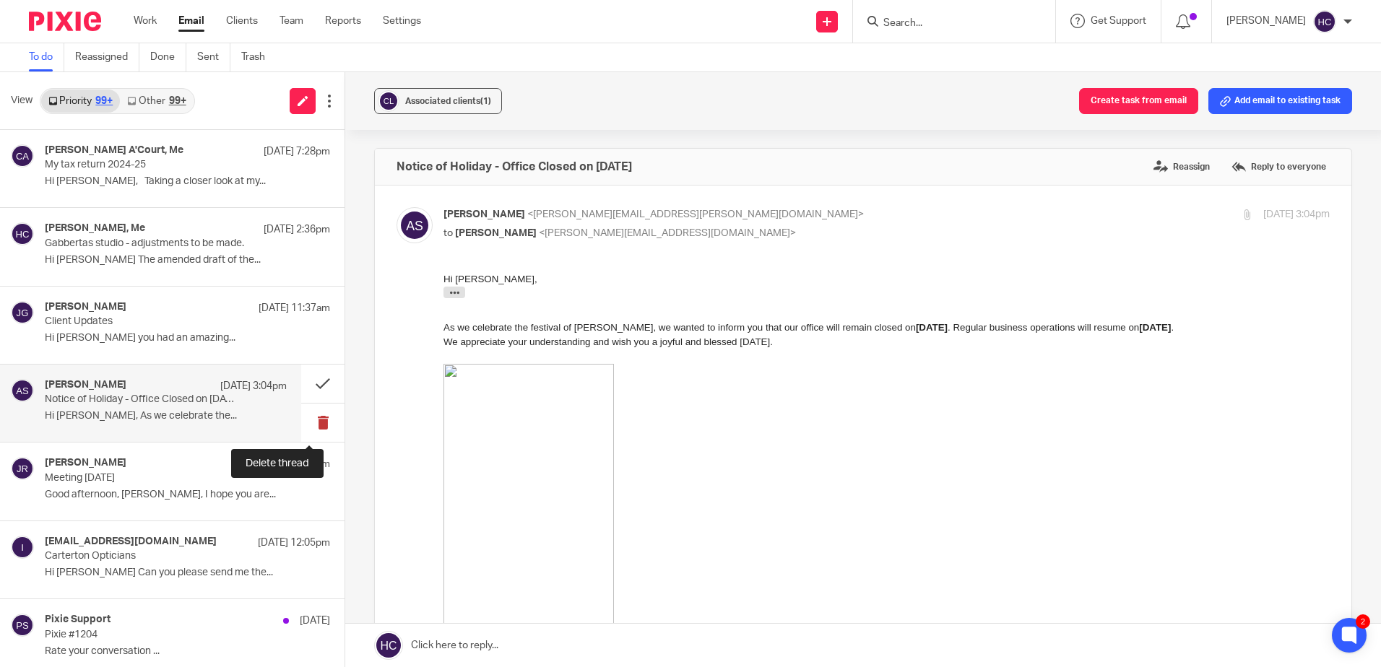
click at [307, 423] on button at bounding box center [322, 423] width 43 height 38
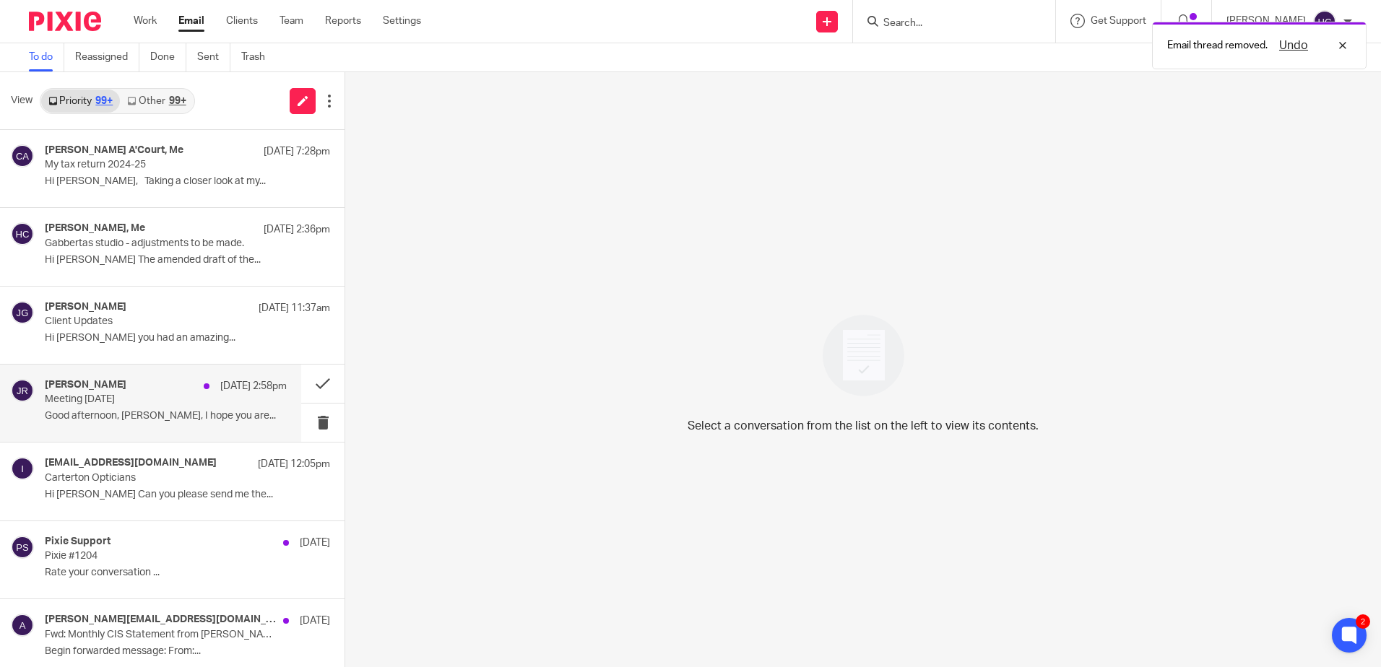
click at [194, 408] on div "james rowe 25 Aug 2:58pm Meeting on Wed Good afternoon, Hannah, I hope you are.…" at bounding box center [166, 403] width 242 height 48
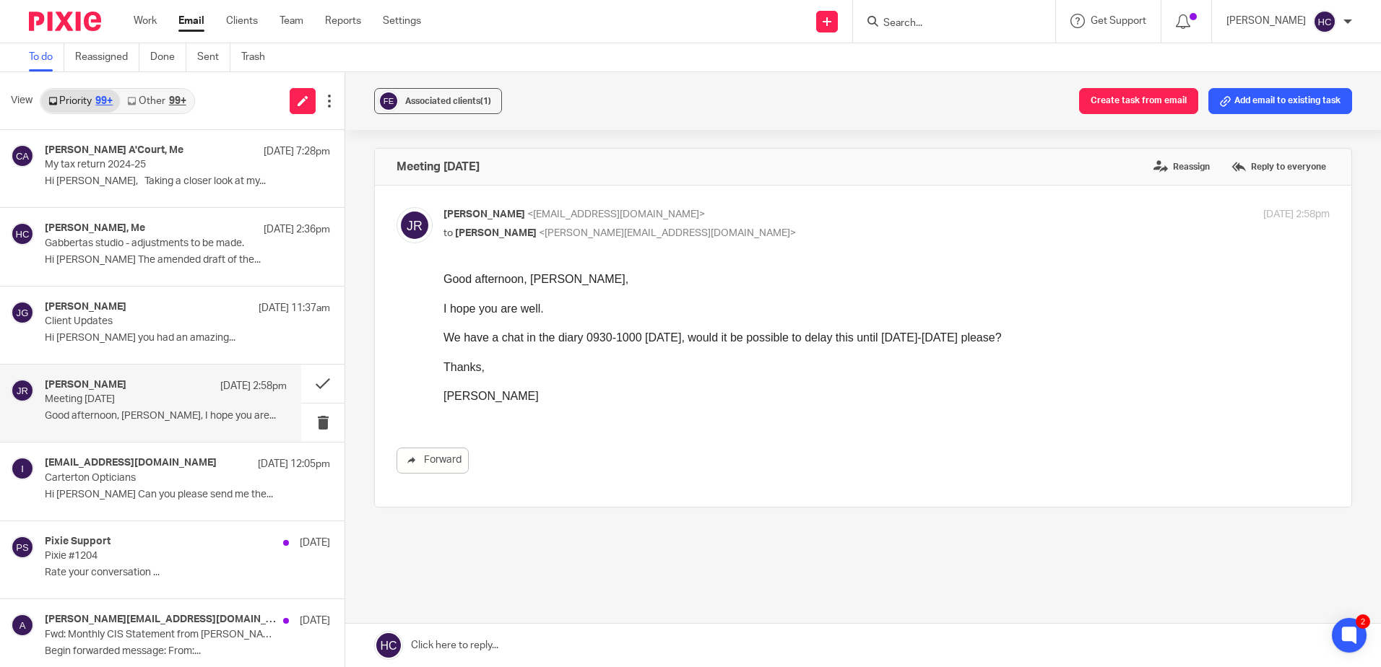
click at [465, 636] on link at bounding box center [863, 645] width 1036 height 43
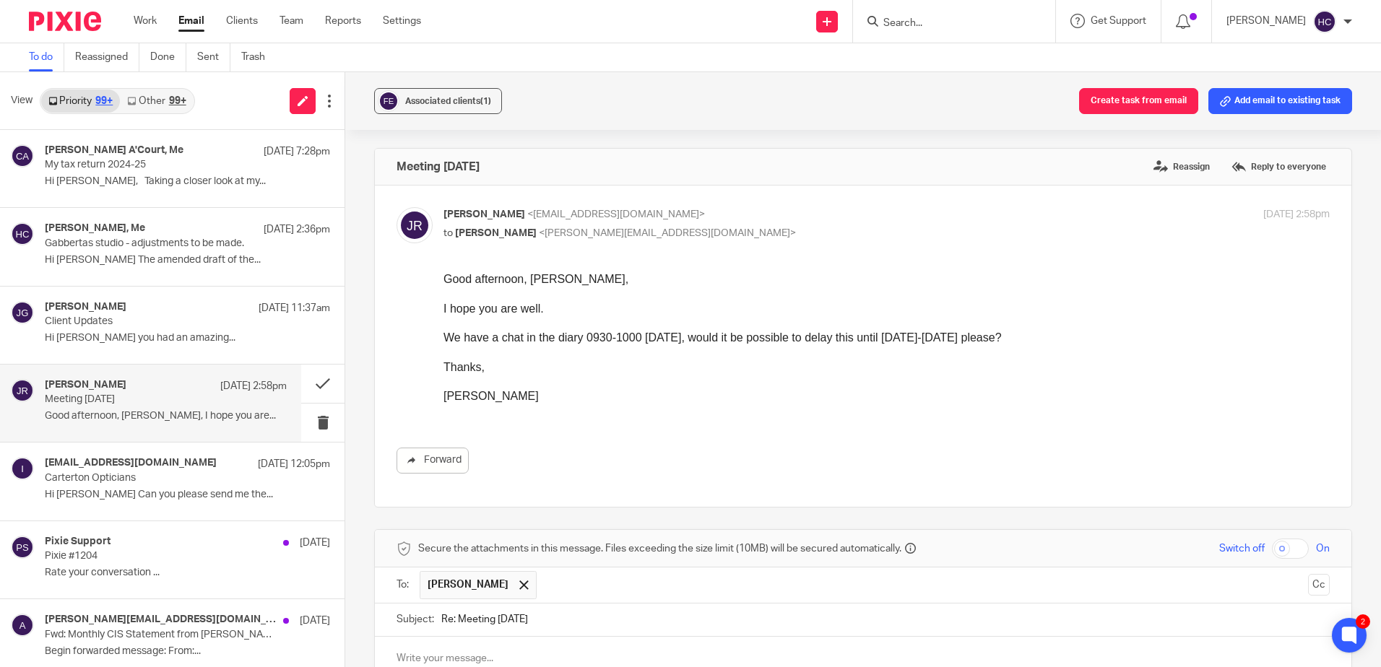
scroll to position [281, 0]
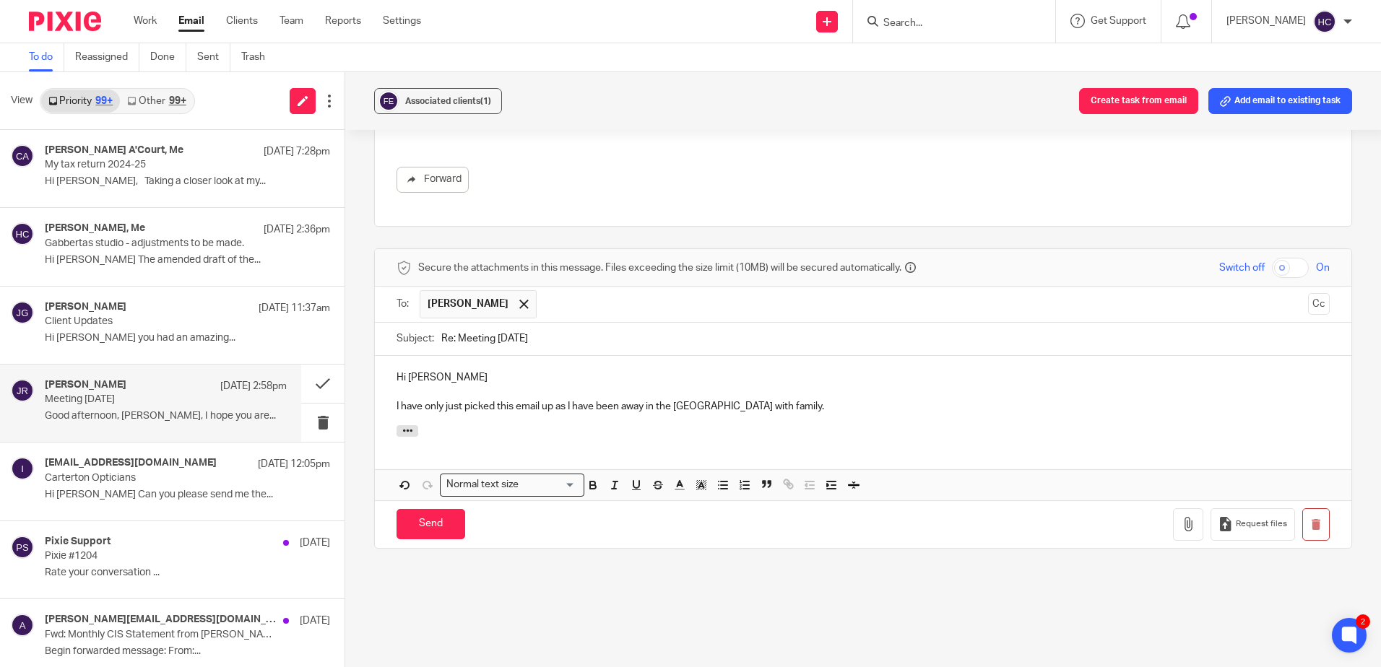
click at [830, 402] on p "I have only just picked this email up as I have been away in the Lake District …" at bounding box center [863, 406] width 933 height 14
click at [1182, 405] on p "I have only just picked this email up as I have been away in the Lake District …" at bounding box center [863, 406] width 933 height 14
click at [1265, 405] on p "I have only just picked this email up as I have been away in the Lake District …" at bounding box center [863, 406] width 933 height 14
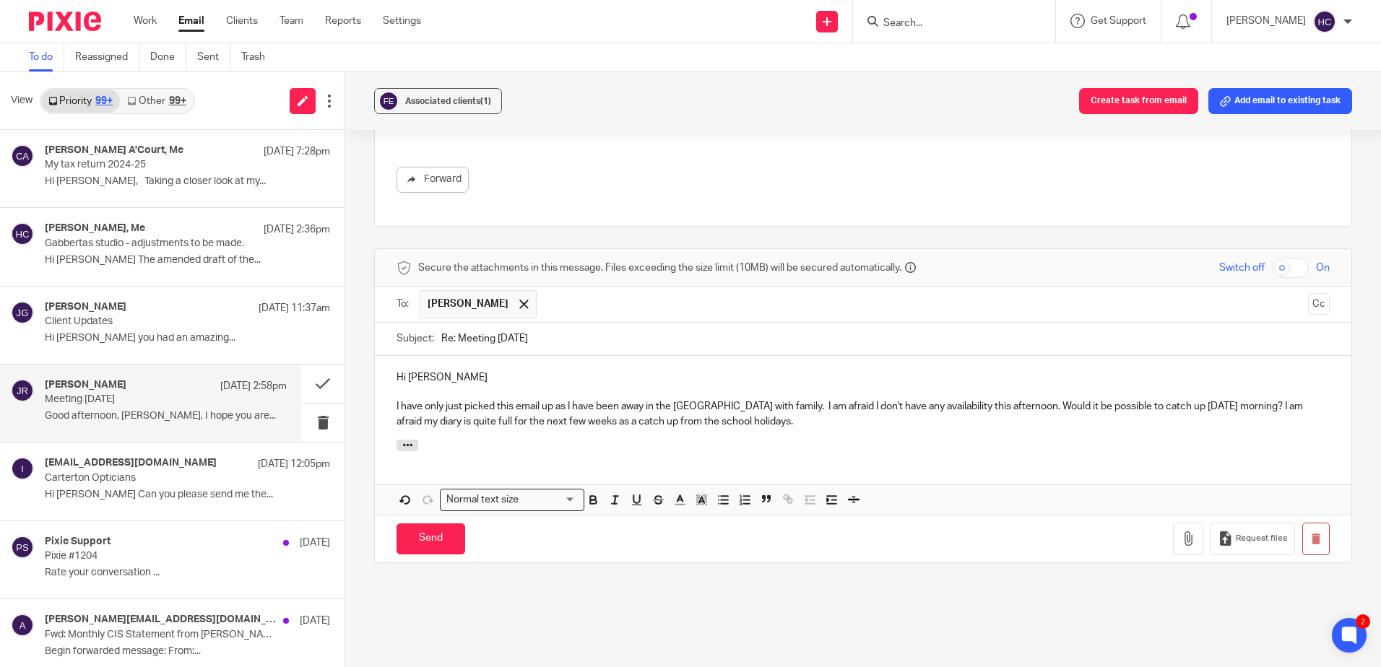
click at [927, 439] on div "Hi James I have only just picked this email up as I have been away in the Lake …" at bounding box center [863, 398] width 977 height 84
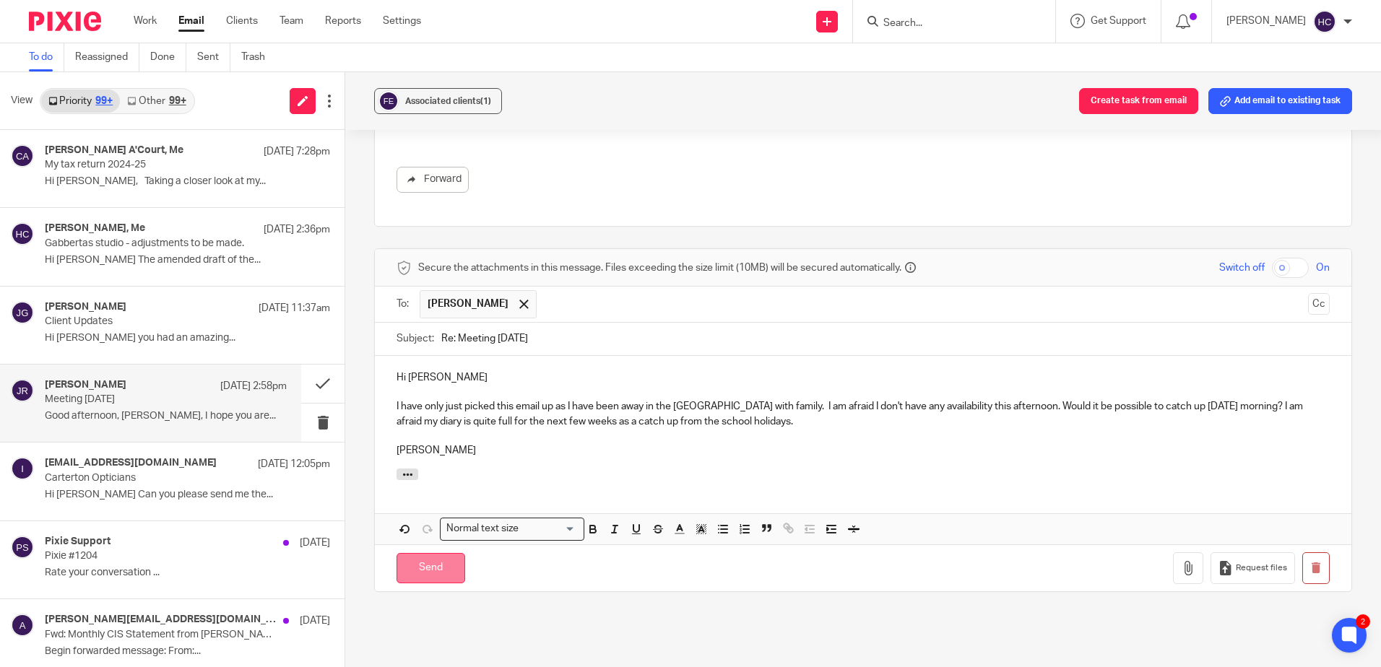
click at [443, 566] on input "Send" at bounding box center [431, 568] width 69 height 31
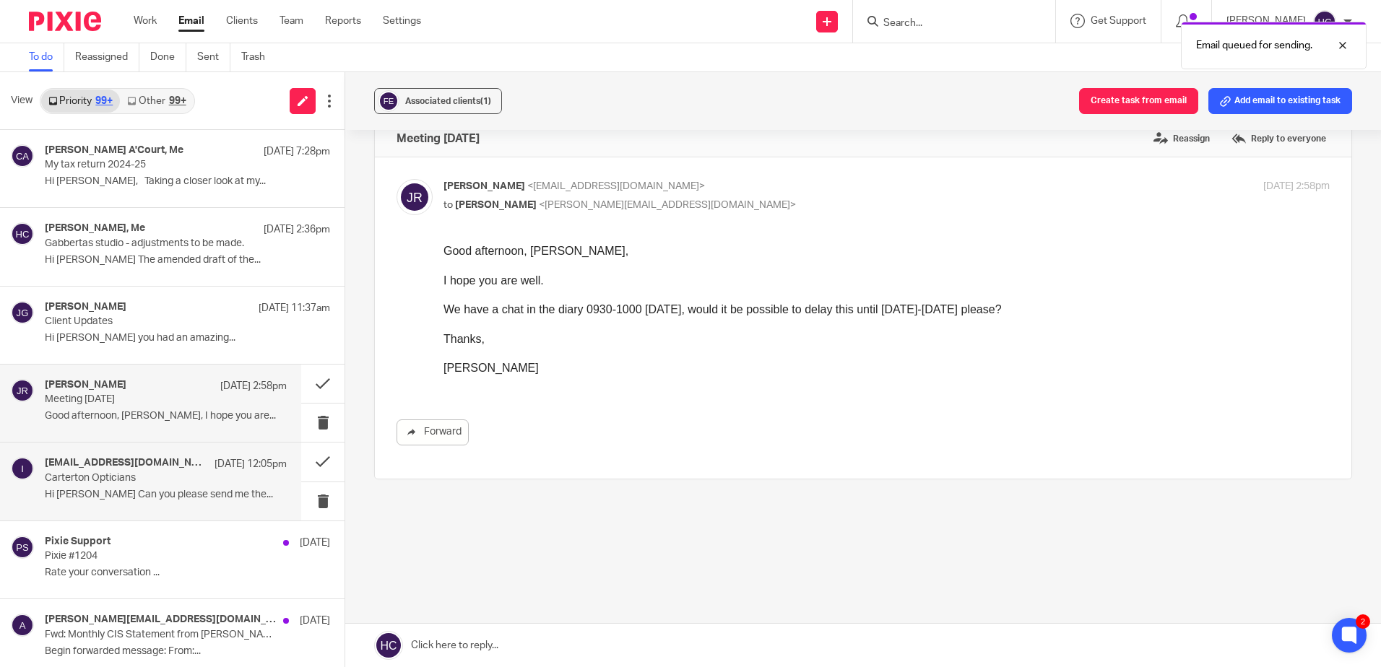
click at [165, 502] on div "info@cartertoneyecare.co.uk 25 Aug 12:05pm Carterton Opticians Hi Hannah Can yo…" at bounding box center [166, 481] width 242 height 48
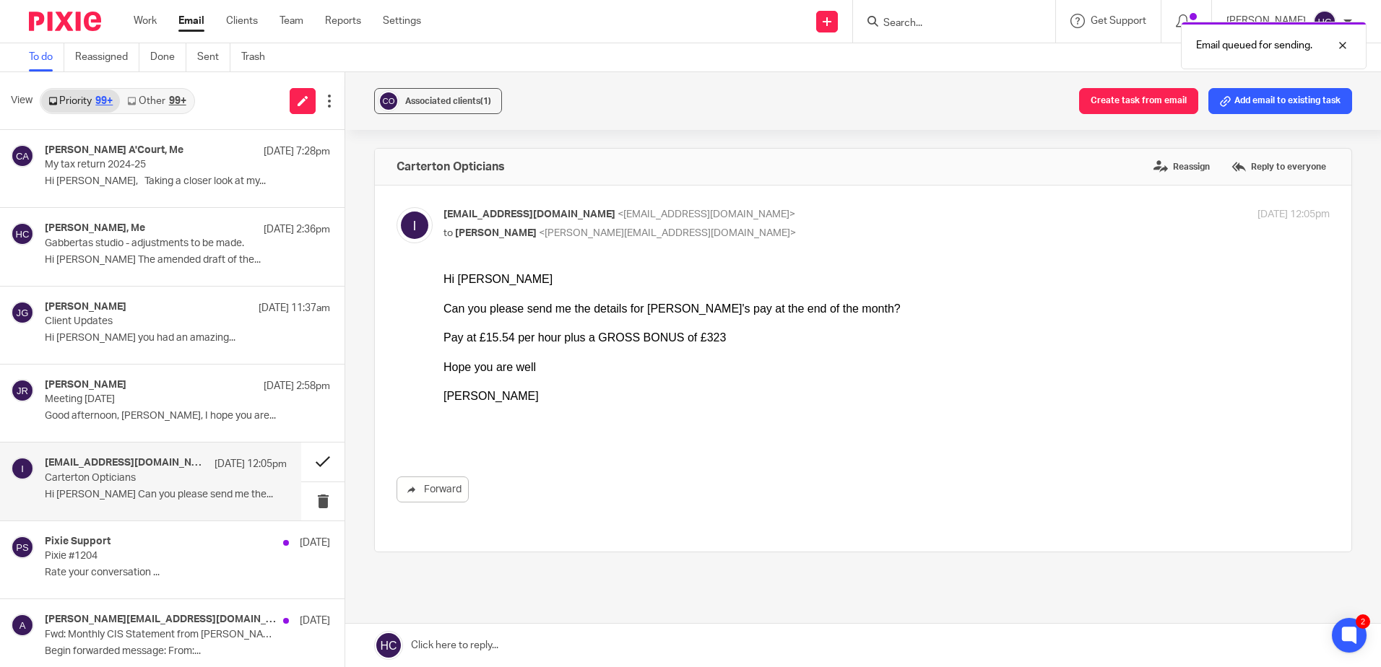
scroll to position [0, 0]
click at [320, 458] on button at bounding box center [322, 462] width 43 height 38
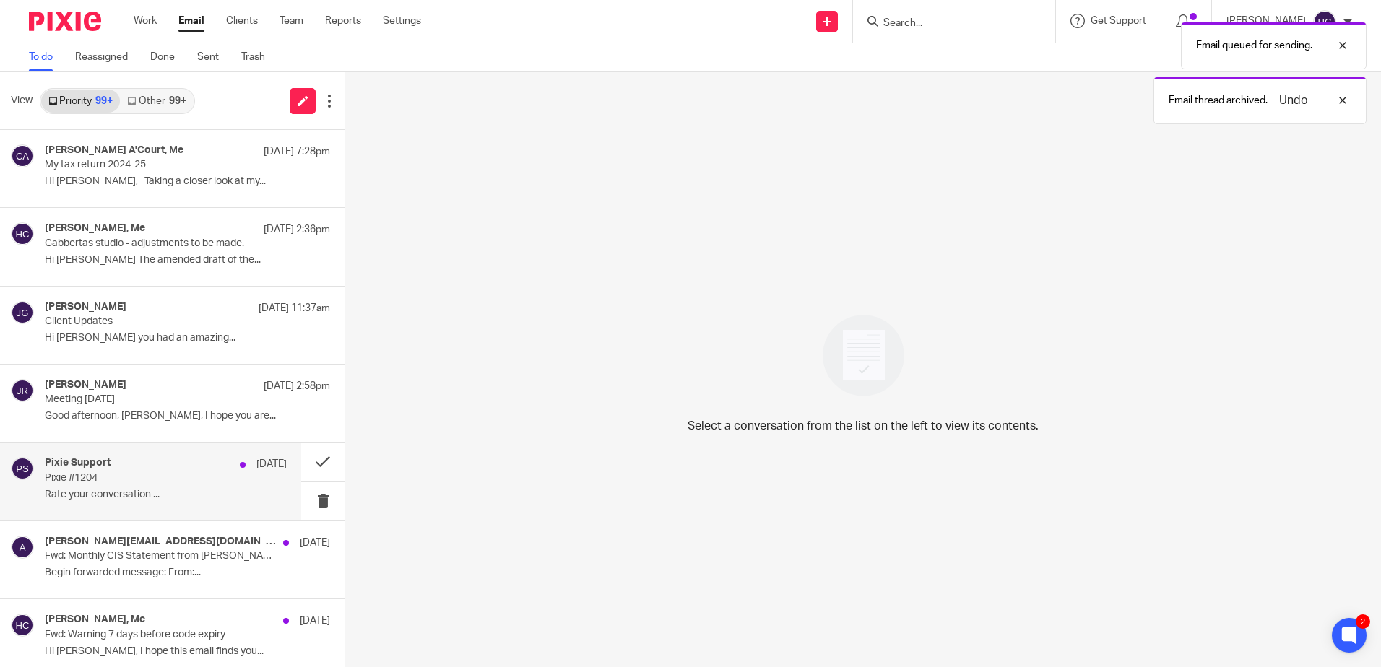
click at [104, 487] on div "Pixie Support 23 Aug Pixie #1204 Rate your conversation ..." at bounding box center [166, 481] width 242 height 48
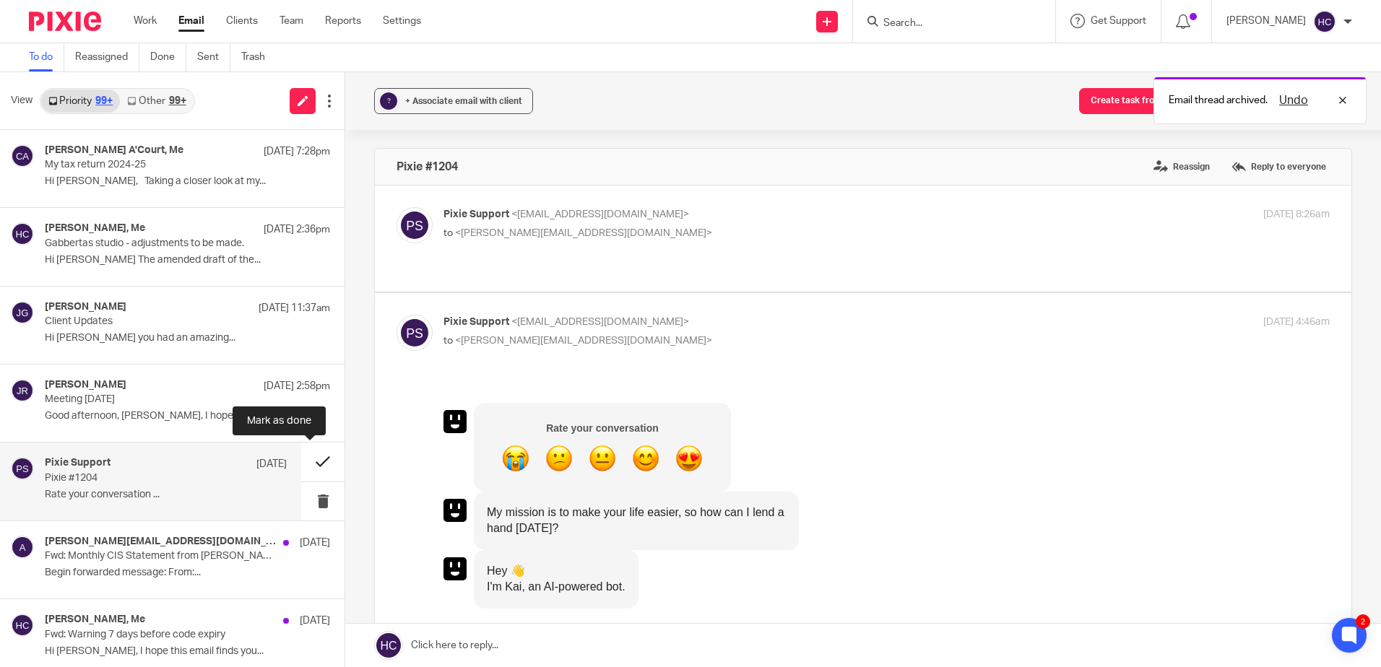
click at [311, 465] on button at bounding box center [322, 462] width 43 height 38
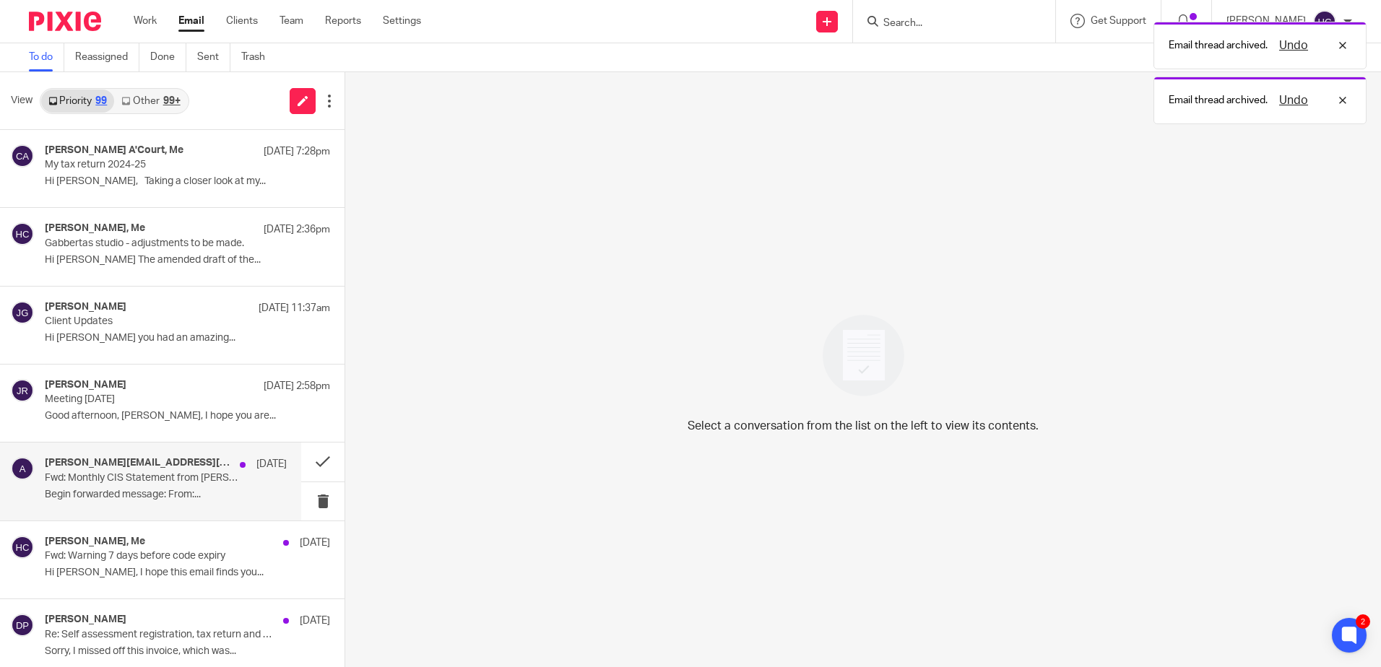
click at [188, 489] on p "Begin forwarded message: From:..." at bounding box center [166, 495] width 242 height 12
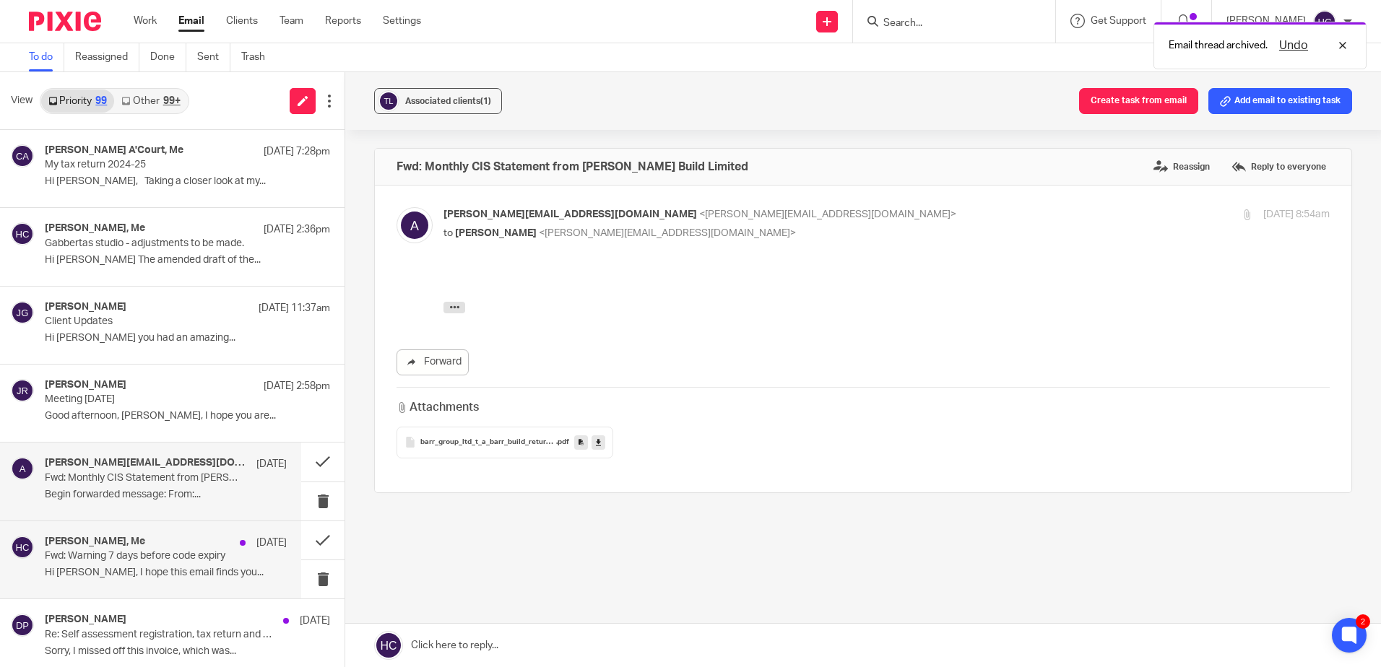
click at [99, 576] on p "Hi [PERSON_NAME], I hope this email finds you..." at bounding box center [166, 573] width 242 height 12
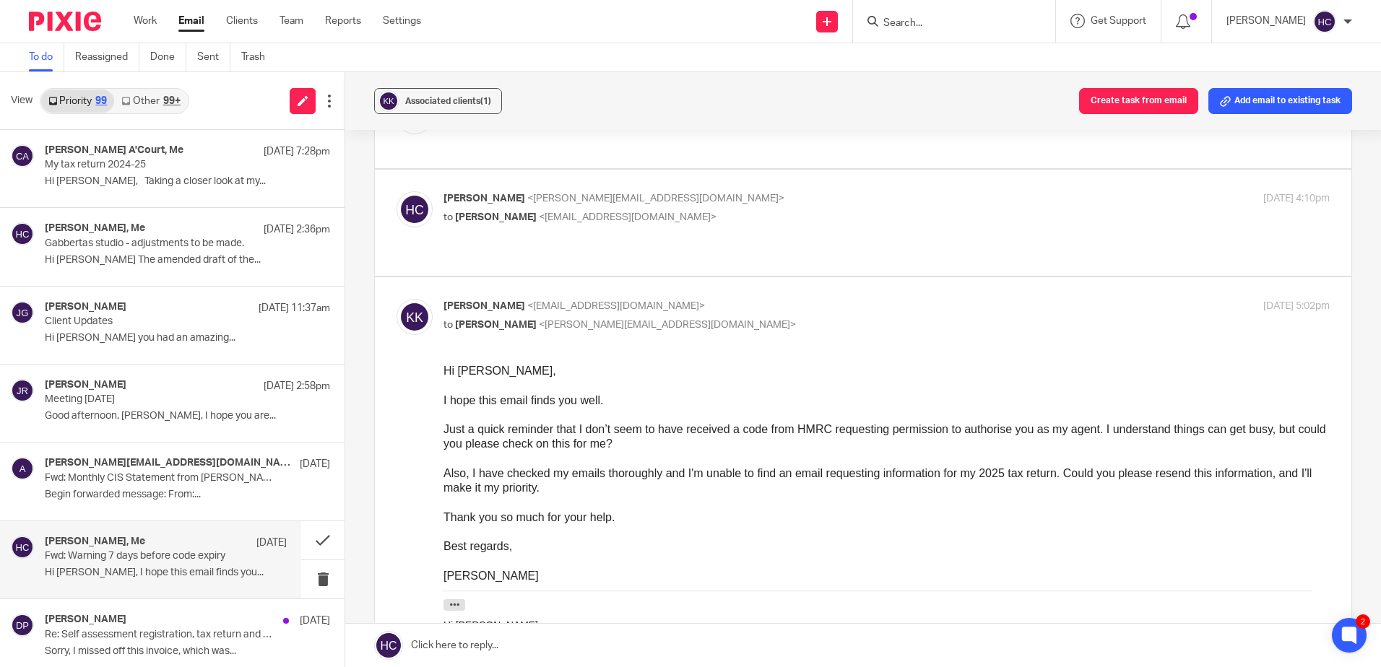
scroll to position [289, 0]
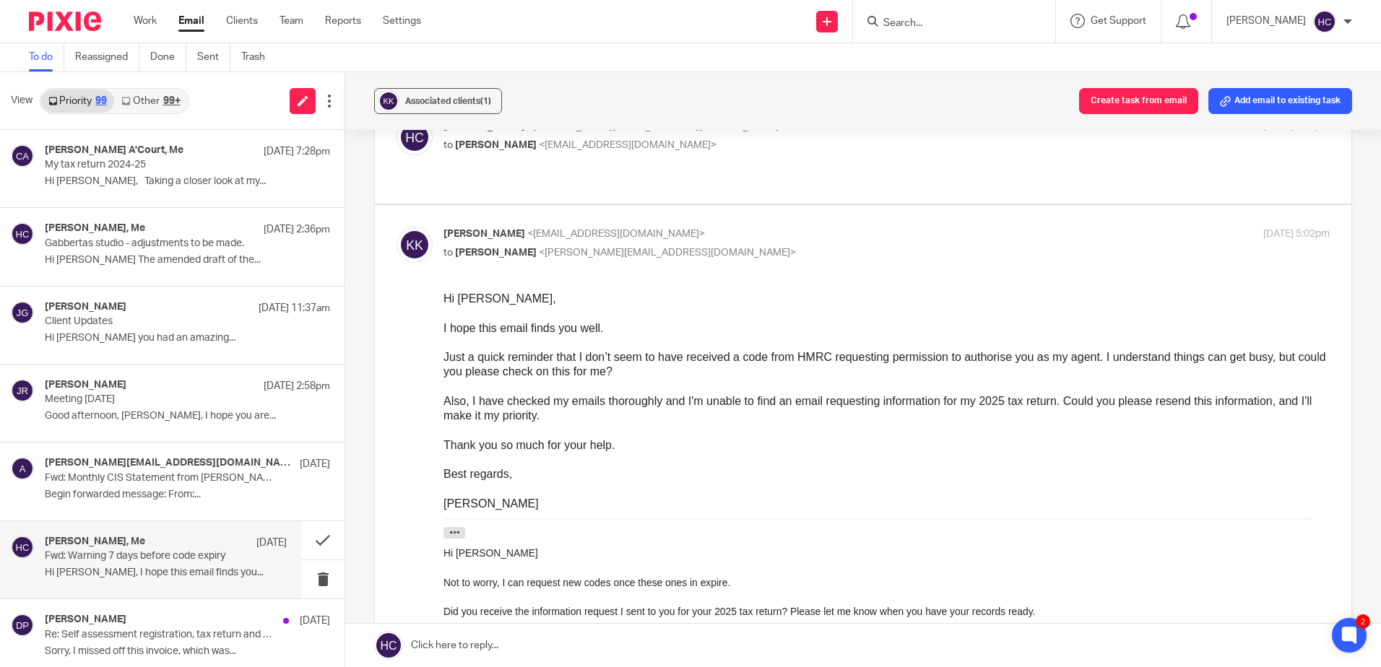
click at [468, 666] on link at bounding box center [863, 645] width 1036 height 43
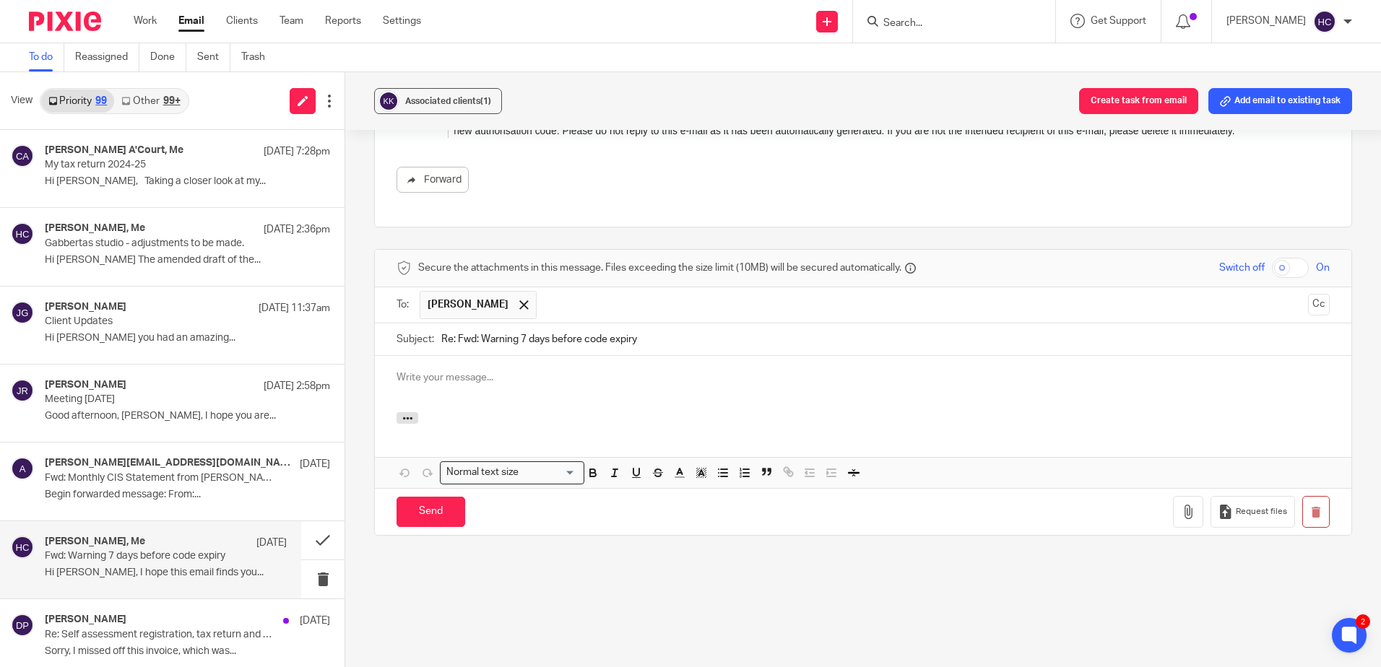
scroll to position [0, 0]
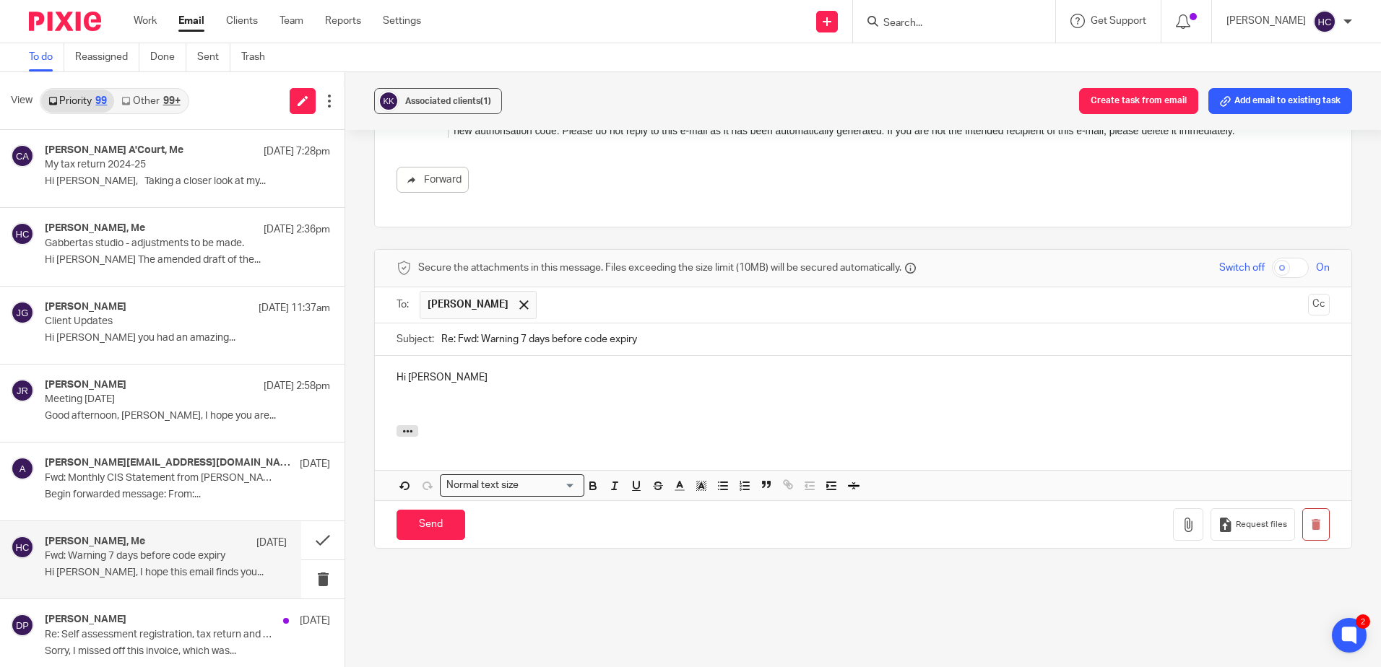
click at [519, 411] on p at bounding box center [863, 407] width 933 height 14
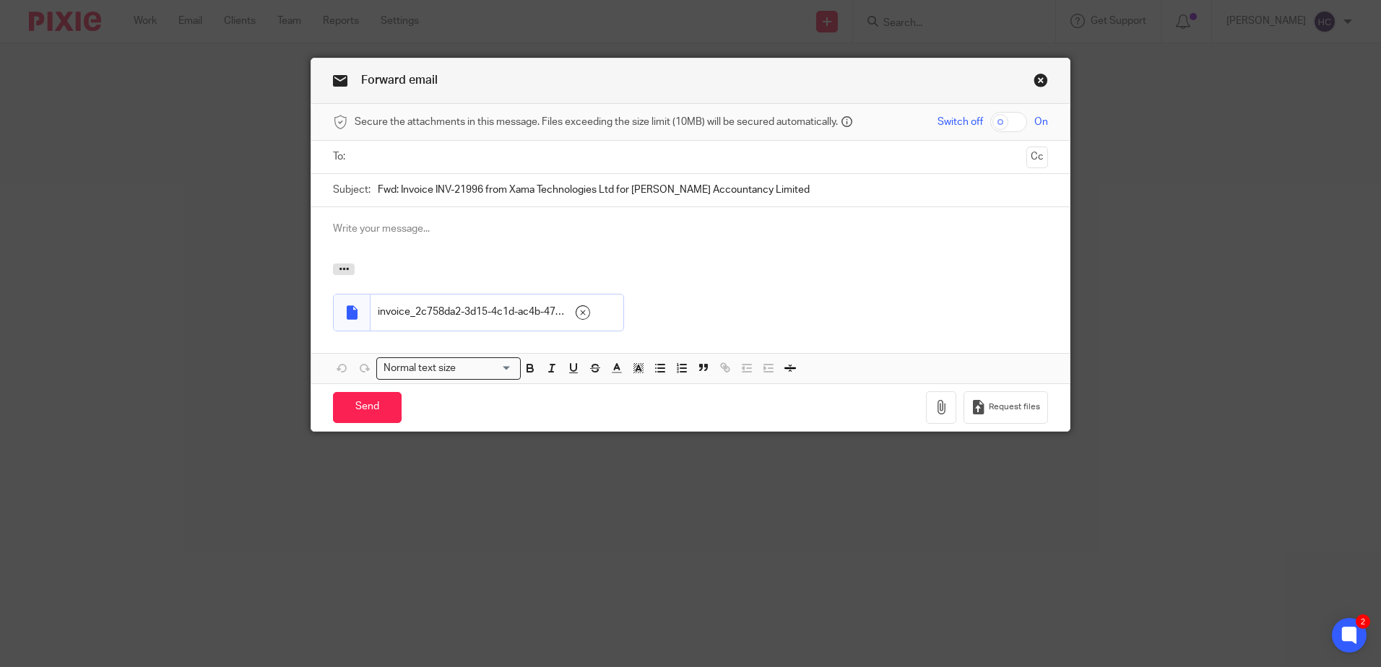
click at [395, 148] on ul at bounding box center [691, 157] width 670 height 24
click at [395, 155] on input "text" at bounding box center [690, 157] width 660 height 17
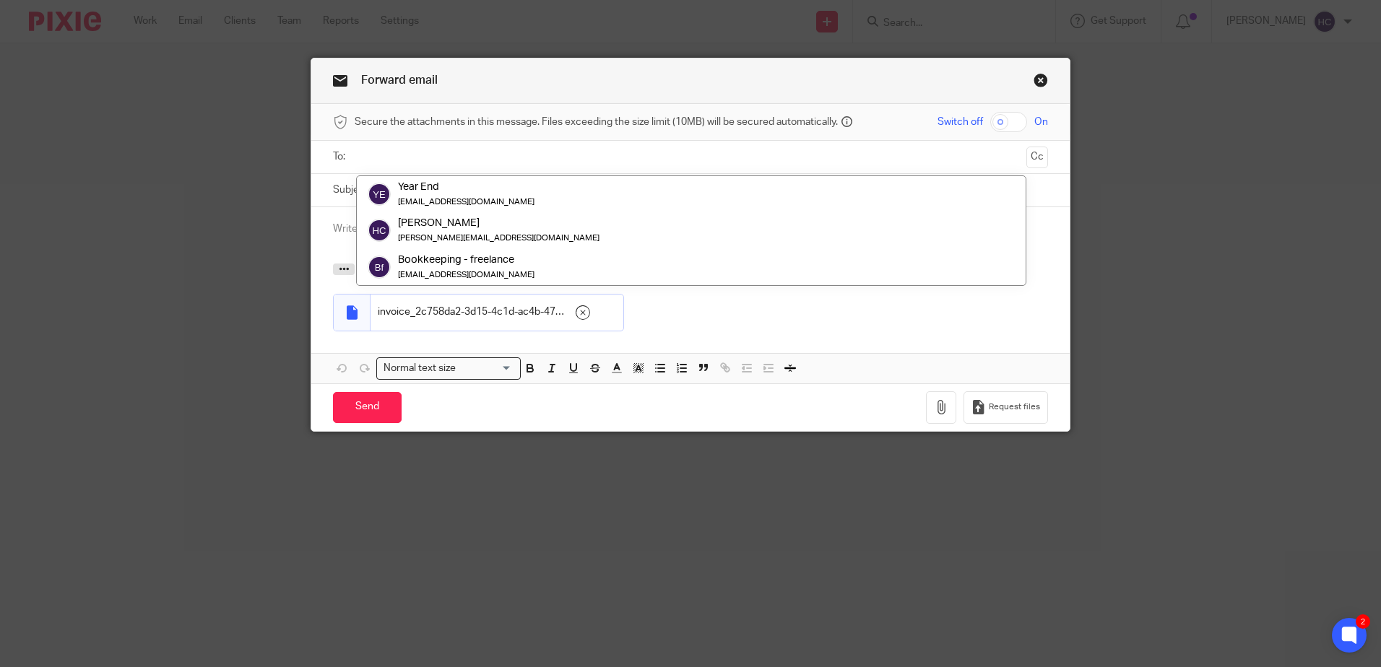
paste input "[EMAIL_ADDRESS][DOMAIN_NAME]"
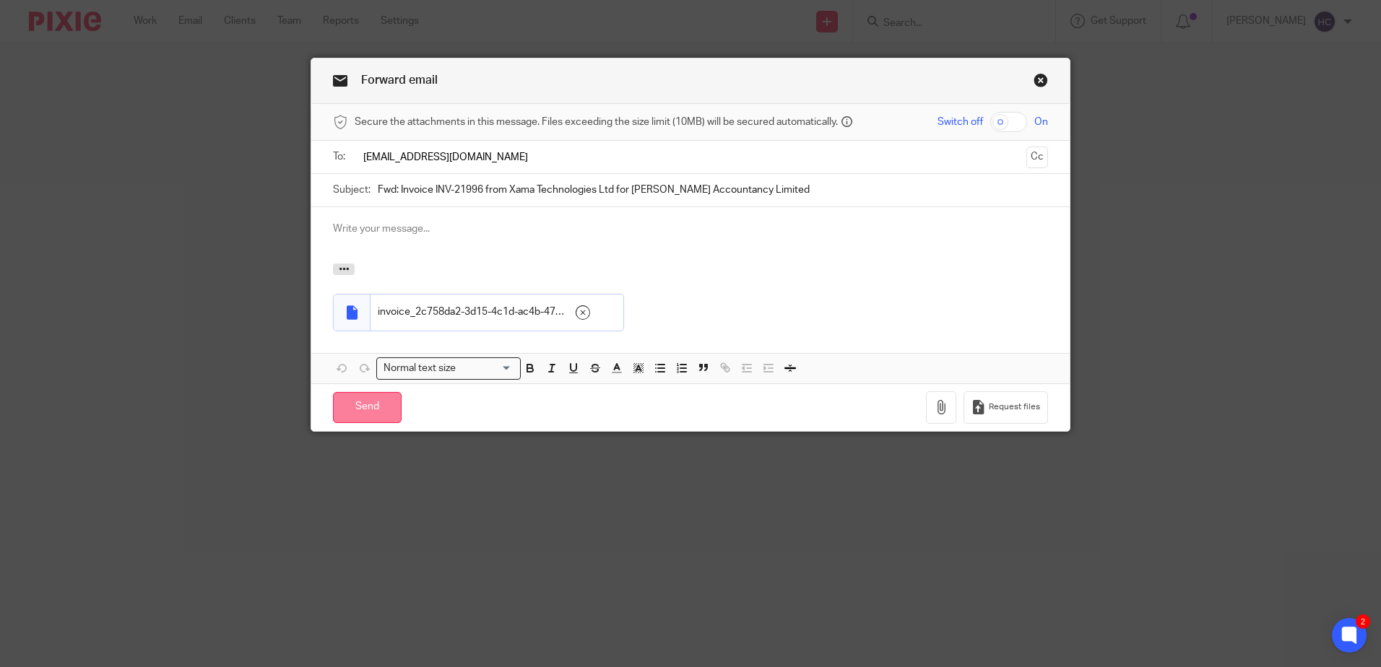
type input "hannah.chatfield767@dext.cc"
click at [355, 407] on input "Send" at bounding box center [367, 407] width 69 height 31
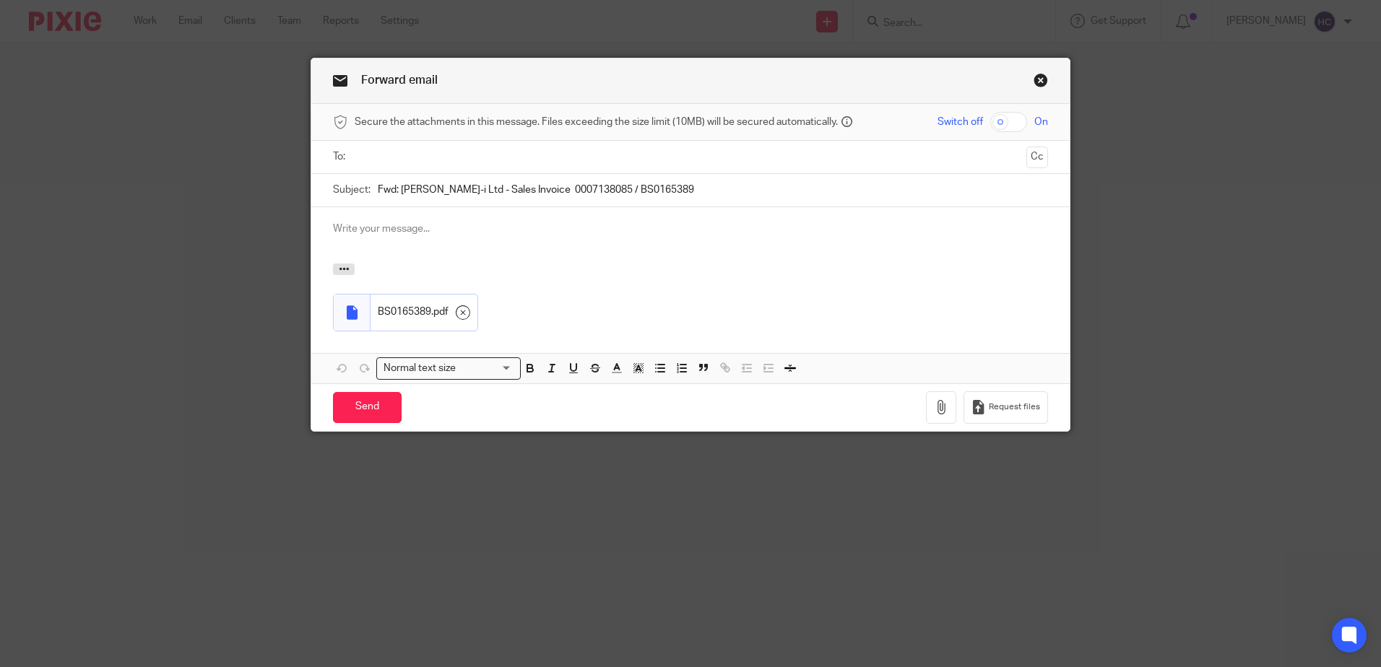
click at [404, 163] on input "text" at bounding box center [690, 157] width 660 height 17
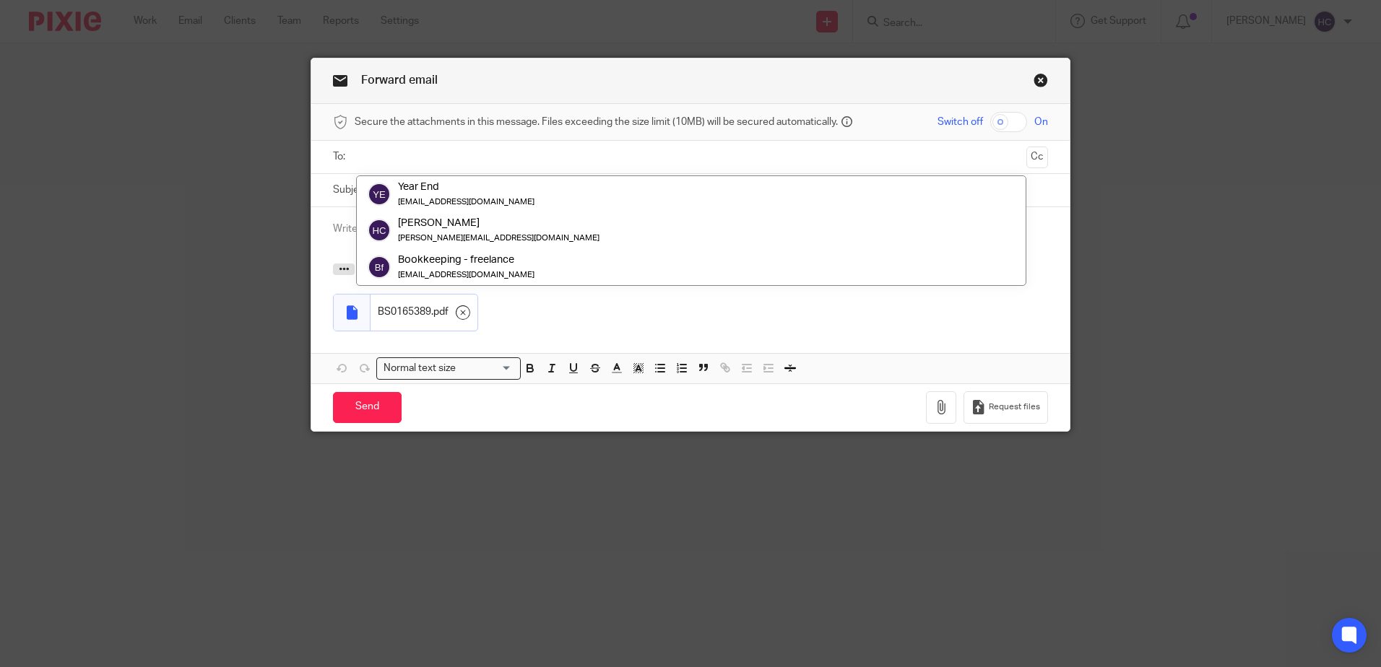
paste input "[EMAIL_ADDRESS][DOMAIN_NAME]"
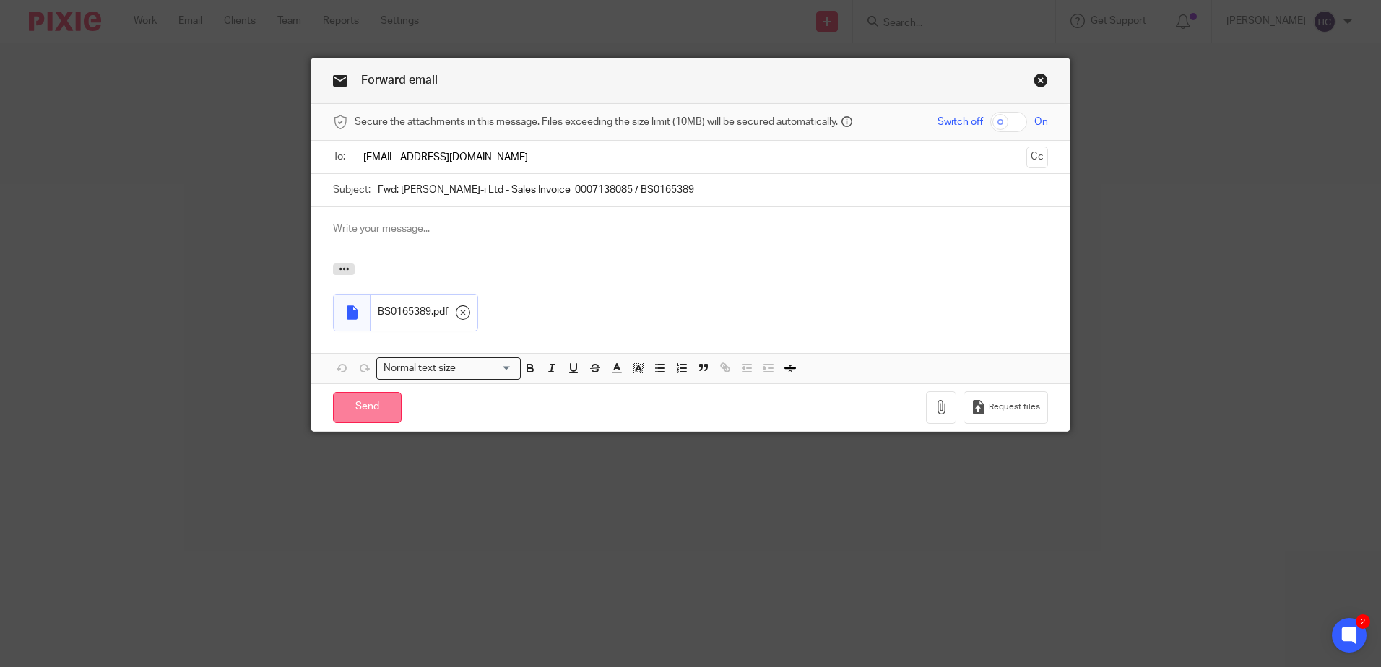
type input "hannah.chatfield767@dext.cc"
click at [376, 417] on input "Send" at bounding box center [367, 407] width 69 height 31
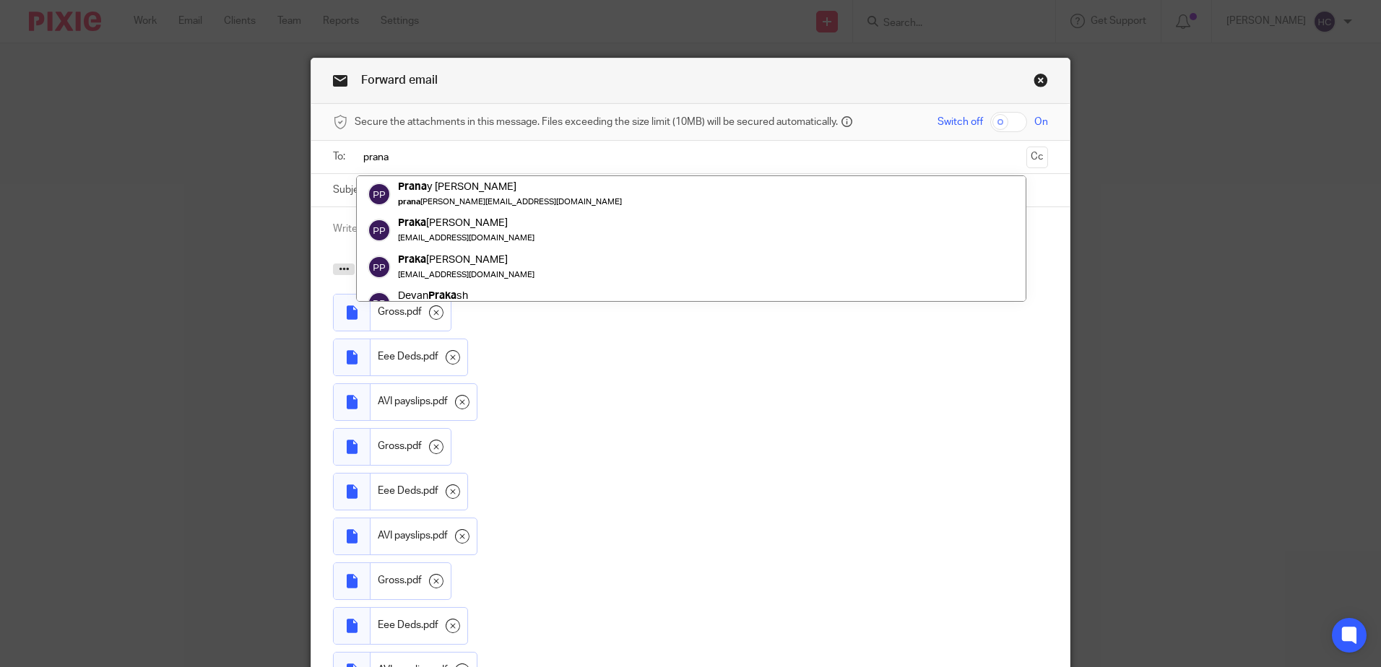
type input "prana"
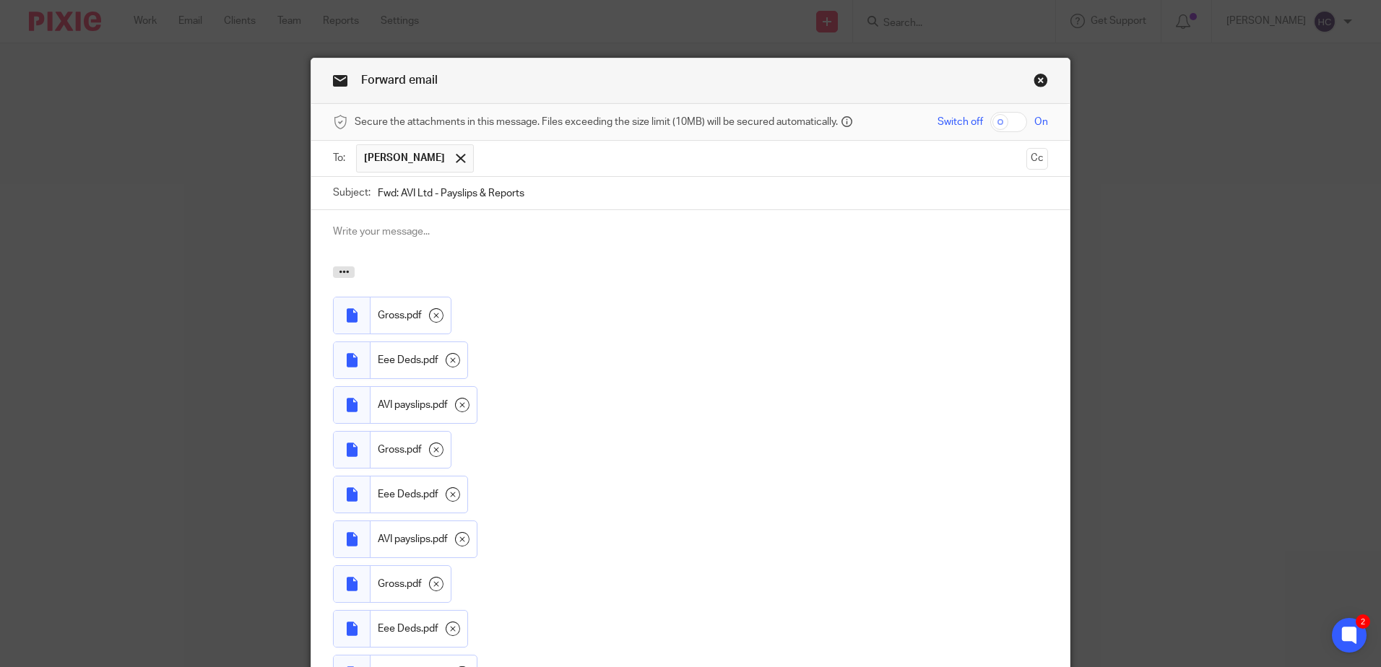
click at [404, 229] on p at bounding box center [690, 232] width 715 height 14
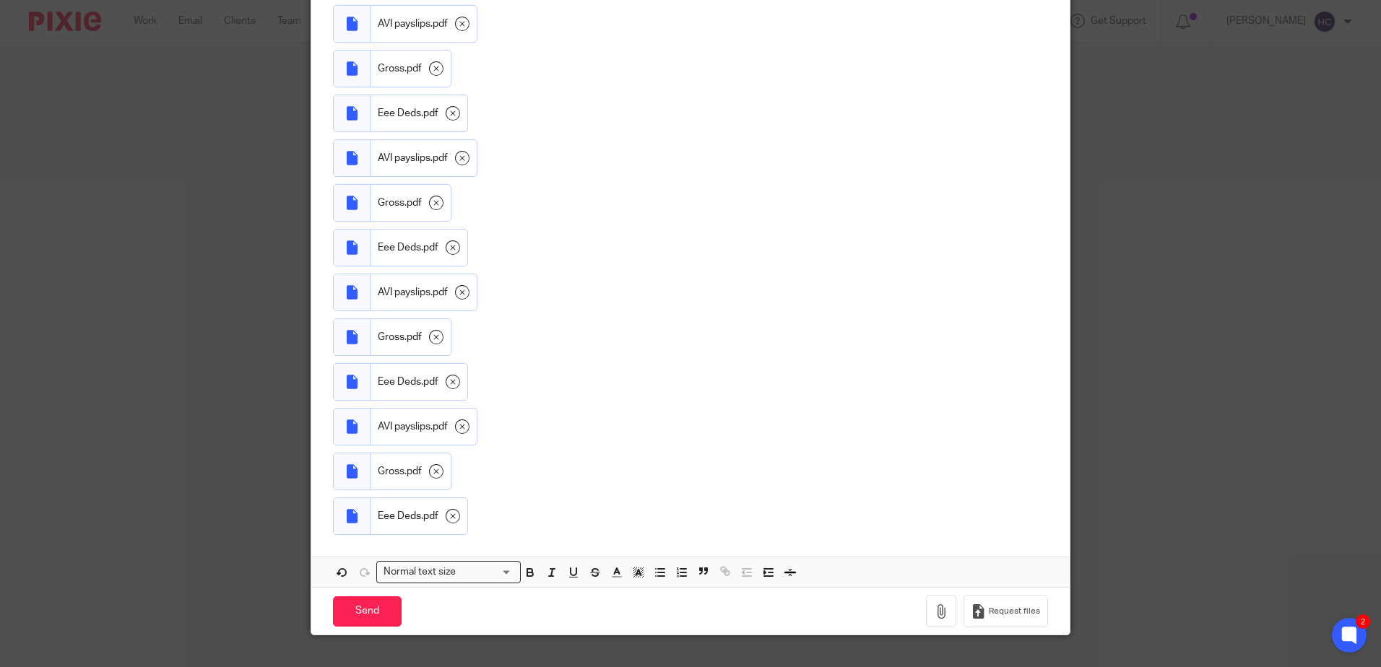
scroll to position [1434, 0]
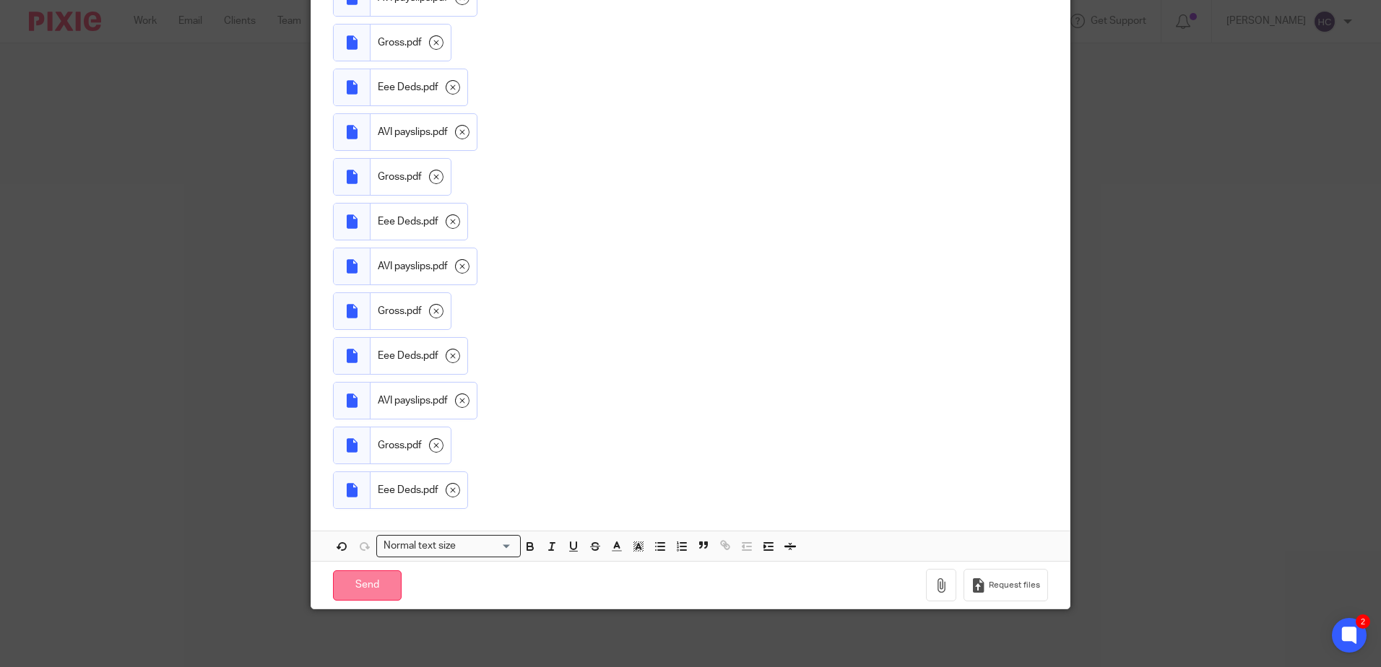
click at [355, 577] on input "Send" at bounding box center [367, 586] width 69 height 31
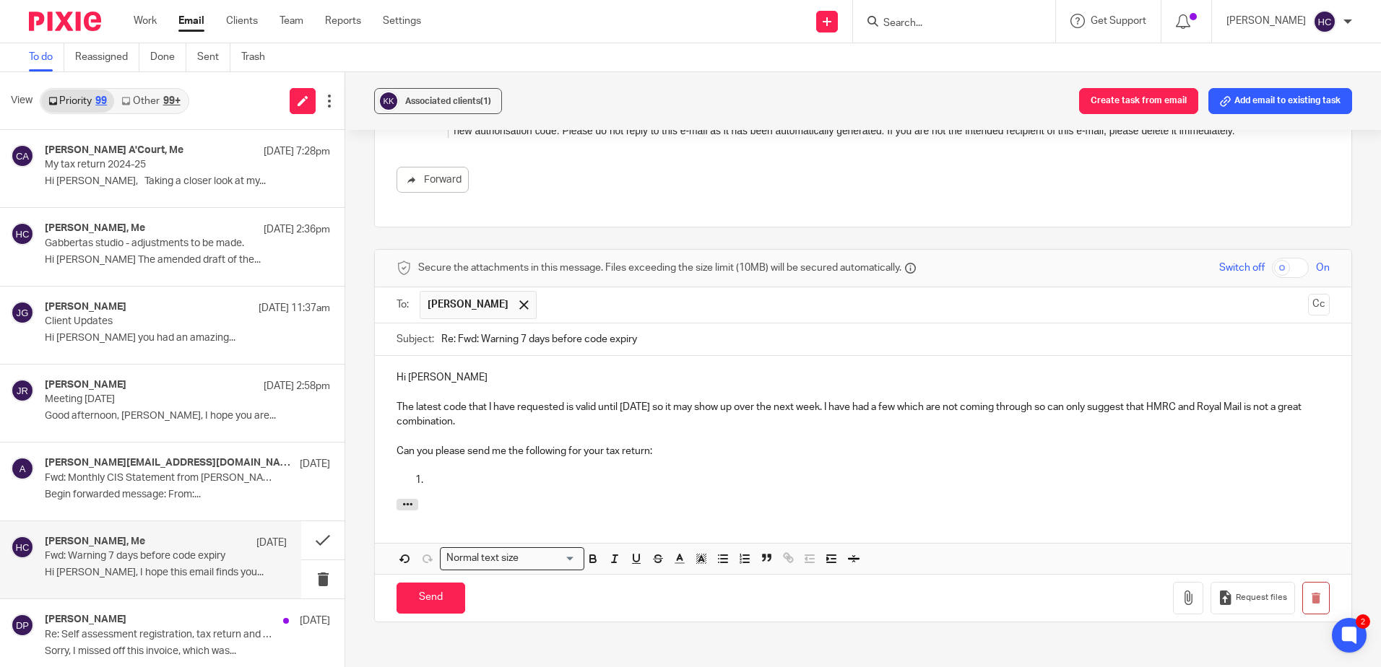
click at [528, 485] on p at bounding box center [877, 480] width 904 height 14
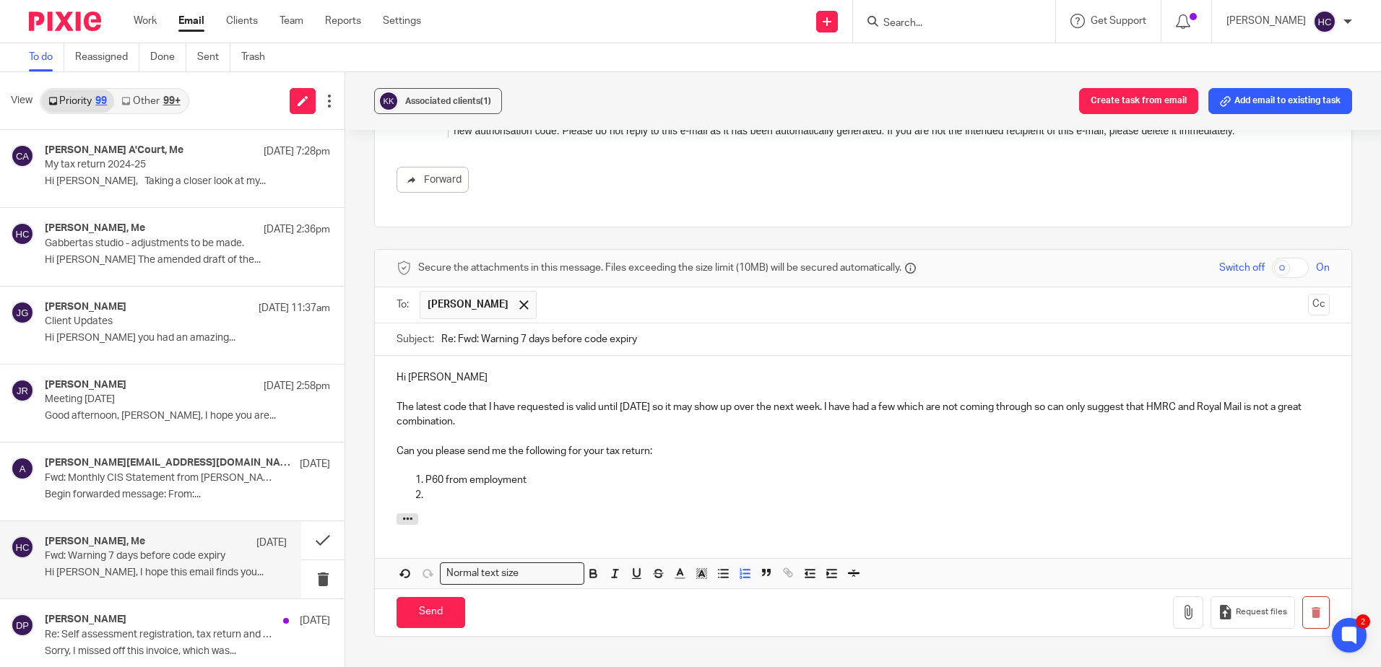
click at [466, 496] on p at bounding box center [877, 495] width 904 height 14
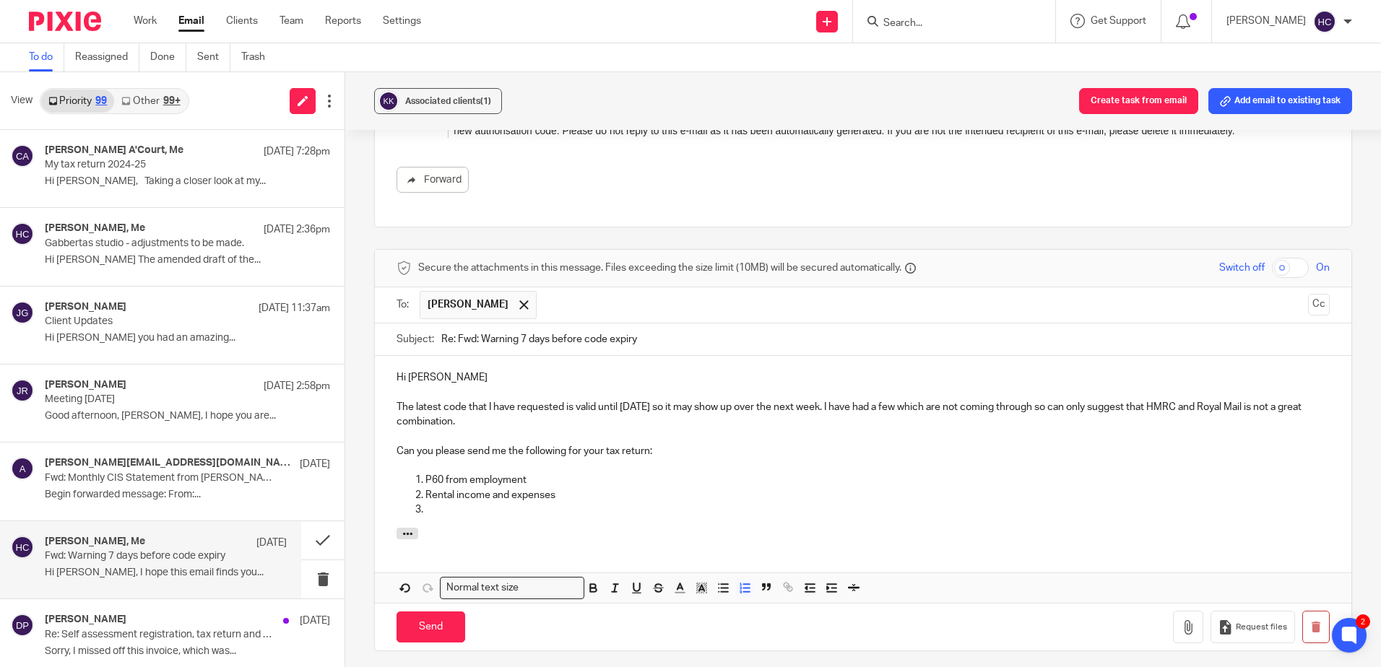
click at [456, 518] on div "Hi [PERSON_NAME] The latest code that I have requested is valid until [DATE] so…" at bounding box center [863, 442] width 977 height 172
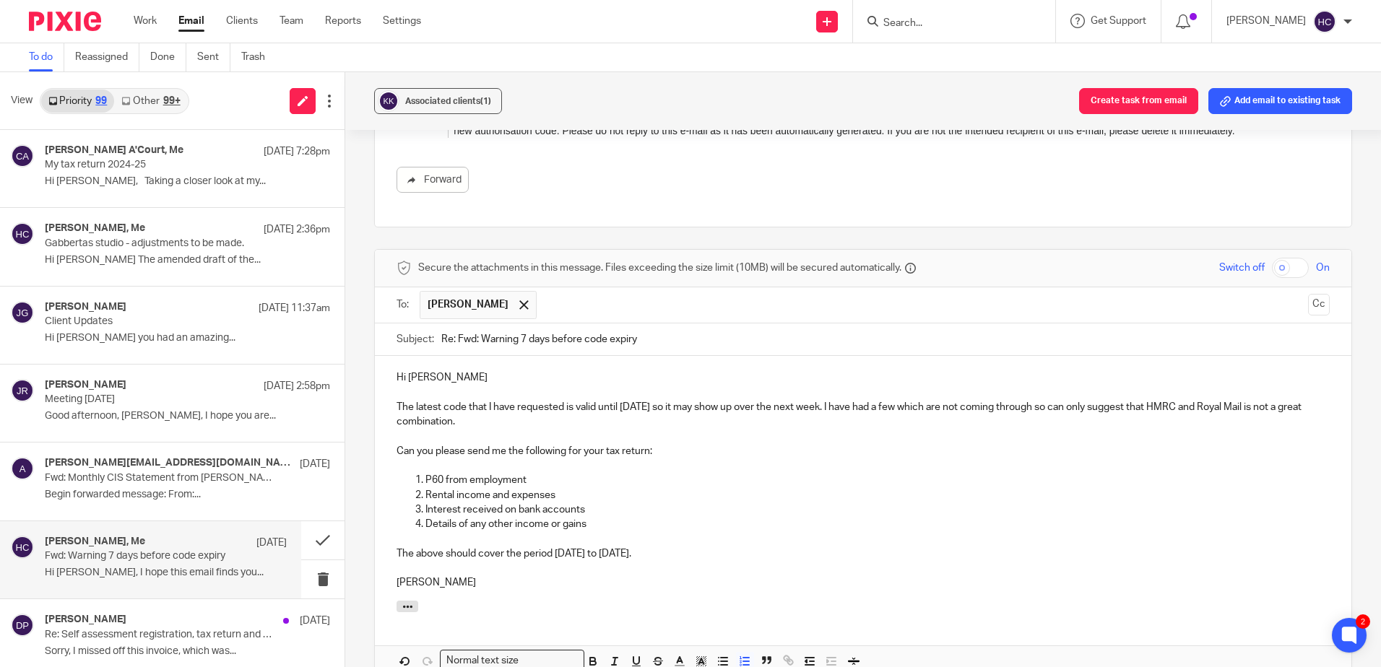
click at [529, 477] on p "P60 from employment" at bounding box center [877, 480] width 904 height 14
click at [439, 475] on p "P60 from employment" at bounding box center [877, 480] width 904 height 14
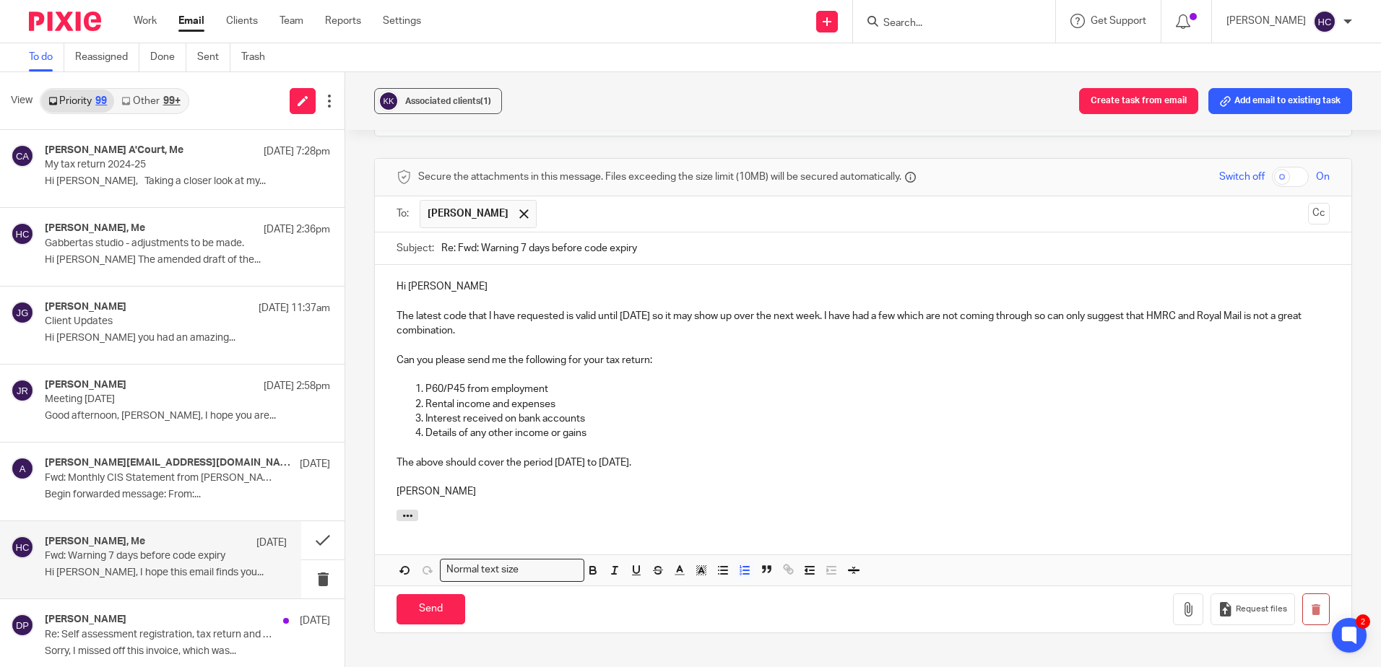
scroll to position [2675, 0]
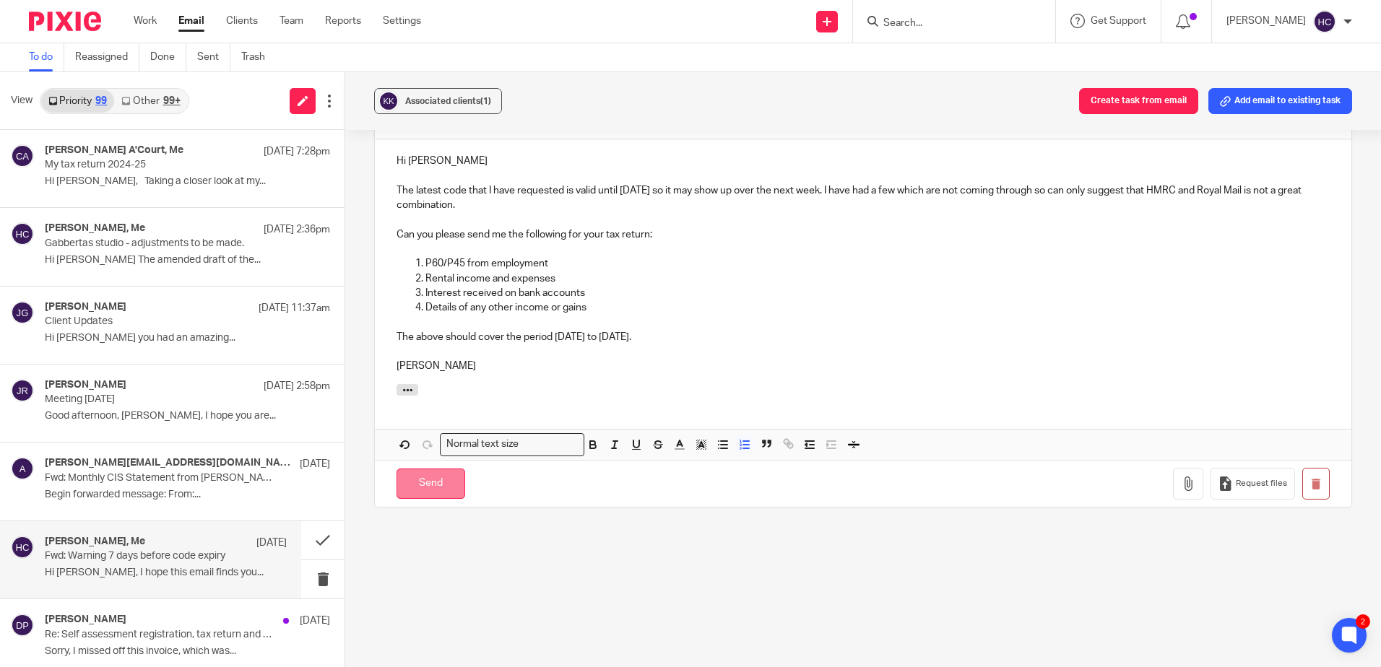
click at [407, 487] on input "Send" at bounding box center [431, 484] width 69 height 31
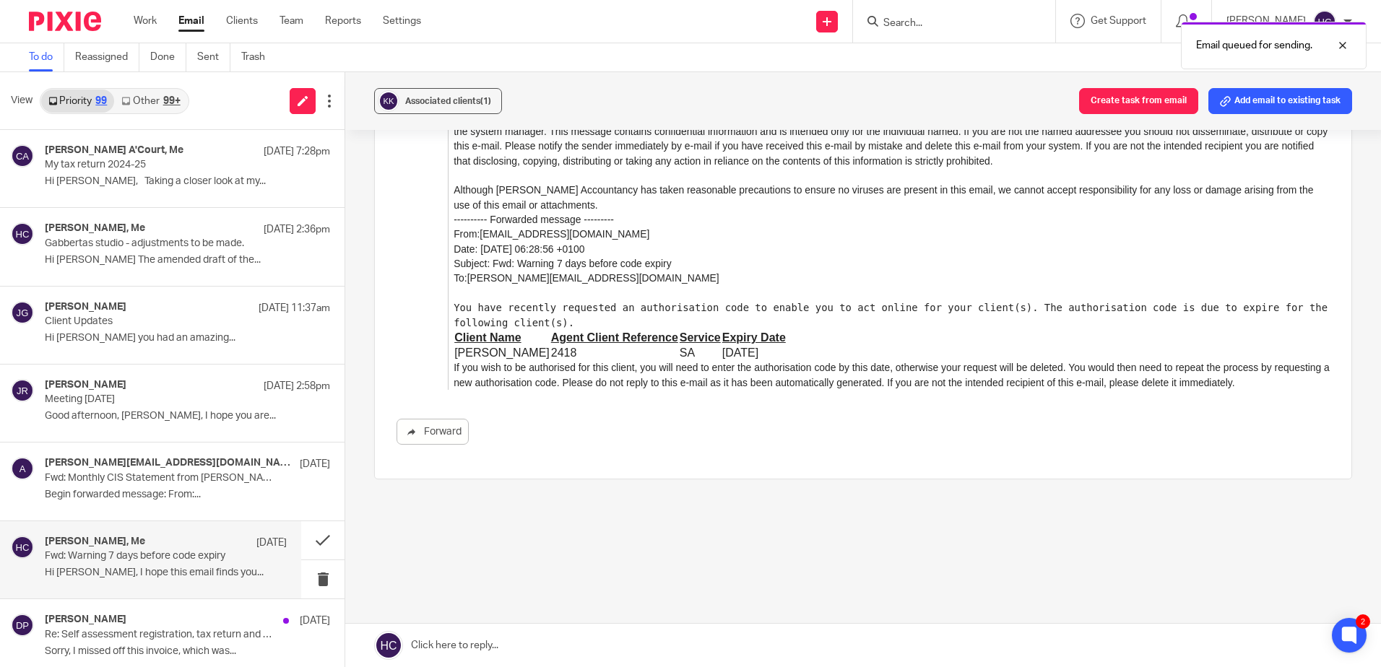
scroll to position [2206, 0]
click at [302, 532] on button at bounding box center [322, 540] width 43 height 38
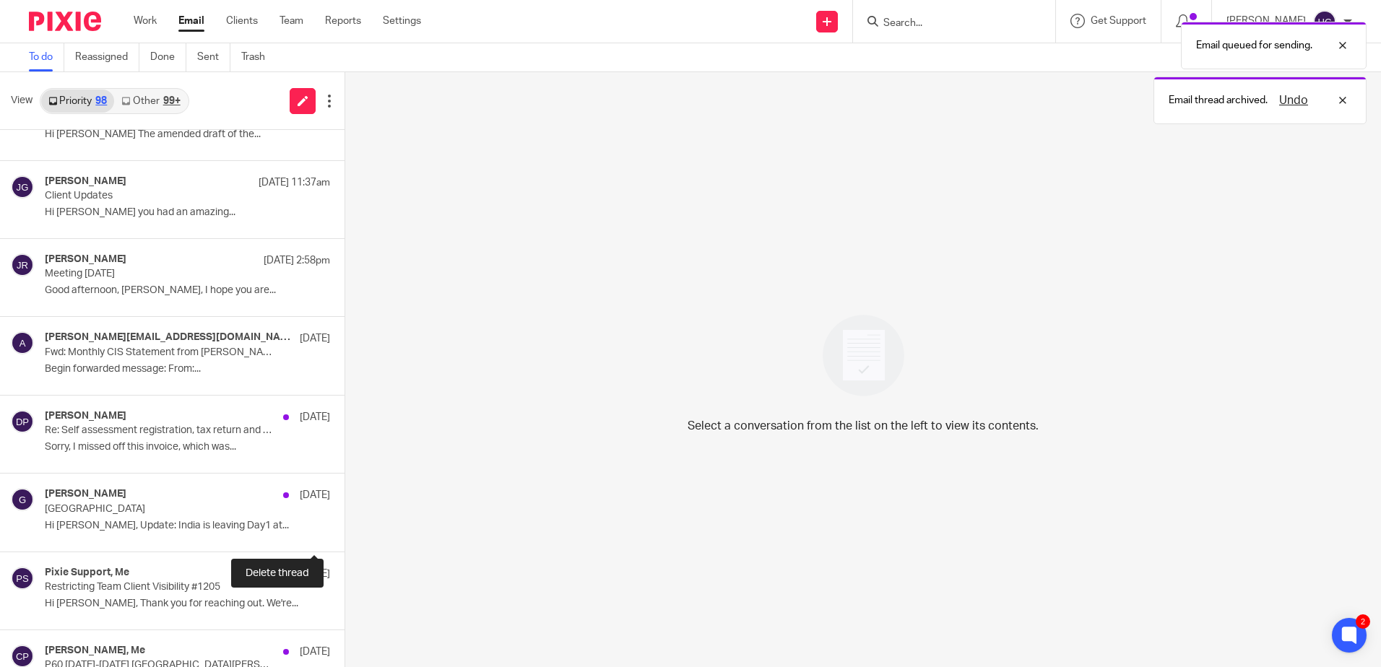
scroll to position [144, 0]
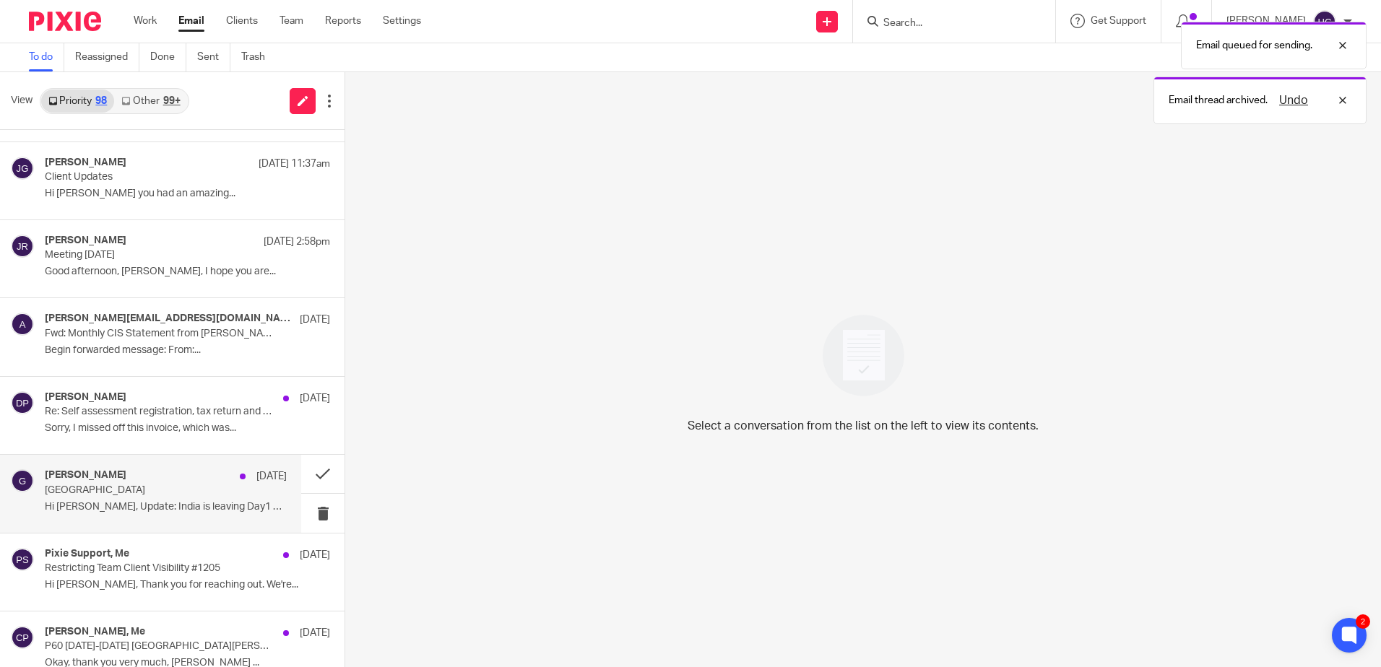
click at [230, 511] on p "Hi [PERSON_NAME], Update: India is leaving Day1 at..." at bounding box center [166, 507] width 242 height 12
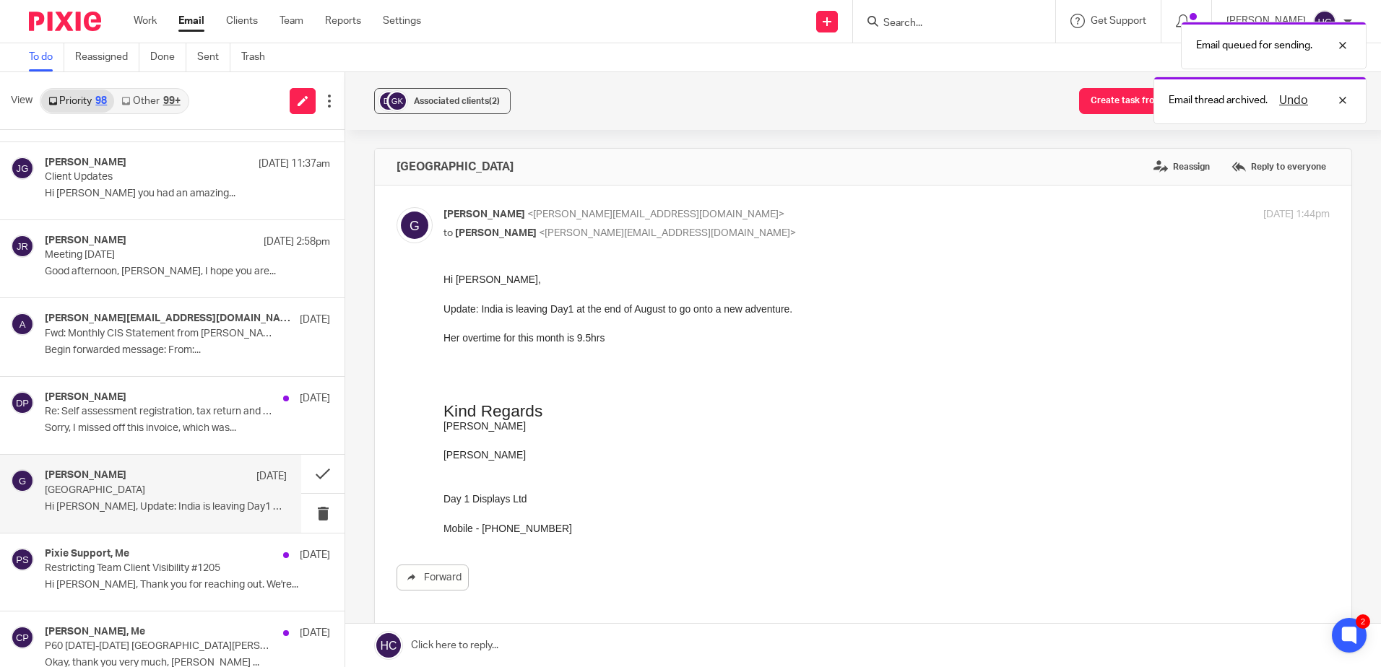
scroll to position [0, 0]
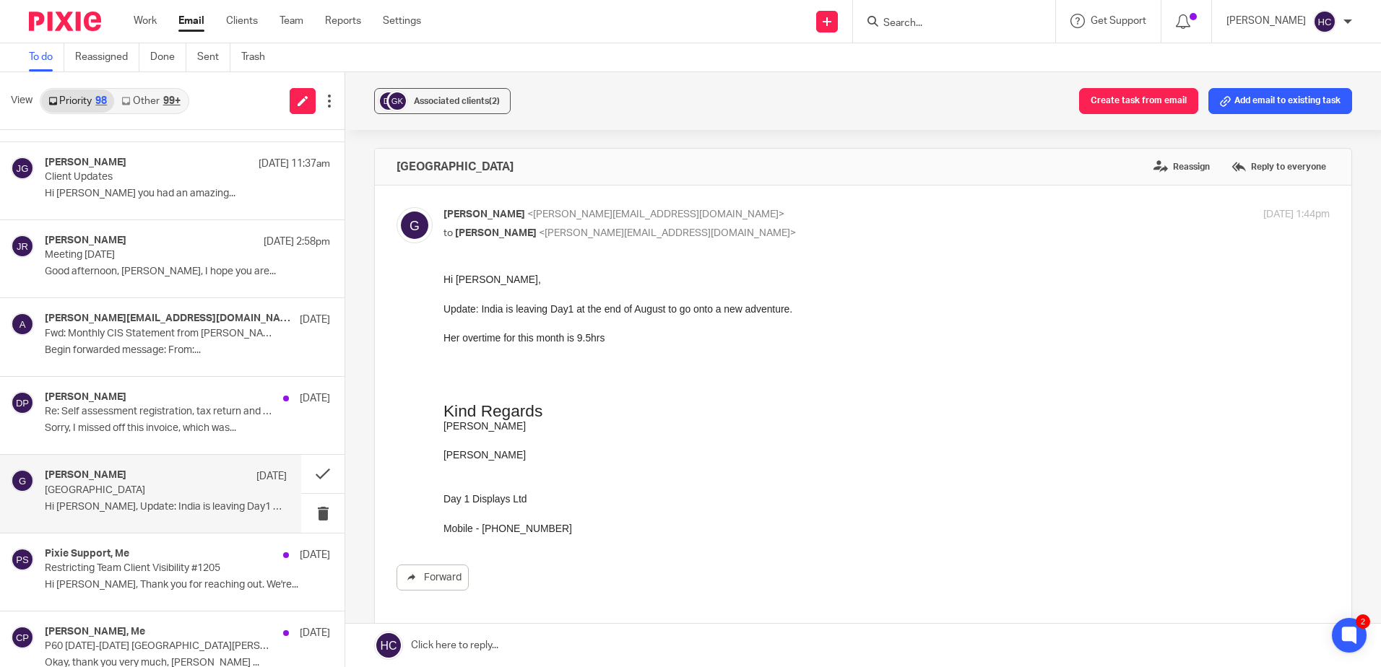
click at [464, 651] on link at bounding box center [863, 645] width 1036 height 43
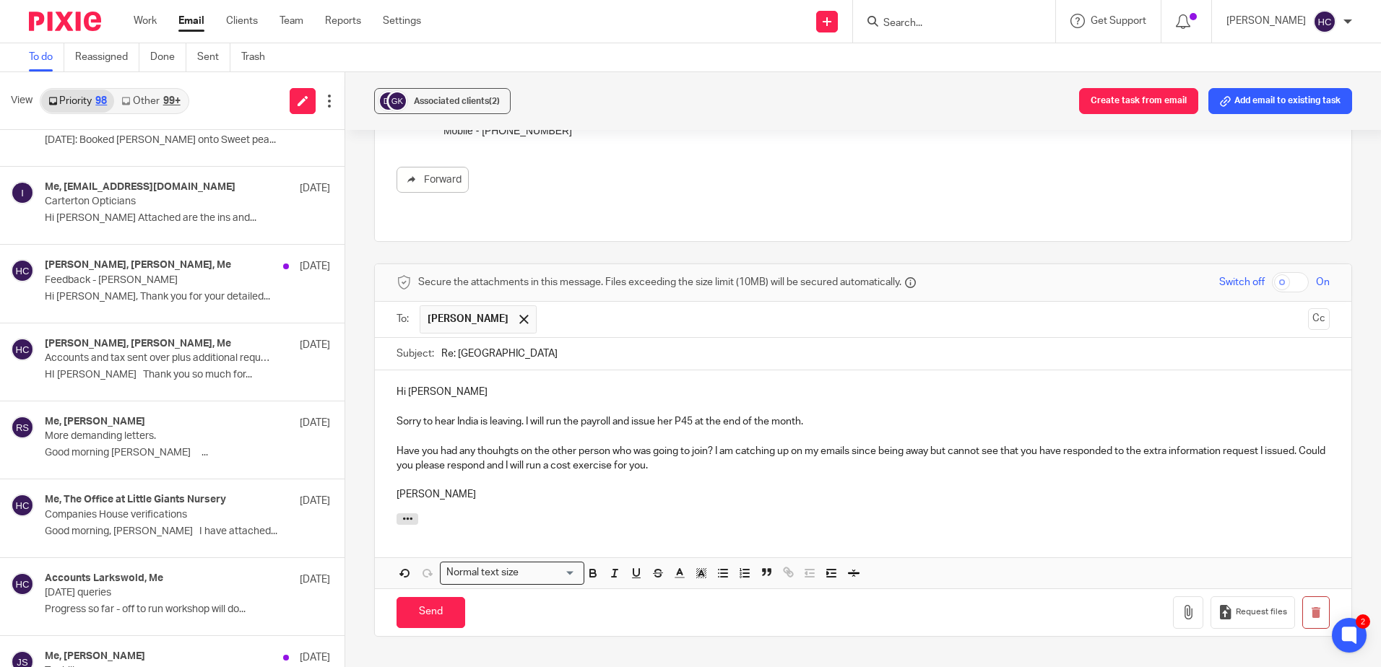
scroll to position [2745, 0]
click at [444, 602] on input "Send" at bounding box center [431, 612] width 69 height 31
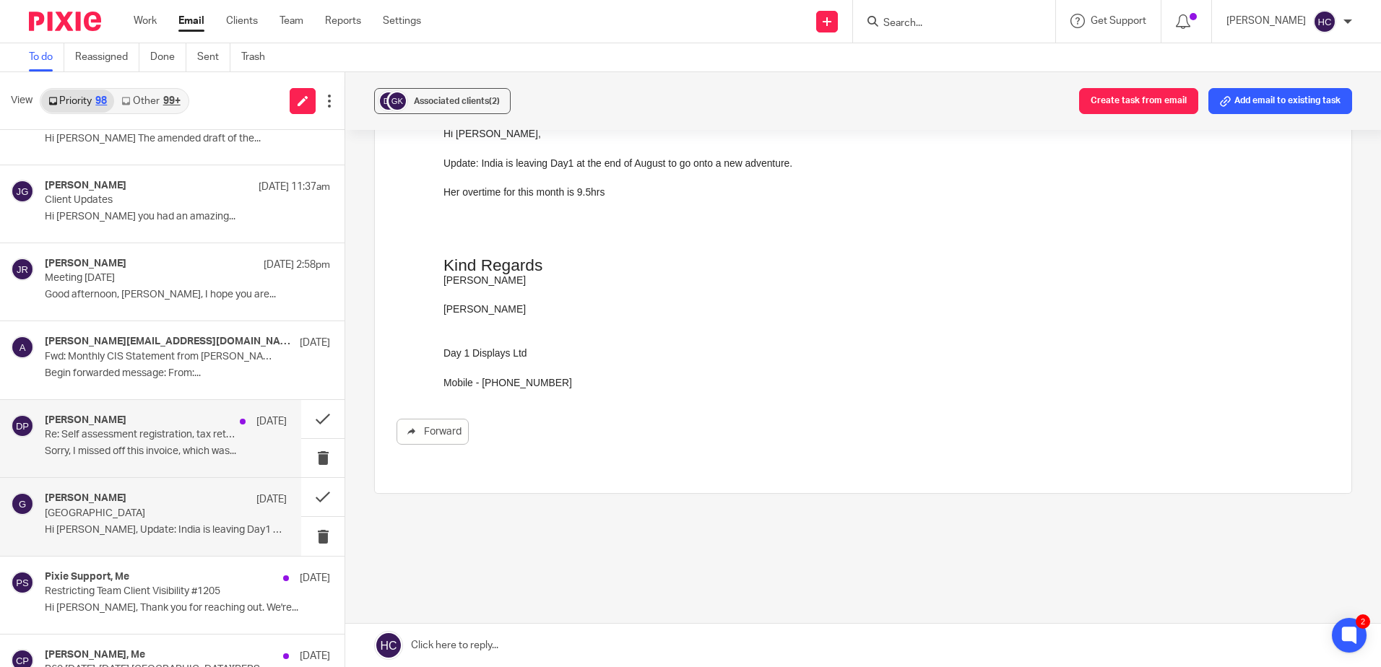
scroll to position [0, 0]
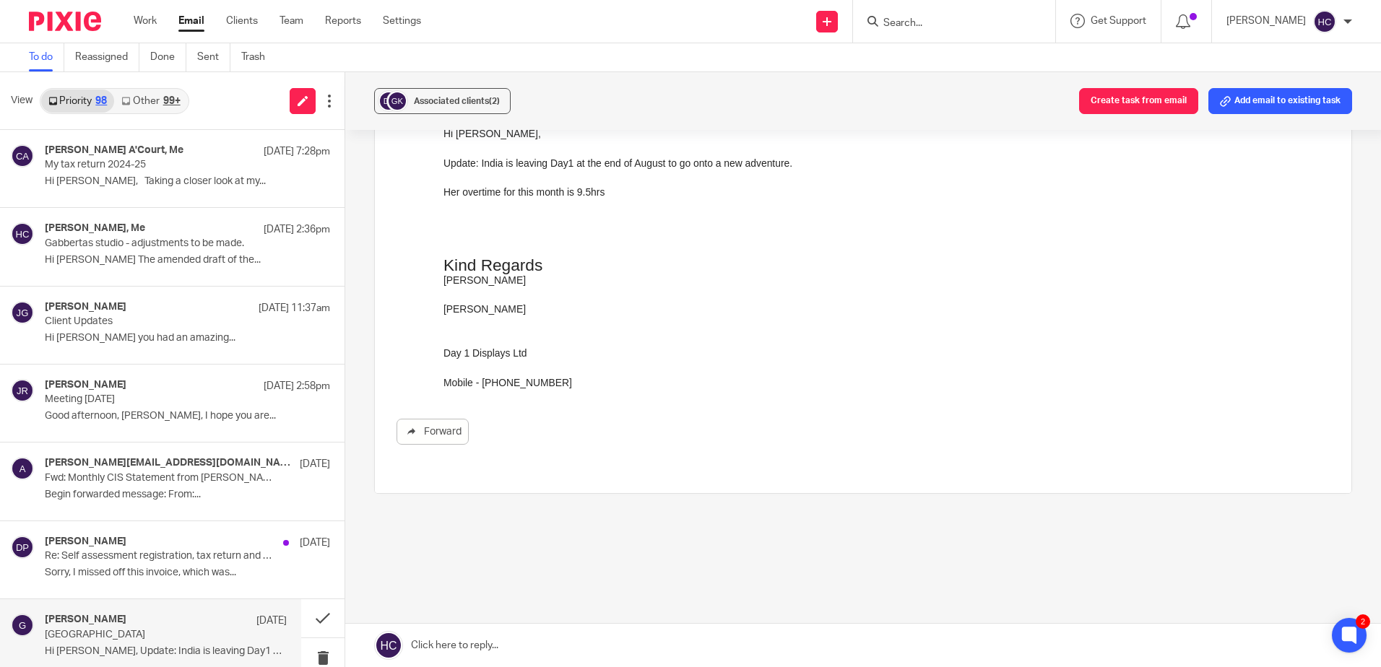
click at [689, 295] on div "[PERSON_NAME] Day 1 Displays Ltd Mobile - [PHONE_NUMBER]" at bounding box center [886, 338] width 886 height 103
